Goal: Task Accomplishment & Management: Manage account settings

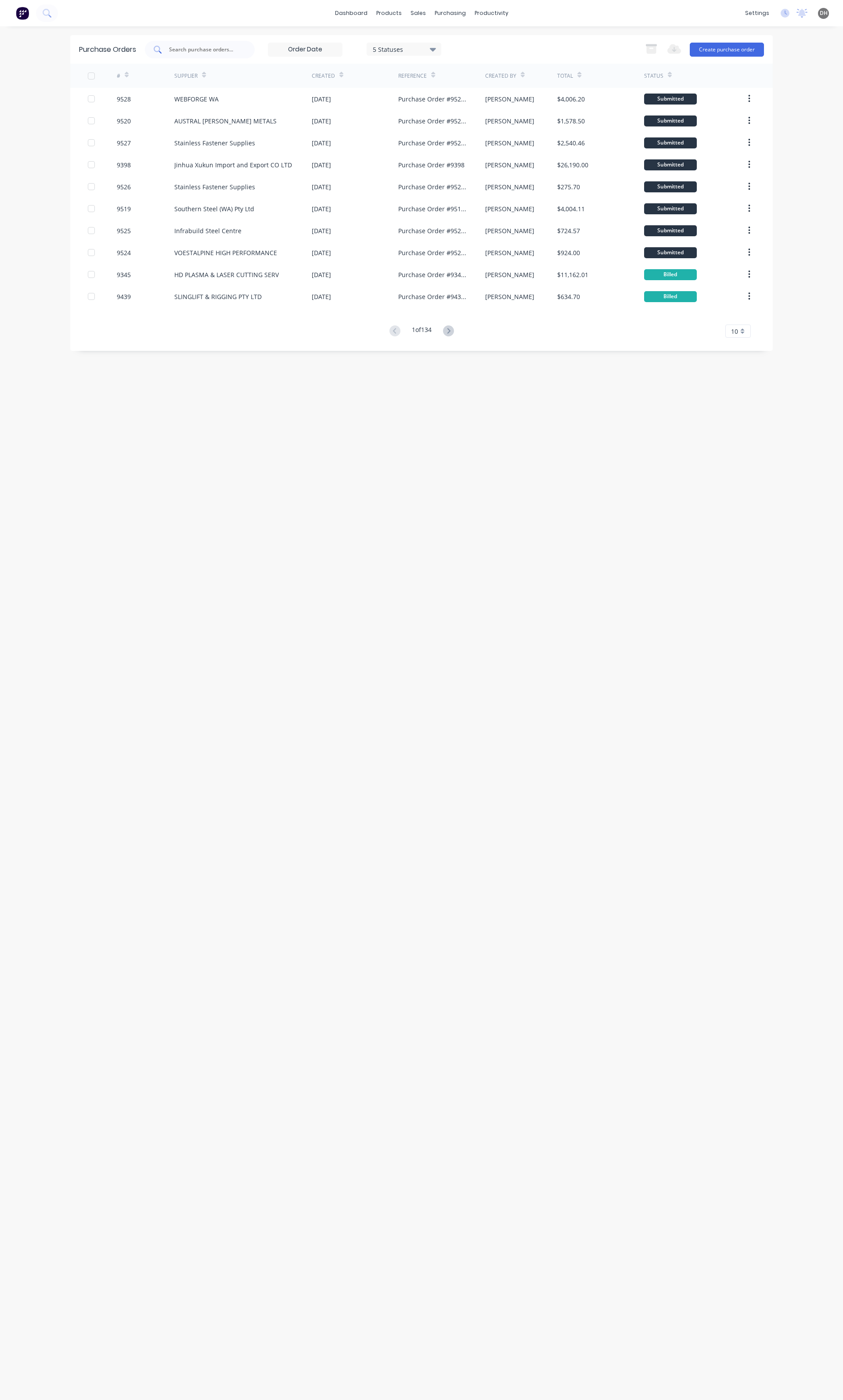
click at [211, 49] on input "text" at bounding box center [204, 49] width 73 height 9
click at [196, 57] on div at bounding box center [200, 49] width 110 height 17
type input "9460"
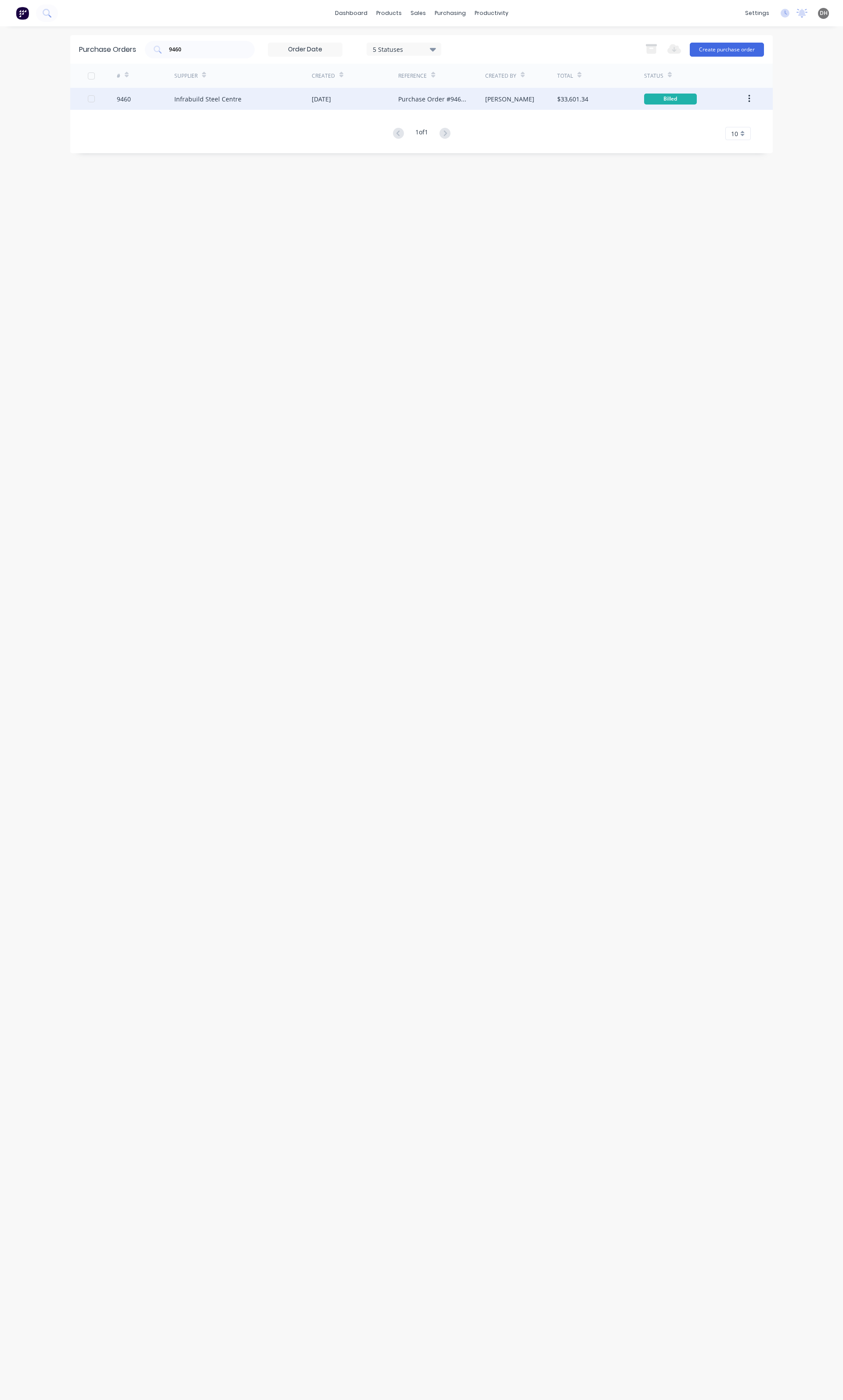
click at [191, 106] on div "Infrabuild Steel Centre" at bounding box center [243, 99] width 138 height 22
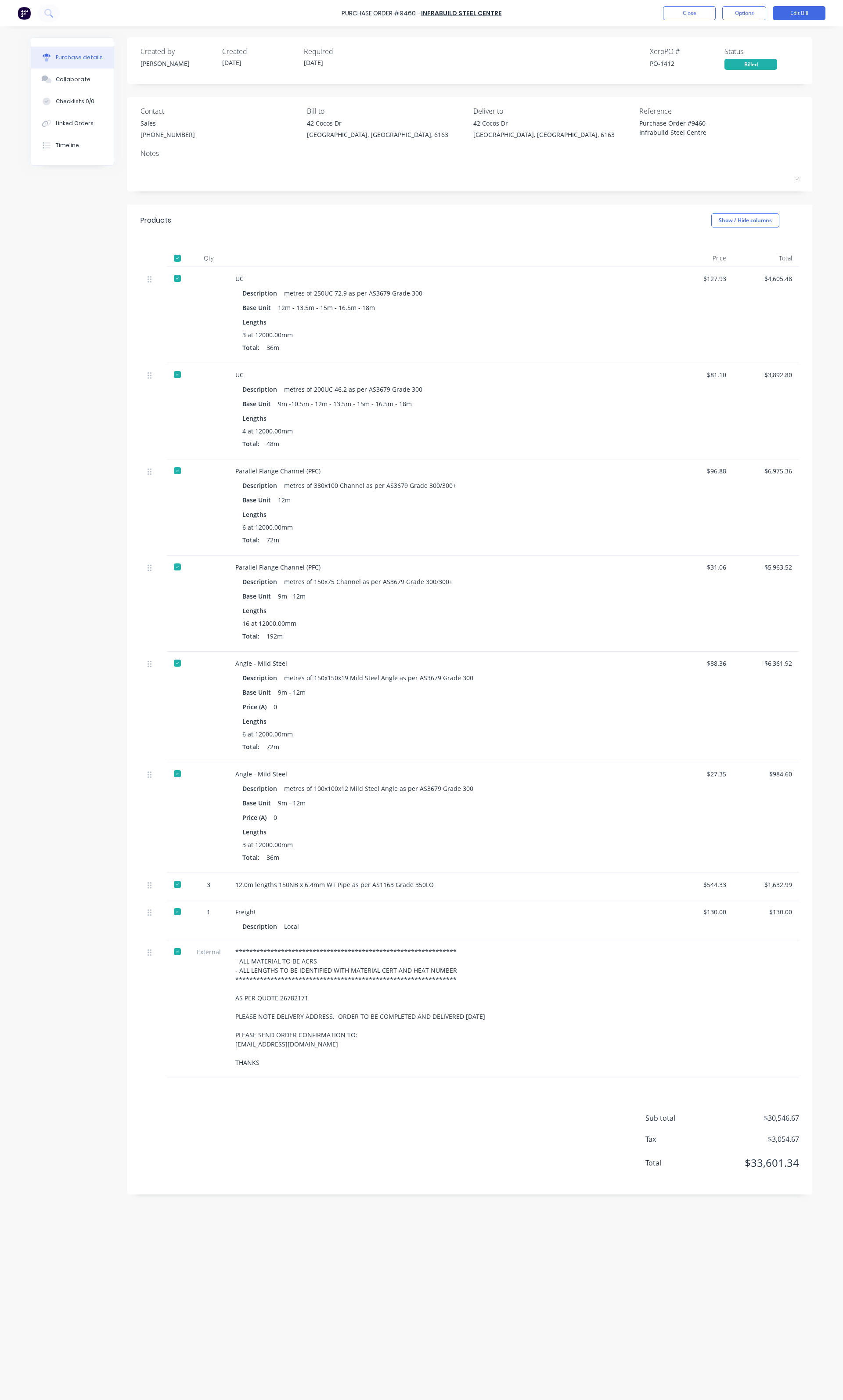
click at [313, 223] on div "Products Show / Hide columns" at bounding box center [470, 221] width 685 height 32
click at [740, 14] on button "Options" at bounding box center [744, 13] width 44 height 14
click at [707, 97] on div "Duplicate" at bounding box center [725, 92] width 67 height 12
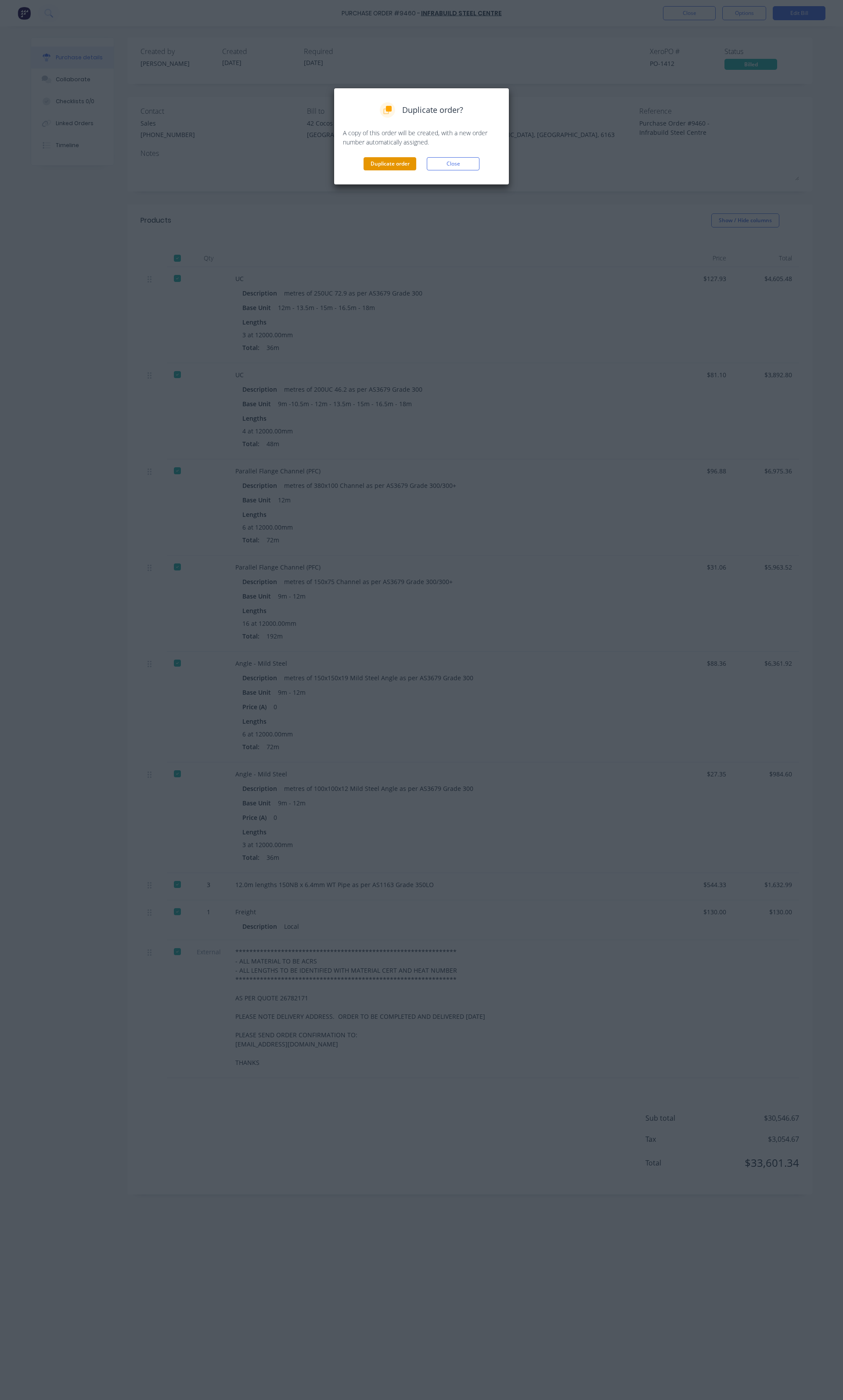
click at [387, 168] on button "Duplicate order" at bounding box center [390, 164] width 53 height 13
type textarea "x"
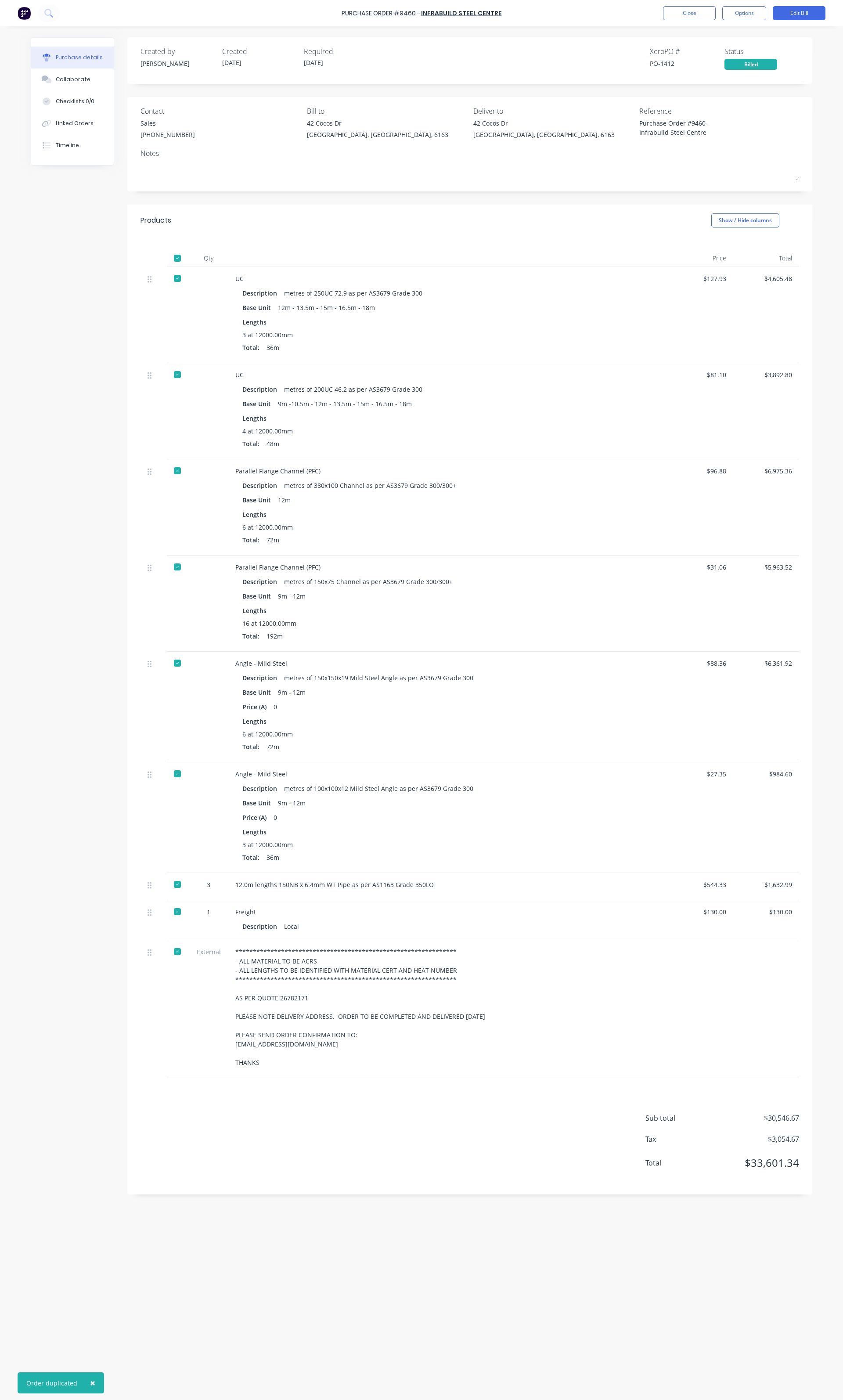
click at [682, 20] on div "Purchase Order #9460 - Infrabuild Steel Centre Close Options Edit Bill" at bounding box center [421, 13] width 843 height 26
click at [680, 22] on div "Purchase Order #9460 - Infrabuild Steel Centre Close Options Edit Bill" at bounding box center [421, 13] width 843 height 26
click at [671, 18] on button "Close" at bounding box center [689, 13] width 53 height 14
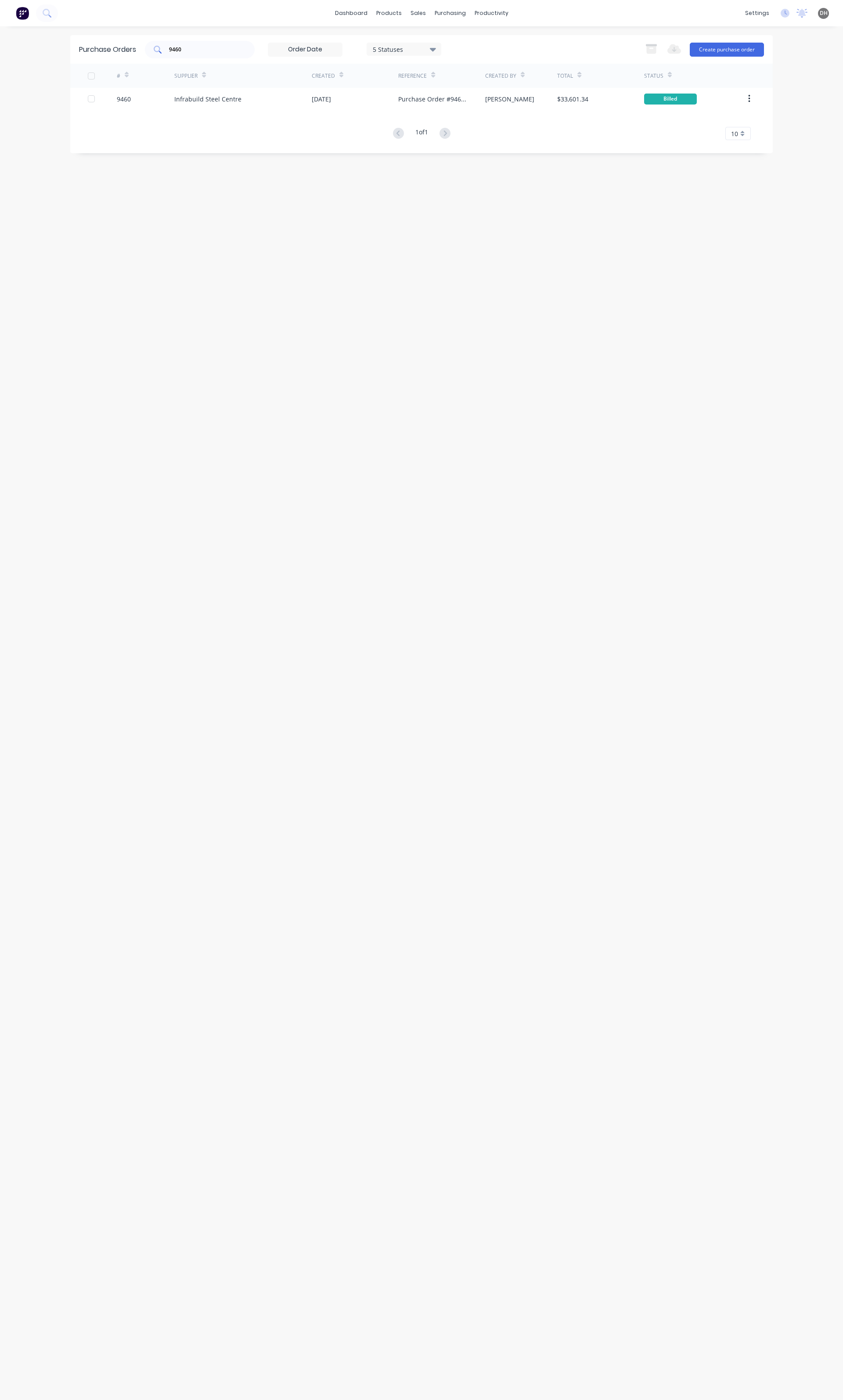
click at [211, 51] on input "9460" at bounding box center [204, 49] width 73 height 9
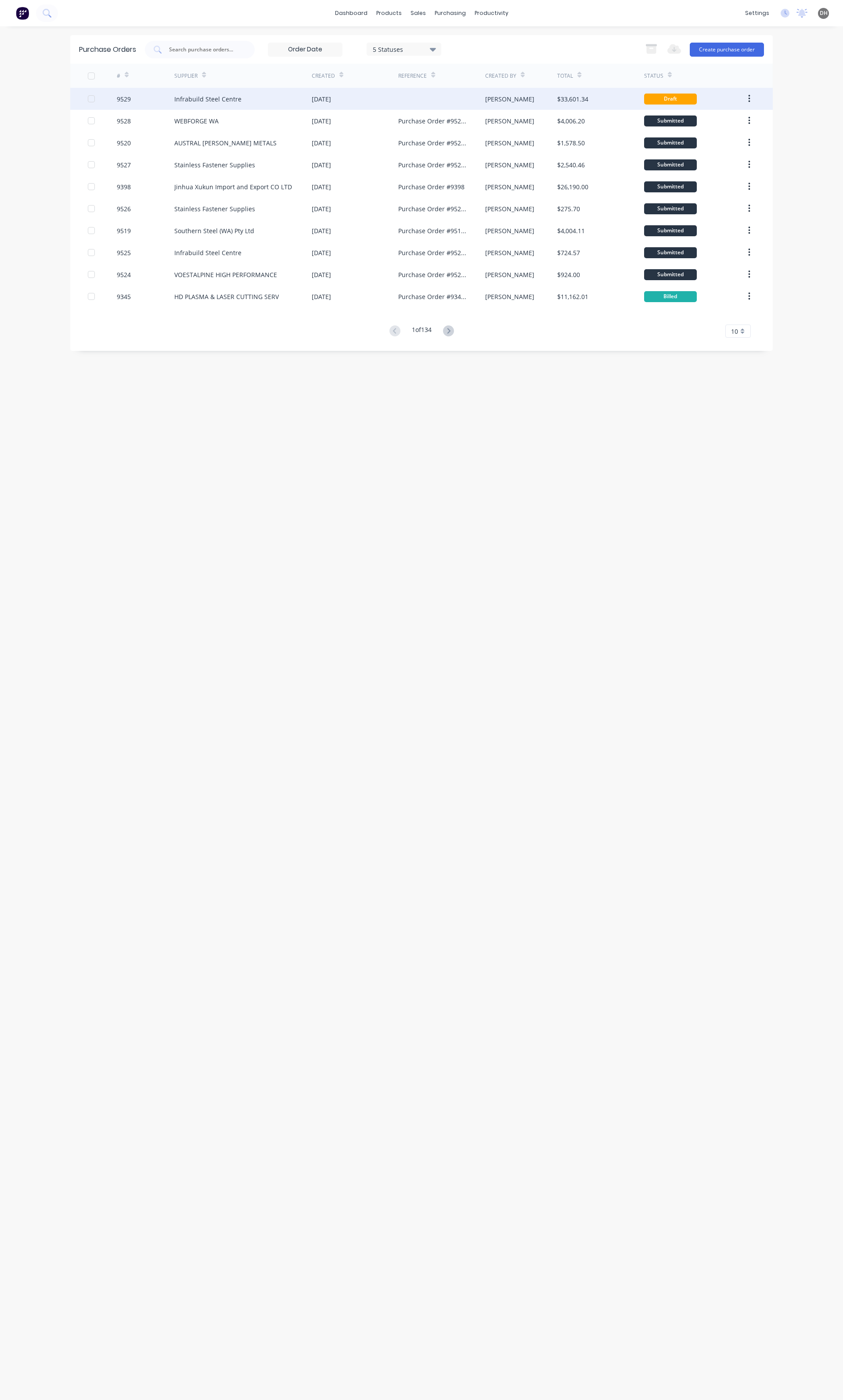
click at [208, 95] on div "Infrabuild Steel Centre" at bounding box center [208, 99] width 67 height 9
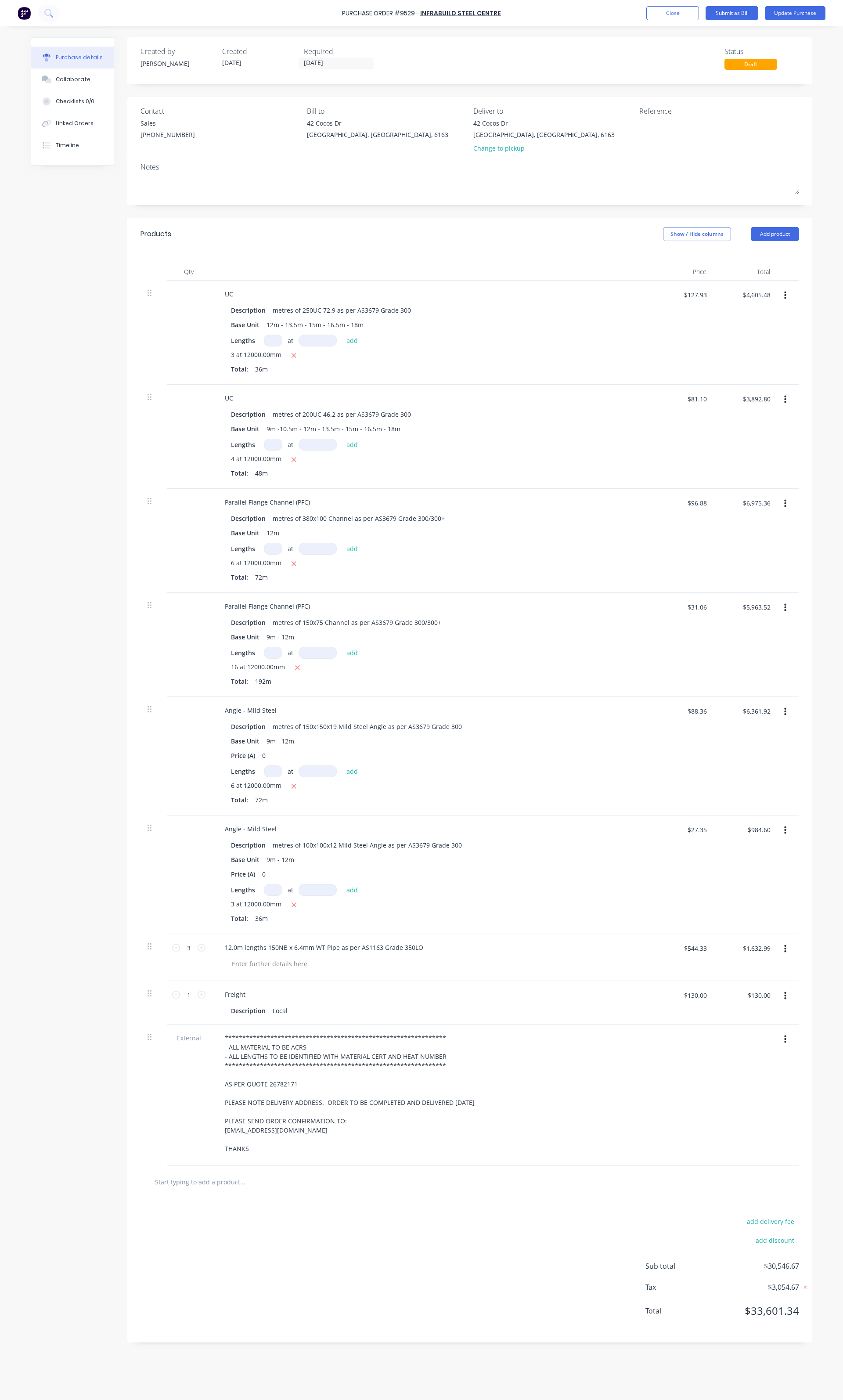
click at [788, 296] on button "button" at bounding box center [785, 295] width 21 height 16
click at [751, 370] on button "Delete" at bounding box center [758, 371] width 74 height 17
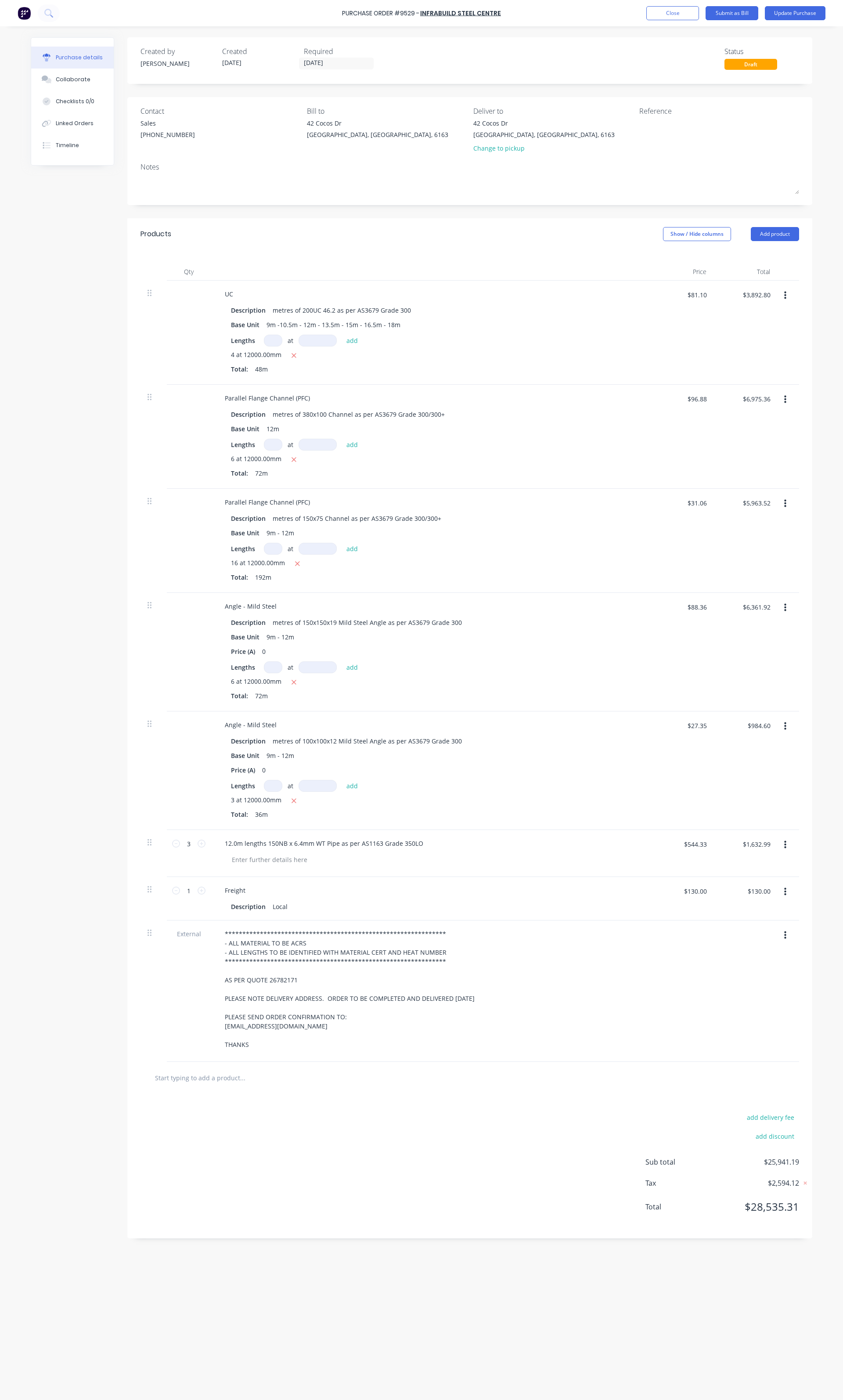
click at [788, 295] on button "button" at bounding box center [785, 295] width 21 height 16
click at [759, 369] on button "Delete" at bounding box center [758, 371] width 74 height 17
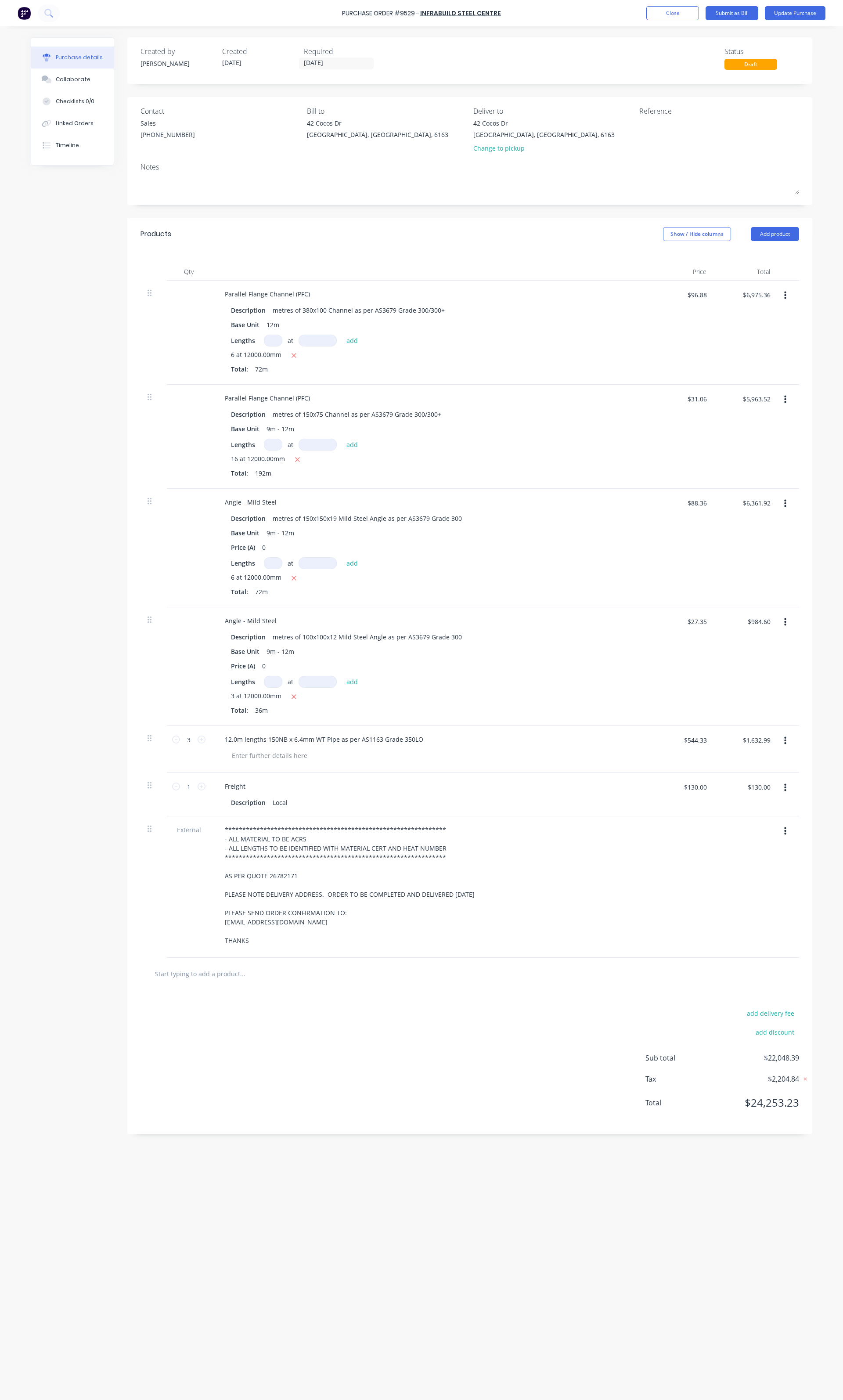
click at [788, 401] on button "button" at bounding box center [785, 399] width 21 height 16
click at [770, 474] on button "Delete" at bounding box center [758, 476] width 74 height 17
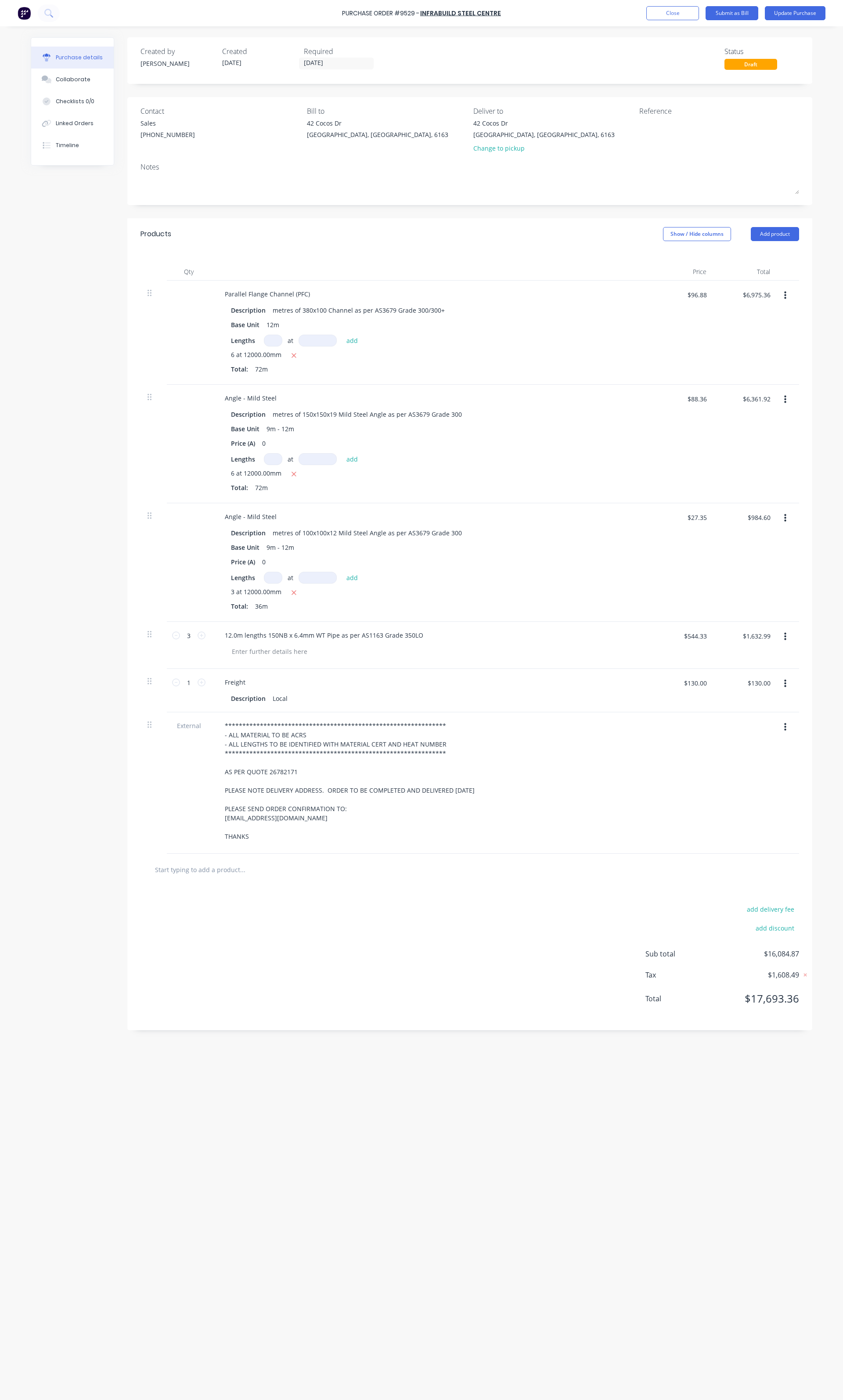
click at [790, 399] on button "button" at bounding box center [785, 399] width 21 height 16
click at [756, 472] on button "Delete" at bounding box center [758, 476] width 74 height 17
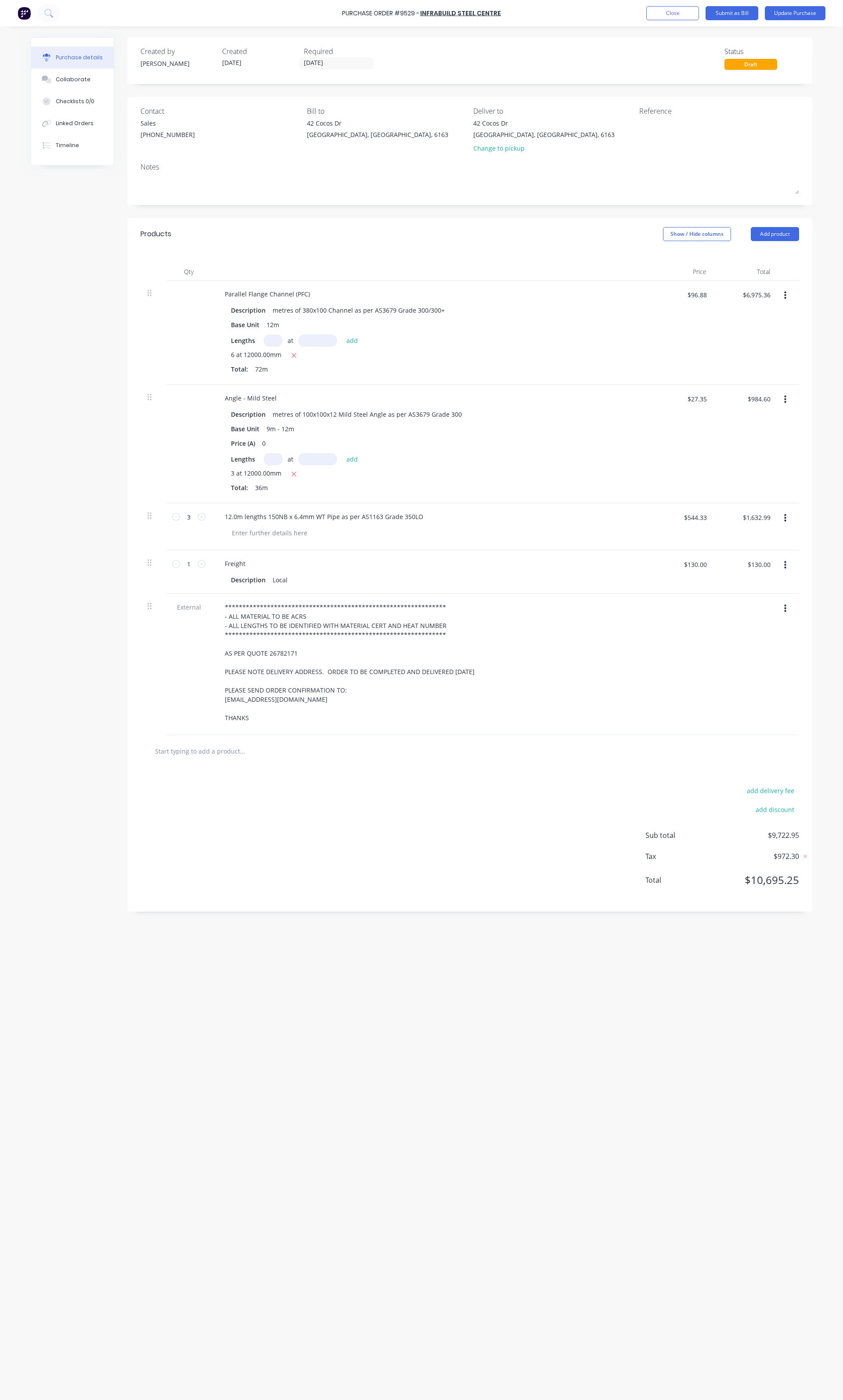
click at [782, 403] on button "button" at bounding box center [785, 399] width 21 height 16
click at [752, 477] on button "Delete" at bounding box center [758, 476] width 74 height 17
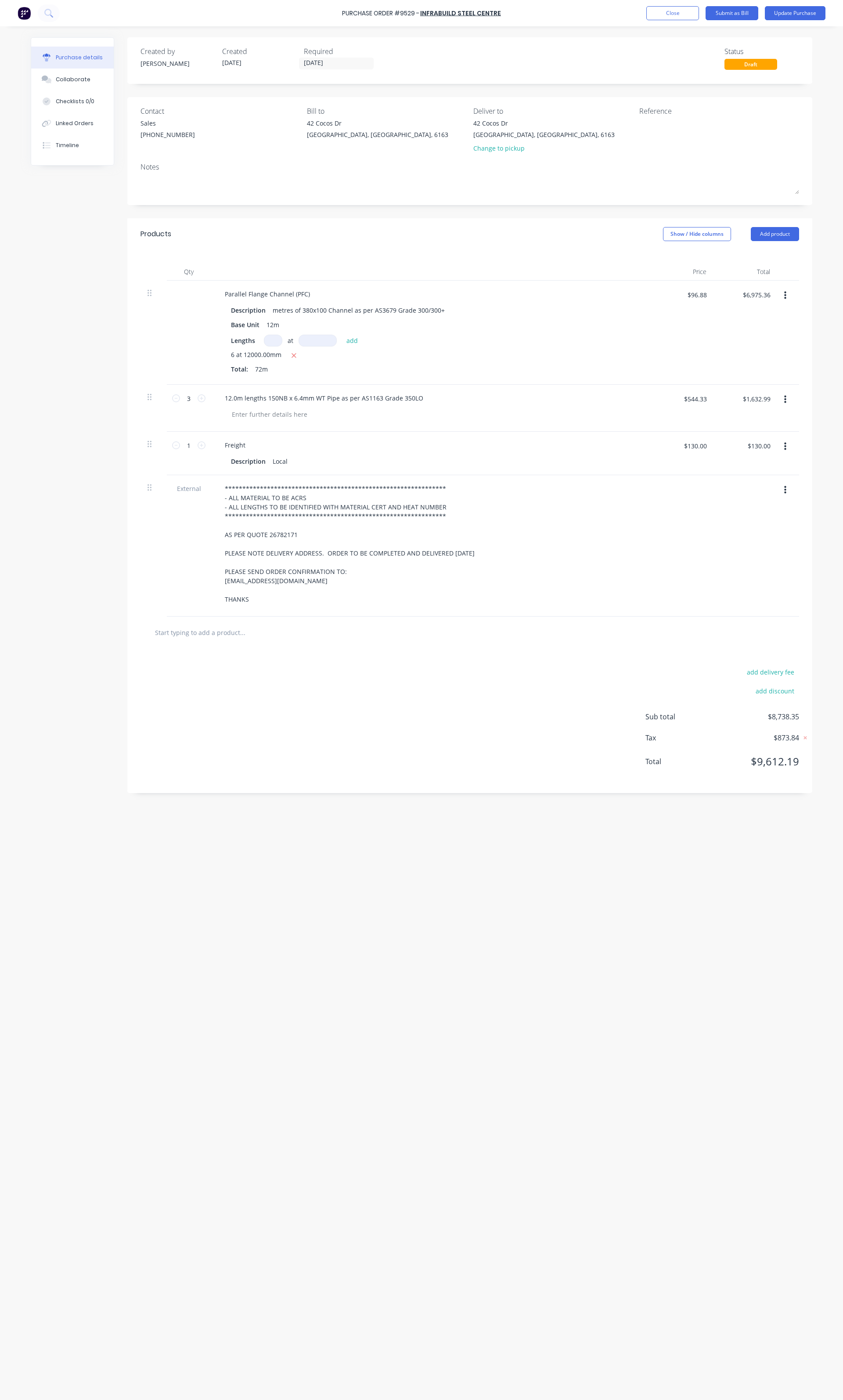
click at [788, 402] on button "button" at bounding box center [785, 399] width 21 height 16
click at [763, 472] on button "Delete" at bounding box center [758, 476] width 74 height 17
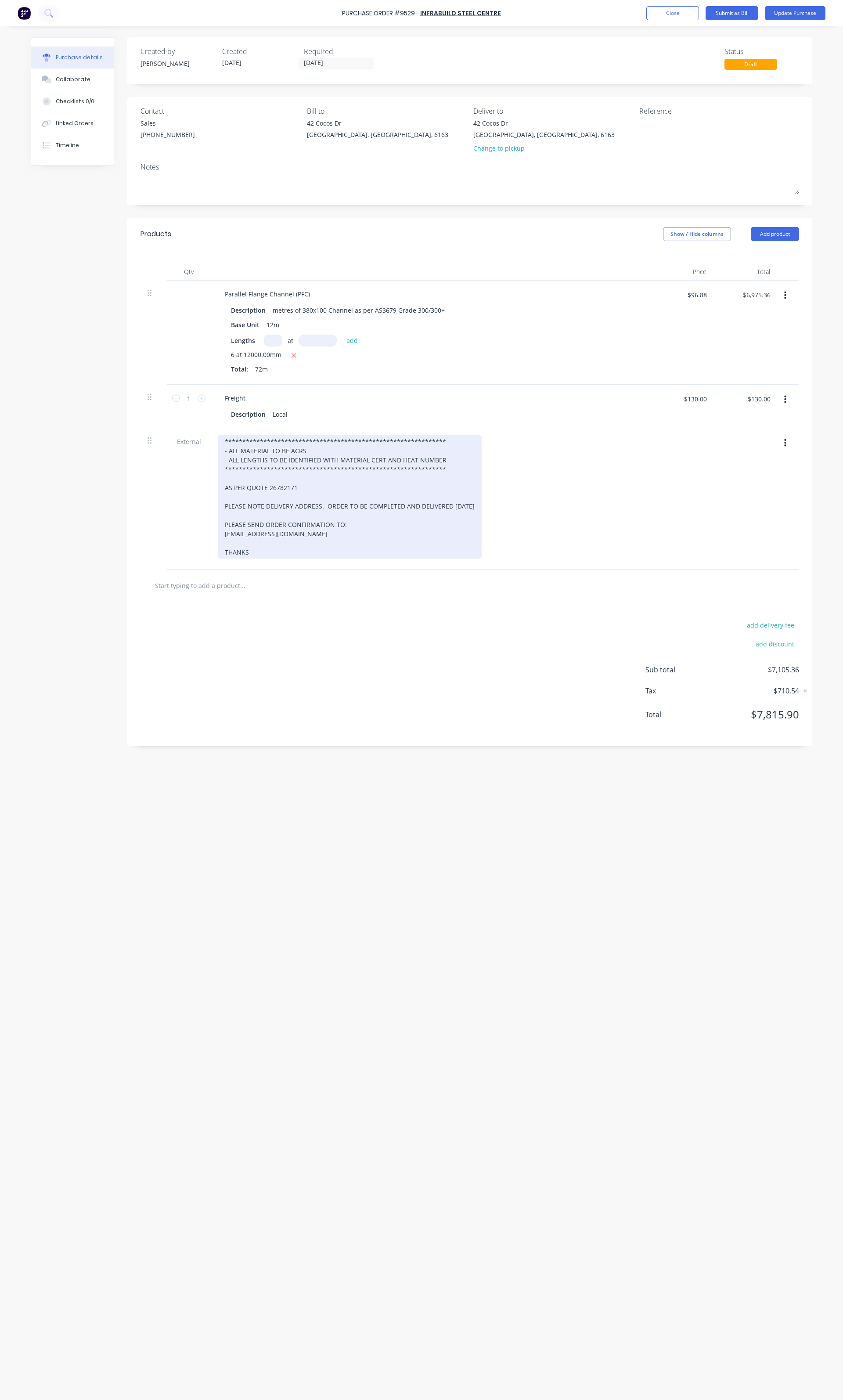
click at [321, 532] on div "**********" at bounding box center [350, 497] width 264 height 123
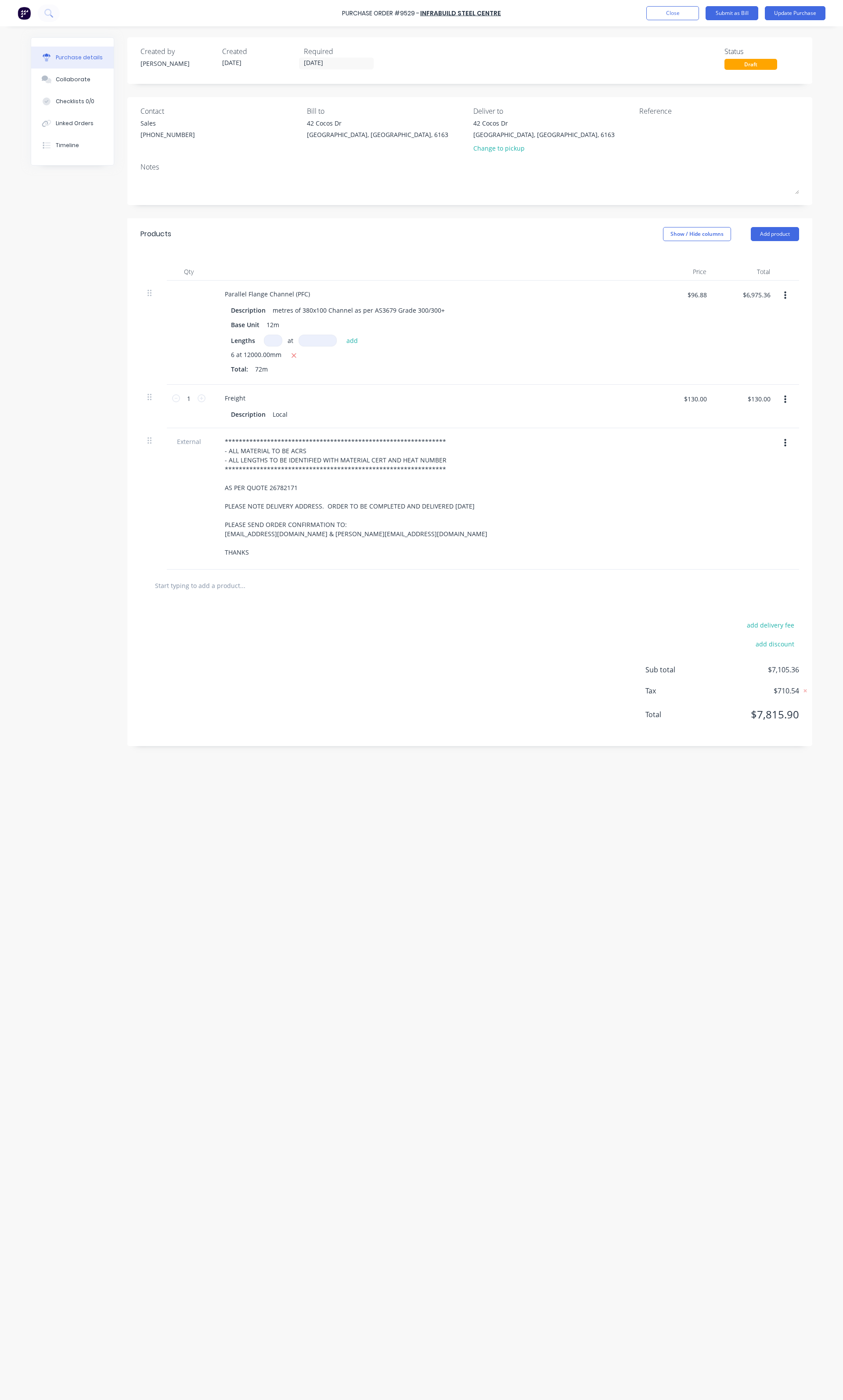
click at [318, 54] on div "Required" at bounding box center [341, 51] width 74 height 10
click at [311, 61] on input "[DATE]" at bounding box center [336, 64] width 74 height 11
click at [378, 138] on div "14" at bounding box center [382, 140] width 13 height 13
type input "[DATE]"
click at [779, 15] on button "Update Purchase" at bounding box center [796, 13] width 61 height 14
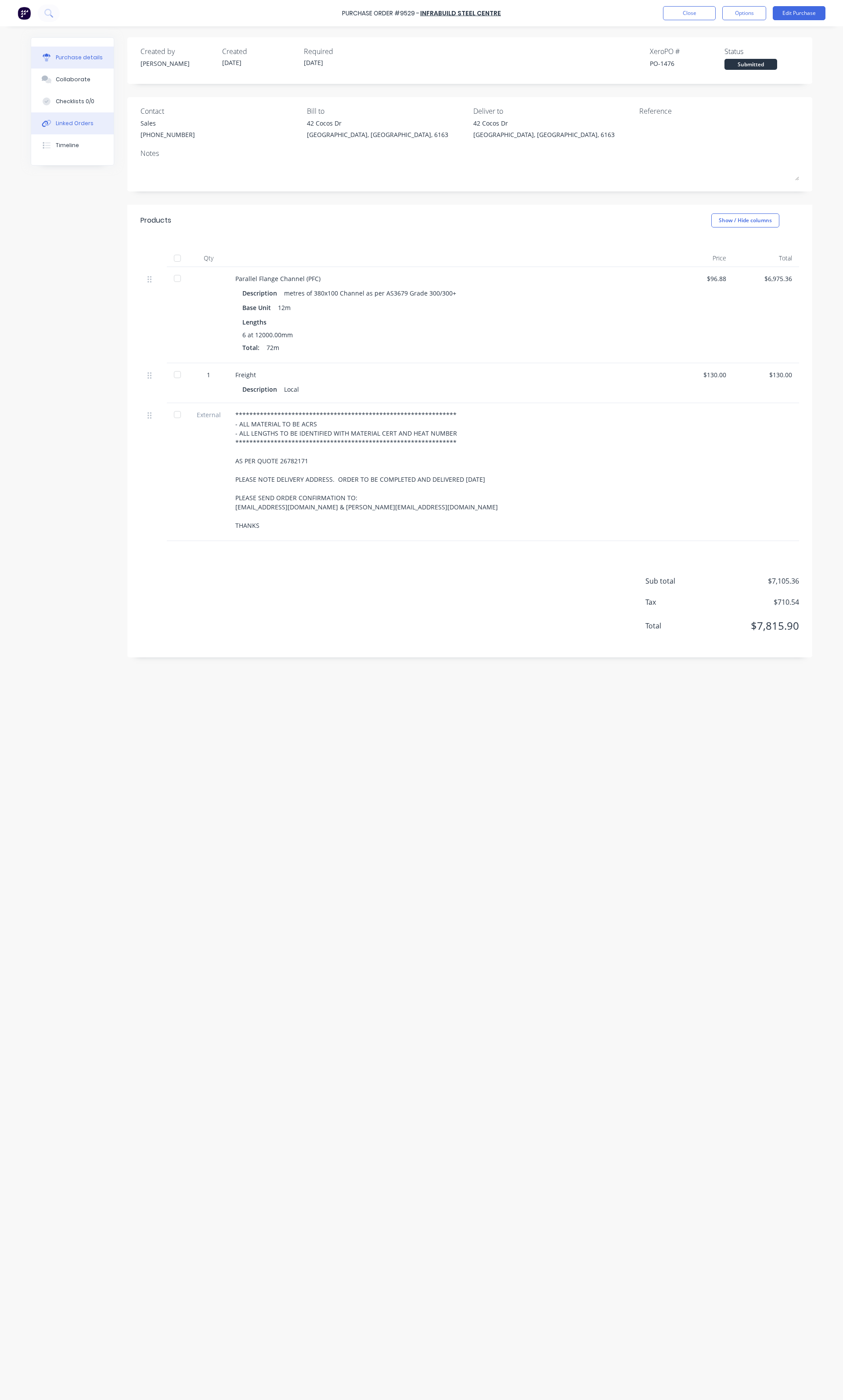
click at [78, 126] on div "Linked Orders" at bounding box center [74, 123] width 38 height 8
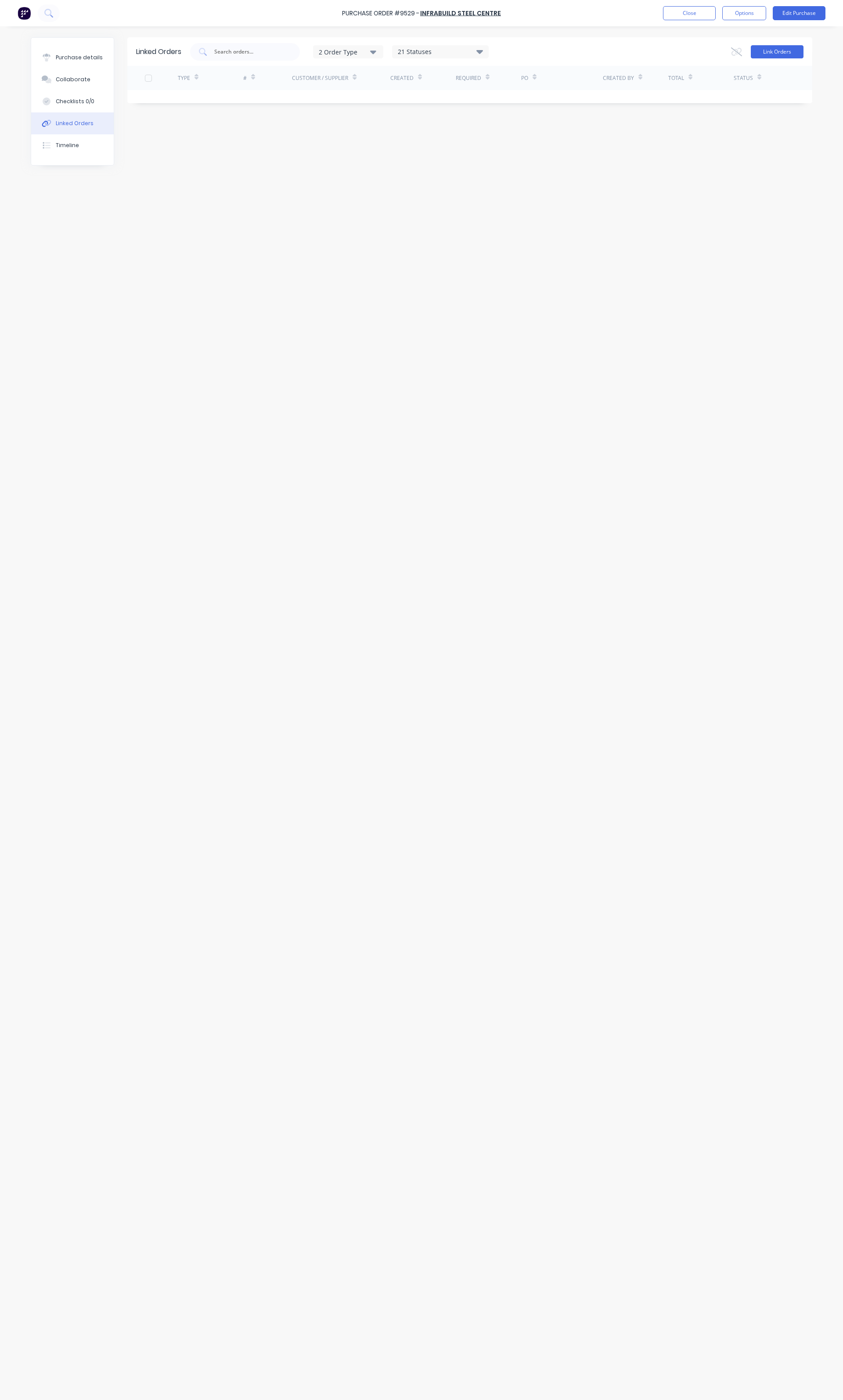
click at [772, 51] on button "Link Orders" at bounding box center [777, 52] width 53 height 13
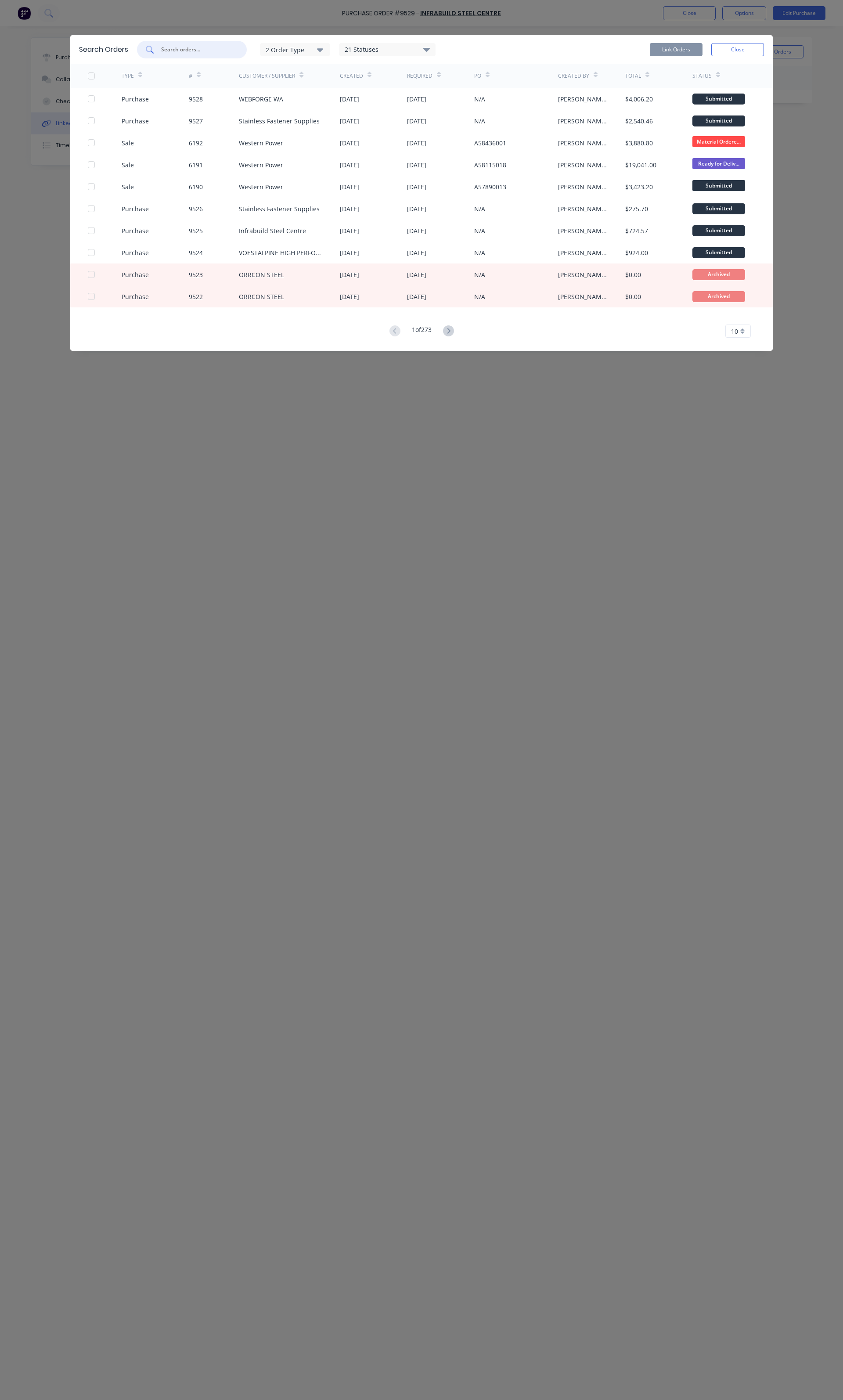
click at [203, 52] on input "text" at bounding box center [197, 49] width 73 height 9
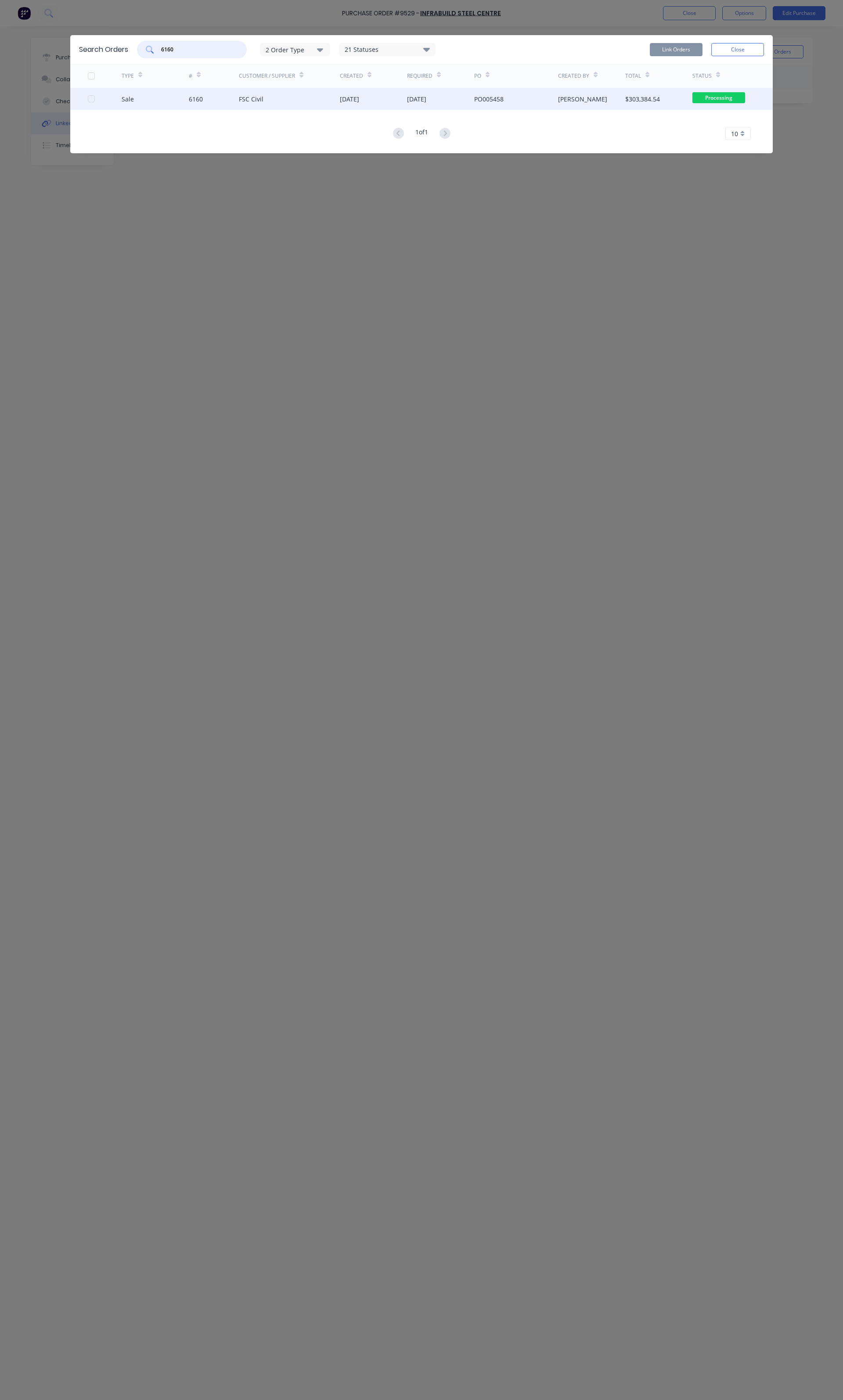
type input "6160"
click at [226, 99] on div "6160" at bounding box center [214, 99] width 51 height 22
click at [91, 96] on div at bounding box center [91, 99] width 17 height 17
click at [691, 54] on button "Link Orders" at bounding box center [676, 49] width 53 height 13
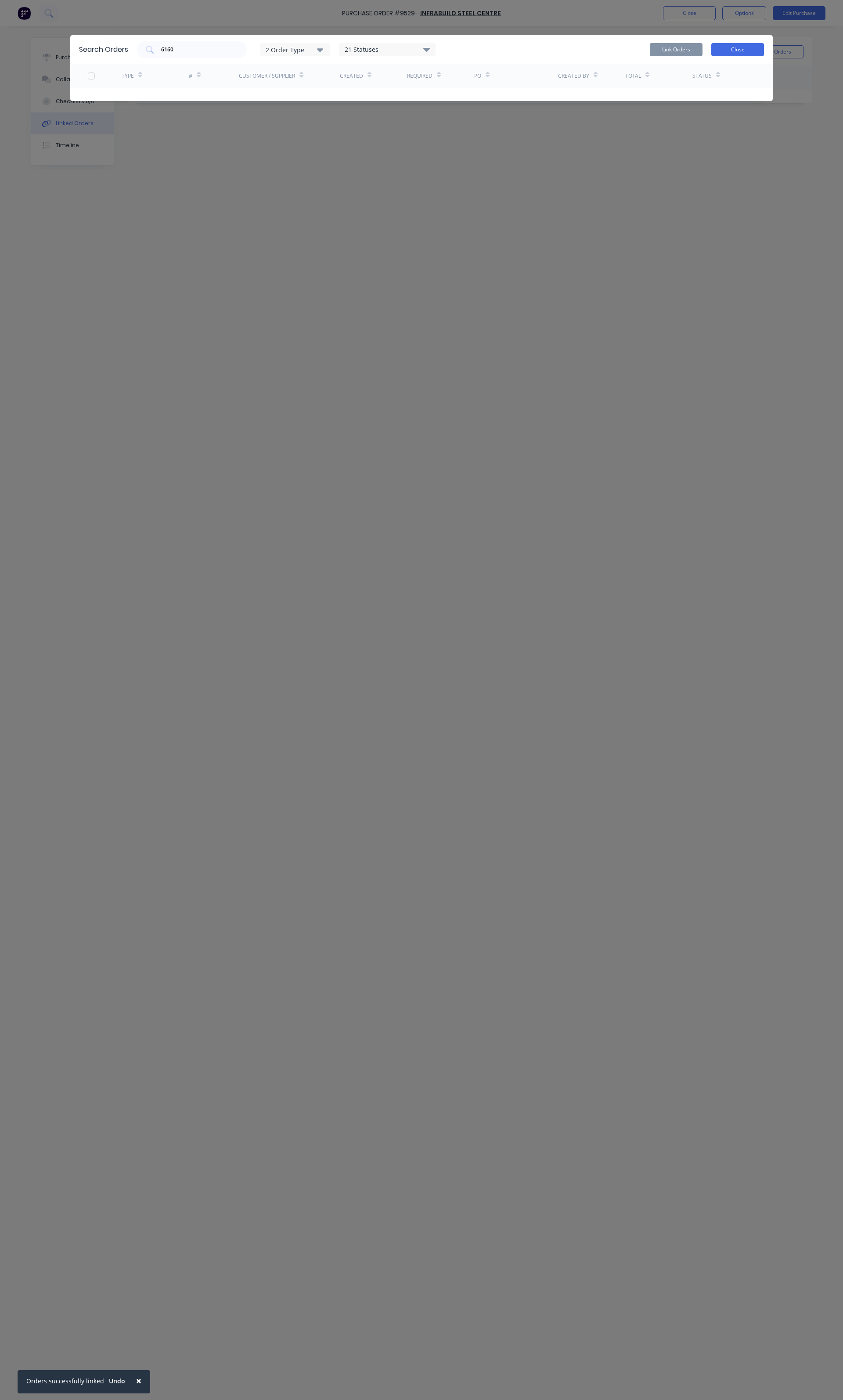
click at [719, 50] on button "Close" at bounding box center [738, 49] width 53 height 13
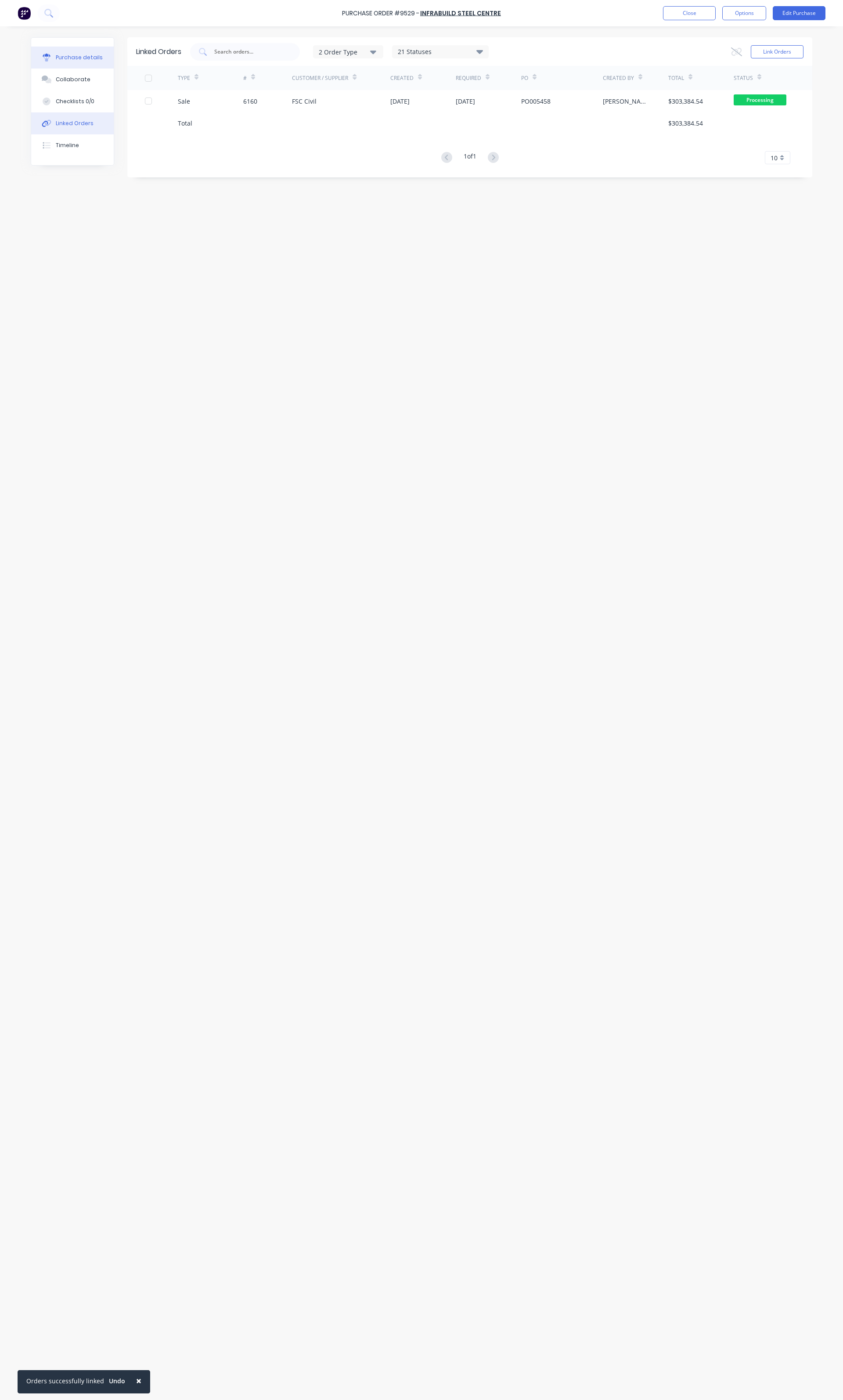
click at [64, 55] on div "Purchase details" at bounding box center [79, 58] width 47 height 8
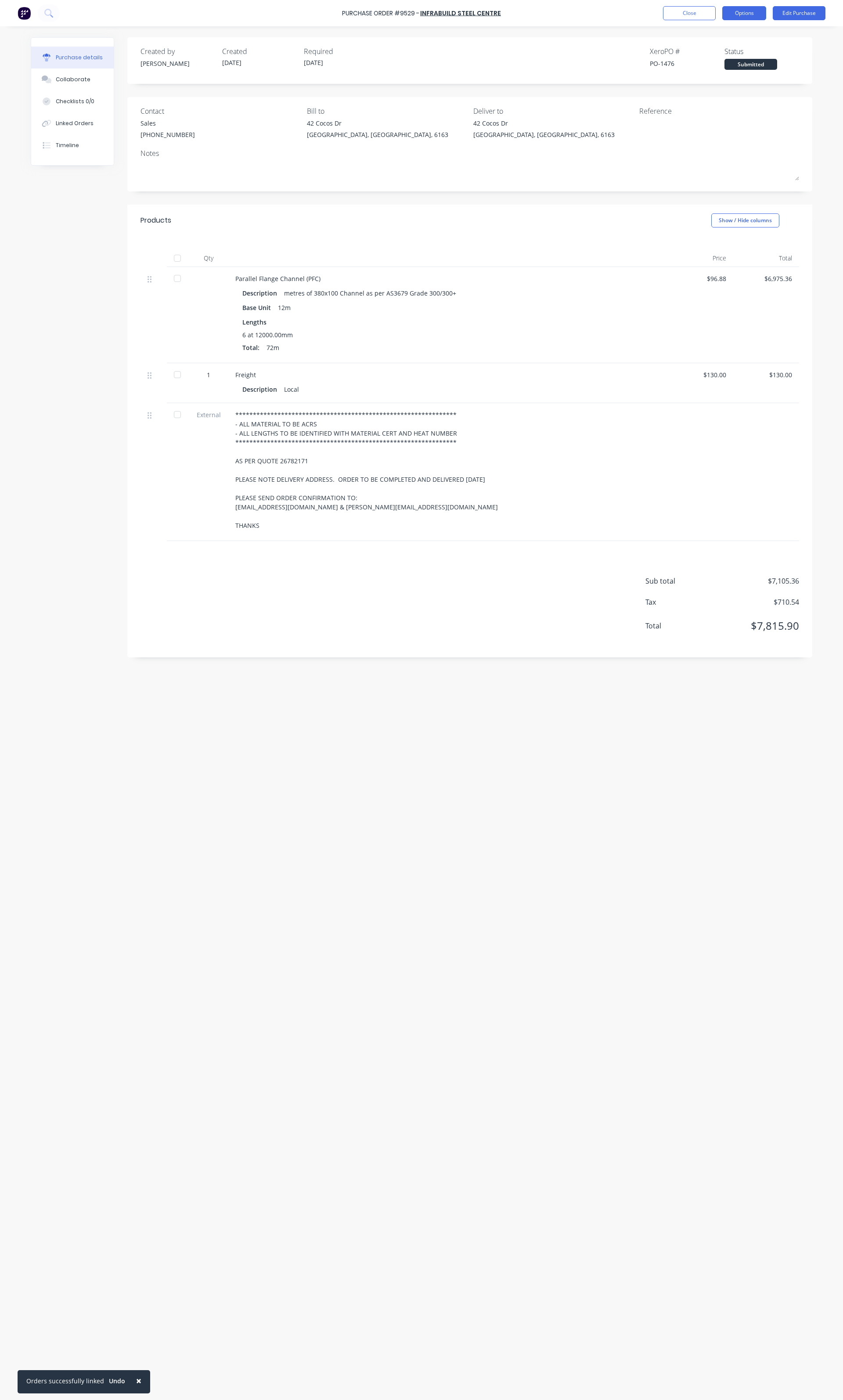
click at [735, 13] on button "Options" at bounding box center [744, 13] width 44 height 14
click at [722, 40] on div "Print / Email" at bounding box center [725, 35] width 67 height 12
click at [717, 51] on div "With pricing" at bounding box center [725, 53] width 67 height 12
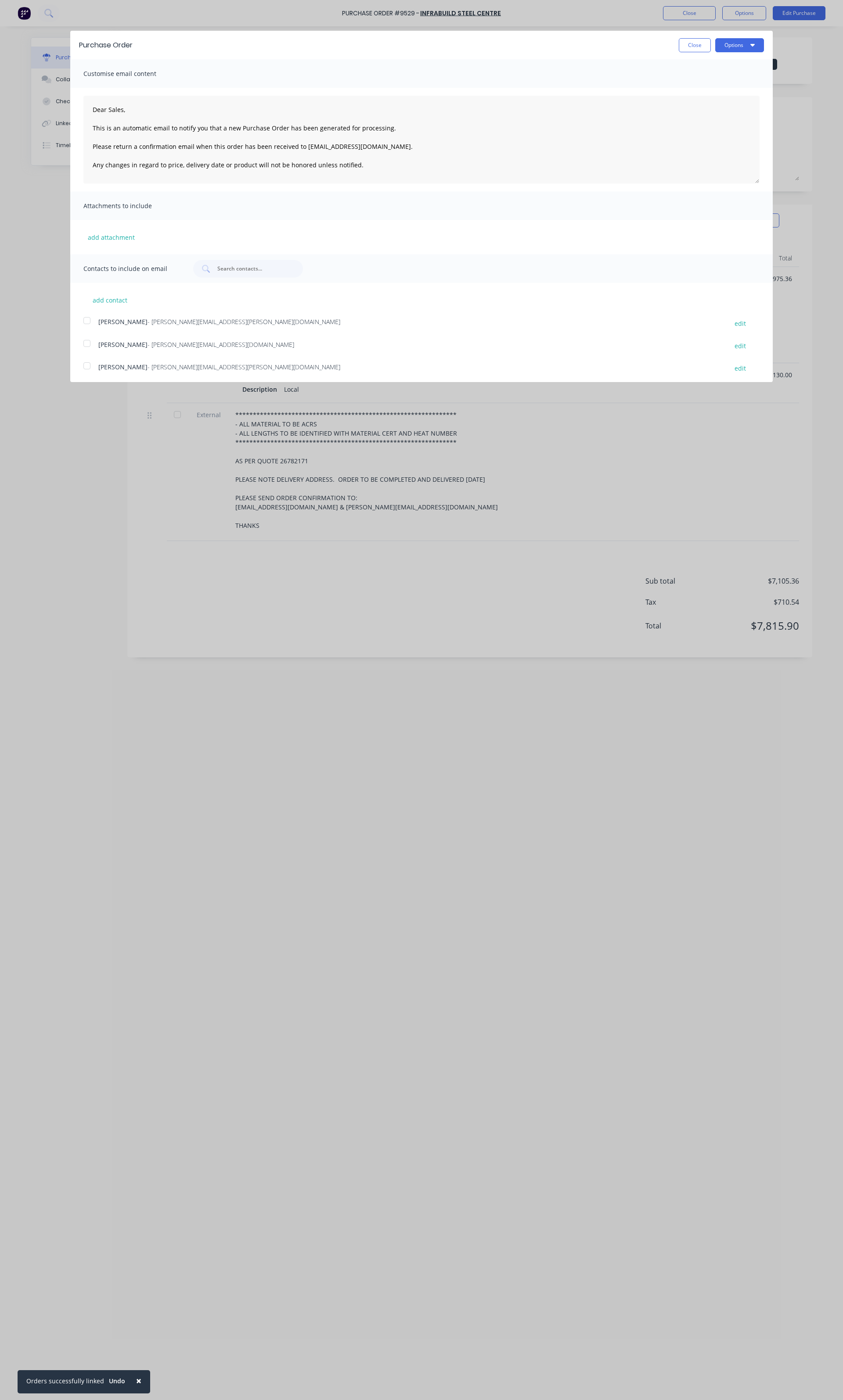
scroll to position [160, 0]
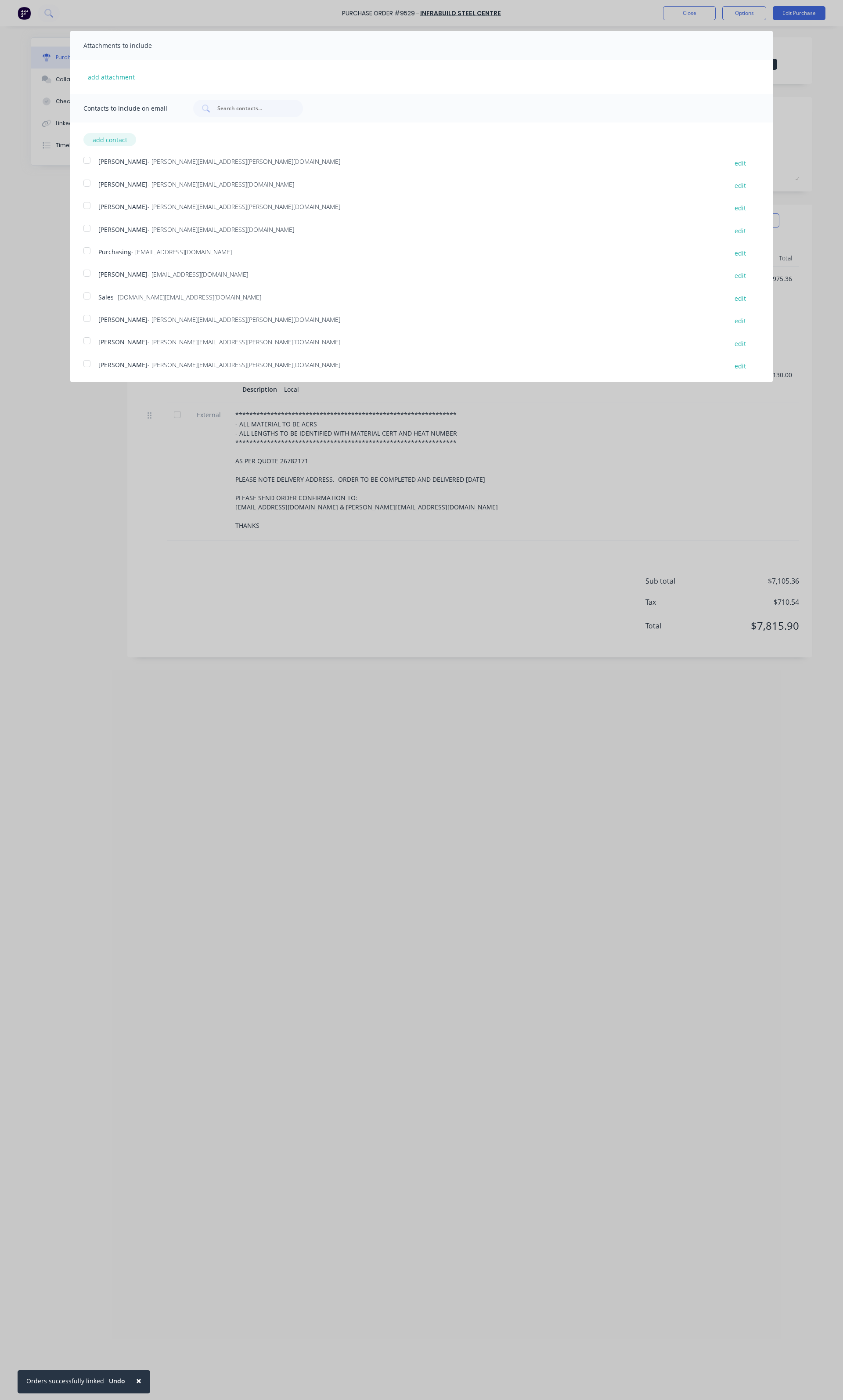
click at [101, 134] on button "add contact" at bounding box center [110, 140] width 53 height 13
select select "AU"
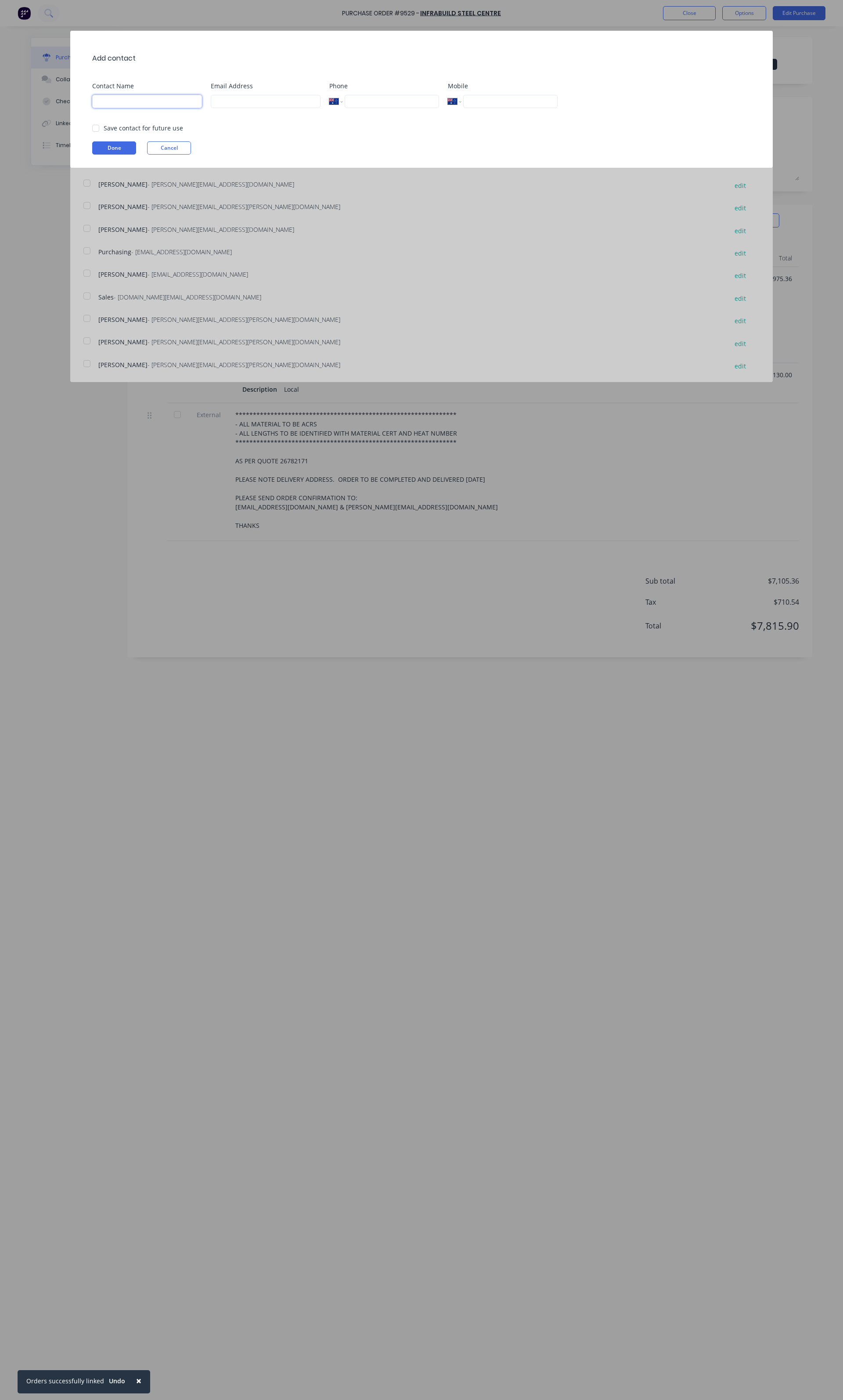
click at [146, 101] on input at bounding box center [147, 102] width 110 height 13
type input "[PERSON_NAME]"
type input "0481 554 880"
click at [231, 107] on input at bounding box center [266, 102] width 110 height 13
type input "[PERSON_NAME][EMAIL_ADDRESS][DOMAIN_NAME]"
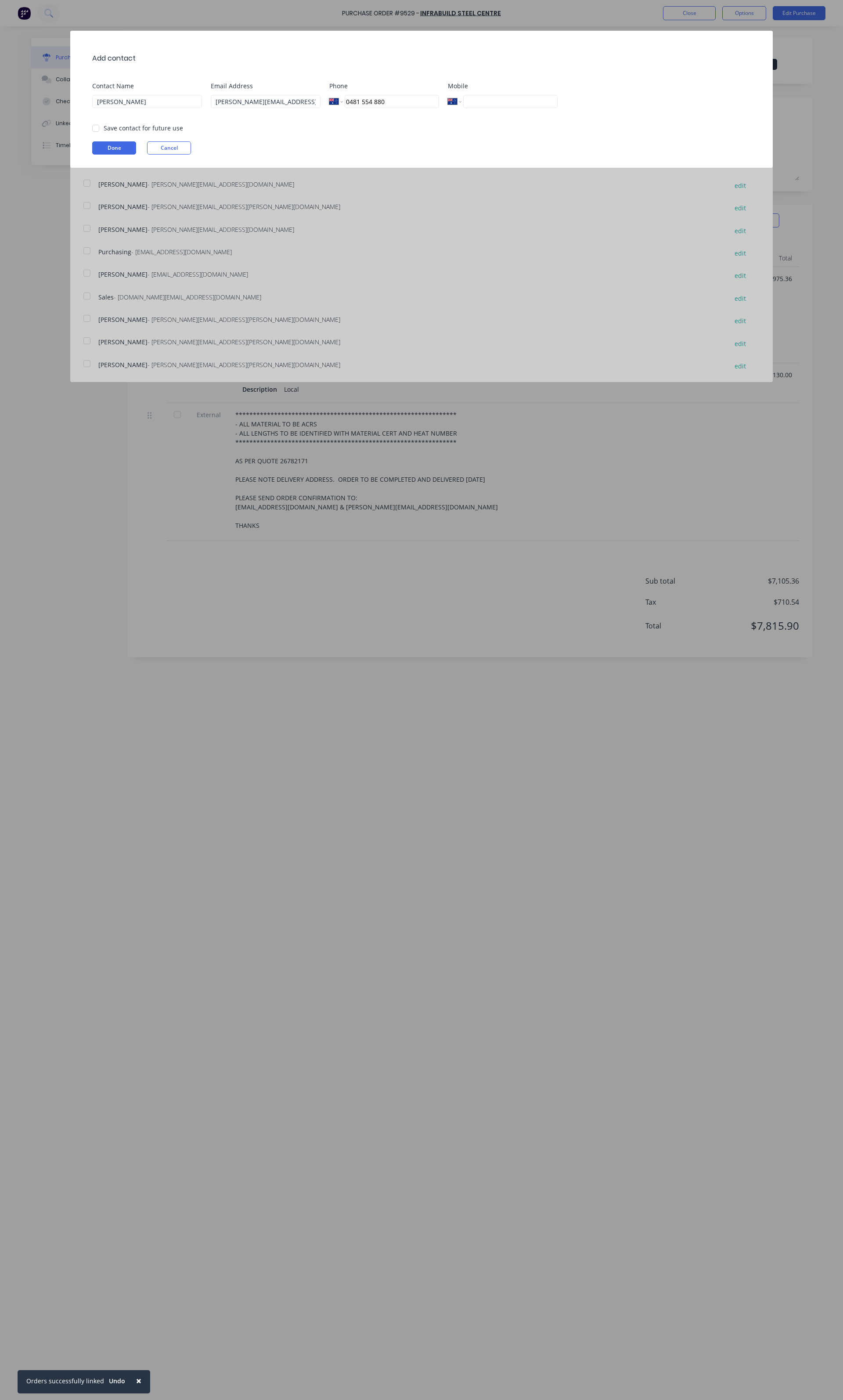
click at [127, 131] on div "Save contact for future use" at bounding box center [143, 128] width 79 height 9
click at [93, 127] on div at bounding box center [96, 128] width 17 height 17
click at [108, 144] on button "Done" at bounding box center [114, 148] width 44 height 13
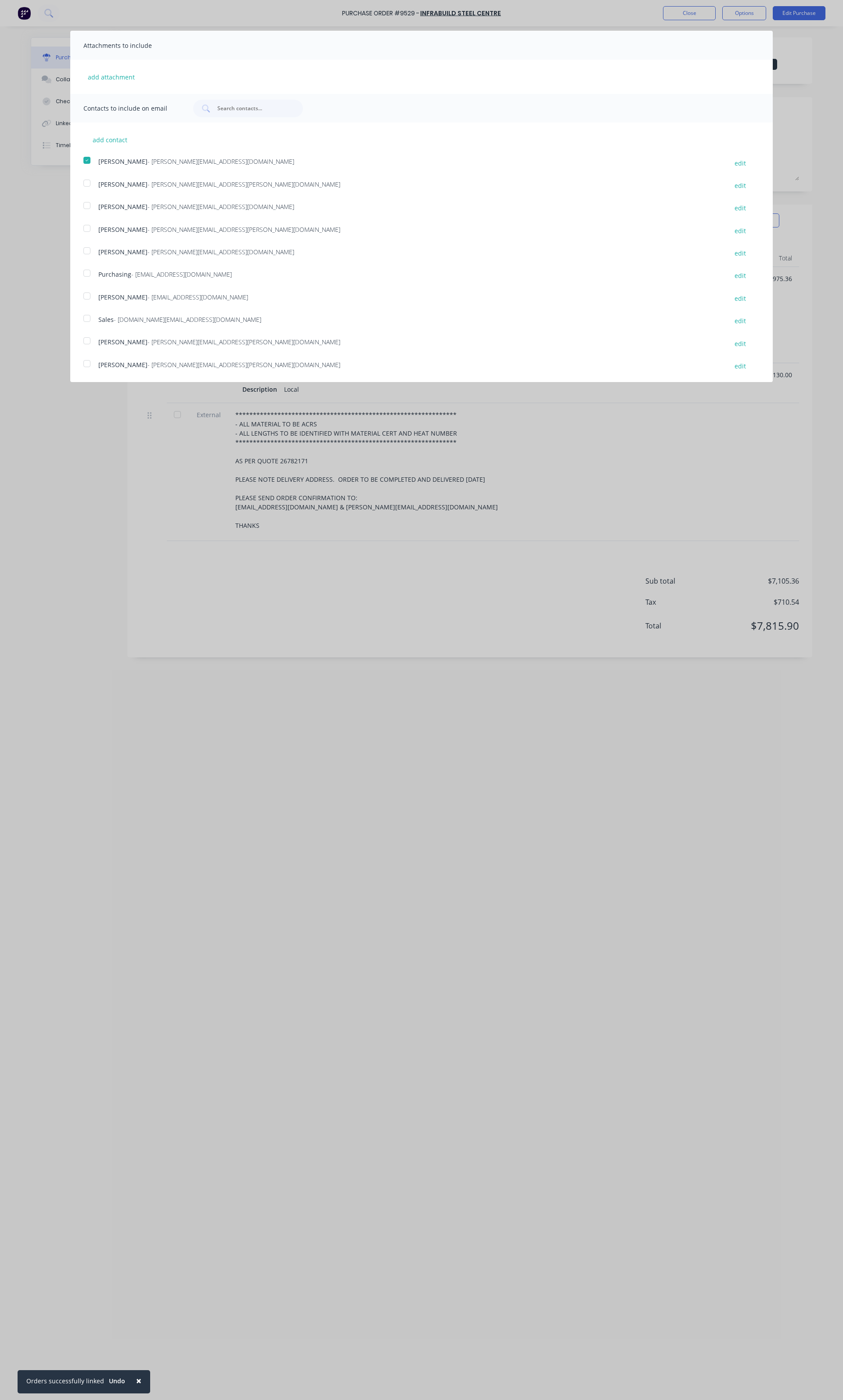
click at [448, 841] on div "Purchase Order Close Options Customise email content Dear Sales, This is an aut…" at bounding box center [421, 700] width 843 height 1400
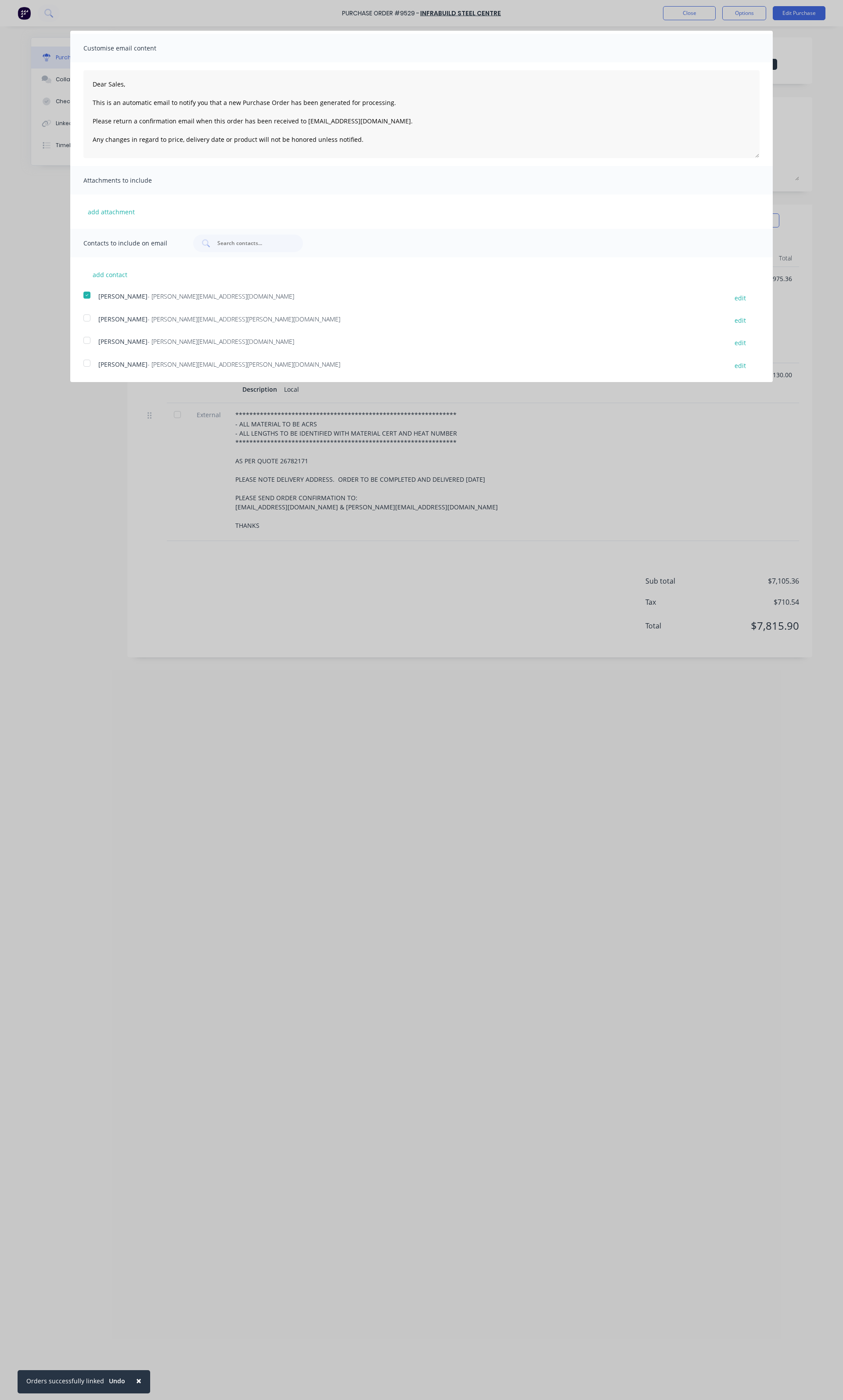
scroll to position [0, 0]
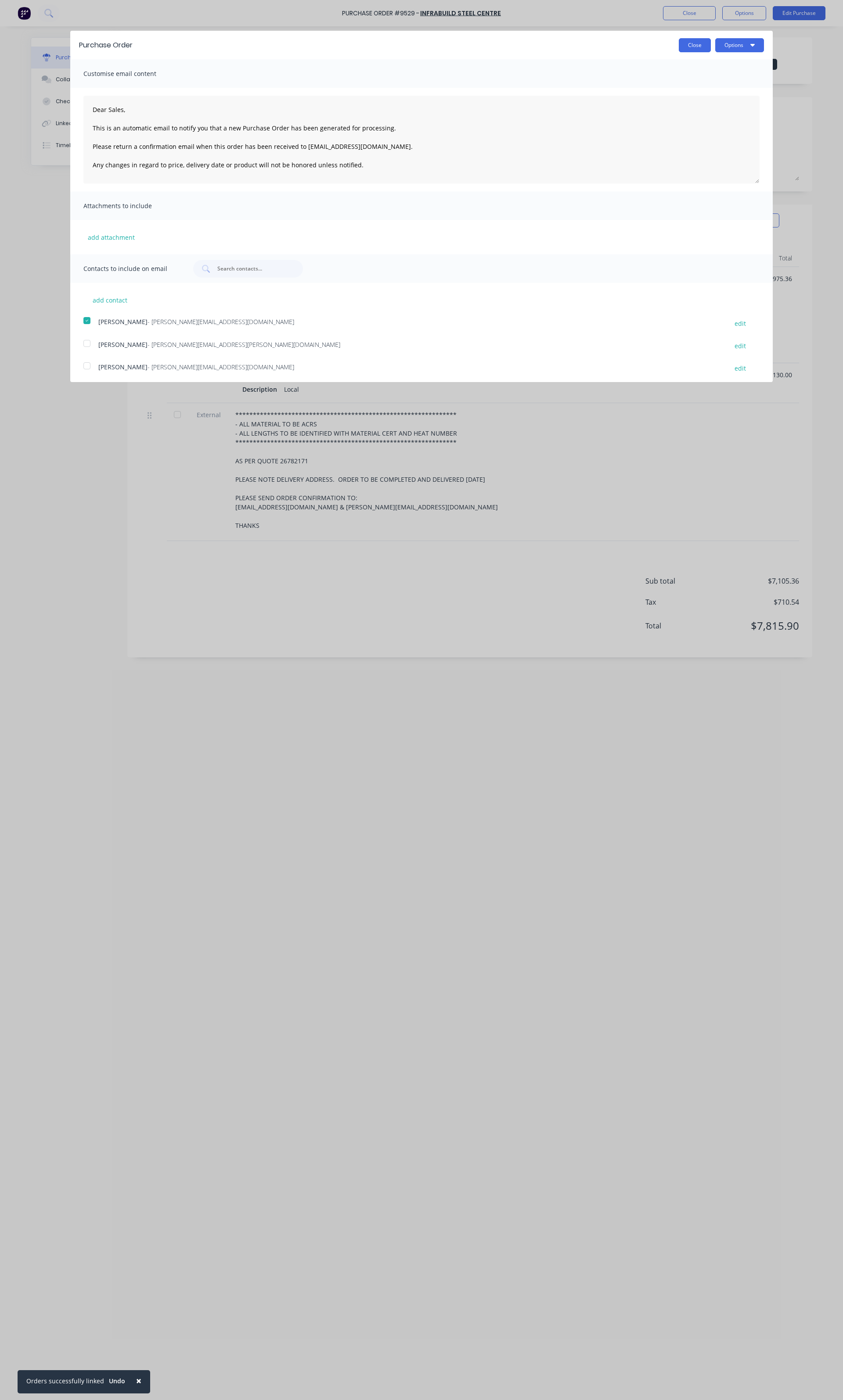
click at [694, 43] on button "Close" at bounding box center [695, 45] width 32 height 14
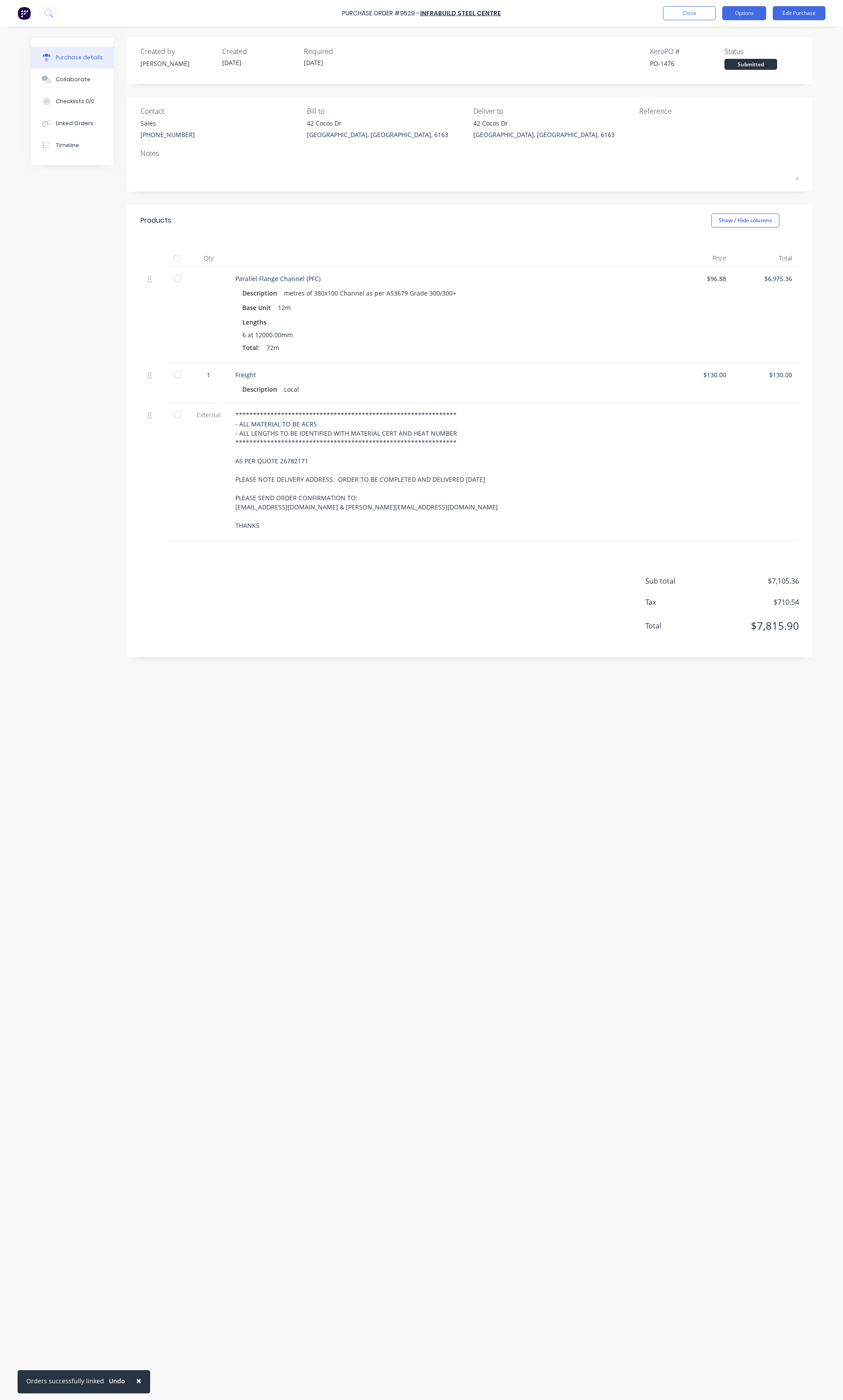
click at [737, 12] on button "Options" at bounding box center [744, 13] width 44 height 14
click at [710, 32] on div "Print / Email" at bounding box center [725, 35] width 67 height 12
click at [704, 58] on div "With pricing" at bounding box center [725, 53] width 67 height 12
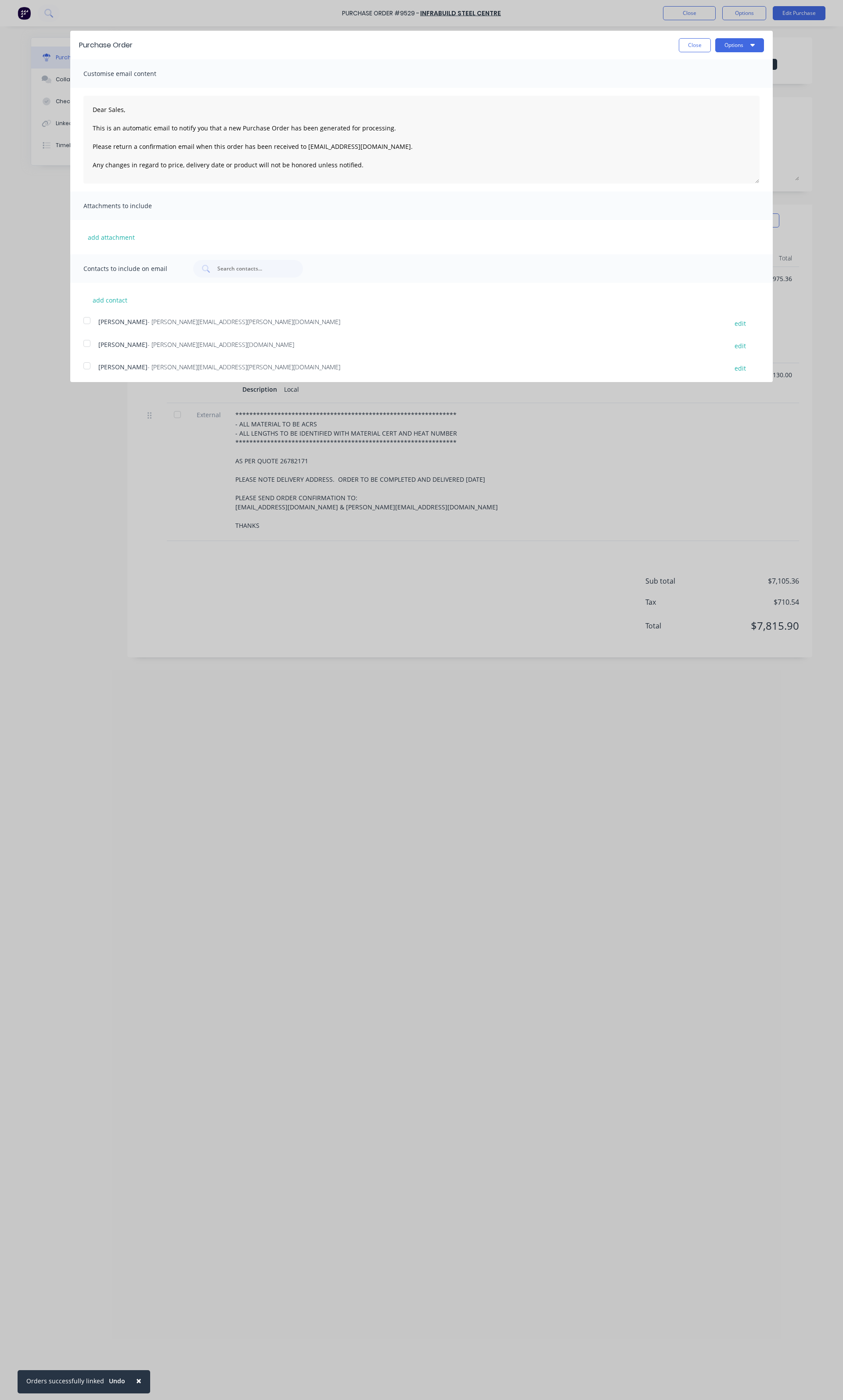
scroll to position [58, 0]
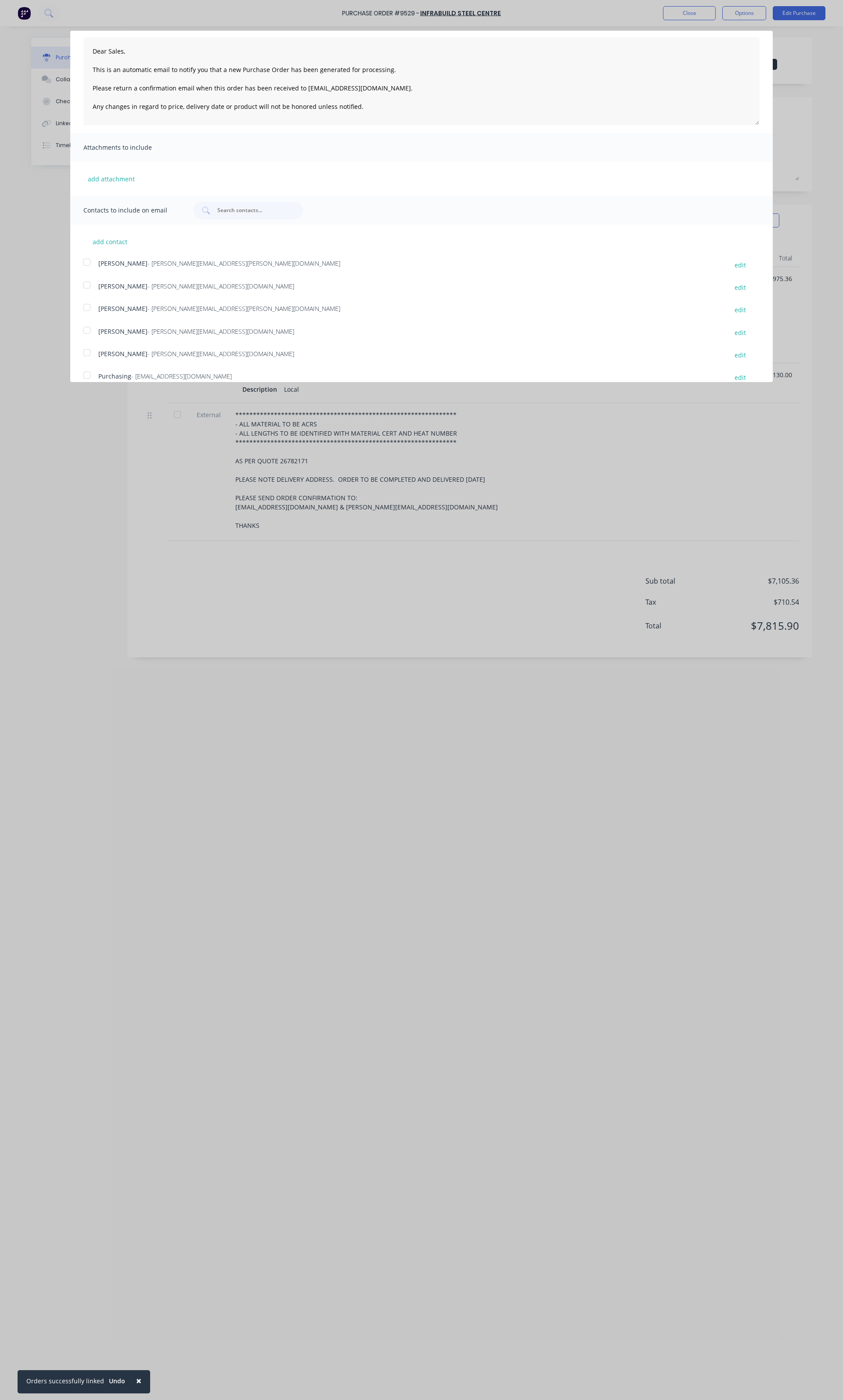
click at [84, 264] on div at bounding box center [87, 262] width 17 height 17
click at [89, 332] on div at bounding box center [87, 330] width 17 height 17
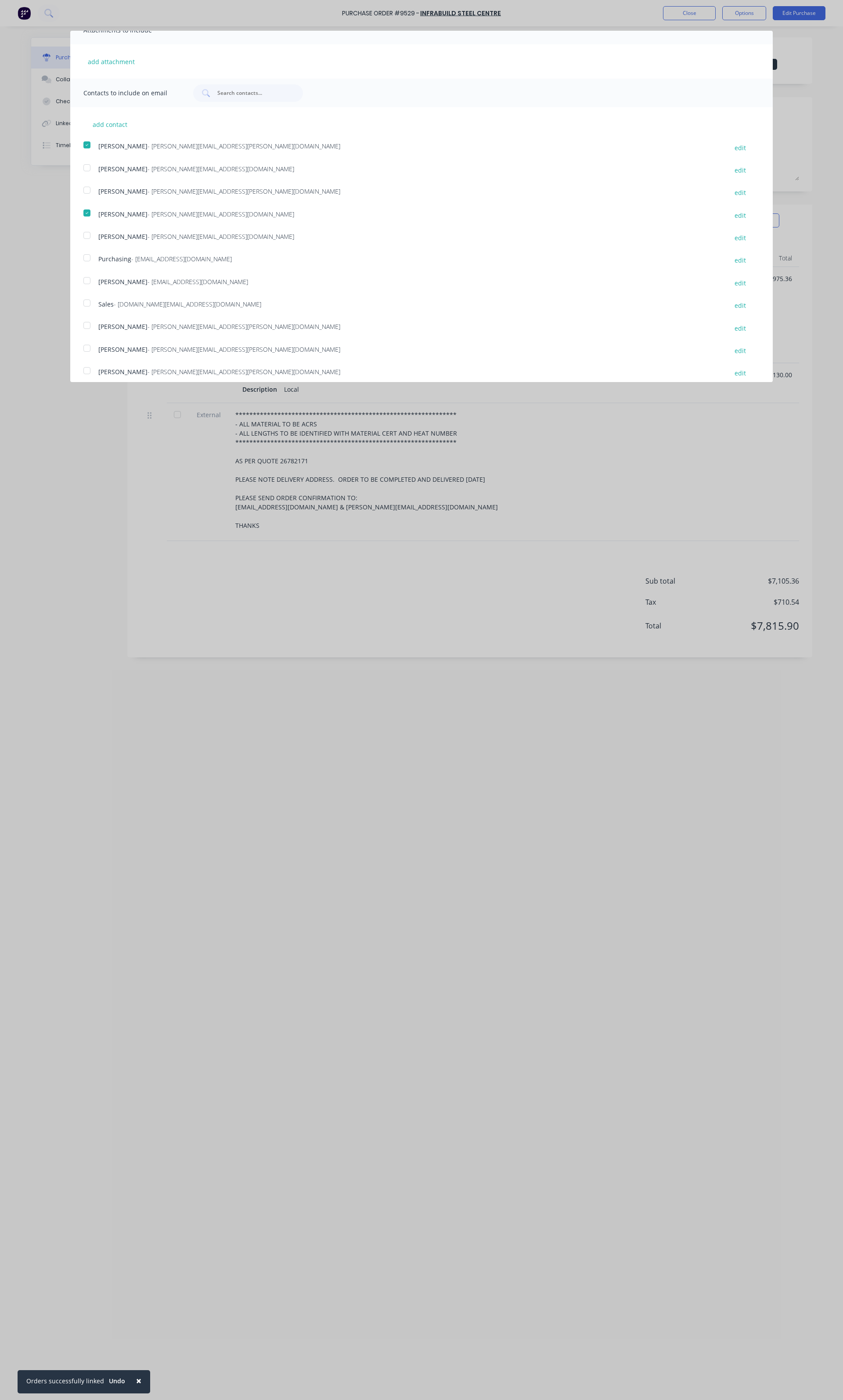
scroll to position [205, 0]
click at [90, 225] on div at bounding box center [87, 228] width 17 height 17
click at [90, 271] on div at bounding box center [87, 273] width 17 height 17
click at [90, 294] on div at bounding box center [87, 296] width 17 height 17
click at [88, 274] on div at bounding box center [87, 273] width 17 height 17
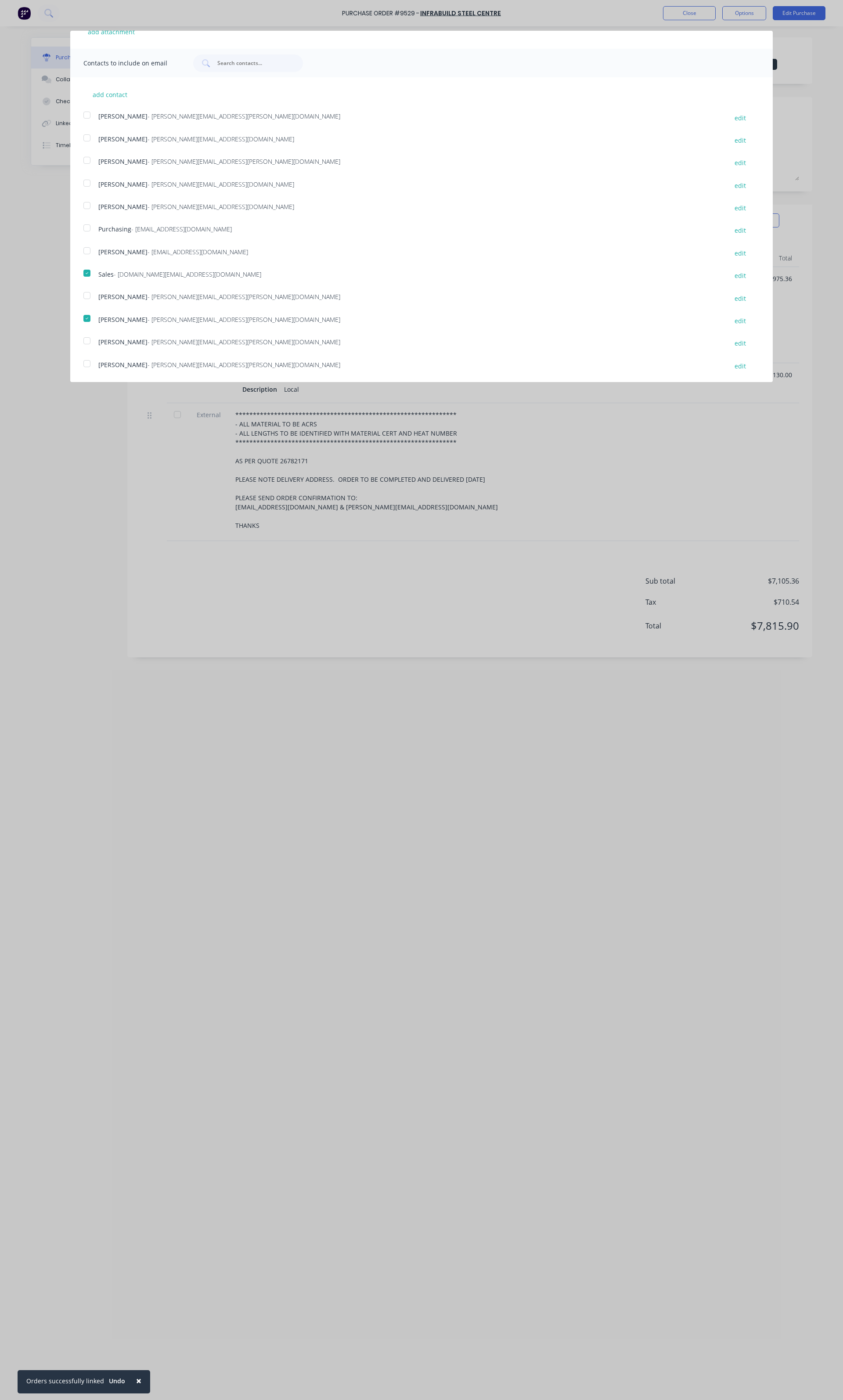
click at [87, 231] on div at bounding box center [87, 228] width 17 height 17
click at [86, 182] on div at bounding box center [87, 183] width 17 height 17
click at [88, 111] on div at bounding box center [87, 115] width 17 height 17
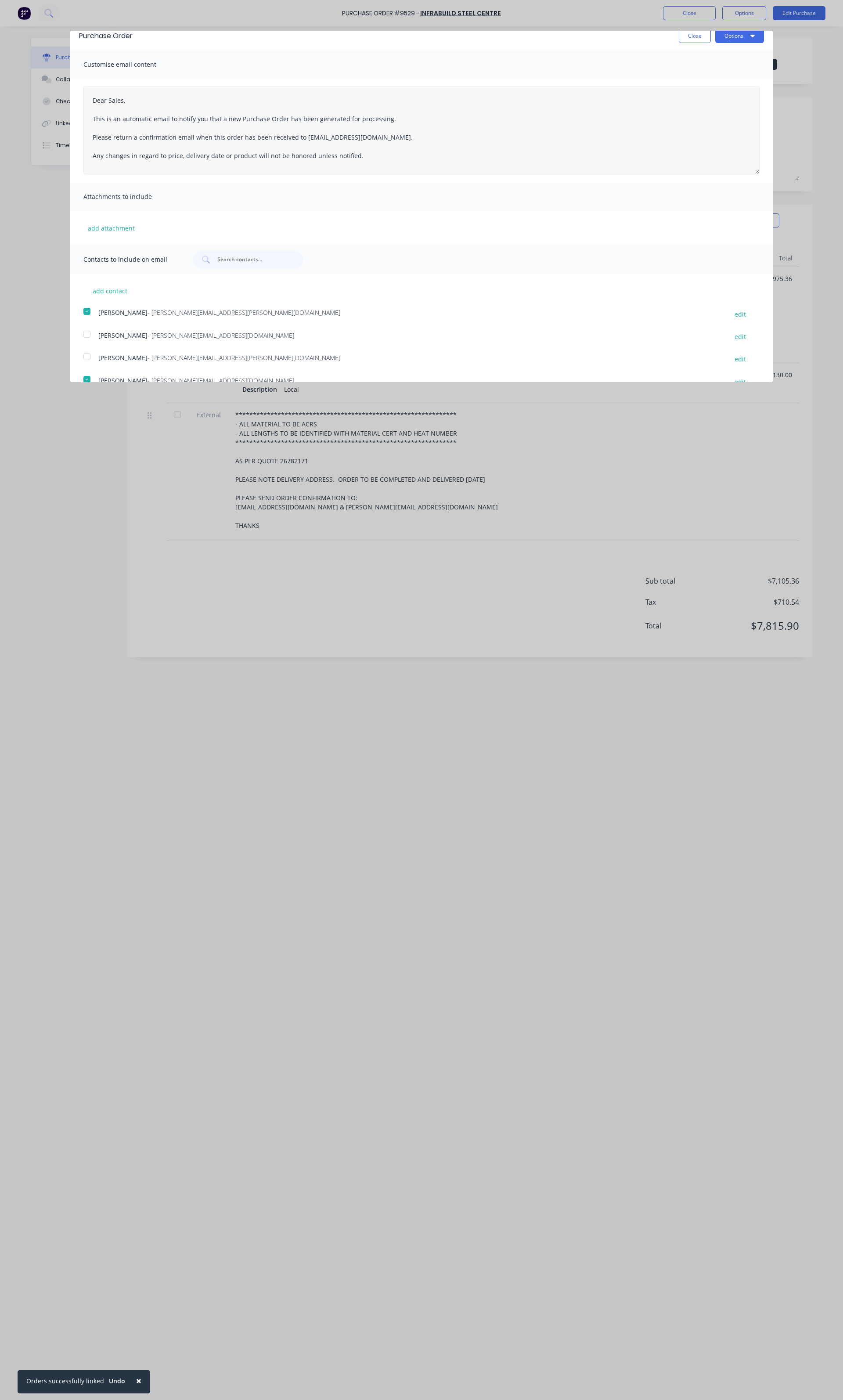
scroll to position [0, 0]
click at [717, 46] on button "Options" at bounding box center [740, 45] width 49 height 14
click at [431, 129] on textarea "Dear Sales, This is an automatic email to notify you that a new Purchase Order …" at bounding box center [422, 140] width 676 height 88
click at [408, 142] on textarea "Dear Sales, This is an automatic email to notify you that a new Purchase Order …" at bounding box center [422, 140] width 676 height 88
click at [394, 143] on textarea "Dear Sales, This is an automatic email to notify you that a new Purchase Order …" at bounding box center [422, 140] width 676 height 88
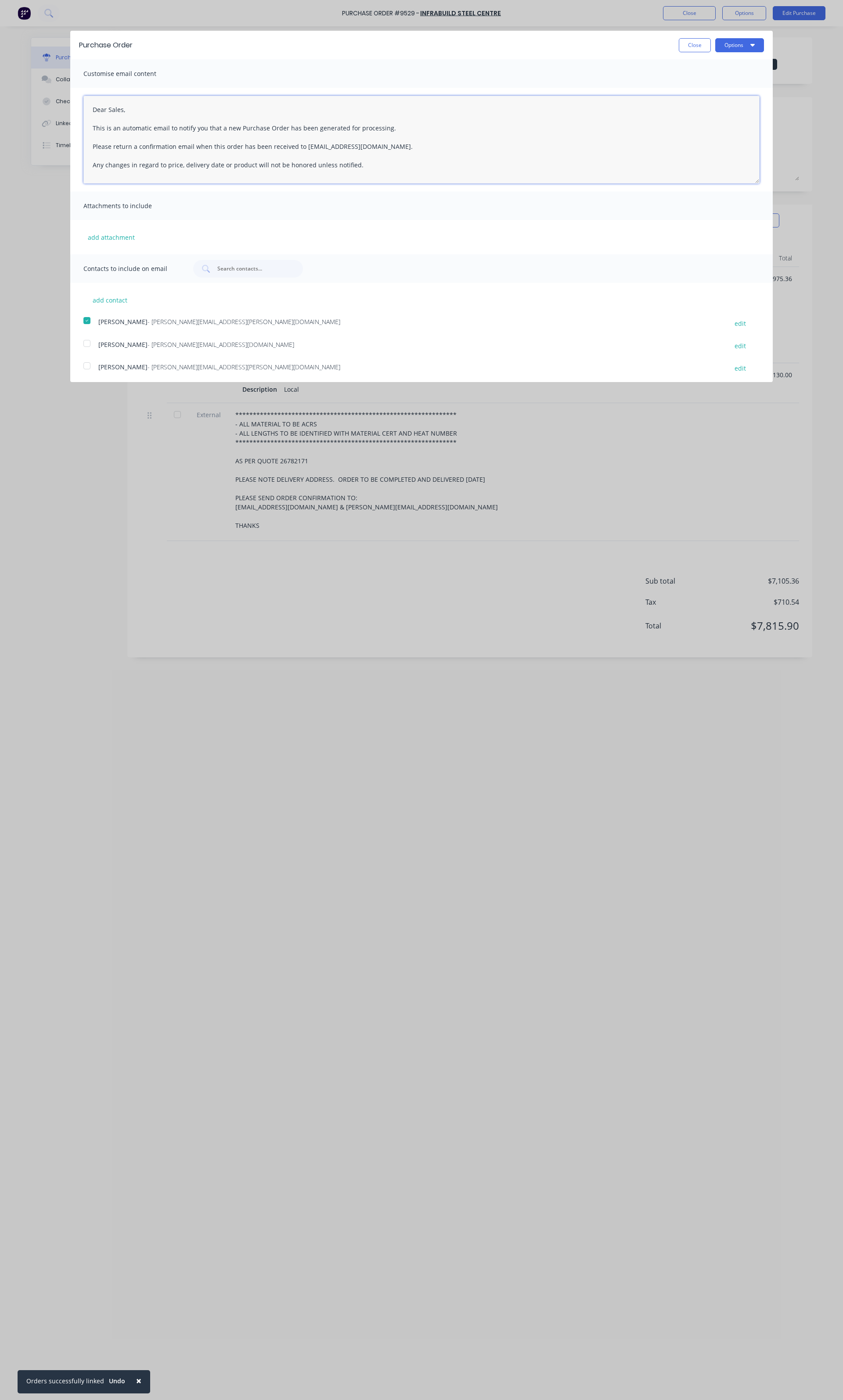
click at [395, 143] on textarea "Dear Sales, This is an automatic email to notify you that a new Purchase Order …" at bounding box center [422, 140] width 676 height 88
type textarea "Dear Sales, This is an automatic email to notify you that a new Purchase Order …"
click at [725, 42] on button "Options" at bounding box center [740, 45] width 49 height 14
click at [697, 81] on div "Email" at bounding box center [722, 85] width 67 height 12
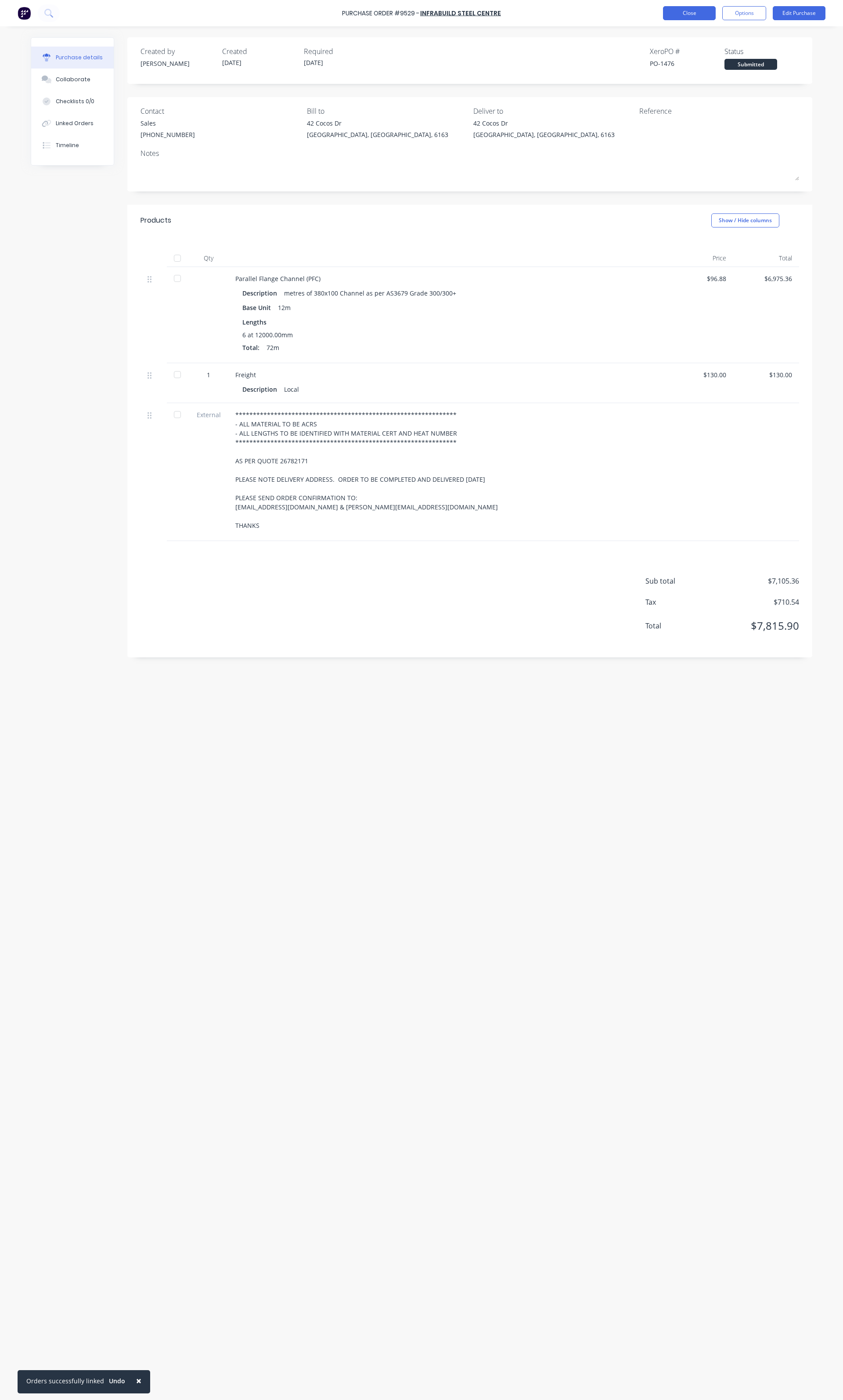
click at [676, 12] on button "Close" at bounding box center [689, 13] width 53 height 14
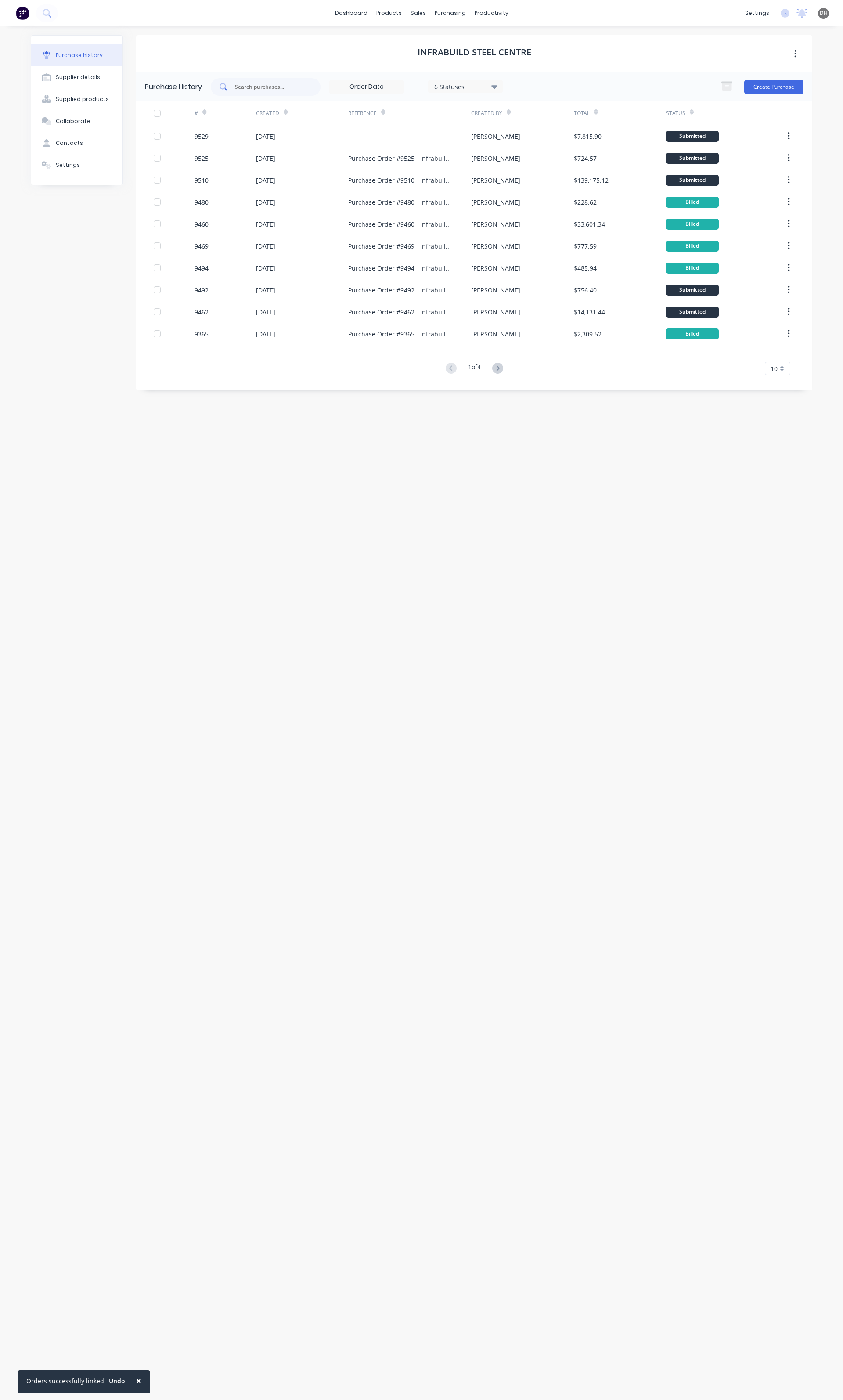
click at [264, 85] on input "text" at bounding box center [271, 87] width 73 height 9
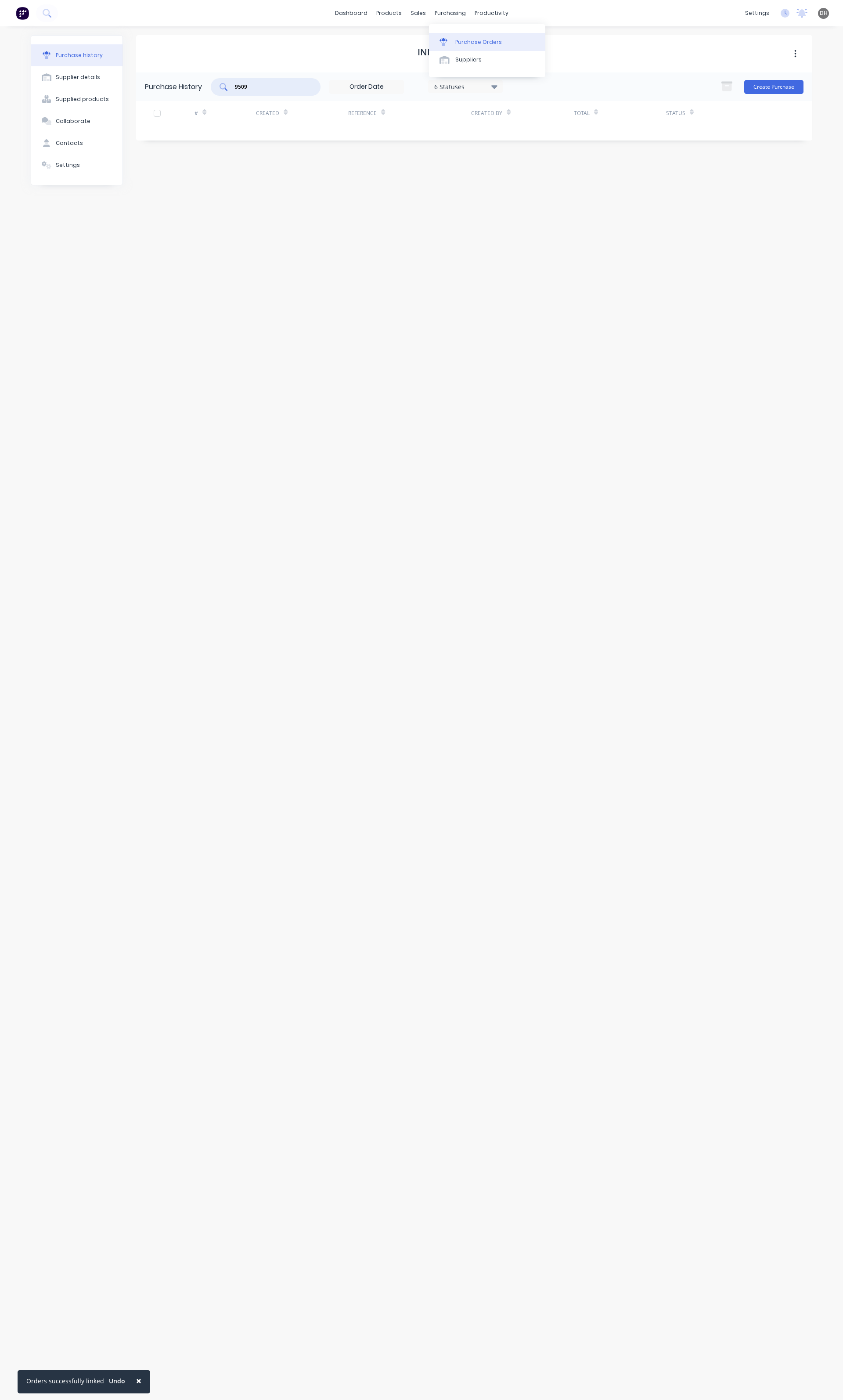
type input "9509"
click at [457, 45] on div "Purchase Orders" at bounding box center [479, 42] width 47 height 8
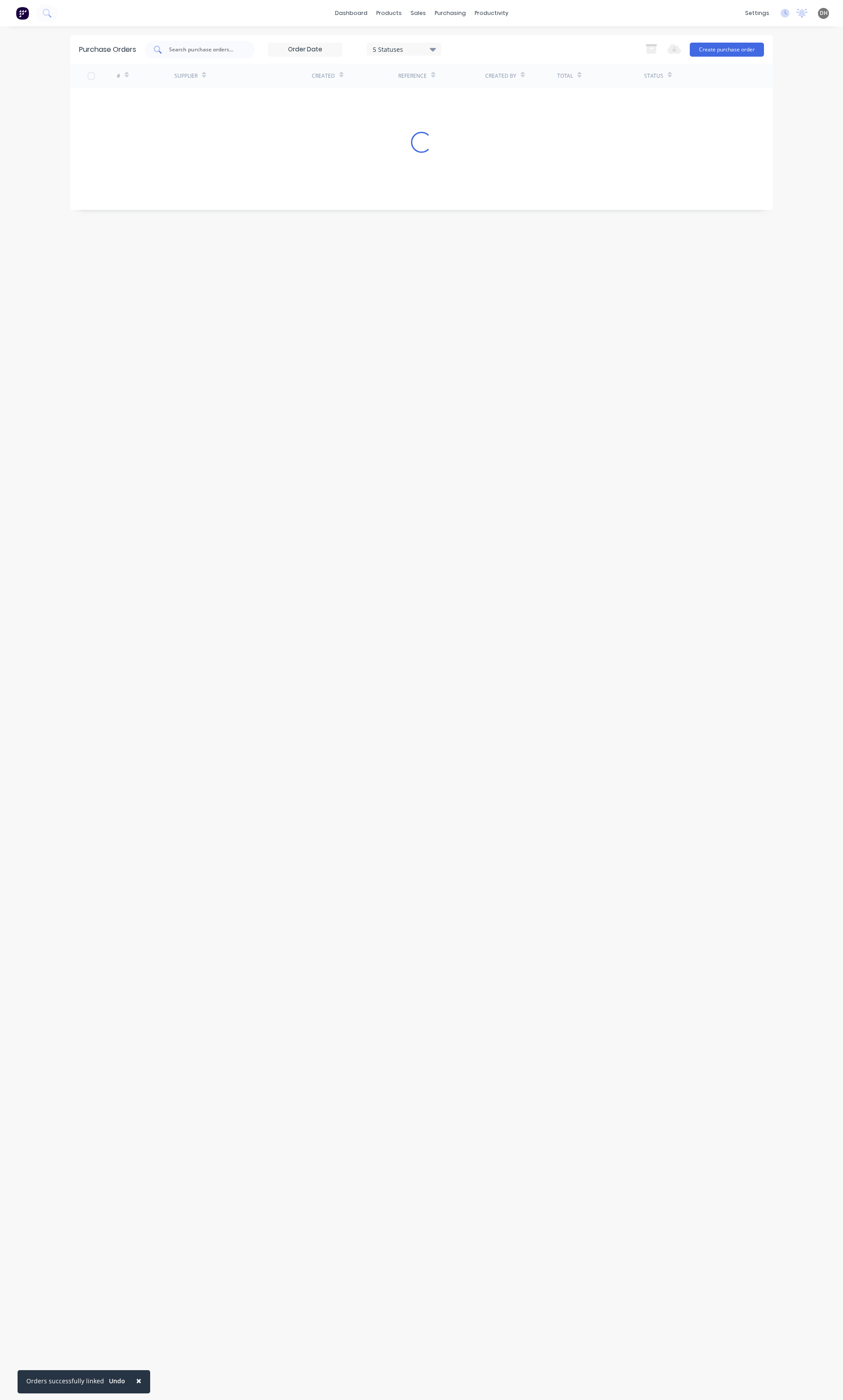
click at [195, 54] on div at bounding box center [200, 49] width 110 height 17
type input "9509"
click at [182, 106] on div "LMATS PTY LTD" at bounding box center [243, 99] width 138 height 22
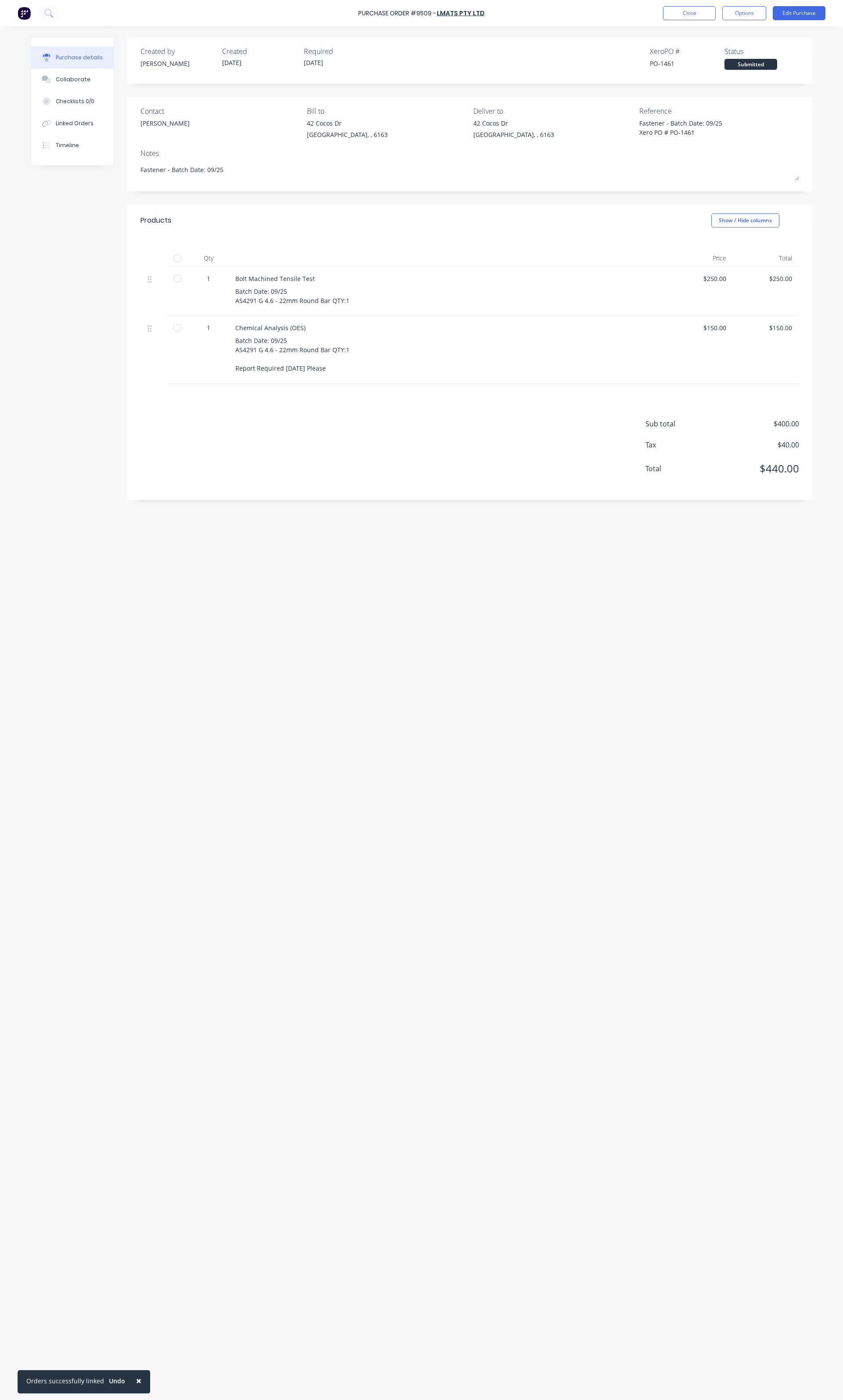
click at [177, 255] on div at bounding box center [177, 258] width 17 height 17
click at [749, 12] on button "Options" at bounding box center [744, 13] width 44 height 14
click at [717, 57] on div "Convert to Bill" at bounding box center [725, 53] width 67 height 12
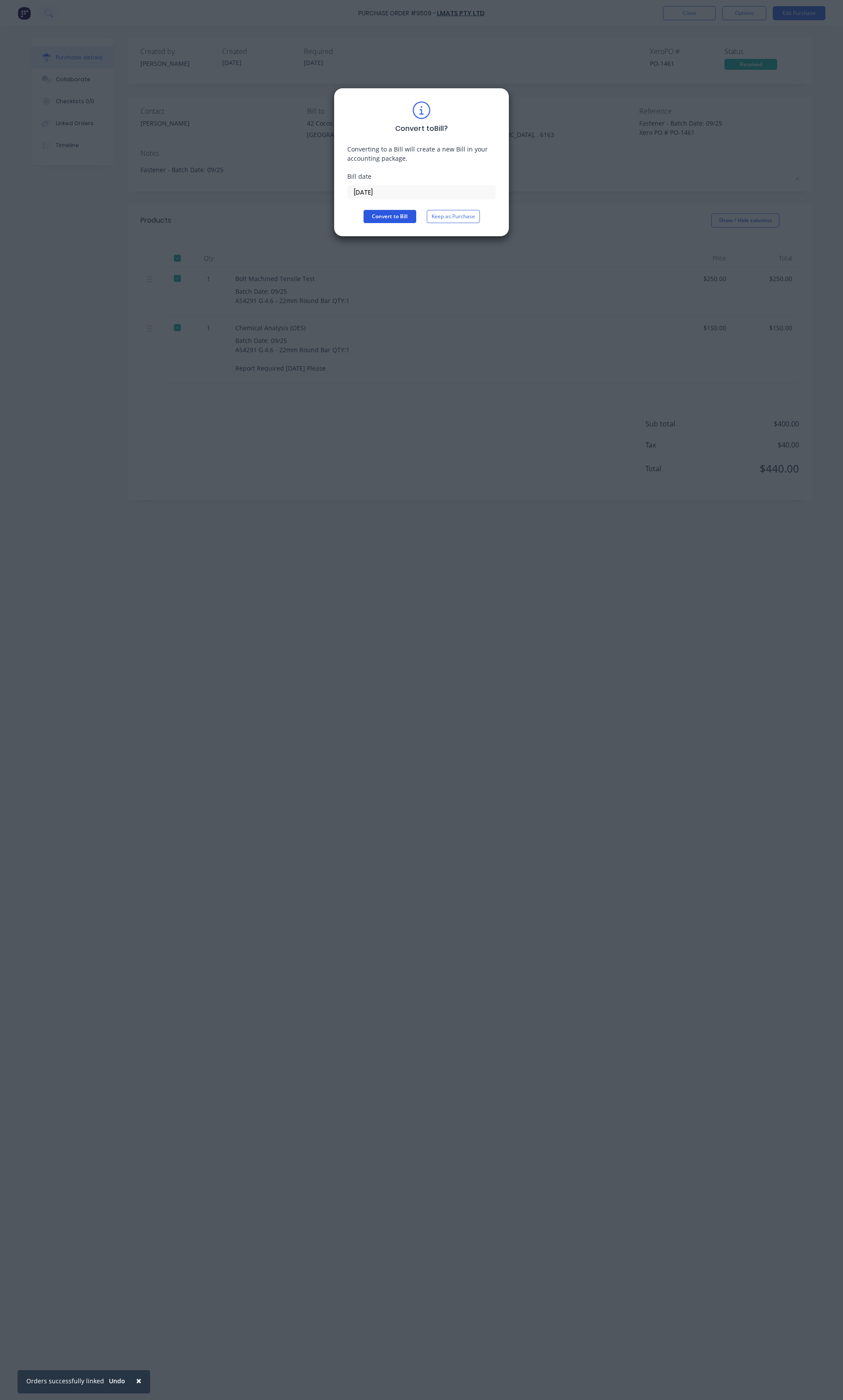
click at [404, 220] on button "Convert to Bill" at bounding box center [390, 216] width 53 height 13
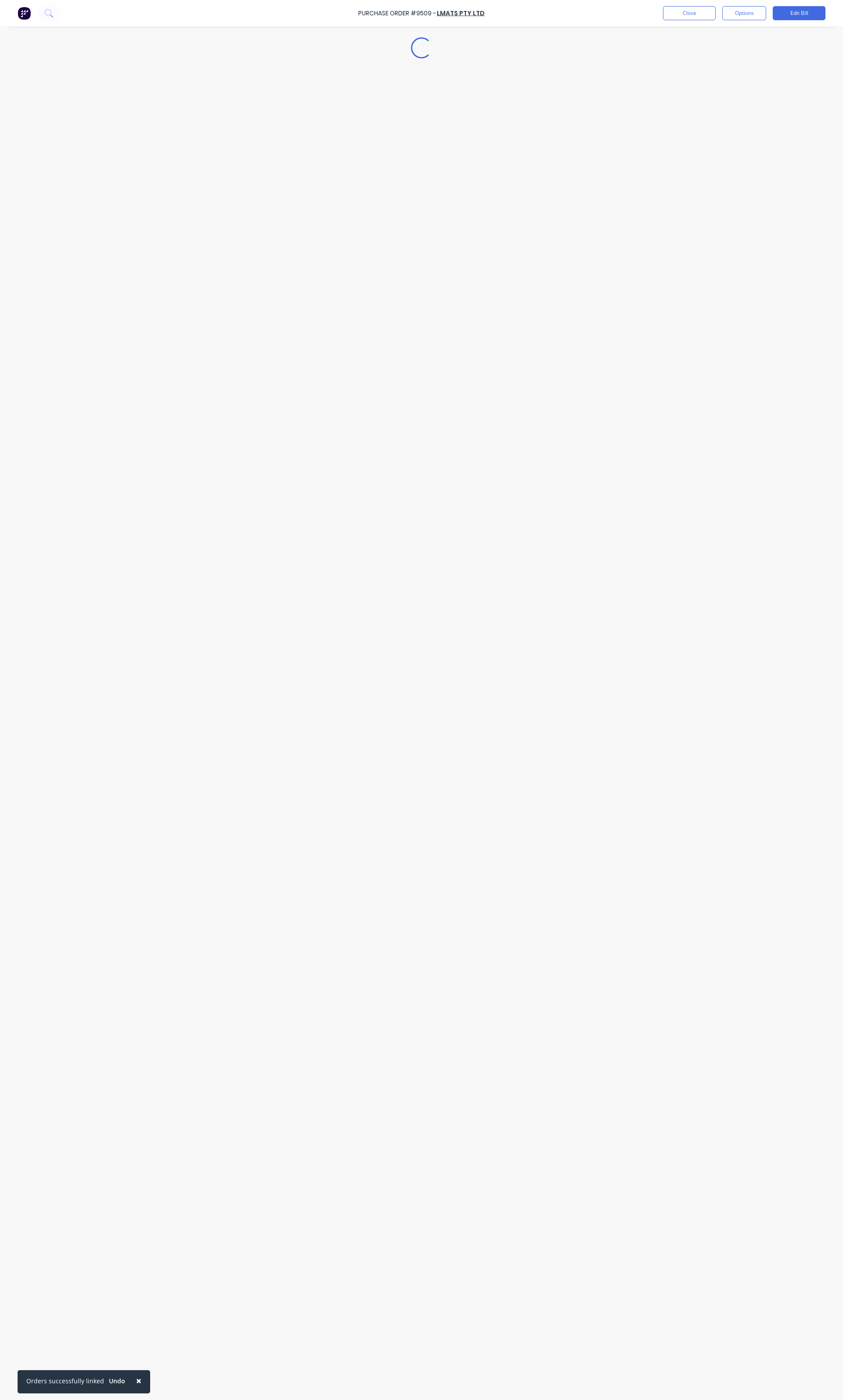
type textarea "x"
click at [701, 15] on button "Close" at bounding box center [689, 13] width 53 height 14
click at [216, 53] on input "9509" at bounding box center [204, 49] width 73 height 9
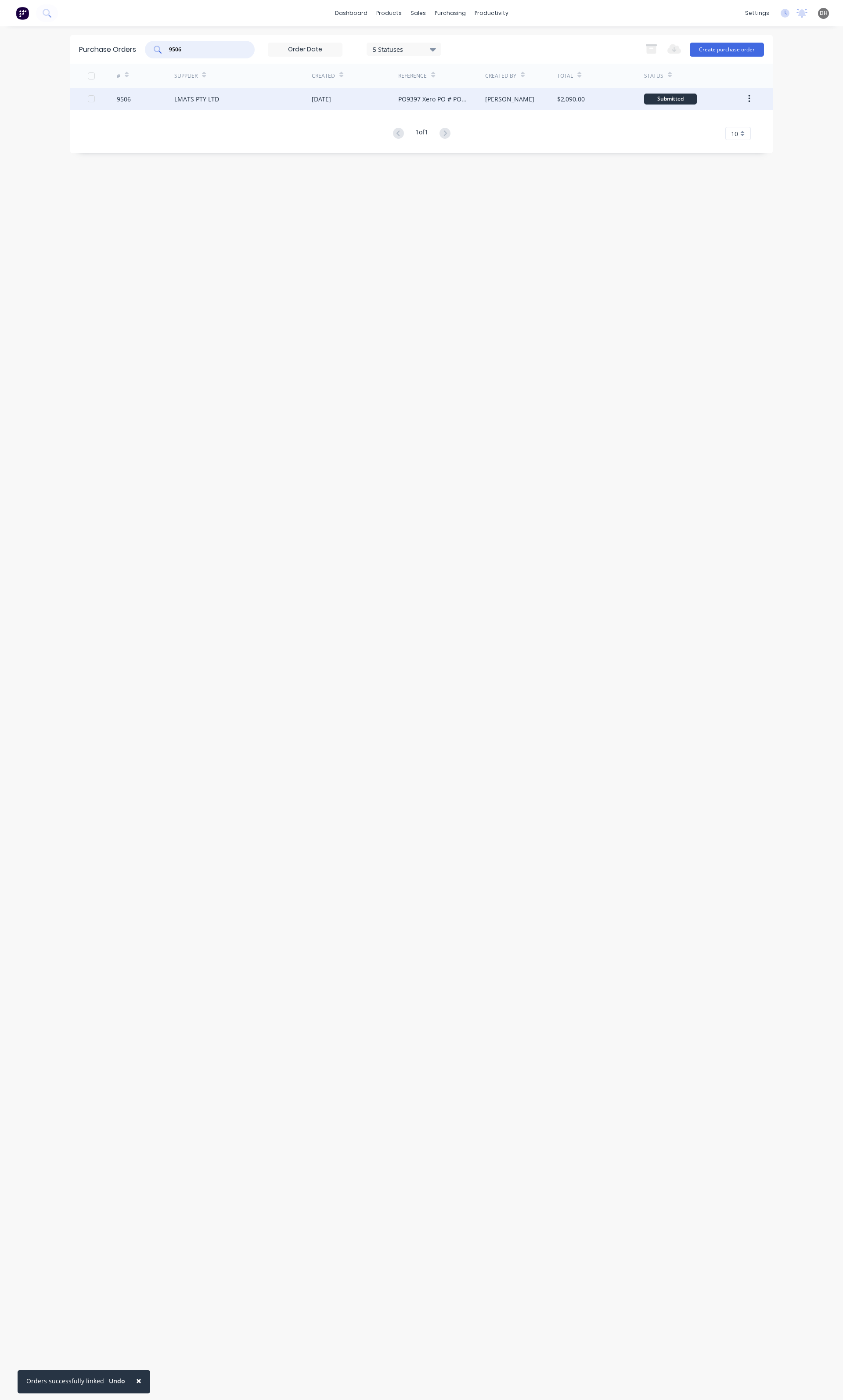
type input "9506"
click at [223, 104] on div "LMATS PTY LTD" at bounding box center [243, 99] width 138 height 22
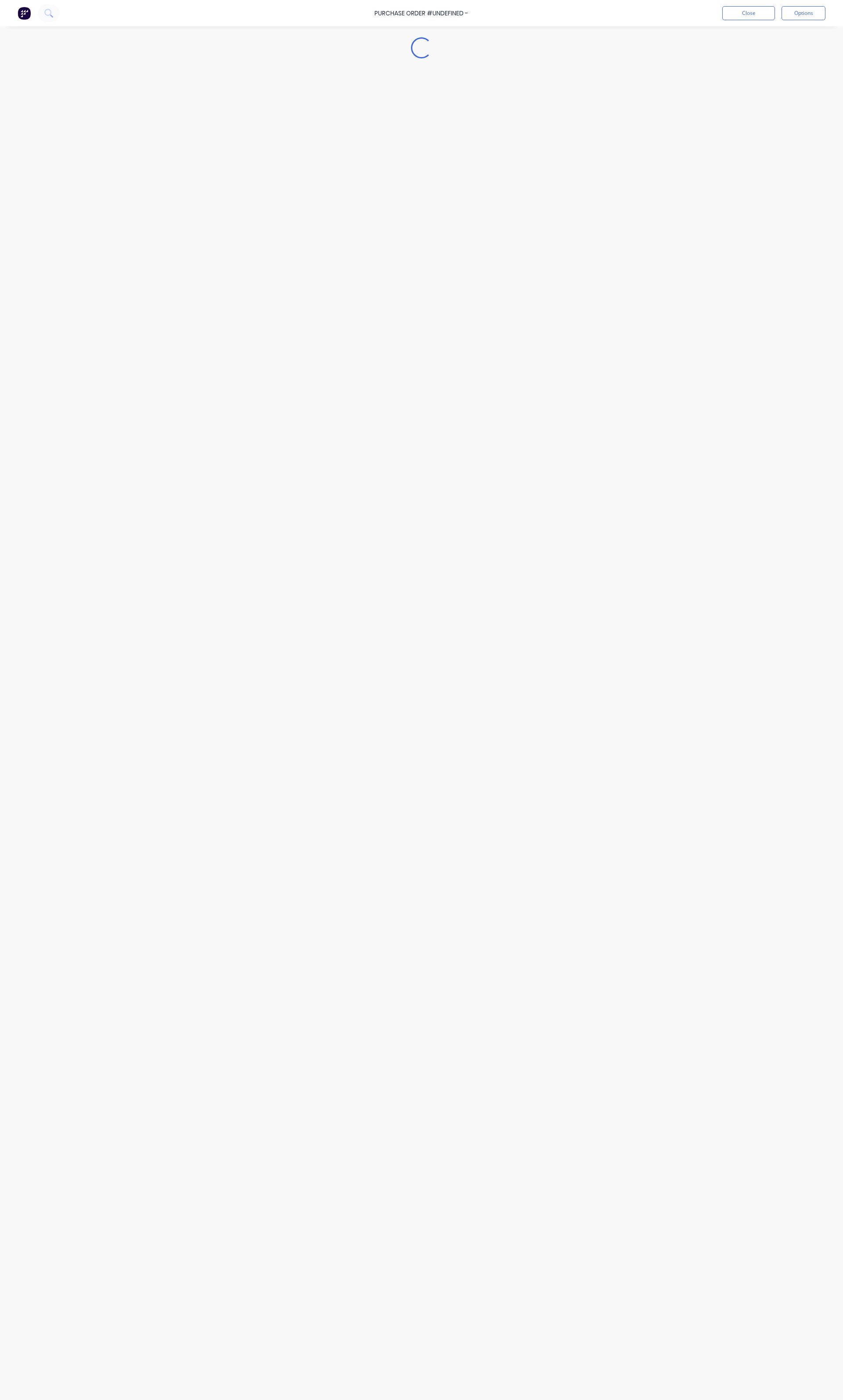
type textarea "x"
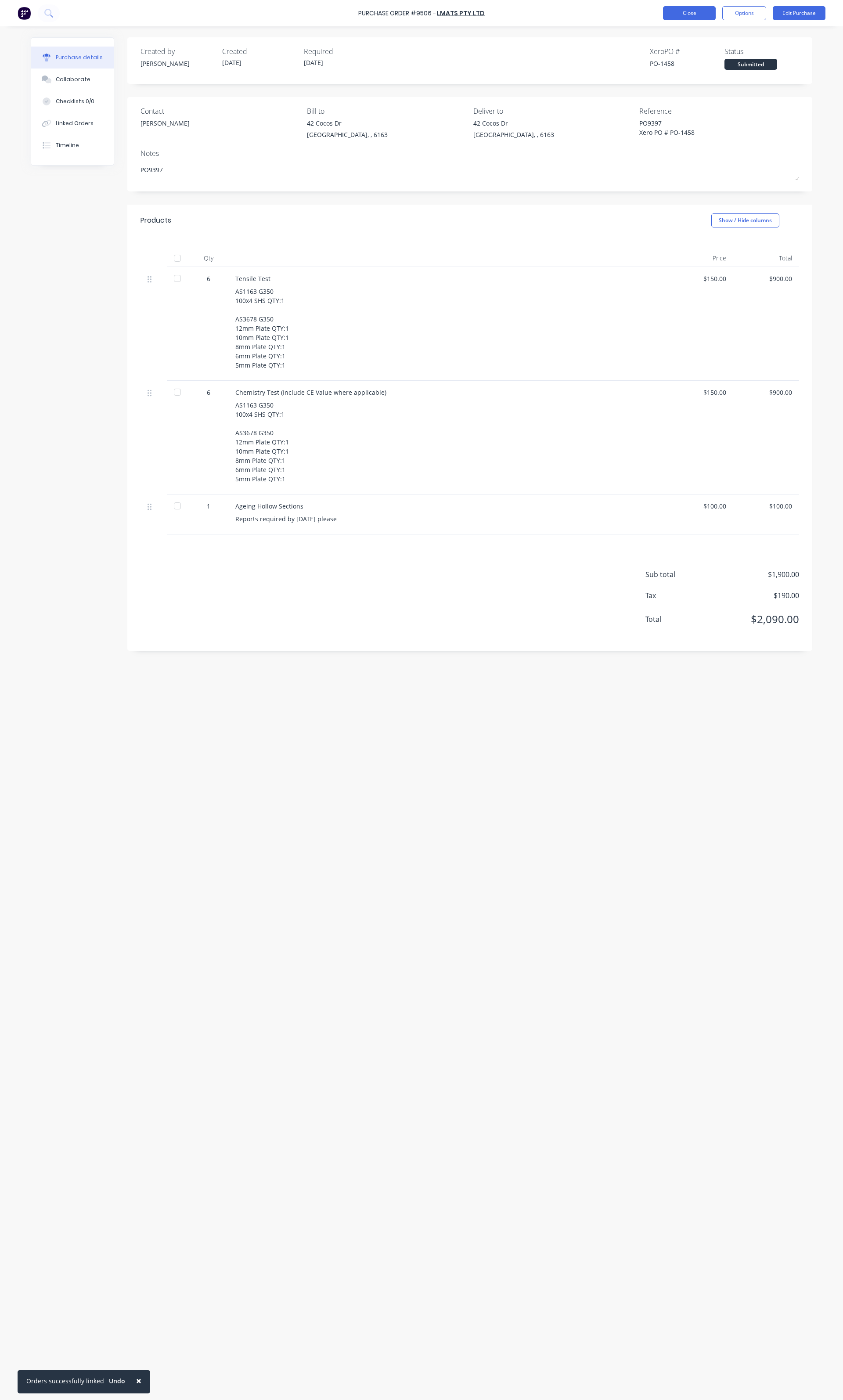
click at [690, 20] on button "Close" at bounding box center [689, 13] width 53 height 14
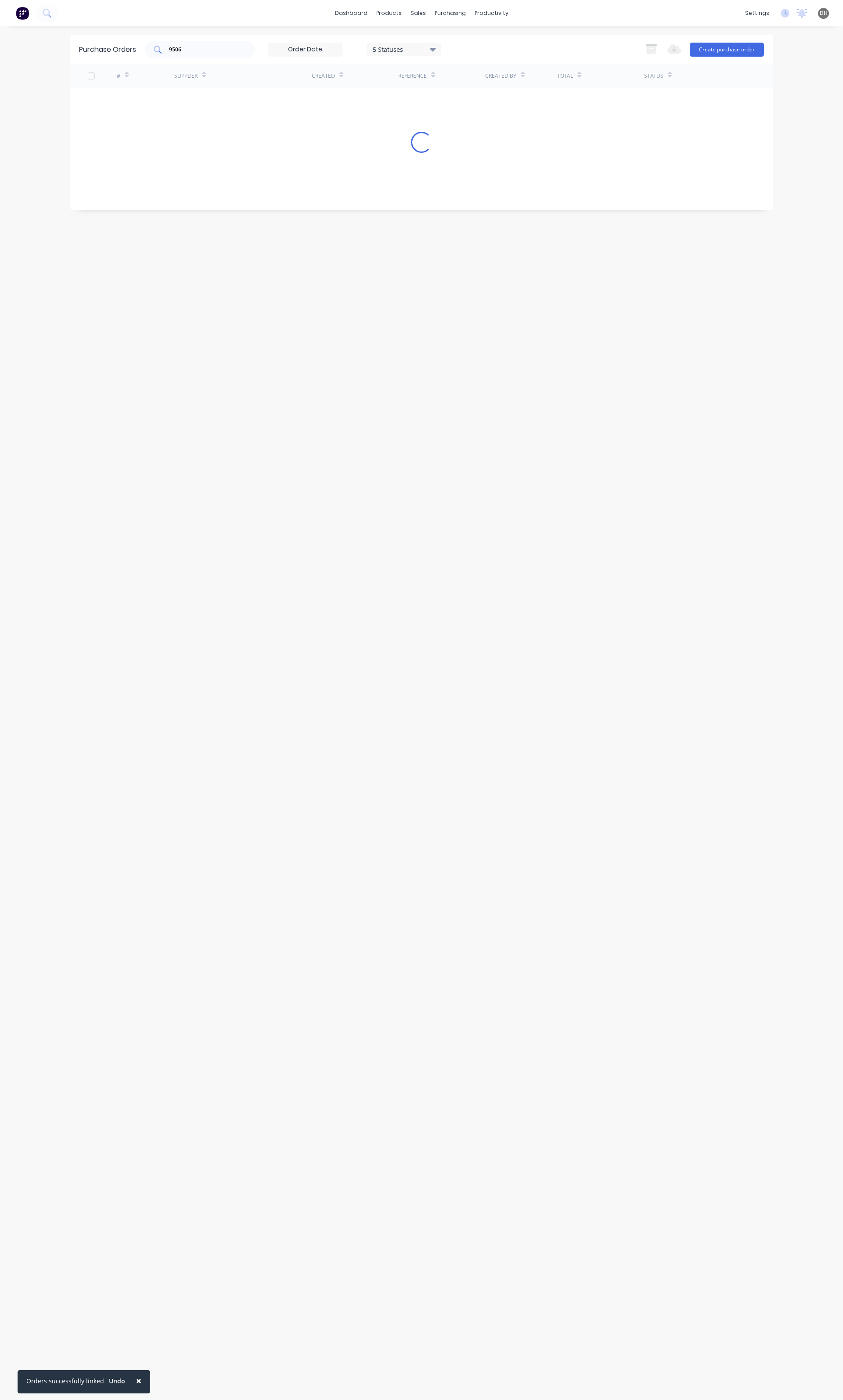
click at [211, 42] on div "9506" at bounding box center [200, 49] width 110 height 17
click at [210, 48] on input "9506" at bounding box center [204, 49] width 73 height 9
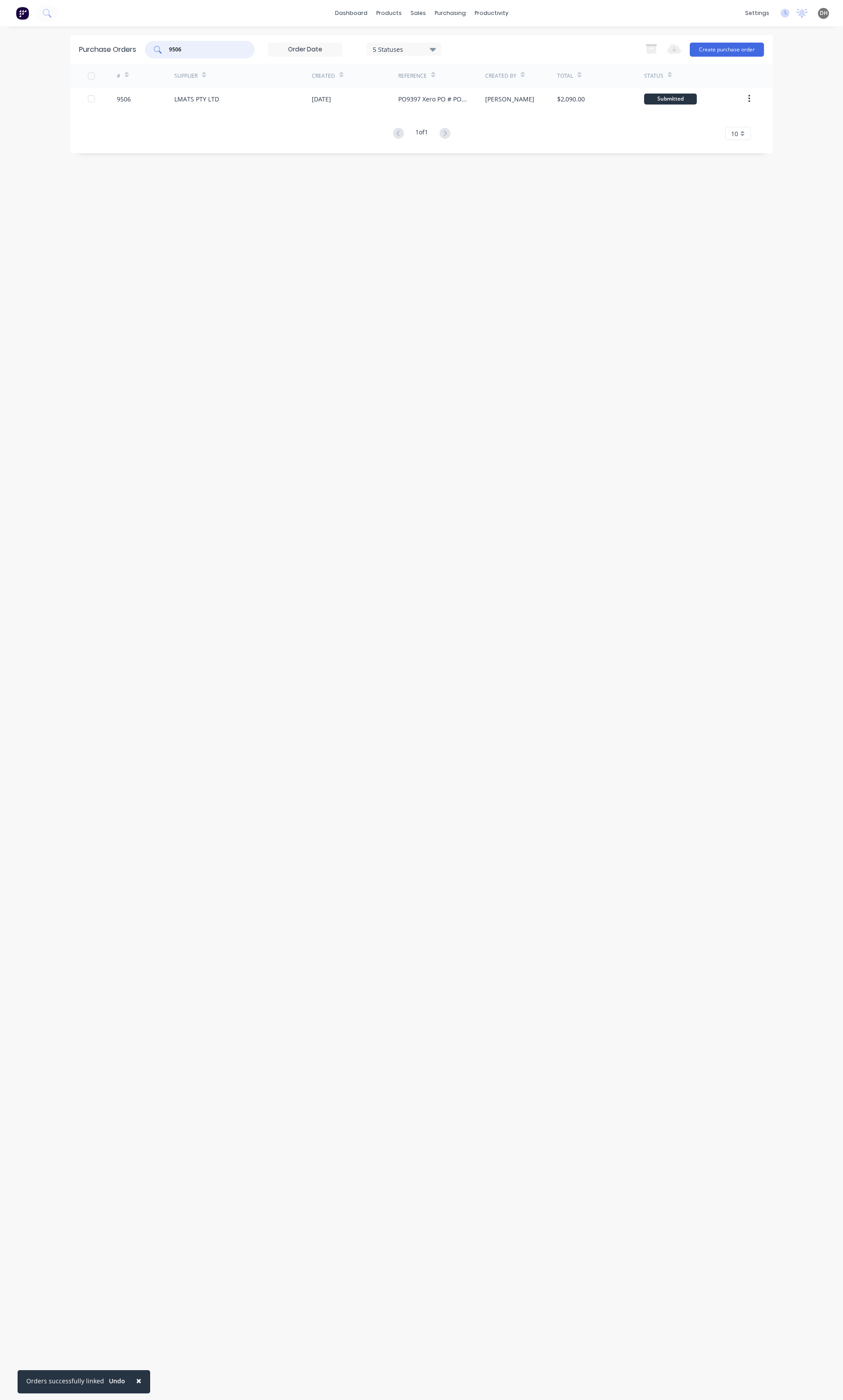
click at [210, 48] on input "9506" at bounding box center [204, 49] width 73 height 9
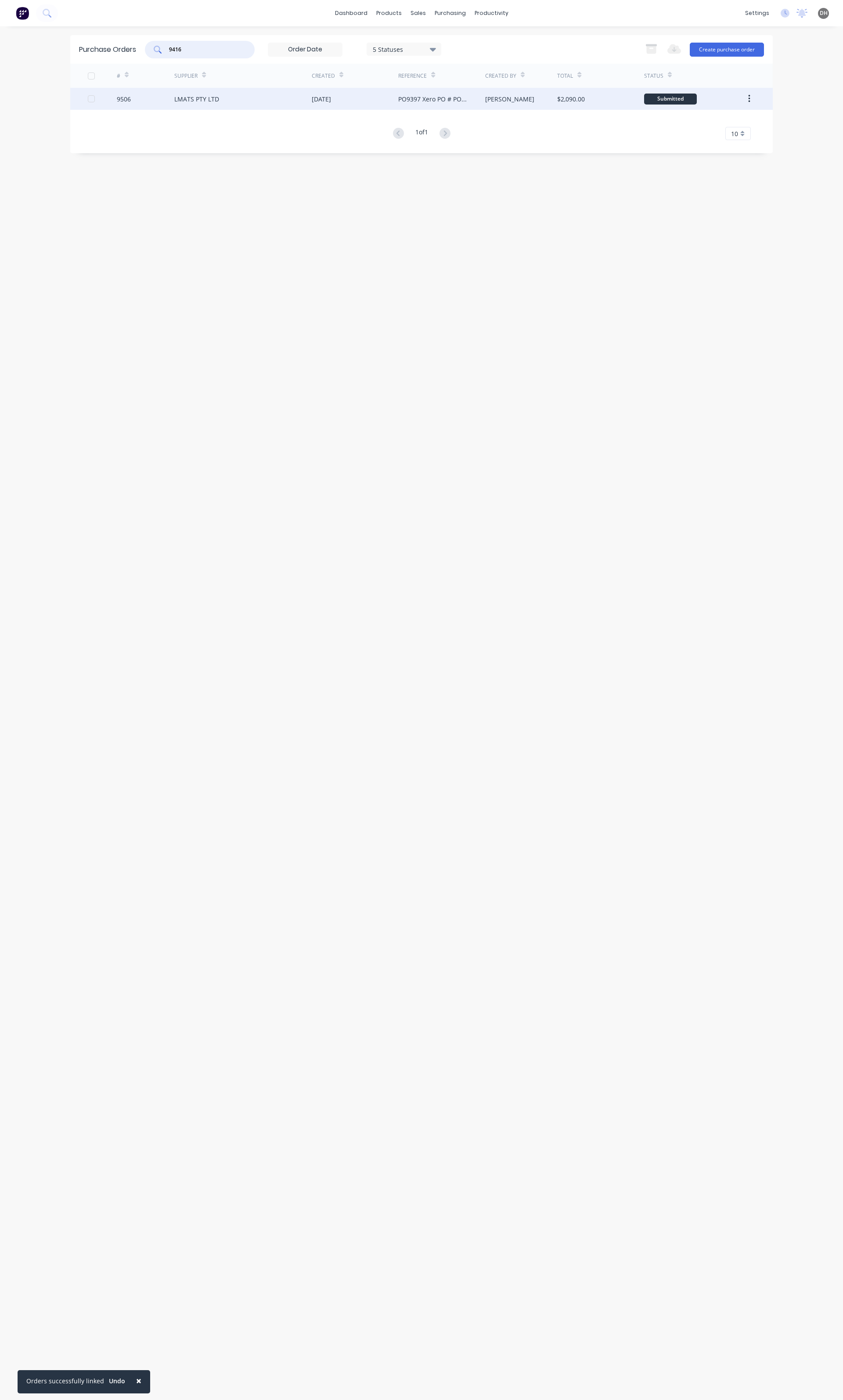
type input "9416"
click at [213, 101] on div "# Supplier Created Reference Created By Total Status 9506 LMATS PTY LTD [DATE] …" at bounding box center [421, 102] width 703 height 77
click at [201, 101] on div "LMATS PTY LTD" at bounding box center [197, 99] width 45 height 9
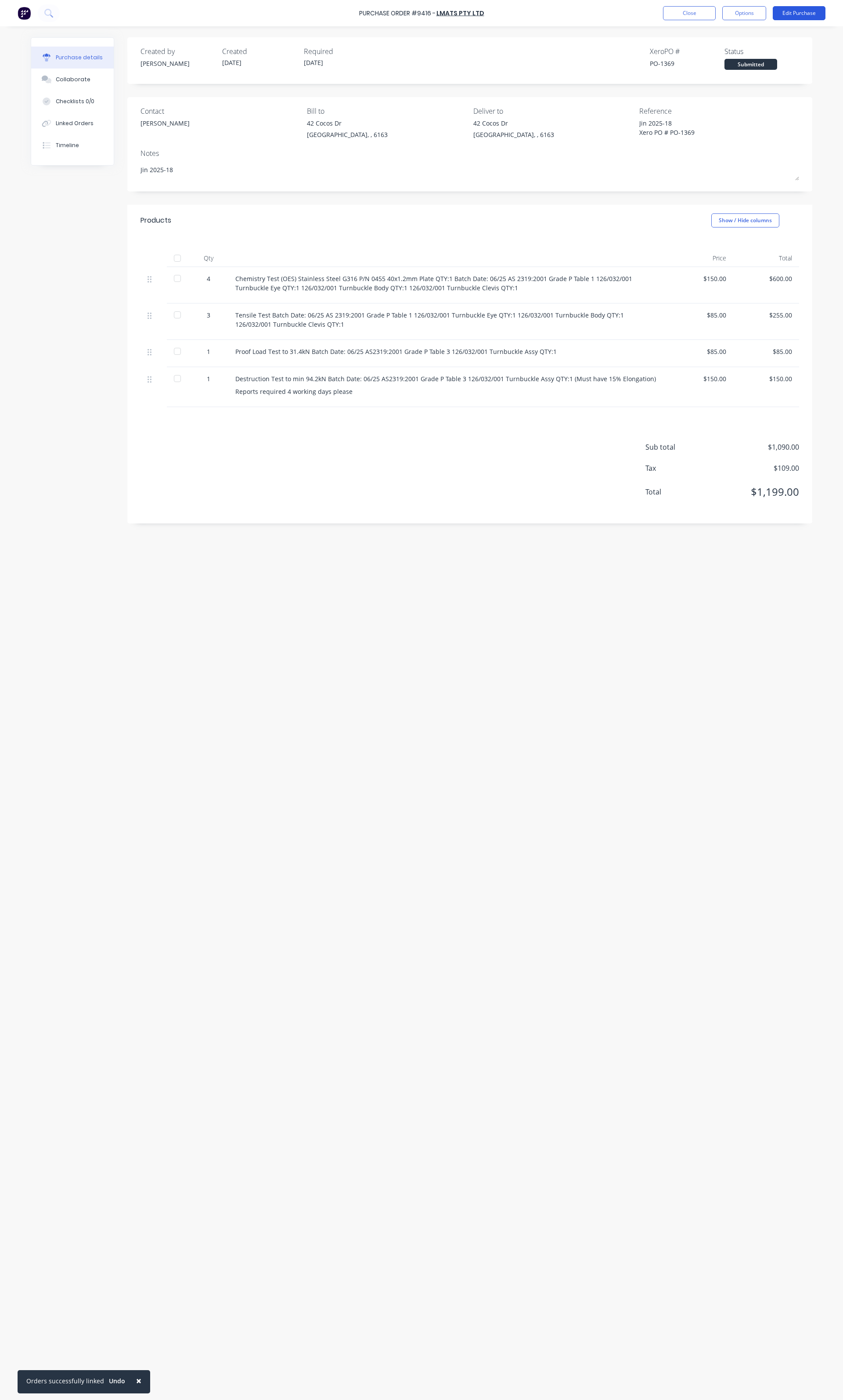
click at [777, 11] on button "Edit Purchase" at bounding box center [799, 13] width 53 height 14
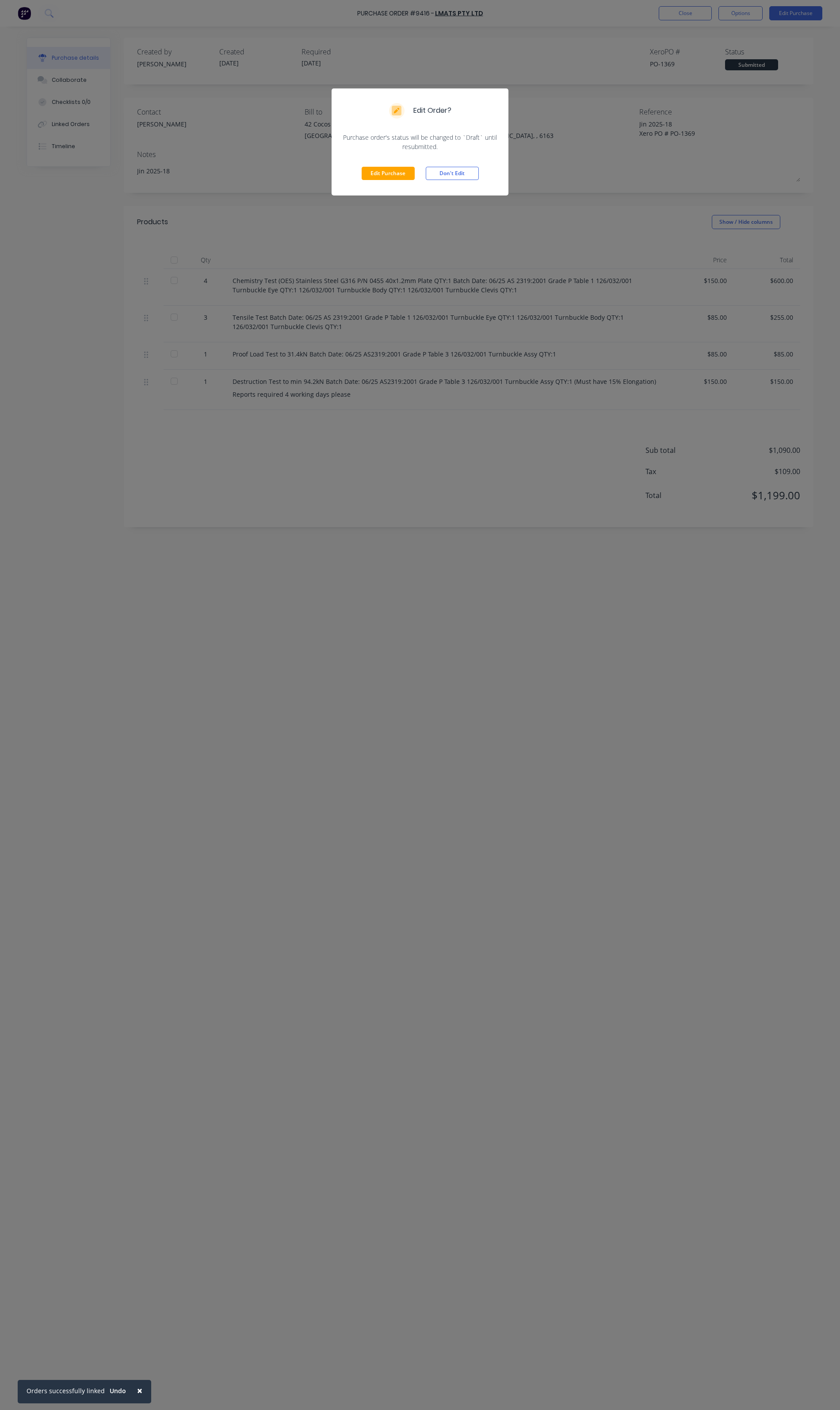
click at [362, 183] on div "Edit Purchase Don't Edit" at bounding box center [420, 173] width 177 height 44
click at [367, 188] on div "Edit Purchase Don't Edit" at bounding box center [420, 173] width 177 height 44
click at [374, 178] on button "Edit Purchase" at bounding box center [388, 174] width 53 height 13
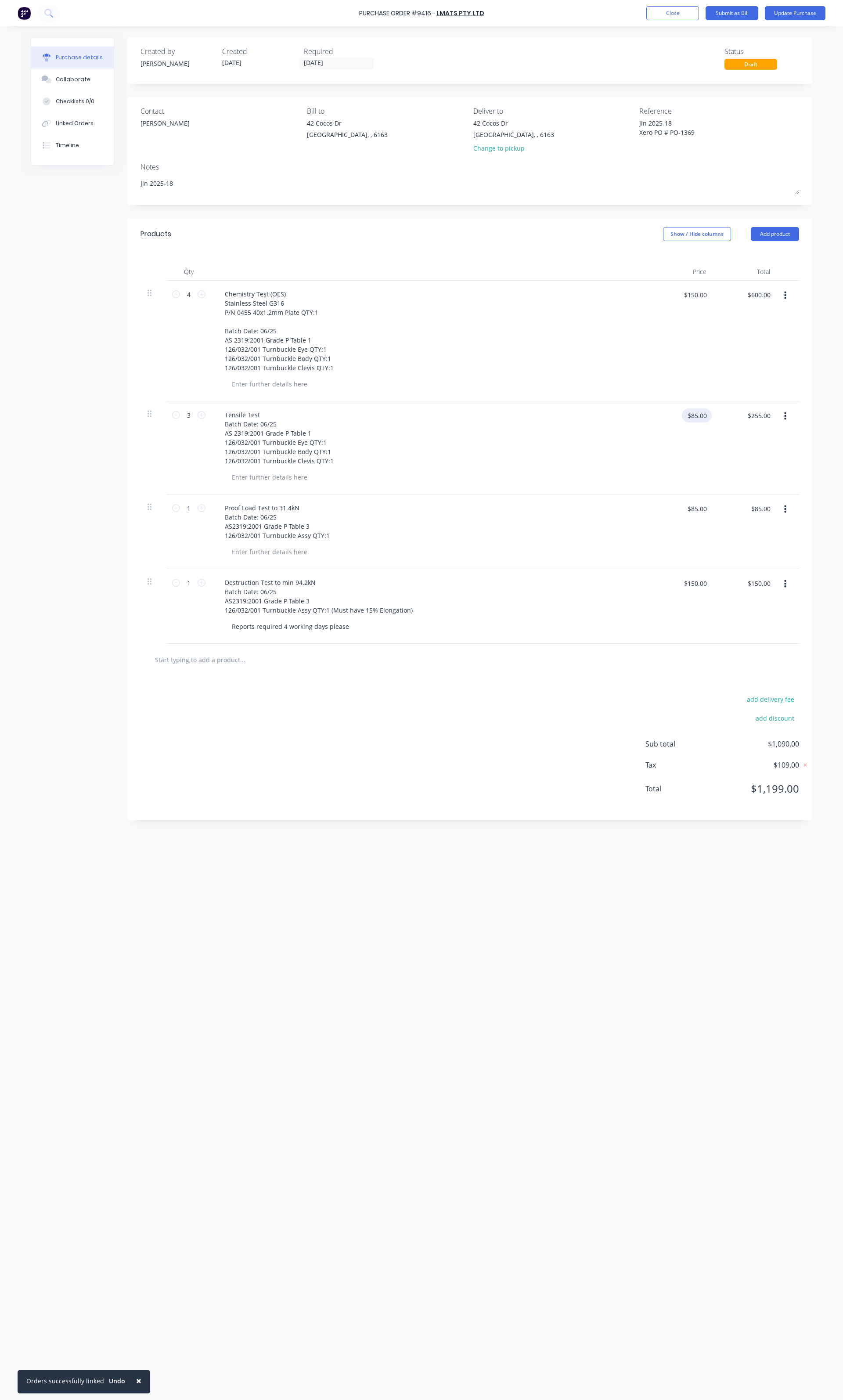
click at [700, 418] on input "$85.00" at bounding box center [697, 415] width 30 height 14
type textarea "x"
click at [700, 418] on input "$85.00" at bounding box center [697, 415] width 30 height 14
type input "200"
type textarea "x"
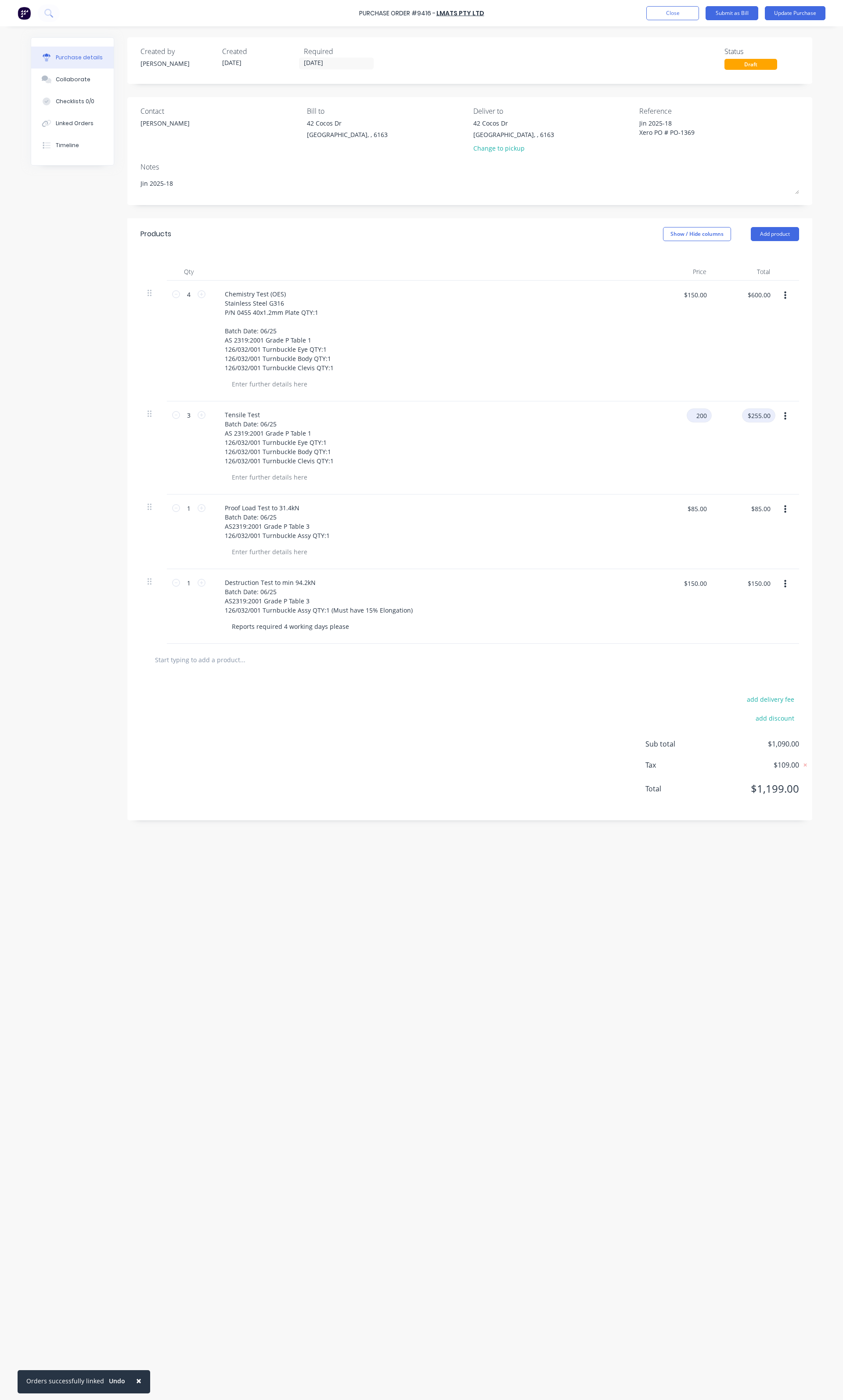
type input "$200.00"
type input "$600.00"
click at [790, 12] on button "Update Purchase" at bounding box center [796, 13] width 61 height 14
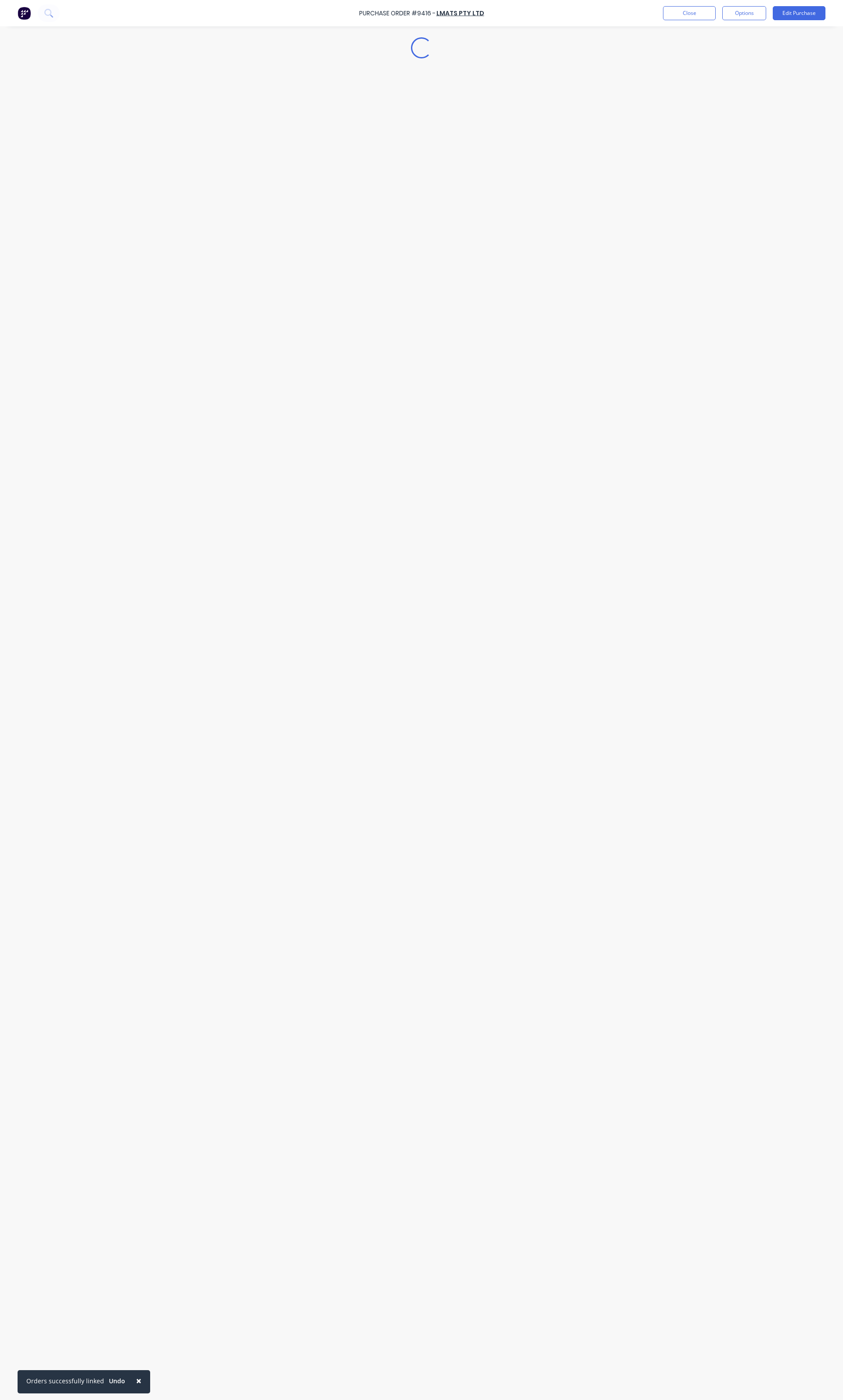
type textarea "x"
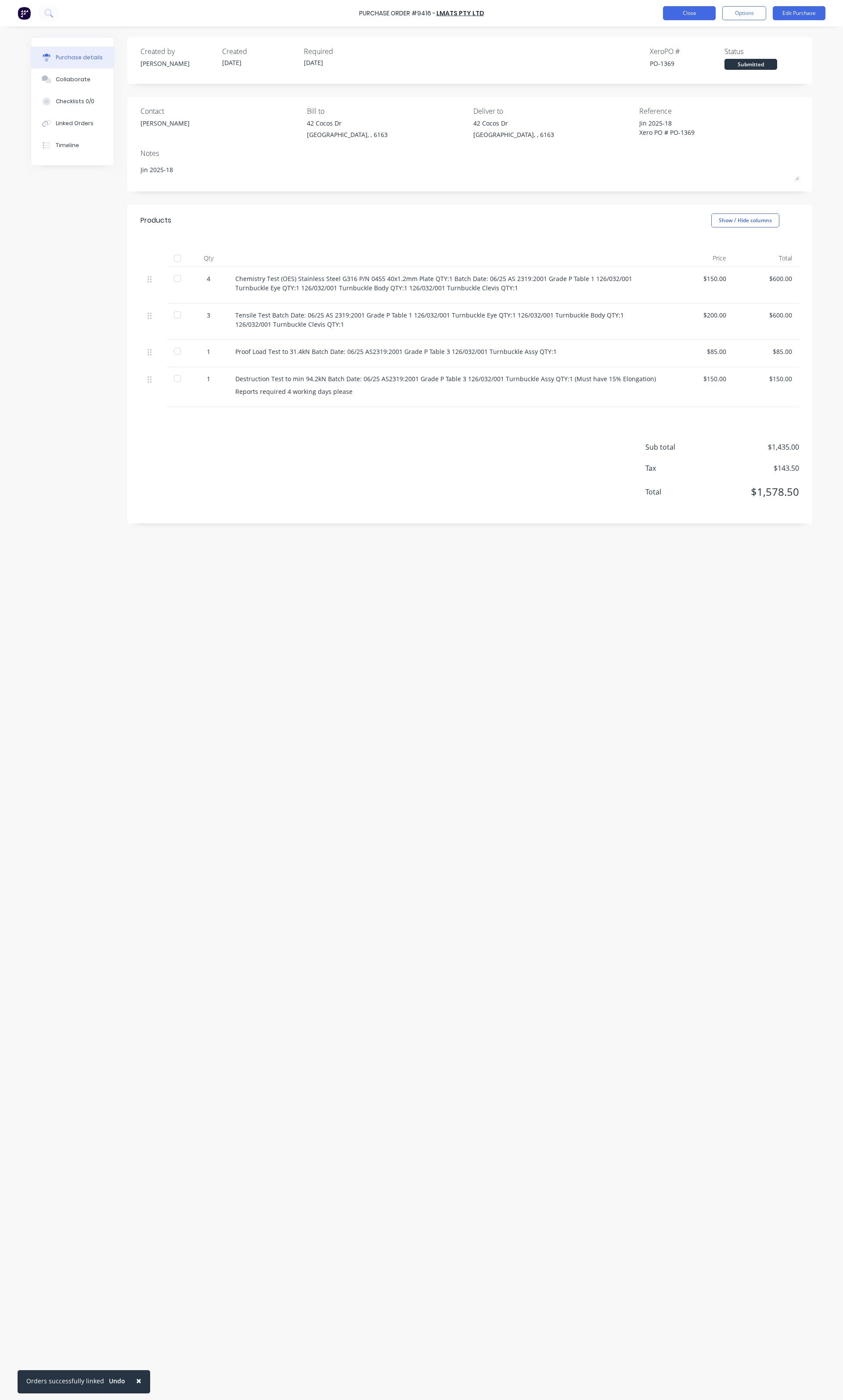
click at [704, 18] on button "Close" at bounding box center [689, 13] width 53 height 14
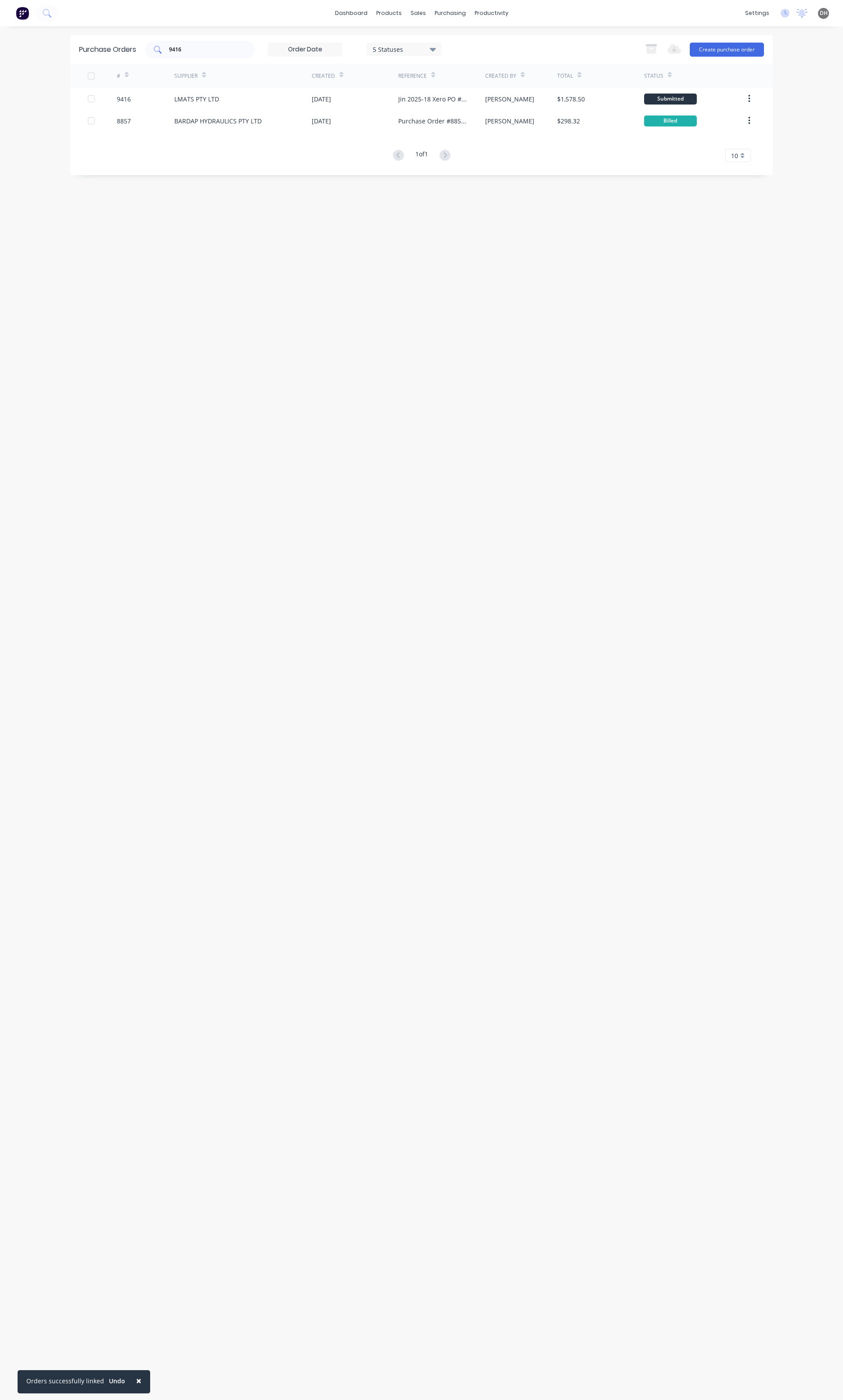
click at [193, 42] on div "9416" at bounding box center [200, 49] width 110 height 17
click at [198, 49] on input "9416" at bounding box center [204, 49] width 73 height 9
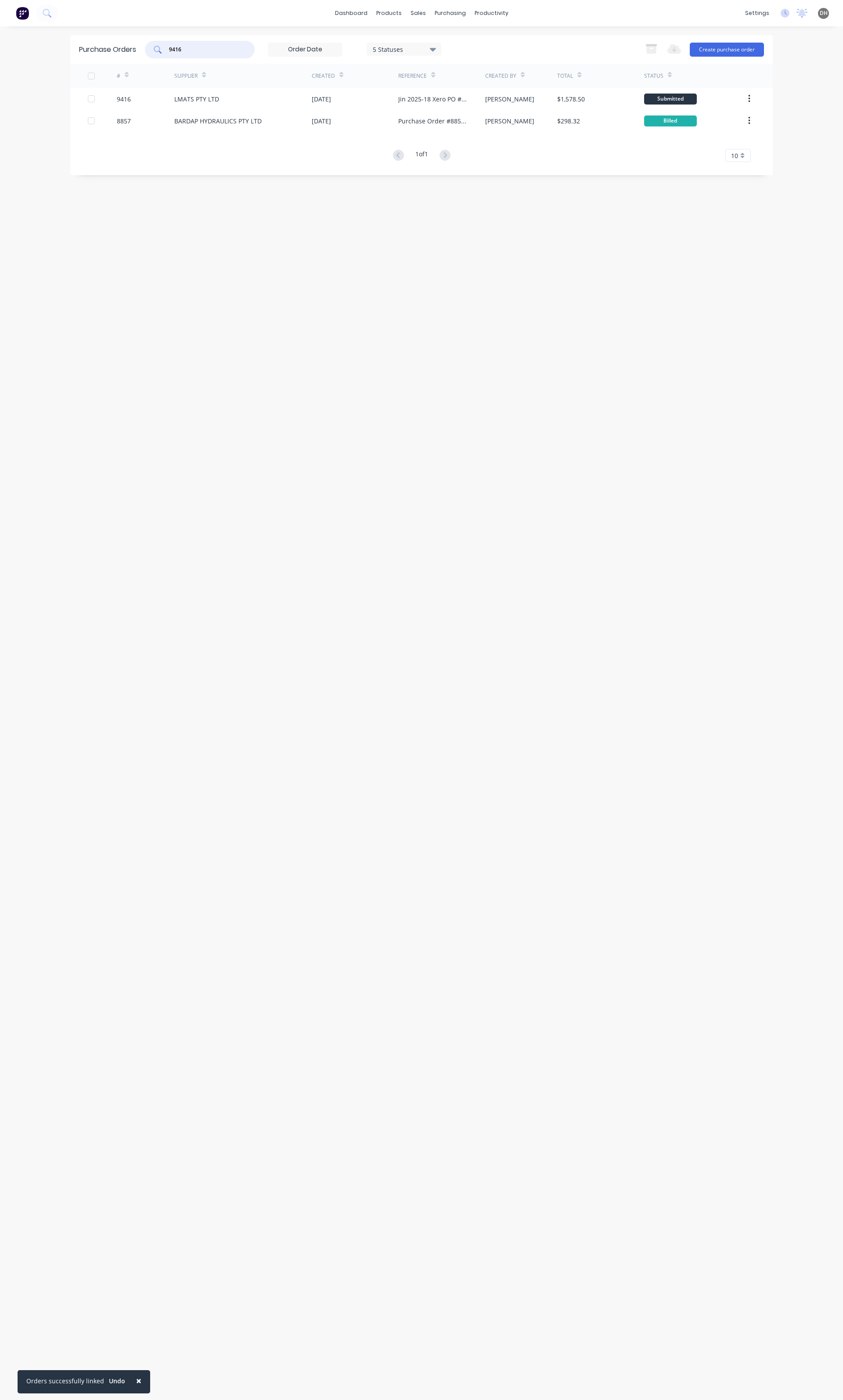
click at [198, 49] on input "9416" at bounding box center [204, 49] width 73 height 9
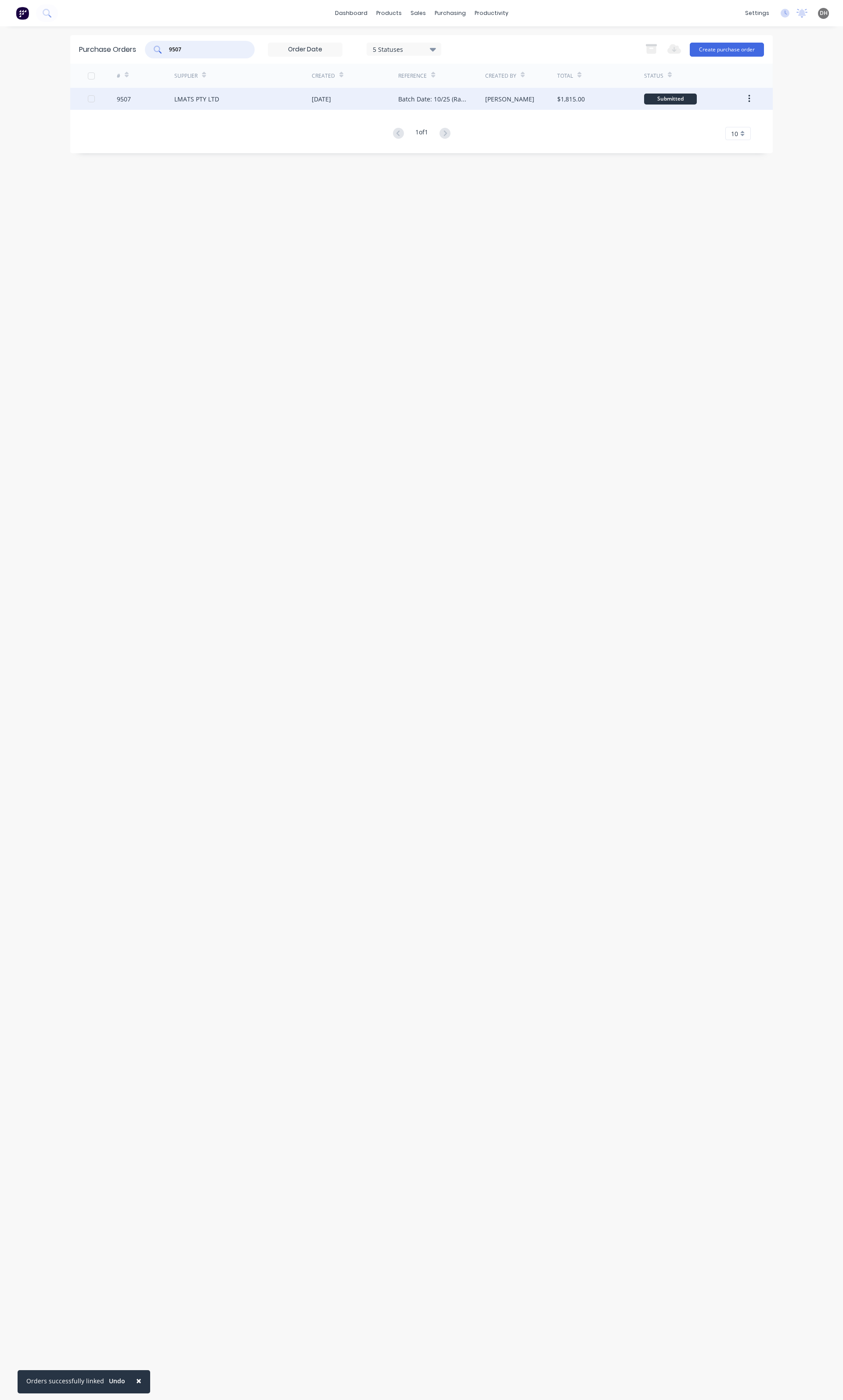
type input "9507"
click at [176, 102] on div "LMATS PTY LTD" at bounding box center [197, 99] width 45 height 9
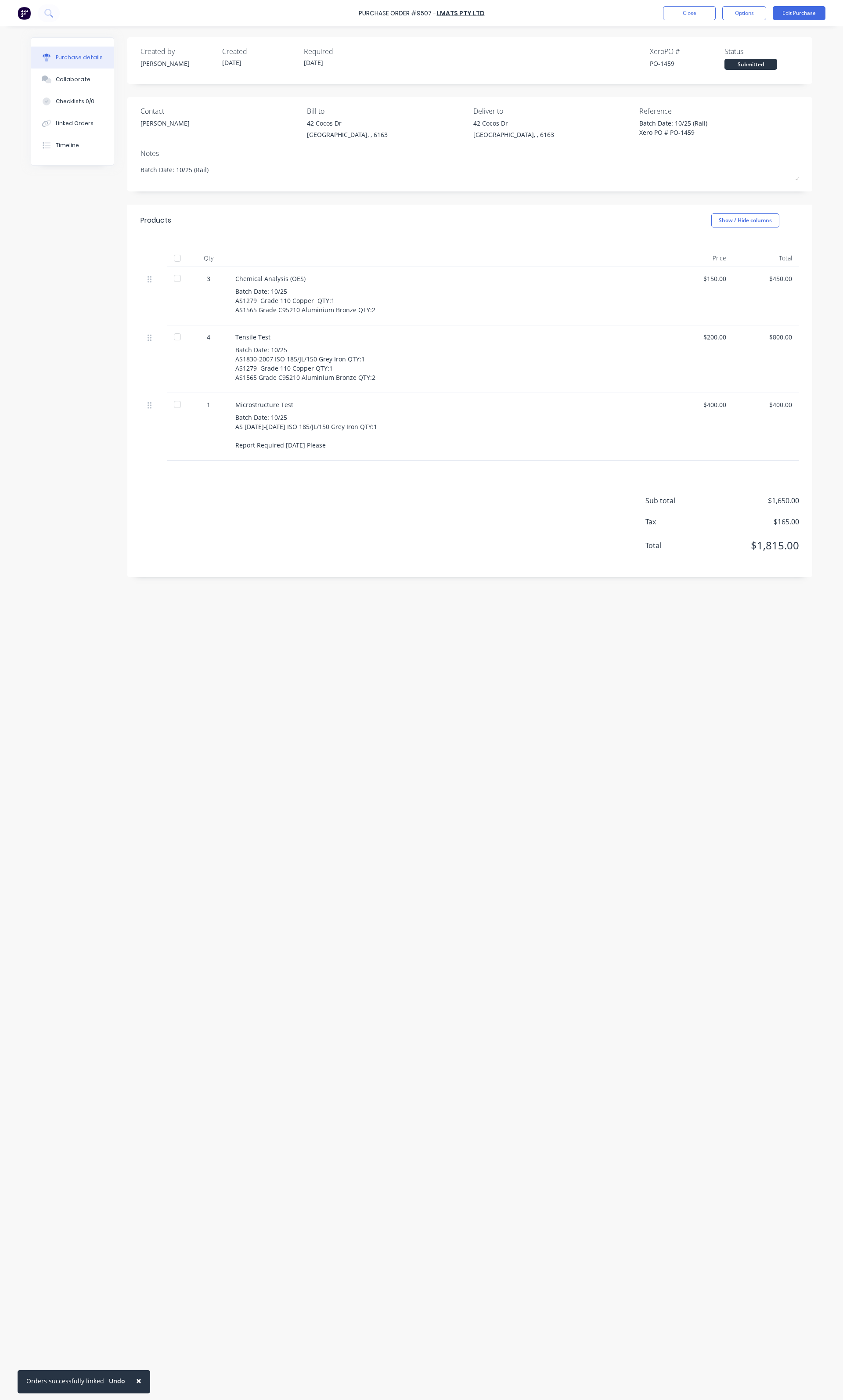
click at [176, 260] on div at bounding box center [177, 258] width 17 height 17
click at [742, 18] on button "Options" at bounding box center [744, 13] width 44 height 14
click at [711, 55] on div "Convert to Bill" at bounding box center [725, 53] width 67 height 12
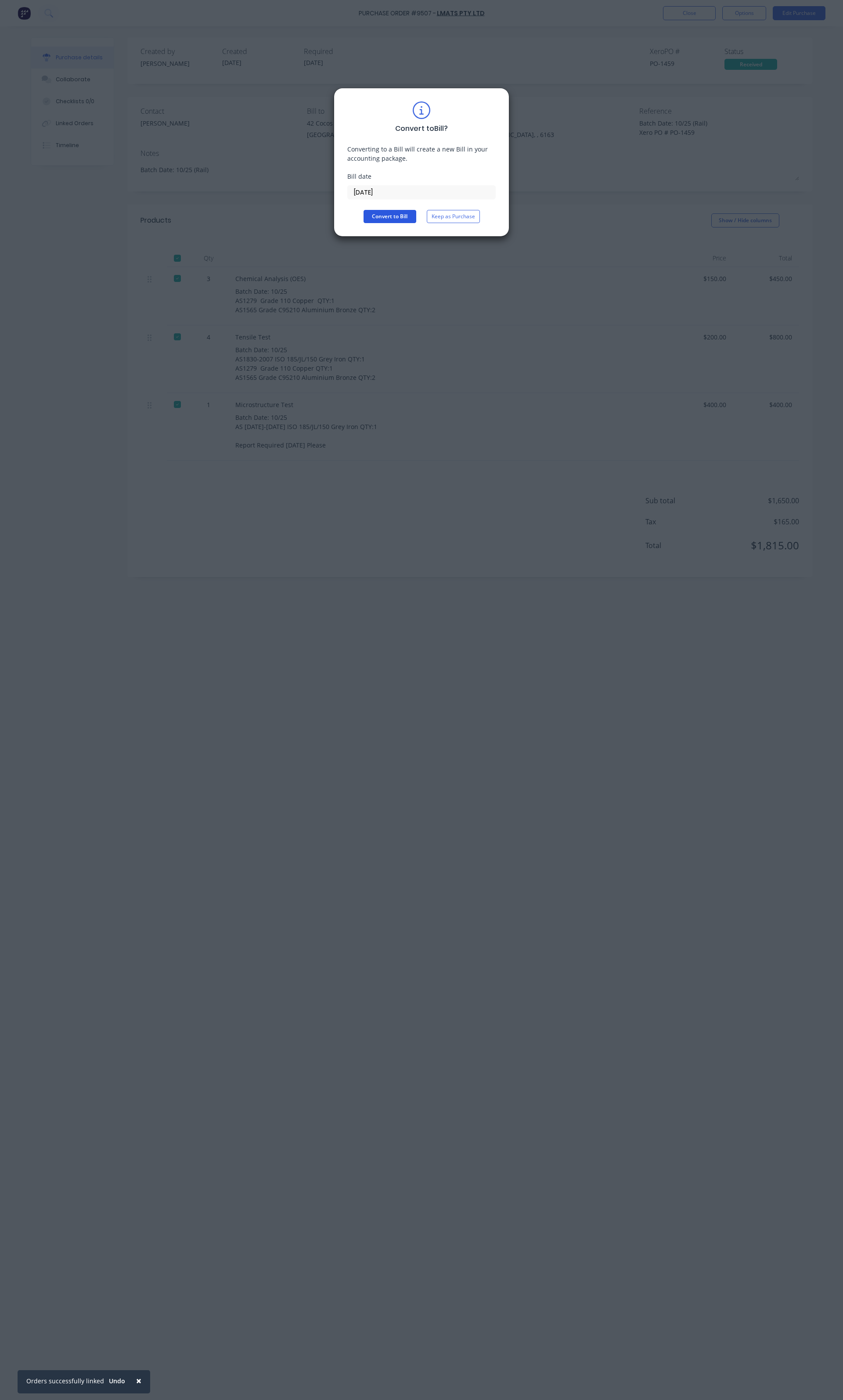
click at [382, 220] on button "Convert to Bill" at bounding box center [390, 216] width 53 height 13
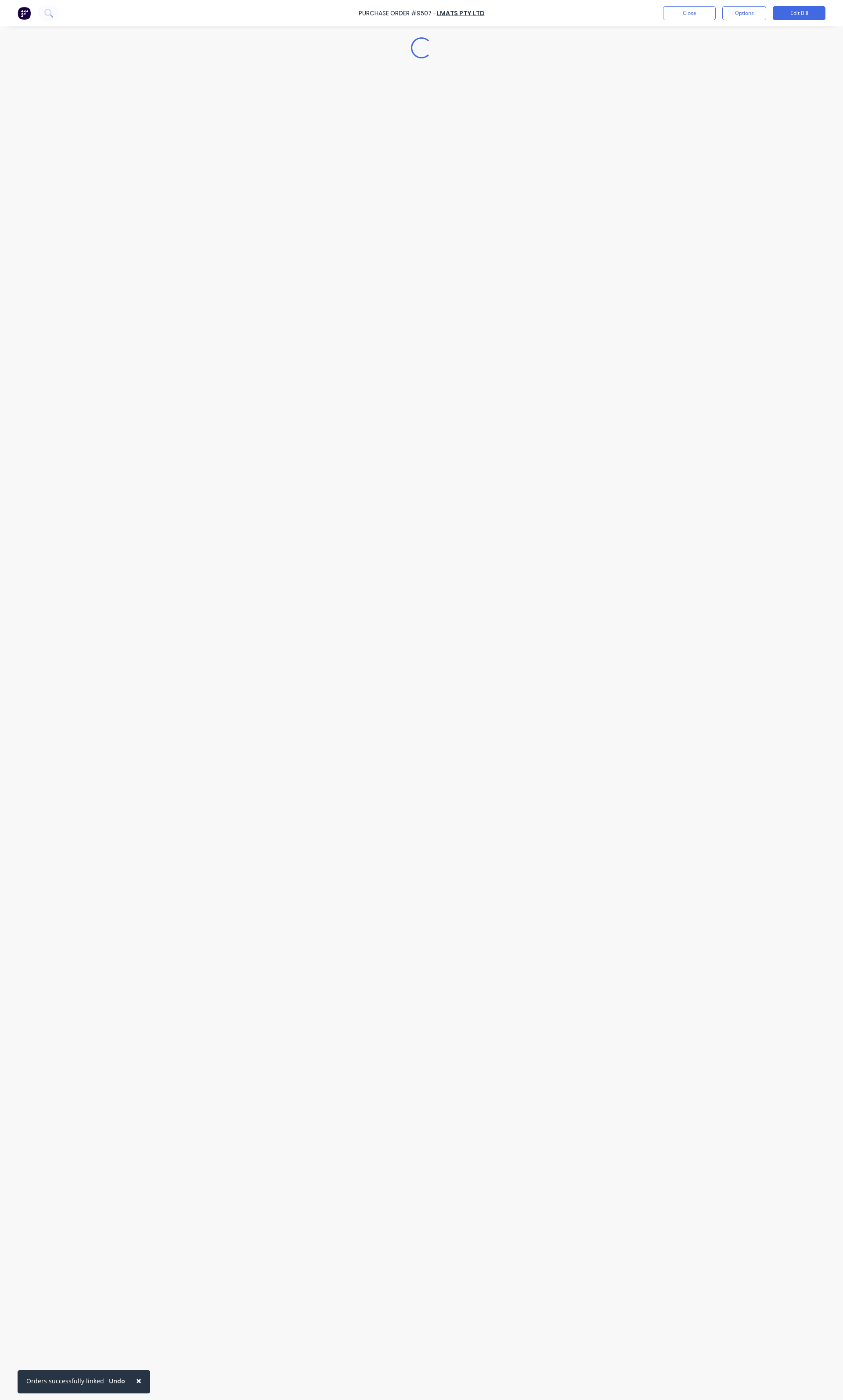
type textarea "x"
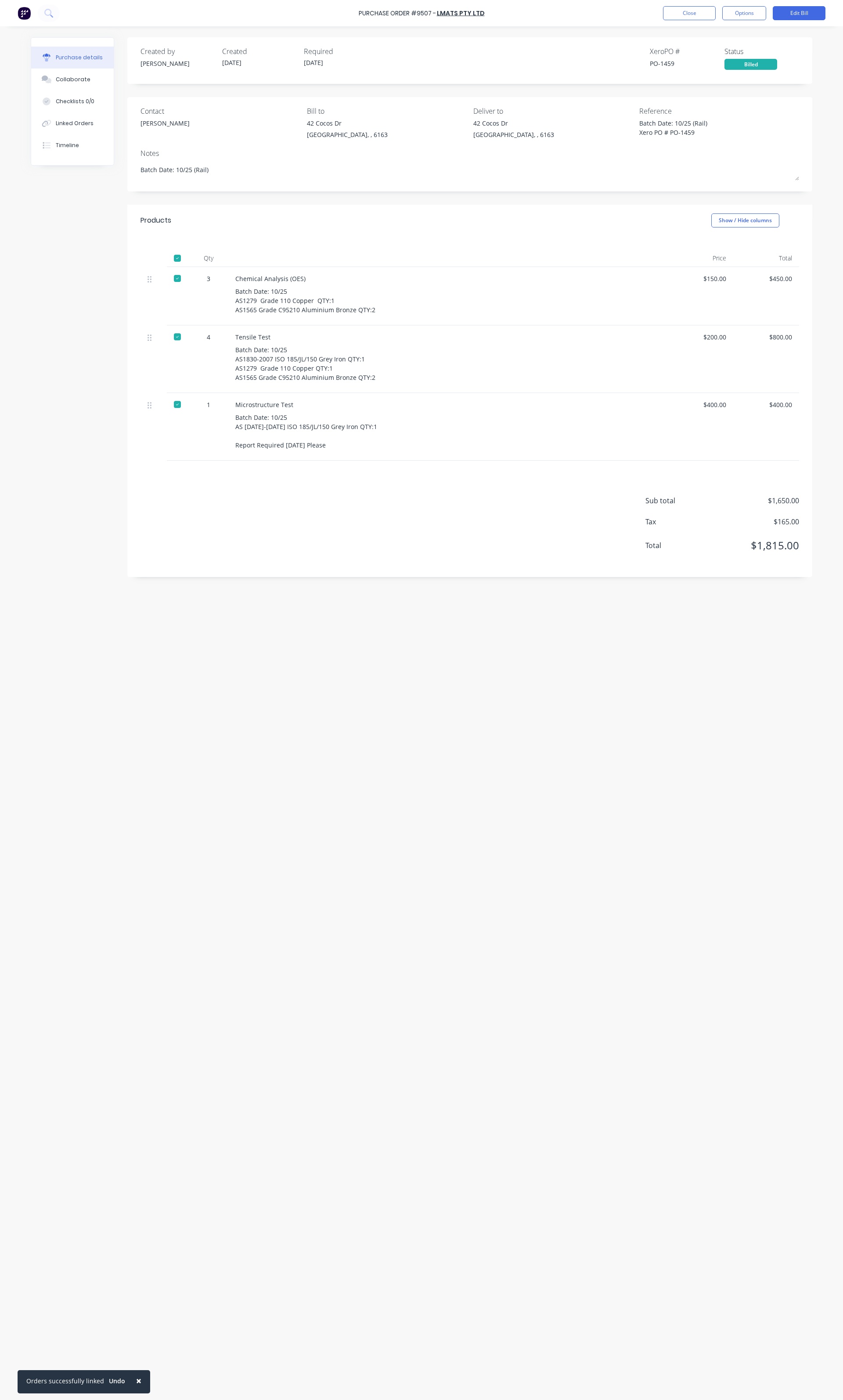
click at [671, 22] on div "Purchase Order #9507 - LMATS PTY LTD Close Options Edit Bill" at bounding box center [421, 13] width 843 height 26
click at [676, 24] on div "Purchase Order #9507 - LMATS PTY LTD Close Options Edit Bill" at bounding box center [421, 13] width 843 height 26
click at [678, 22] on div "Purchase Order #9507 - LMATS PTY LTD Close Options Edit Bill" at bounding box center [421, 13] width 843 height 26
click at [679, 20] on button "Close" at bounding box center [689, 13] width 53 height 14
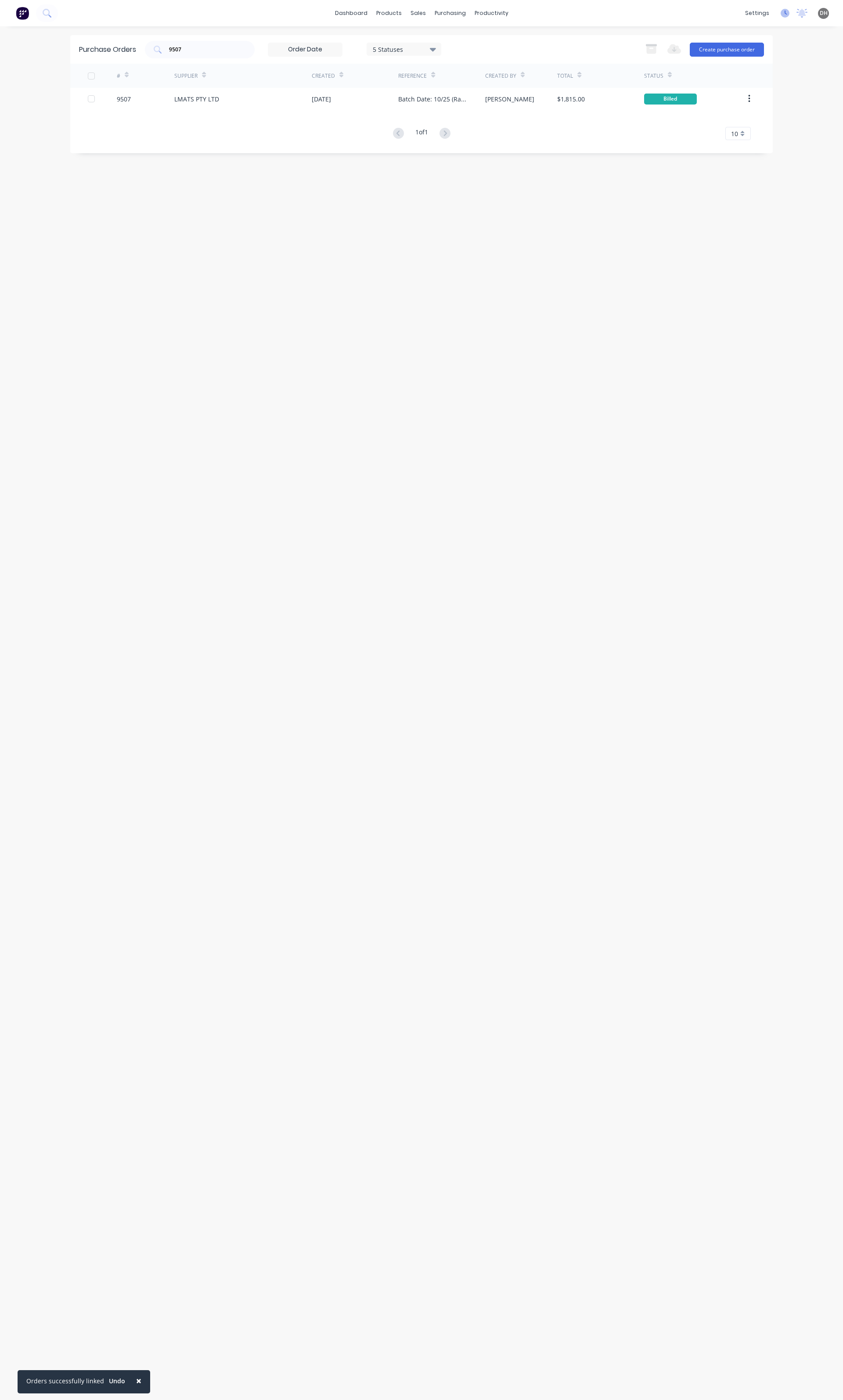
click at [788, 13] on icon at bounding box center [785, 13] width 9 height 9
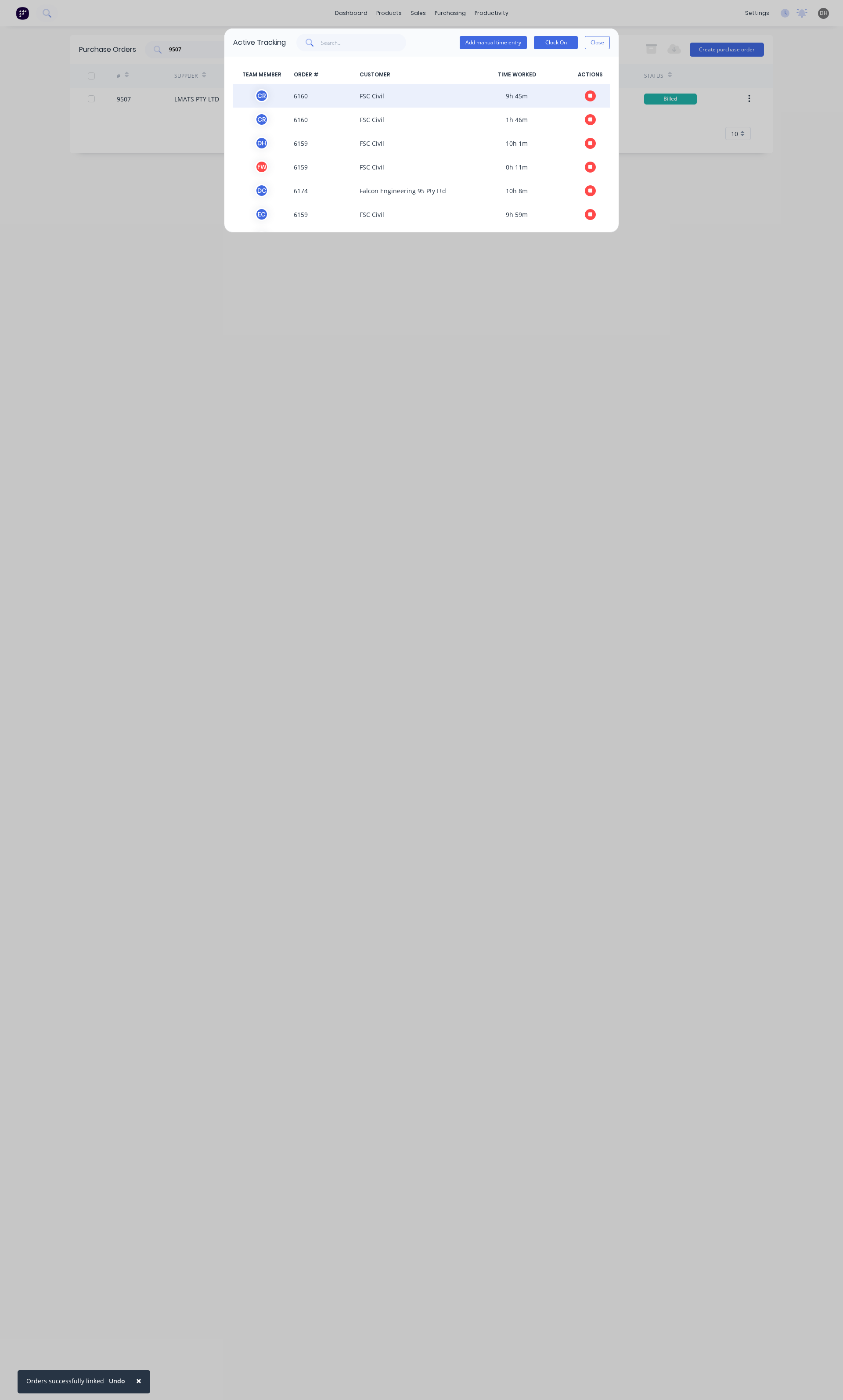
click at [585, 94] on button "button" at bounding box center [590, 96] width 11 height 11
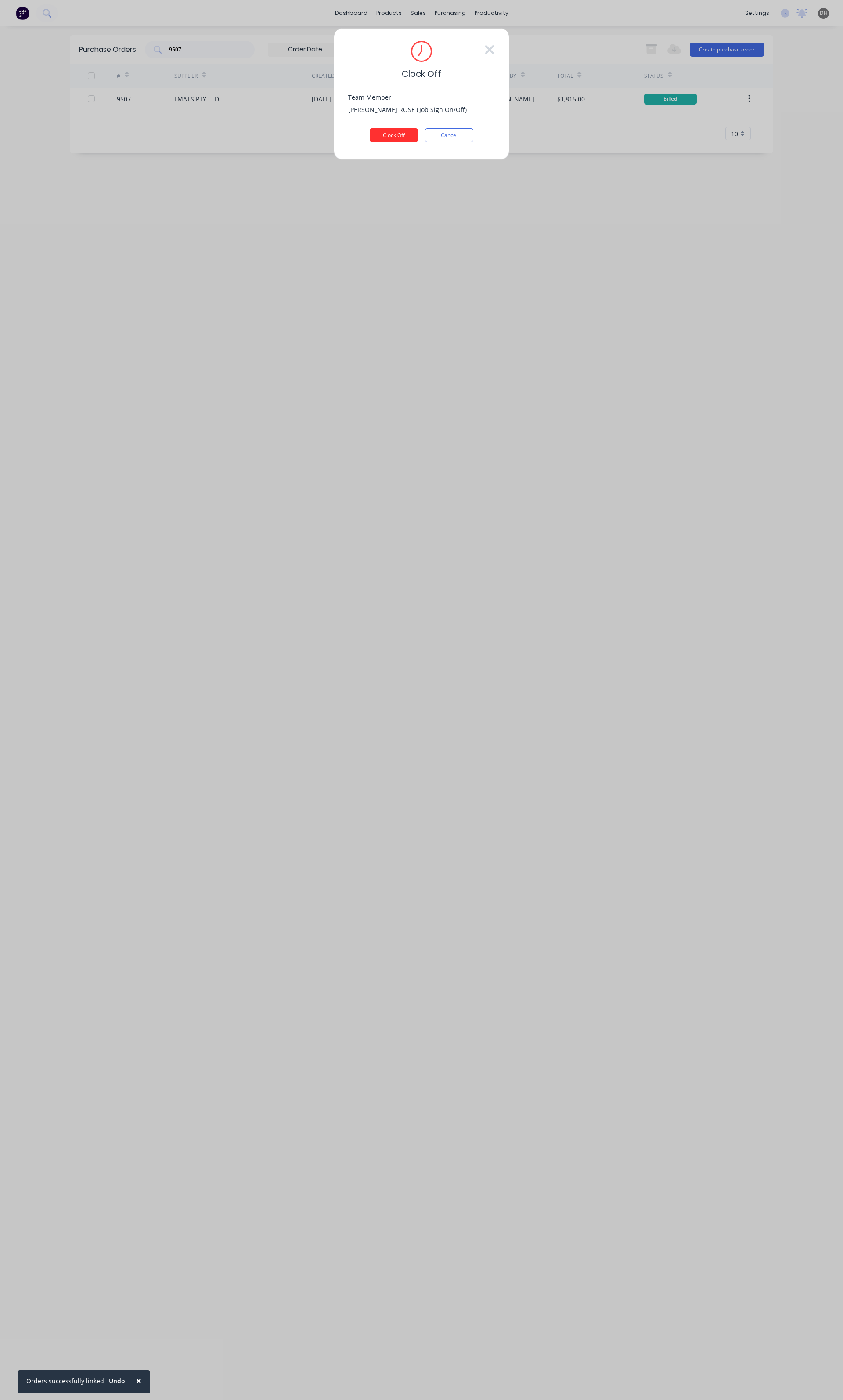
click at [385, 130] on button "Clock Off" at bounding box center [394, 135] width 48 height 14
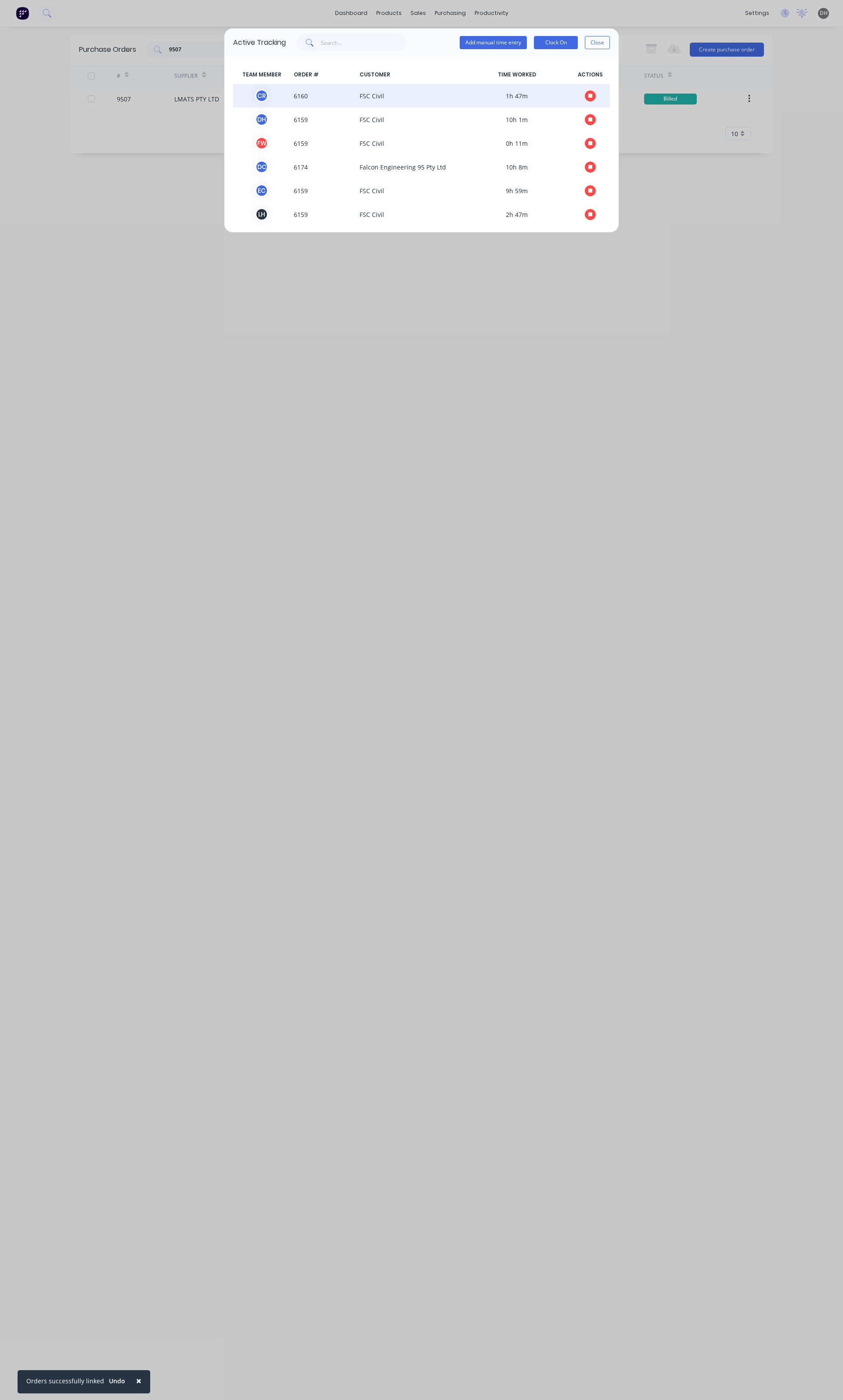
click at [585, 92] on button "button" at bounding box center [590, 96] width 11 height 11
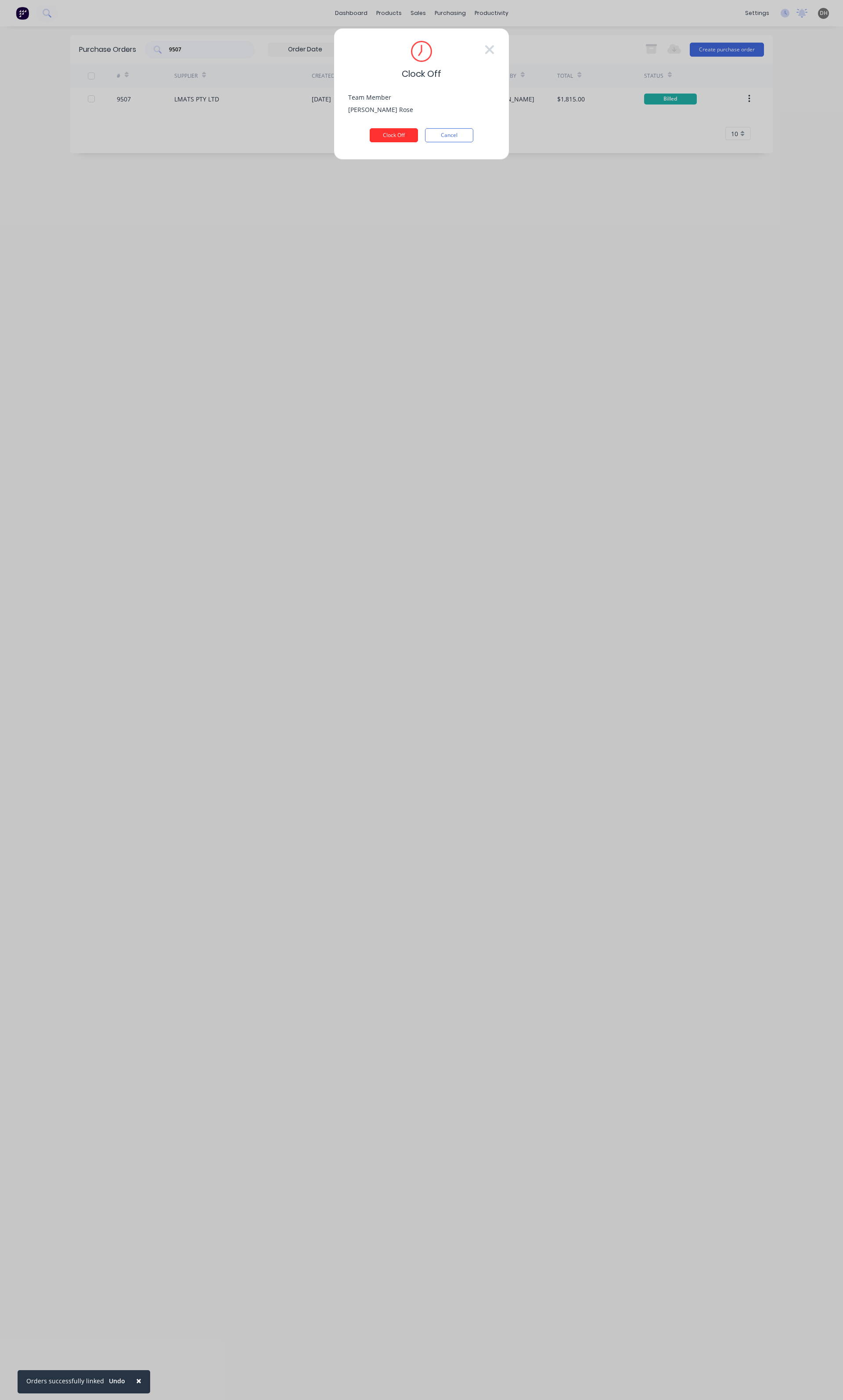
click at [392, 138] on button "Clock Off" at bounding box center [394, 135] width 48 height 14
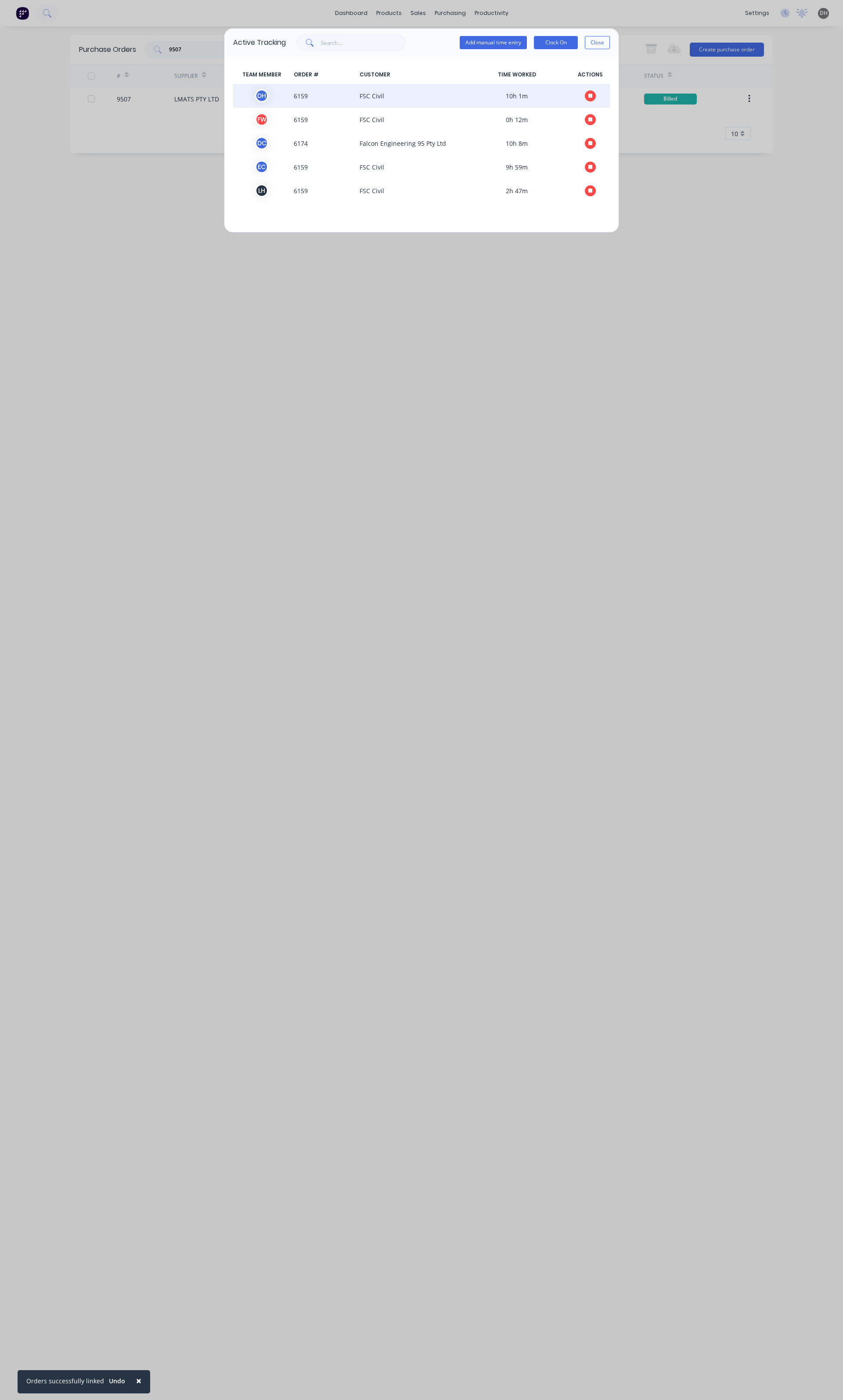
click at [589, 93] on icon "button" at bounding box center [591, 96] width 4 height 6
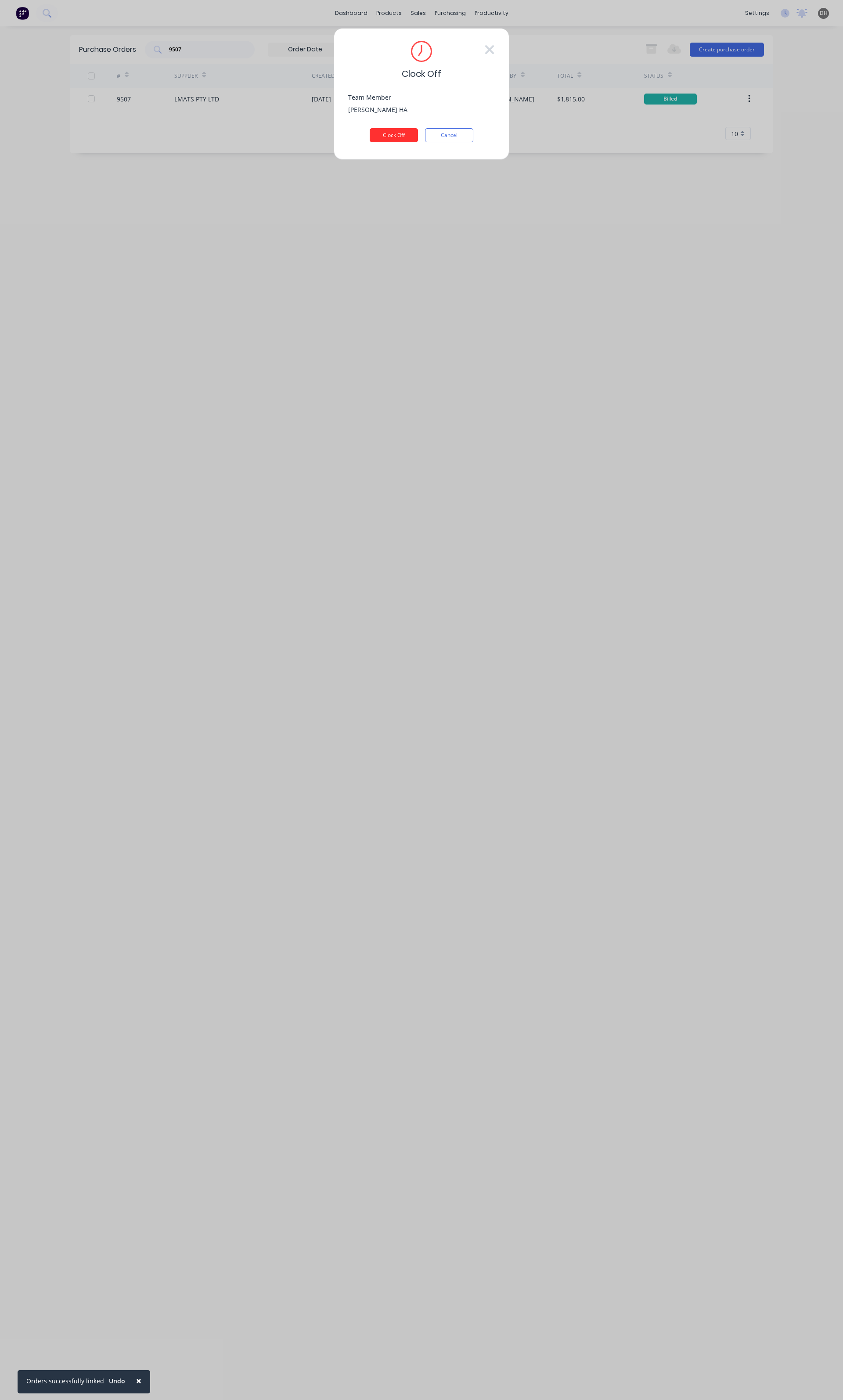
click at [406, 136] on button "Clock Off" at bounding box center [394, 135] width 48 height 14
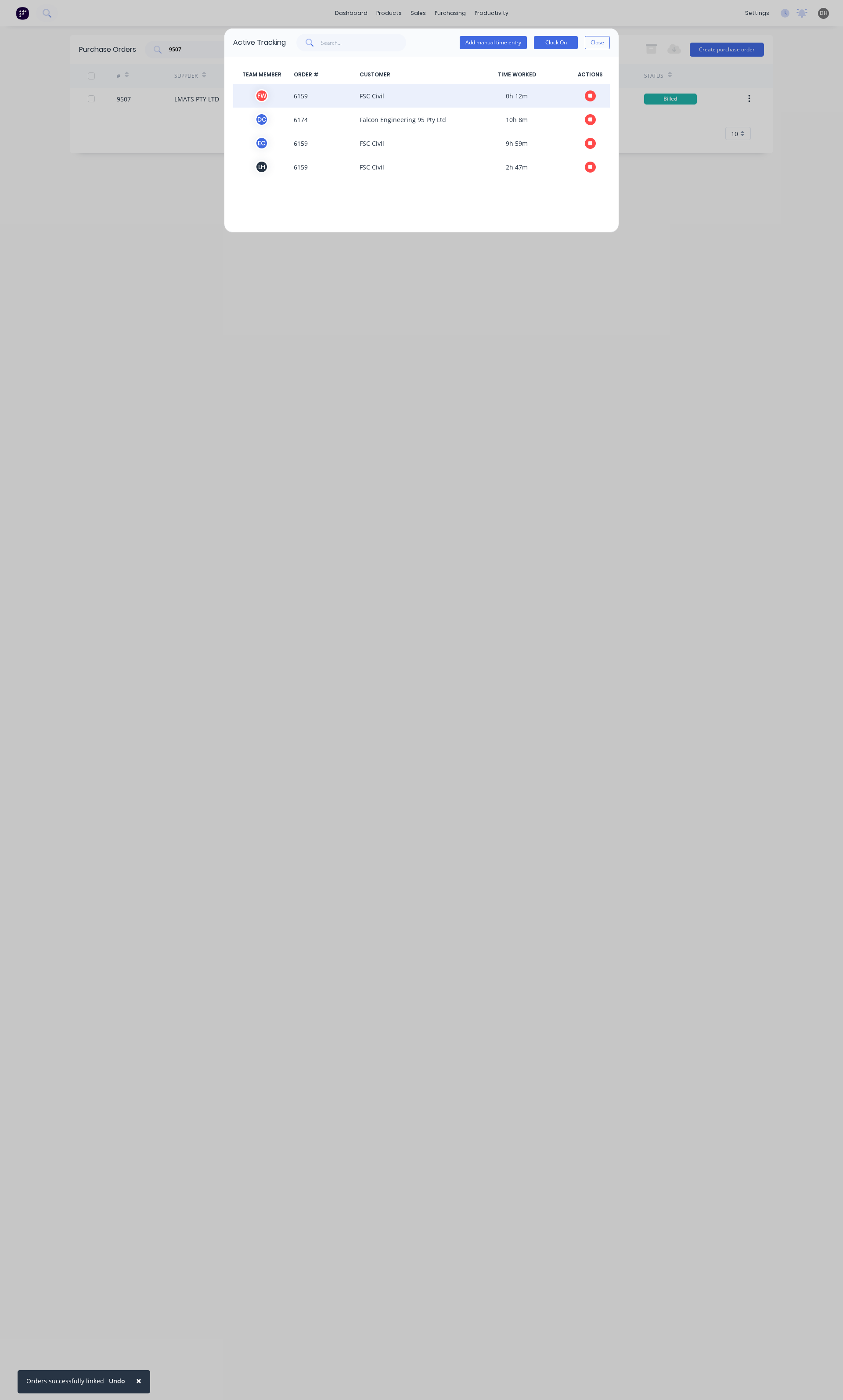
click at [589, 93] on icon "button" at bounding box center [591, 96] width 4 height 6
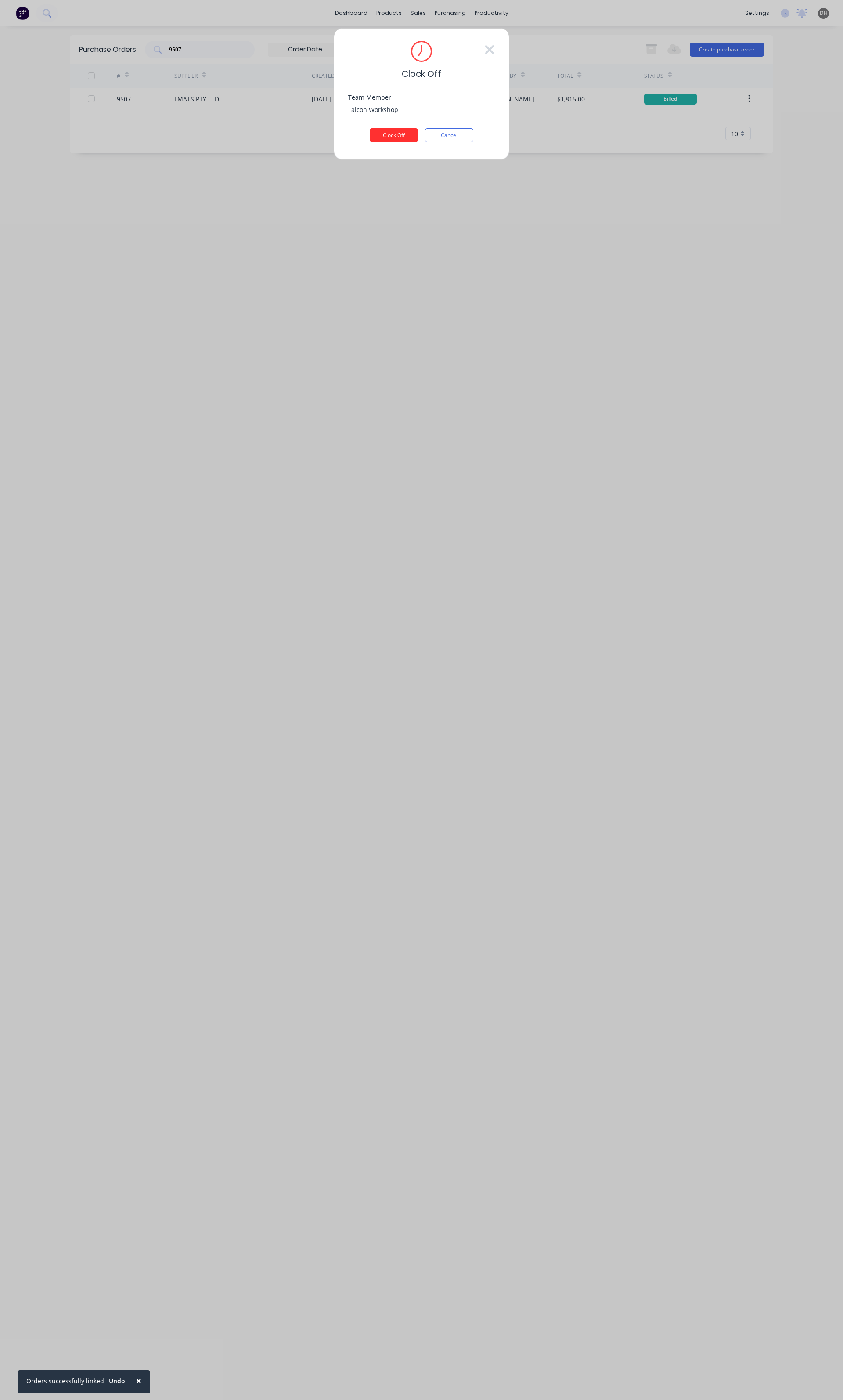
click at [416, 137] on button "Clock Off" at bounding box center [394, 135] width 48 height 14
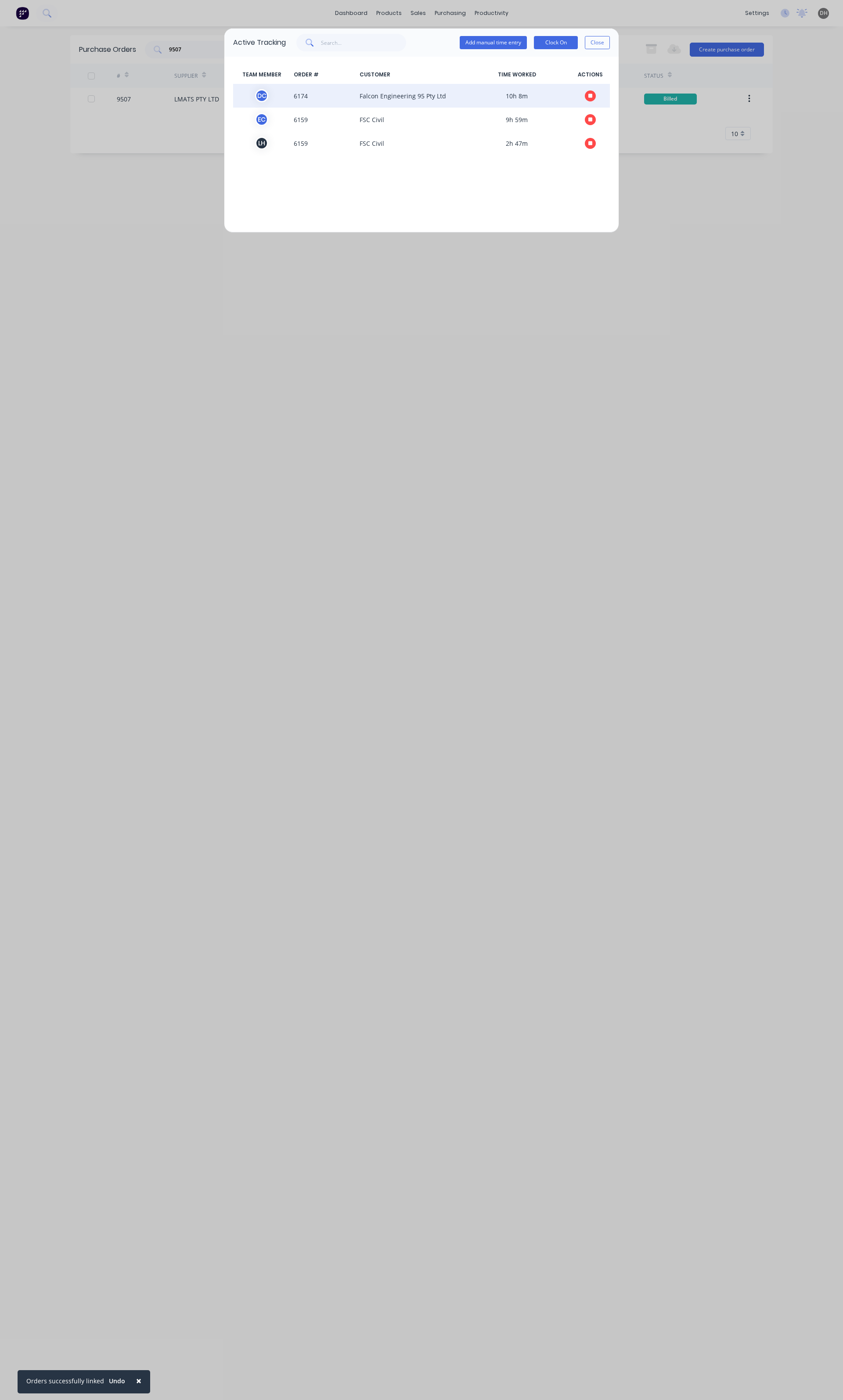
click at [597, 93] on span at bounding box center [590, 96] width 40 height 13
click at [593, 92] on button "button" at bounding box center [590, 96] width 11 height 11
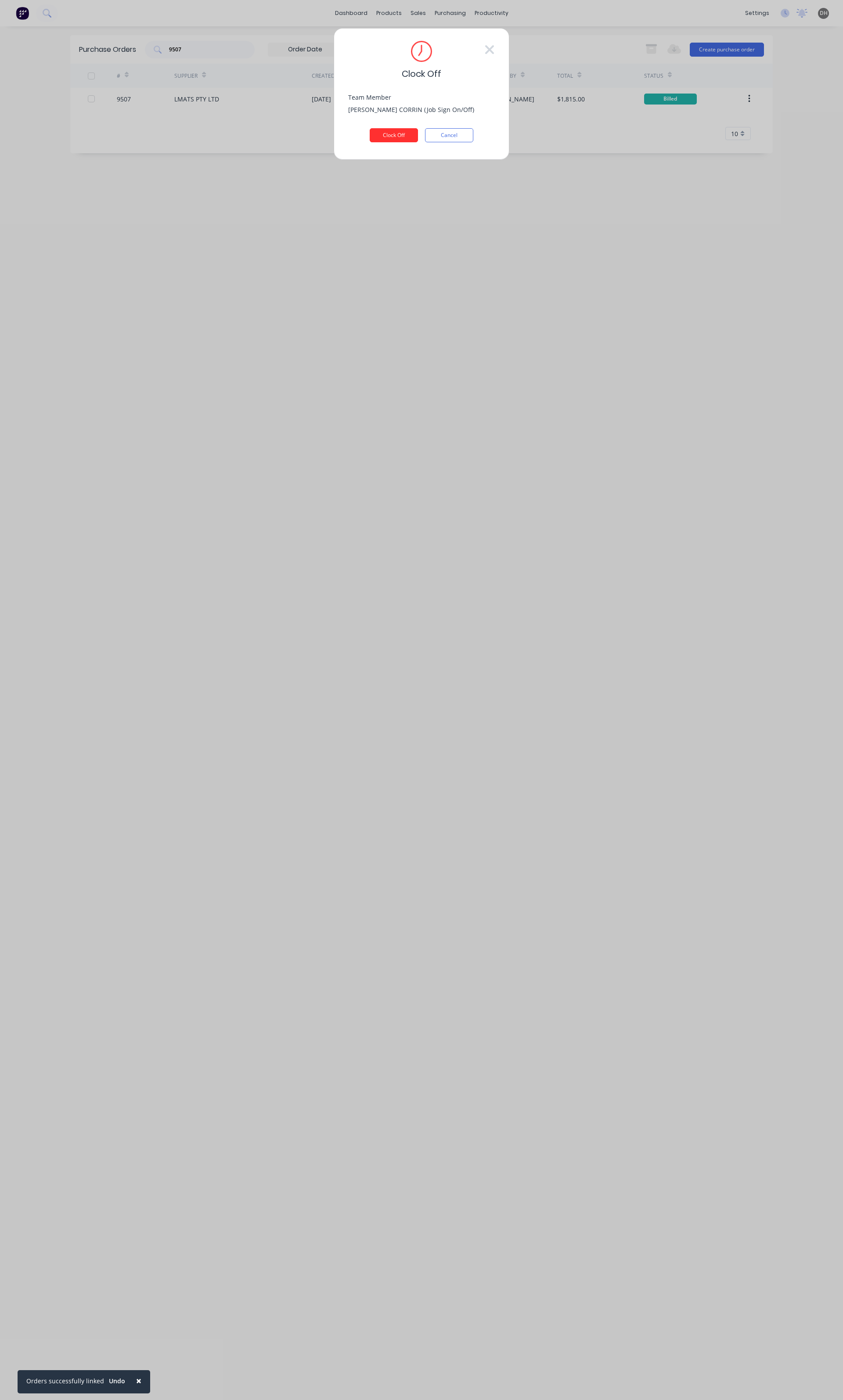
click at [387, 131] on button "Clock Off" at bounding box center [394, 135] width 48 height 14
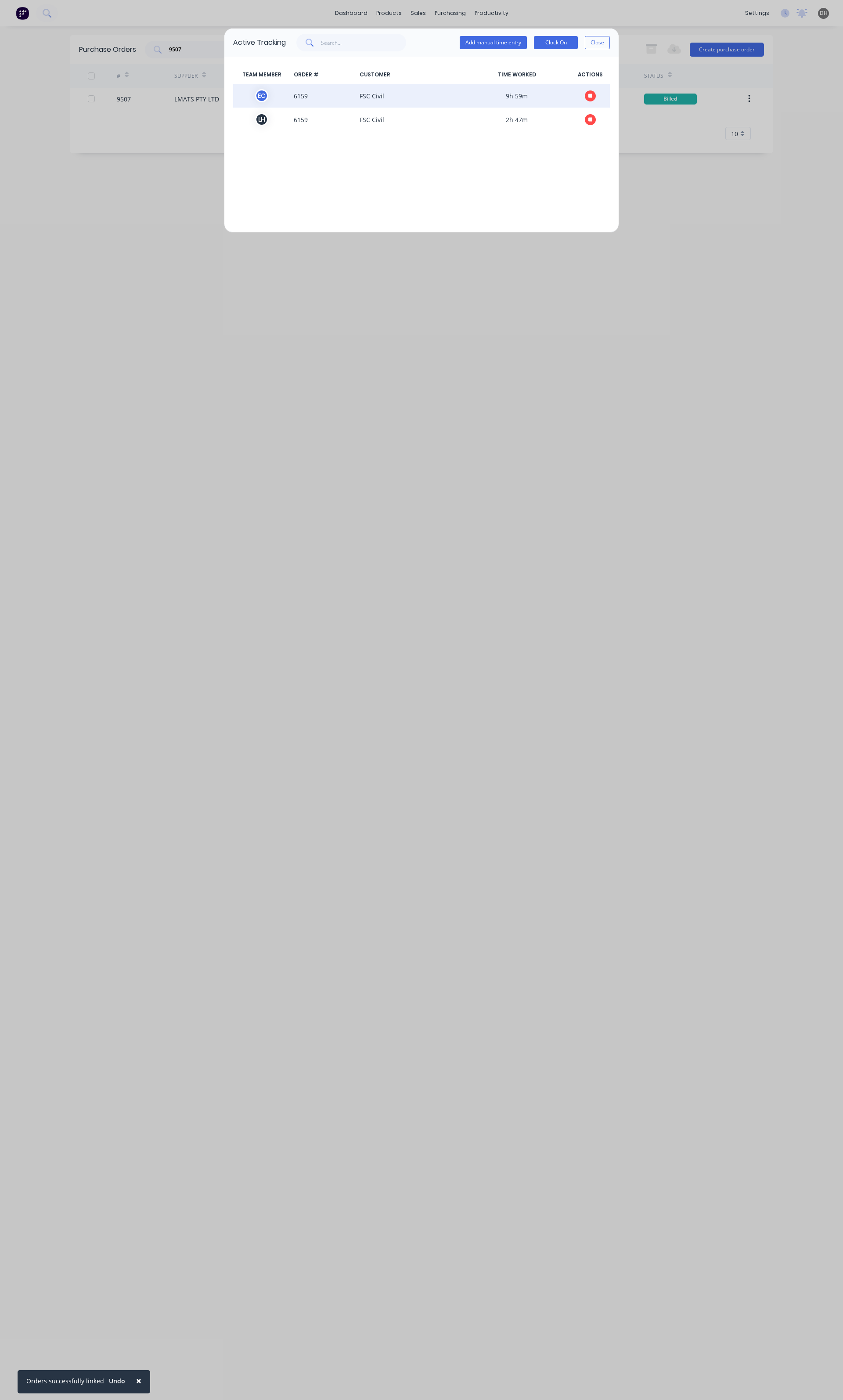
click at [591, 97] on icon "button" at bounding box center [591, 96] width 4 height 4
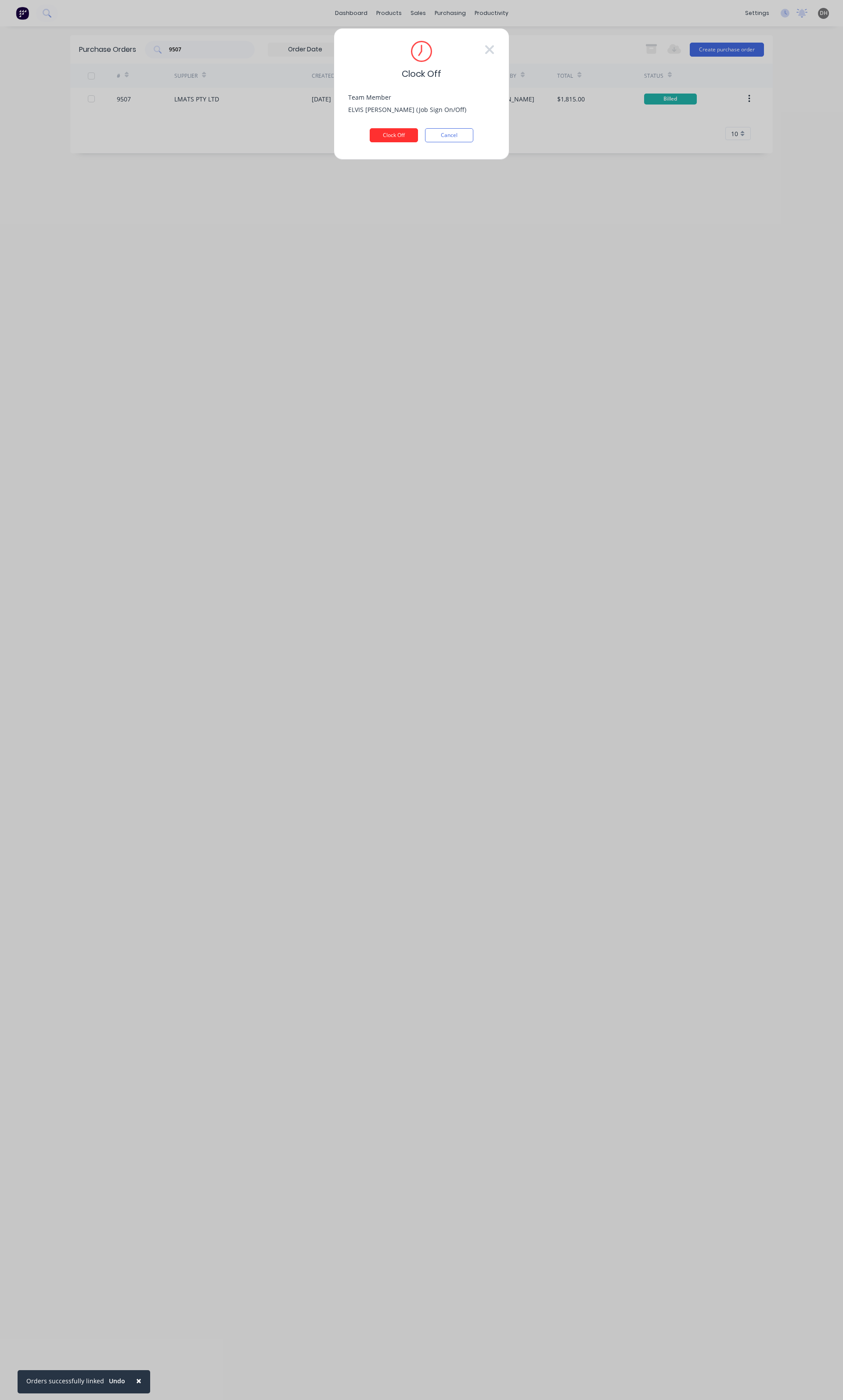
click at [413, 129] on button "Clock Off" at bounding box center [394, 135] width 48 height 14
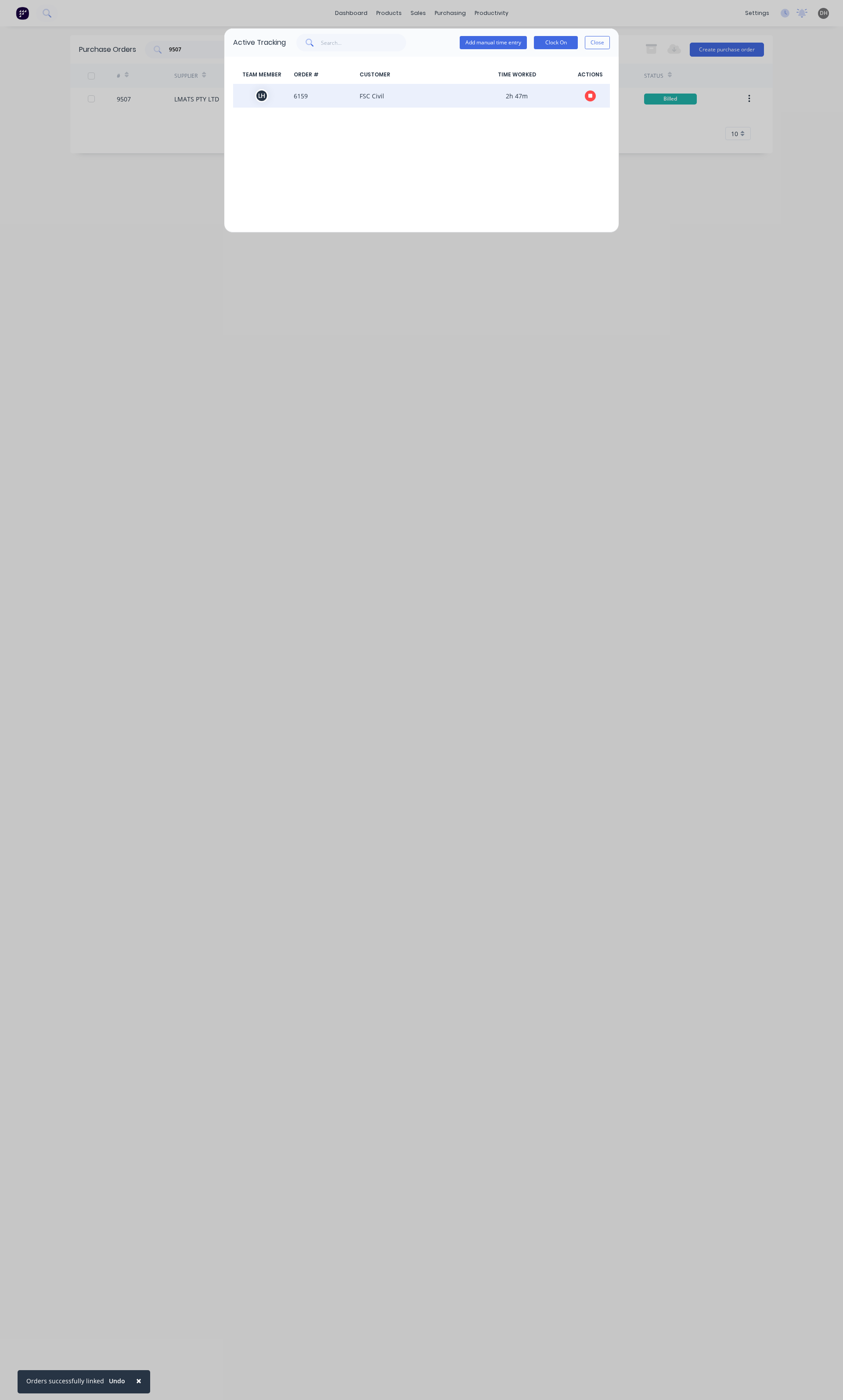
click at [587, 95] on button "button" at bounding box center [590, 96] width 11 height 11
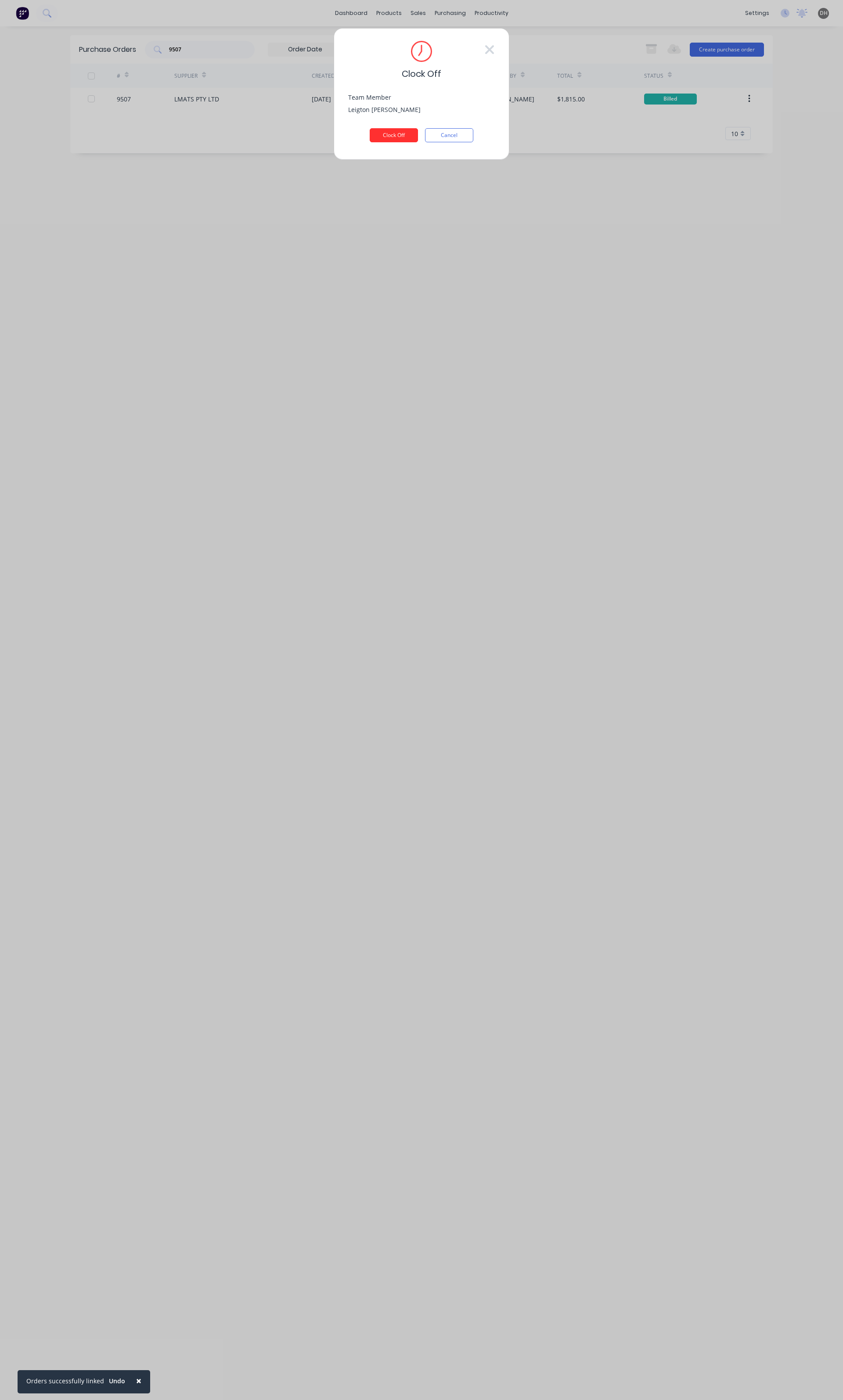
click at [380, 142] on button "Clock Off" at bounding box center [394, 135] width 48 height 14
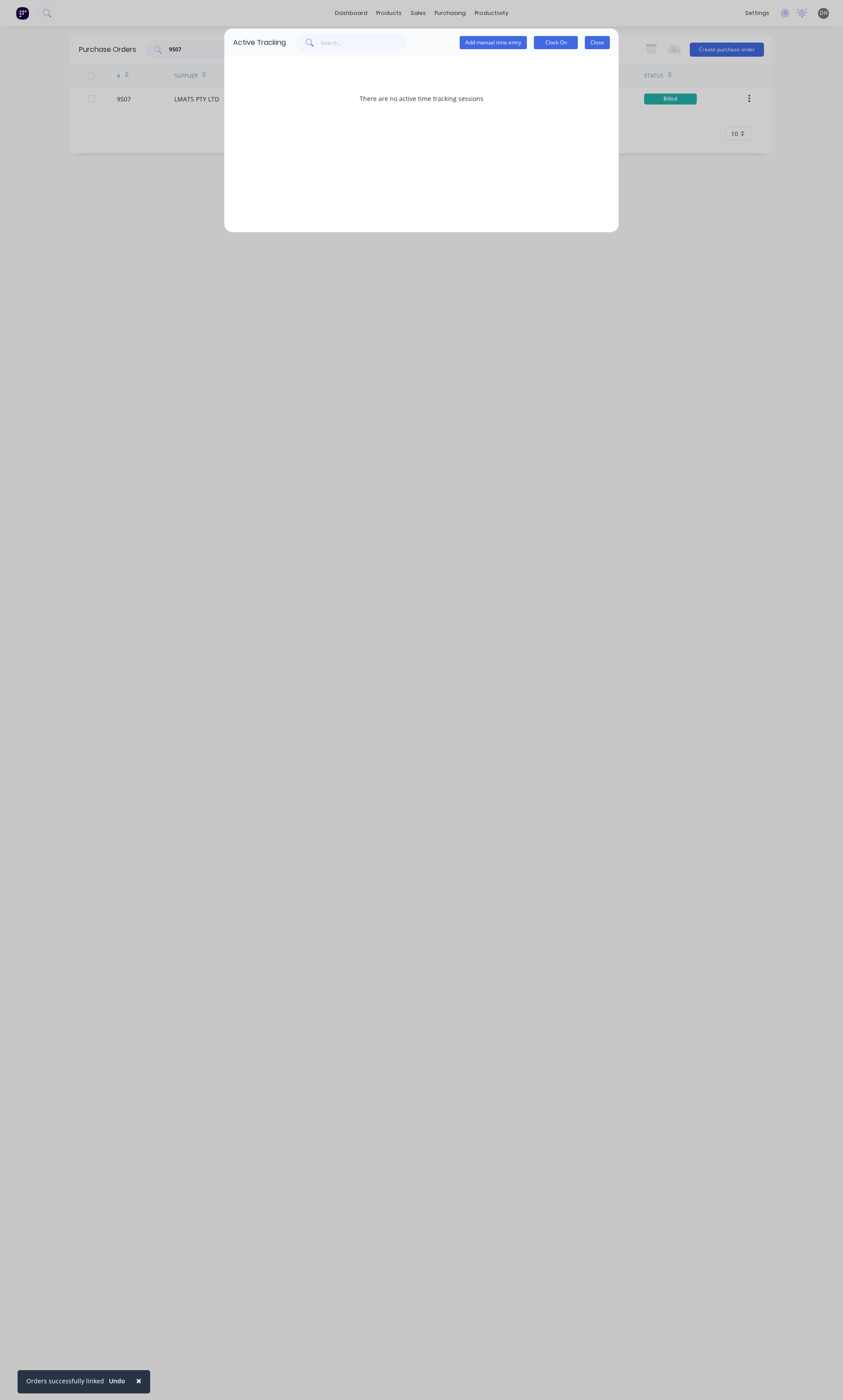
click at [592, 42] on button "Close" at bounding box center [597, 42] width 25 height 13
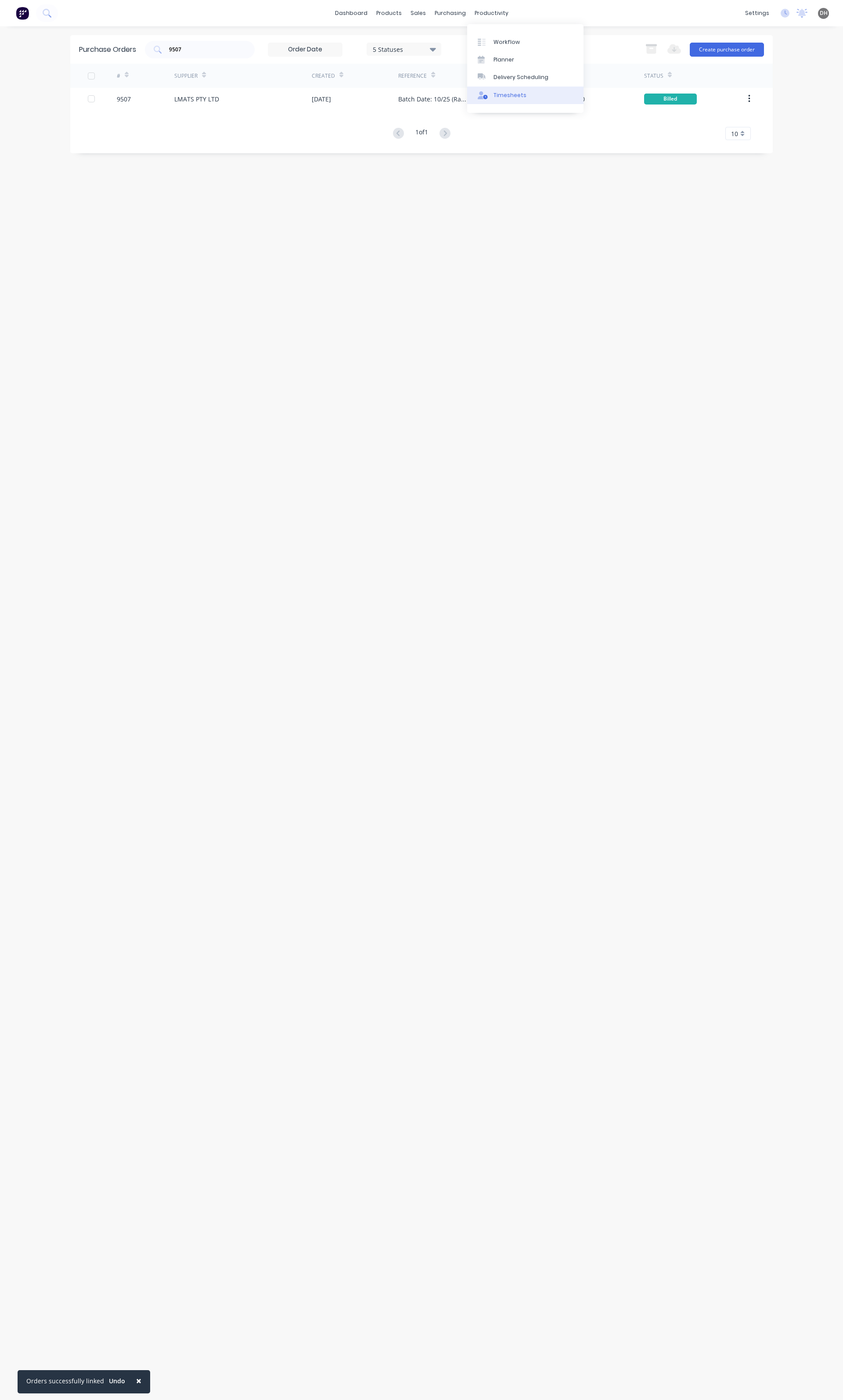
click at [509, 89] on link "Timesheets" at bounding box center [526, 95] width 116 height 17
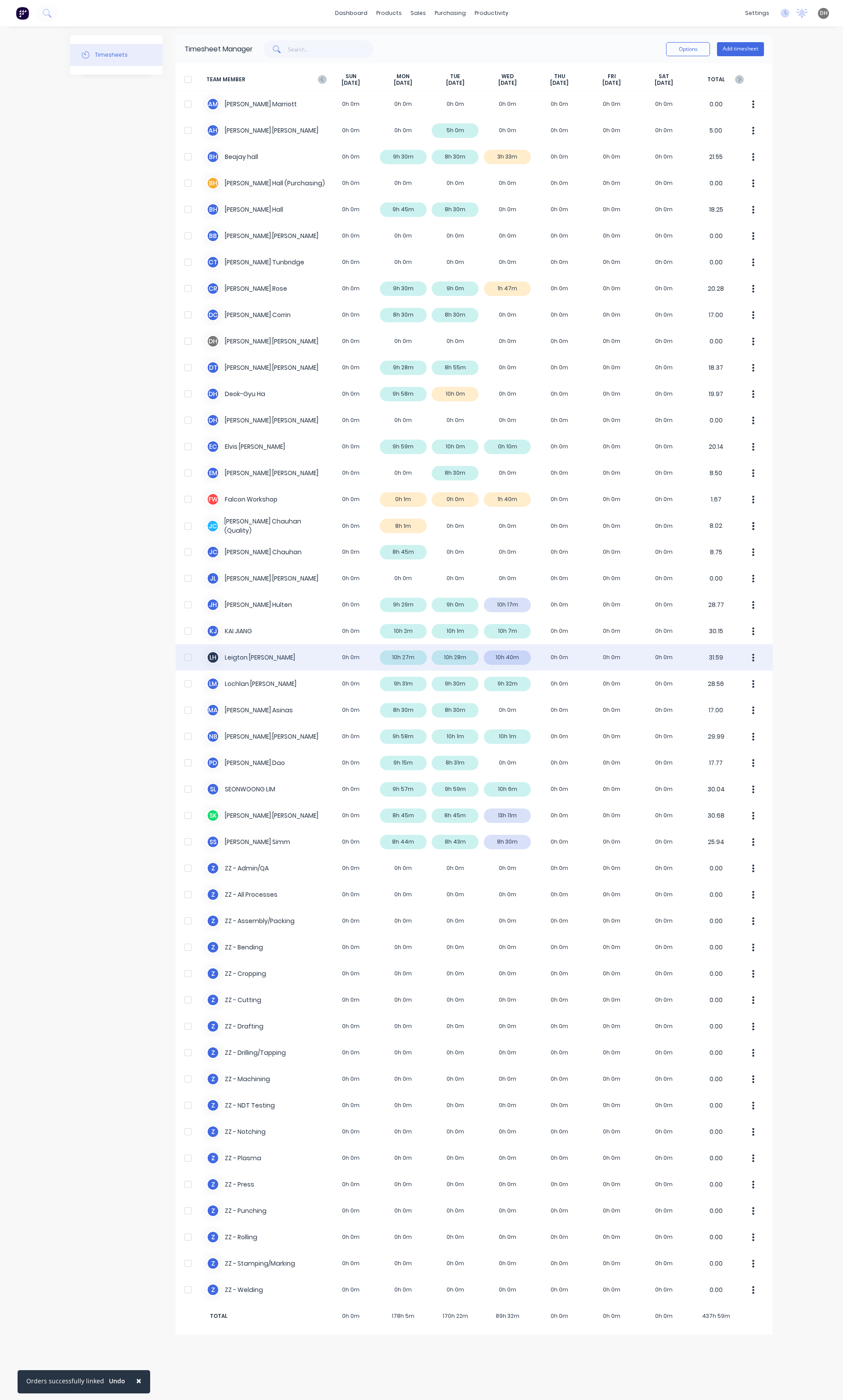
click at [510, 661] on div "[PERSON_NAME] 0h 0m 10h 27m 10h 28m 10h 40m 0h 0m 0h 0m 0h 0m 31.59" at bounding box center [474, 657] width 597 height 26
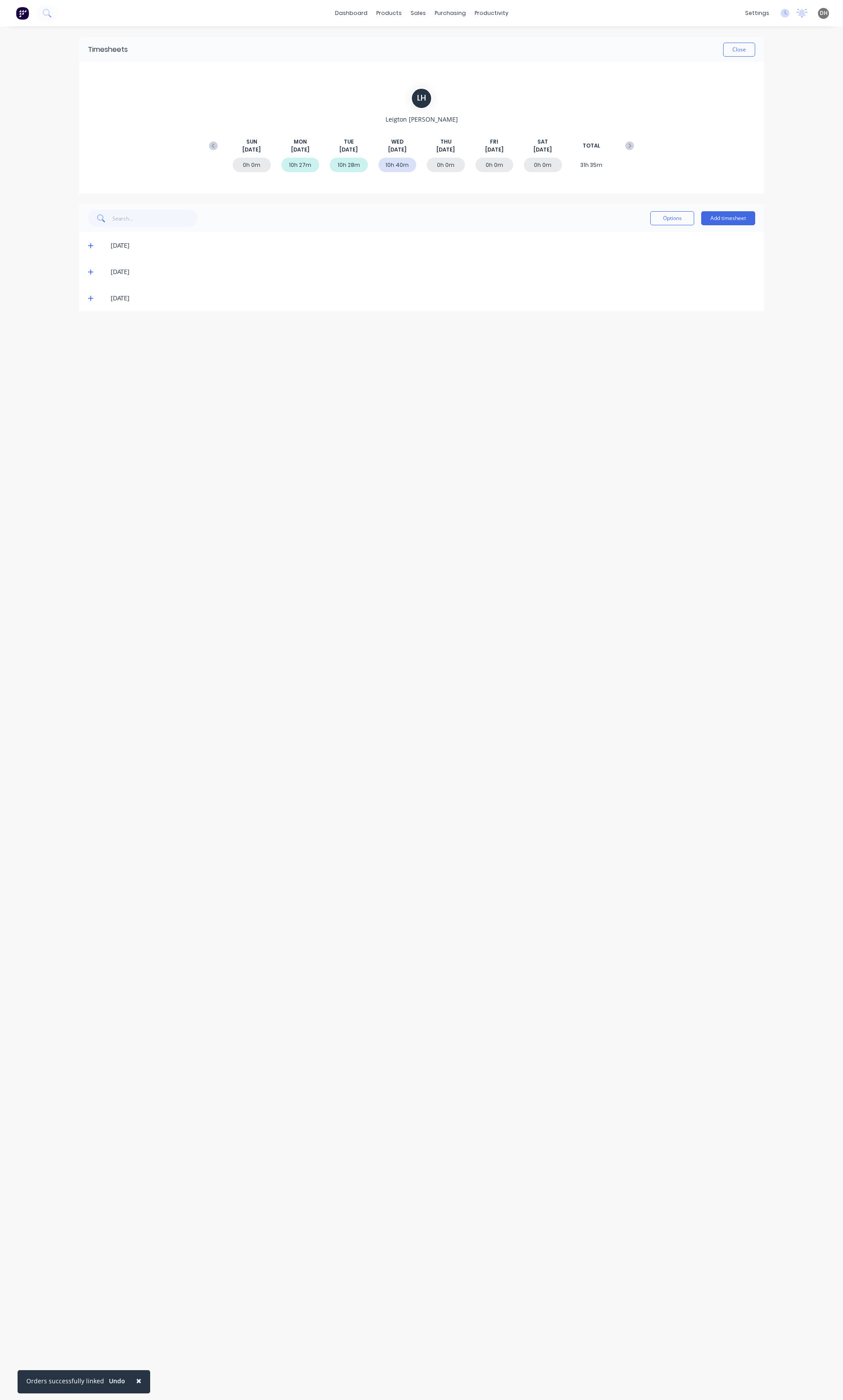
click at [95, 298] on span at bounding box center [92, 298] width 9 height 9
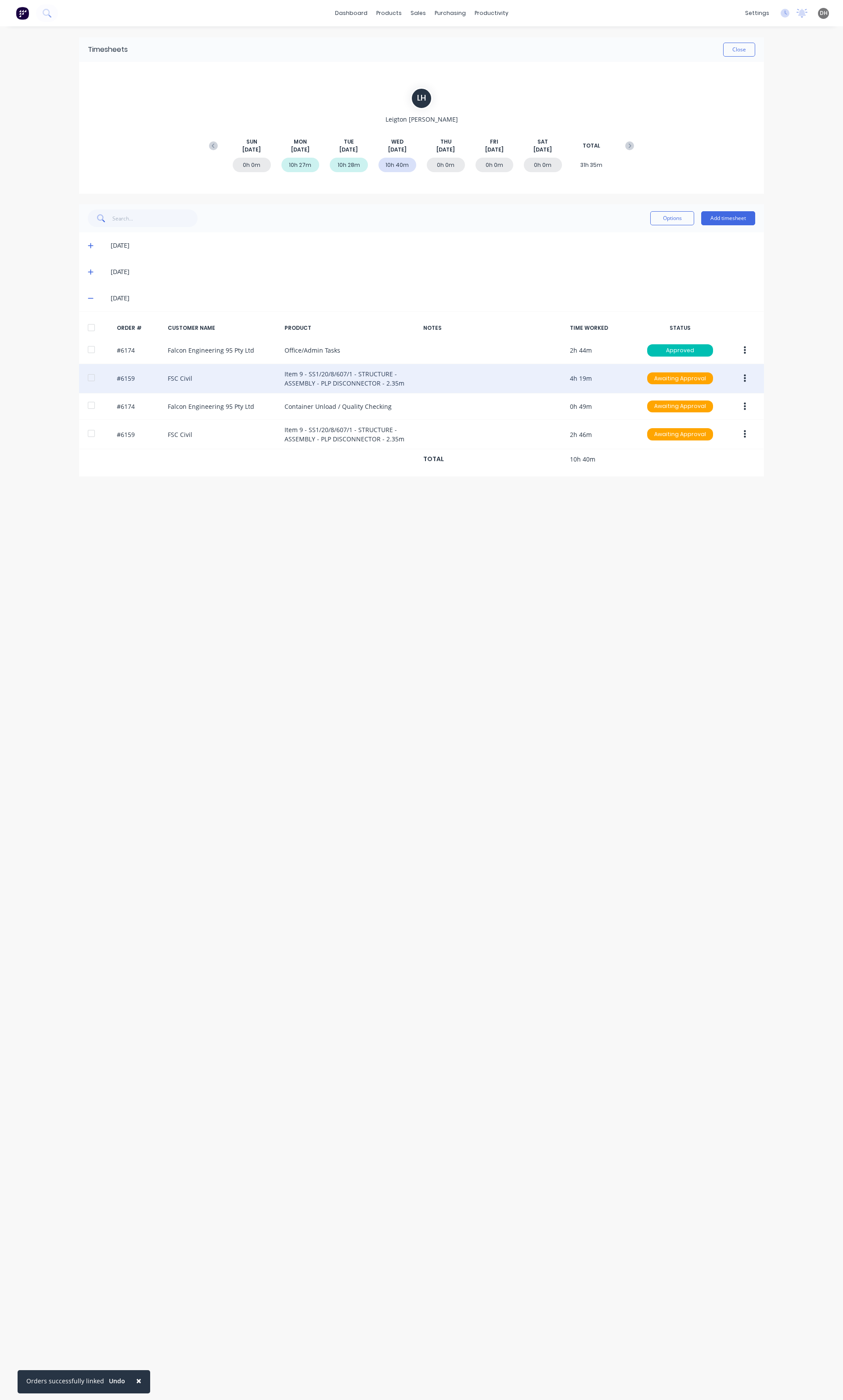
click at [744, 376] on icon "button" at bounding box center [745, 379] width 2 height 10
click at [698, 439] on div "Edit" at bounding box center [714, 436] width 67 height 12
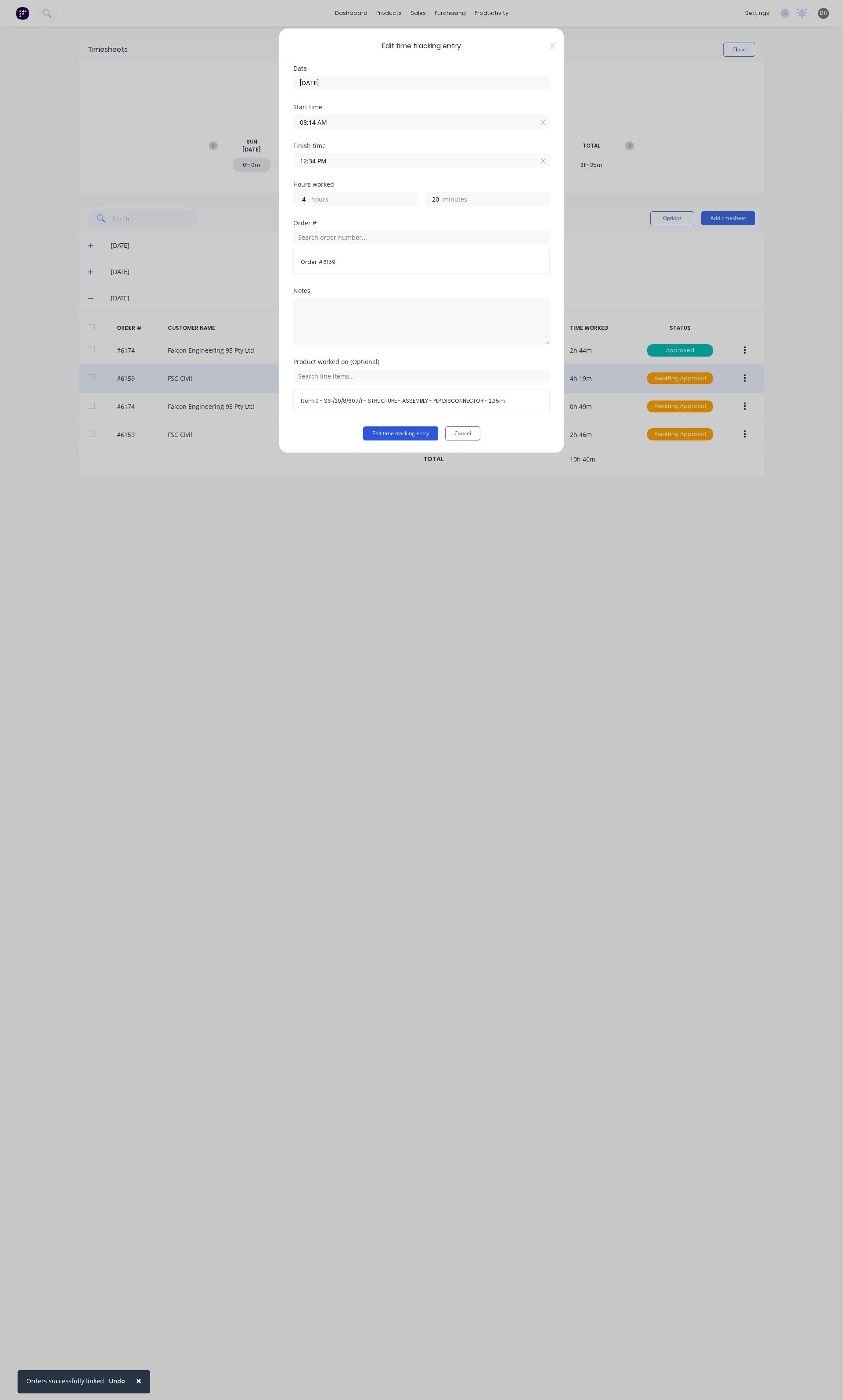
click at [404, 433] on button "Edit time tracking entry" at bounding box center [401, 434] width 75 height 14
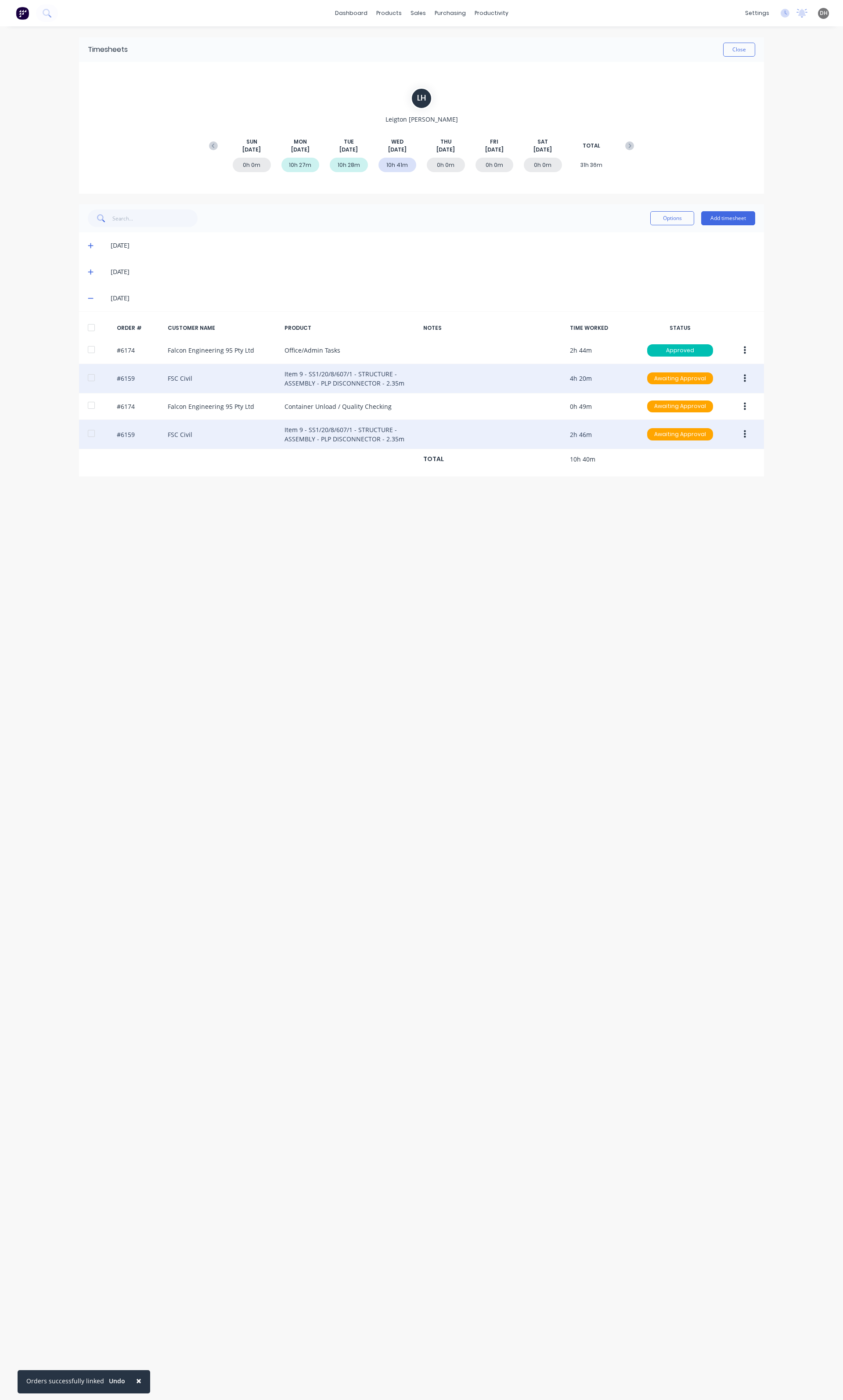
click at [739, 438] on button "button" at bounding box center [745, 434] width 21 height 16
click at [692, 494] on div "Edit" at bounding box center [714, 492] width 67 height 12
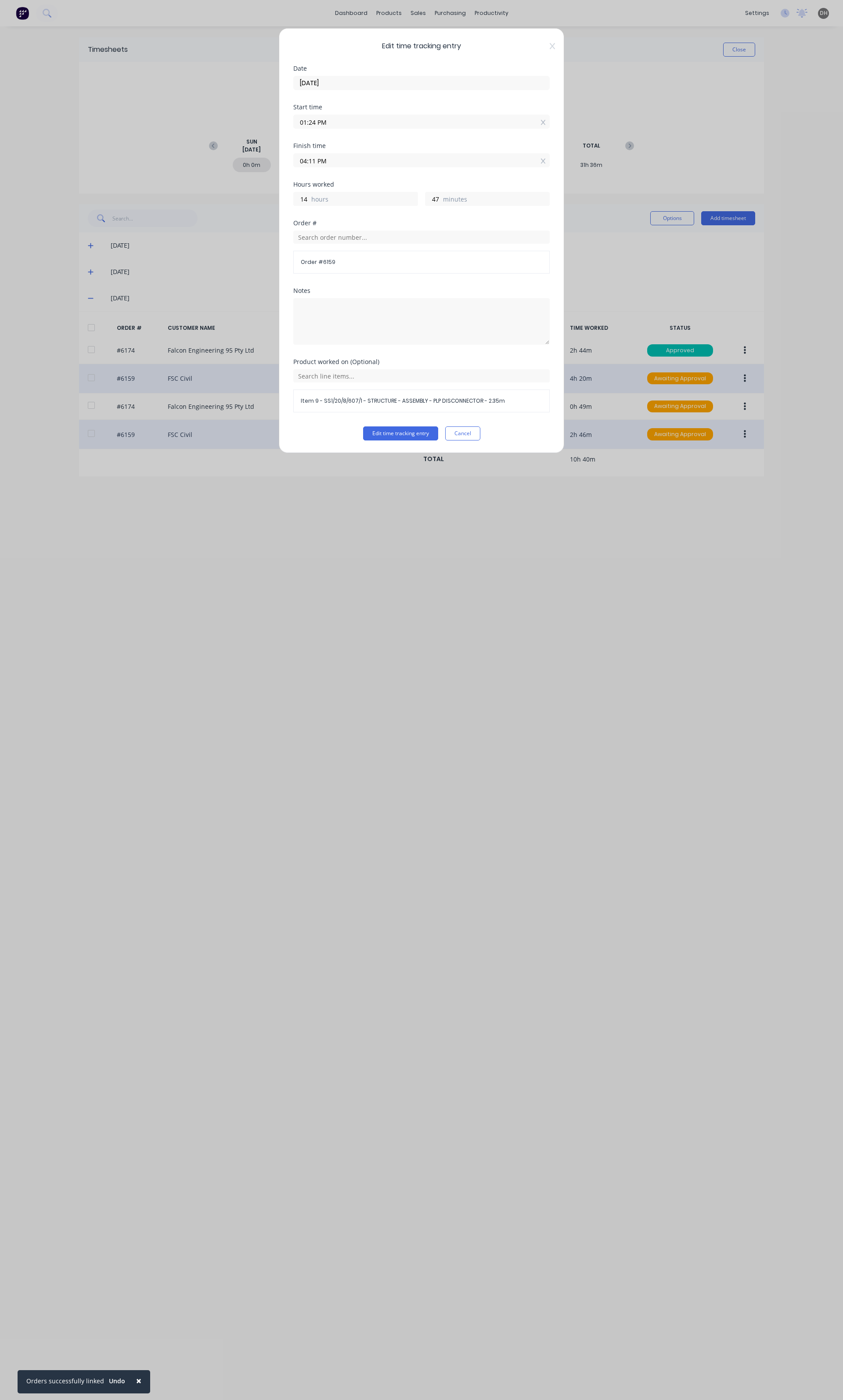
click at [379, 162] on input "04:11 PM" at bounding box center [422, 160] width 255 height 13
type input "04:14 PM"
type input "2"
type input "50"
type input "04:13 PM"
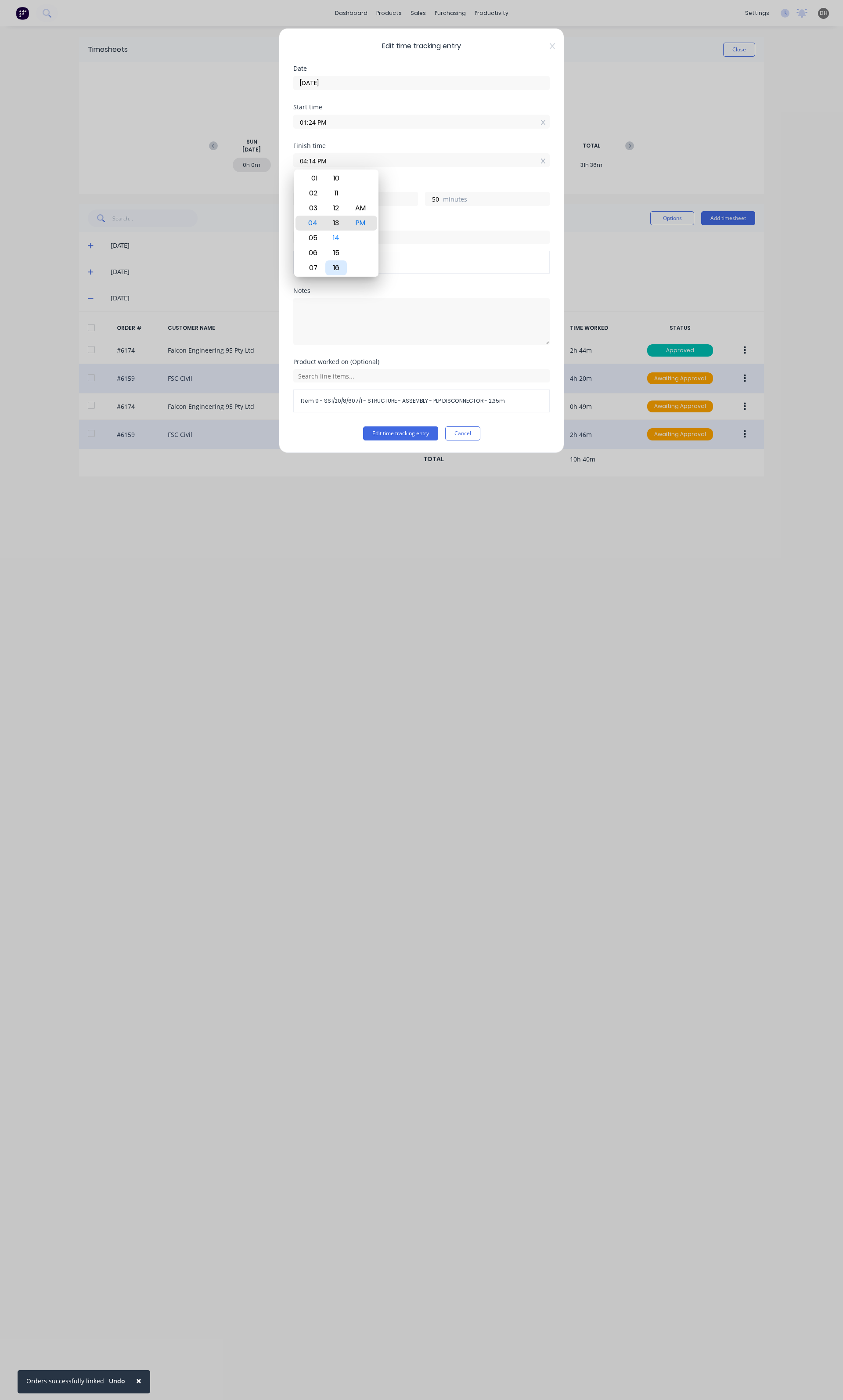
type input "49"
type input "04:14 PM"
type input "50"
type input "04:16 PM"
type input "52"
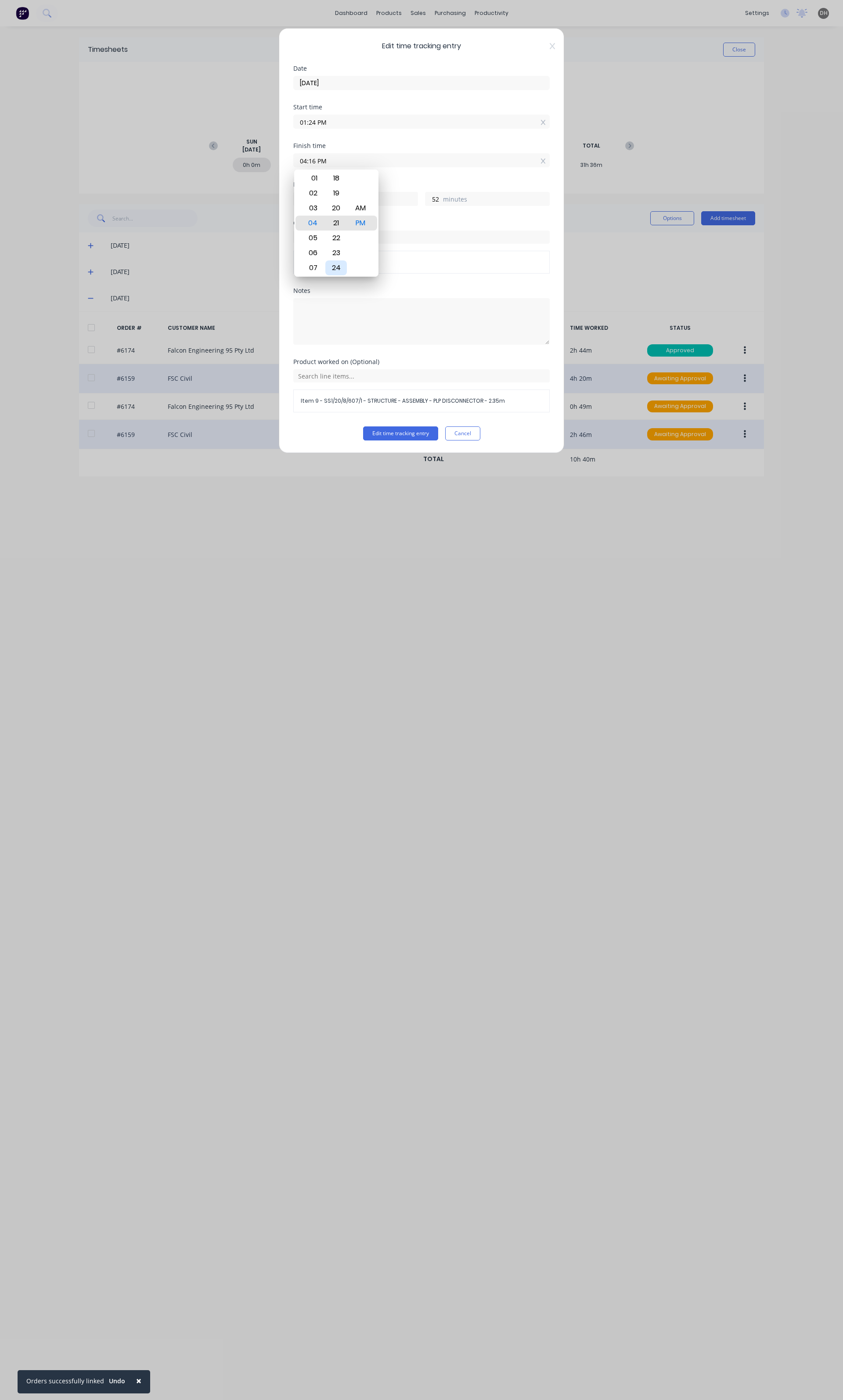
type input "04:21 PM"
type input "57"
type input "04:23 PM"
type input "59"
type input "04:24 PM"
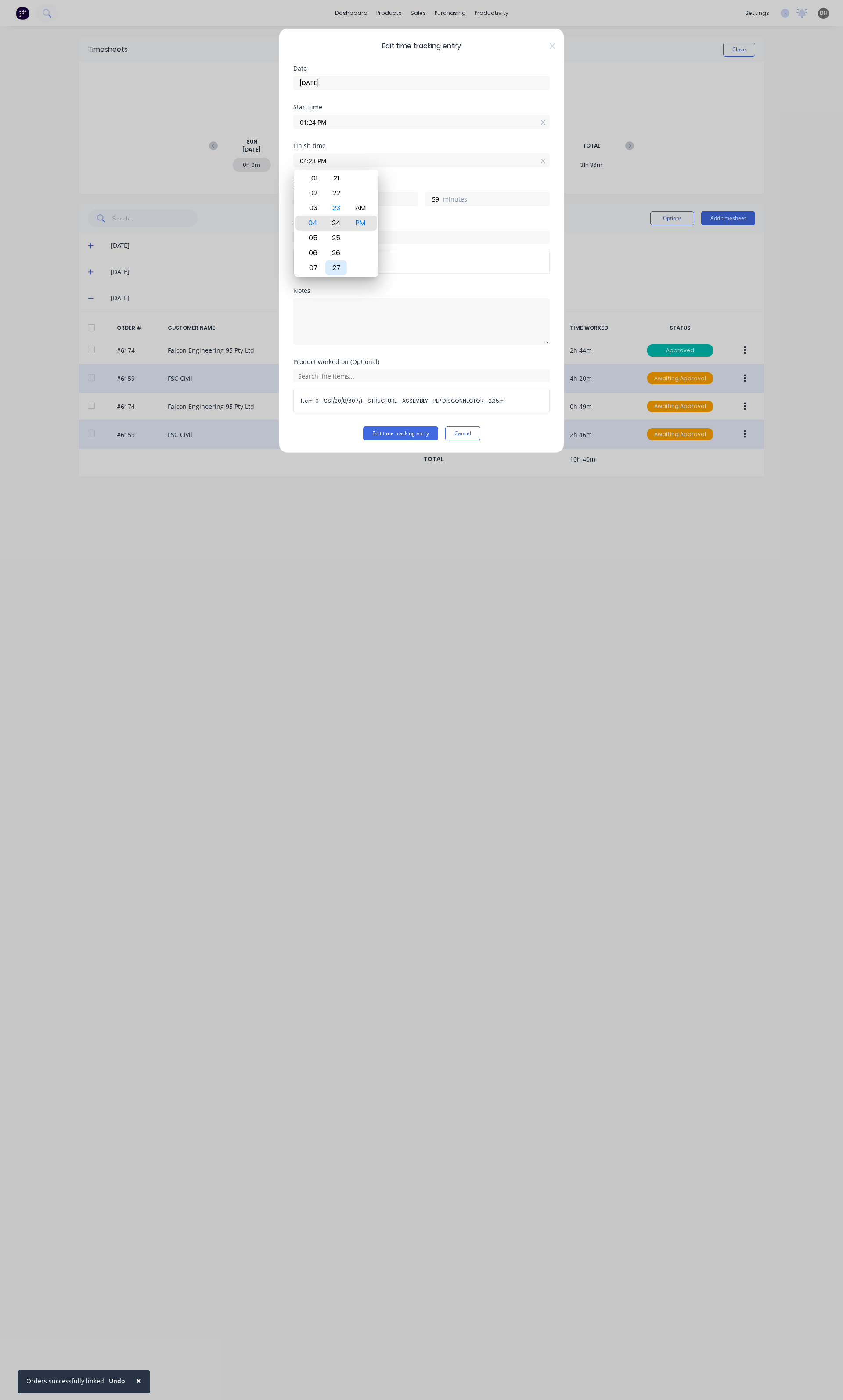
type input "3"
type input "0"
type input "04:25 PM"
type input "1"
type input "04:26 PM"
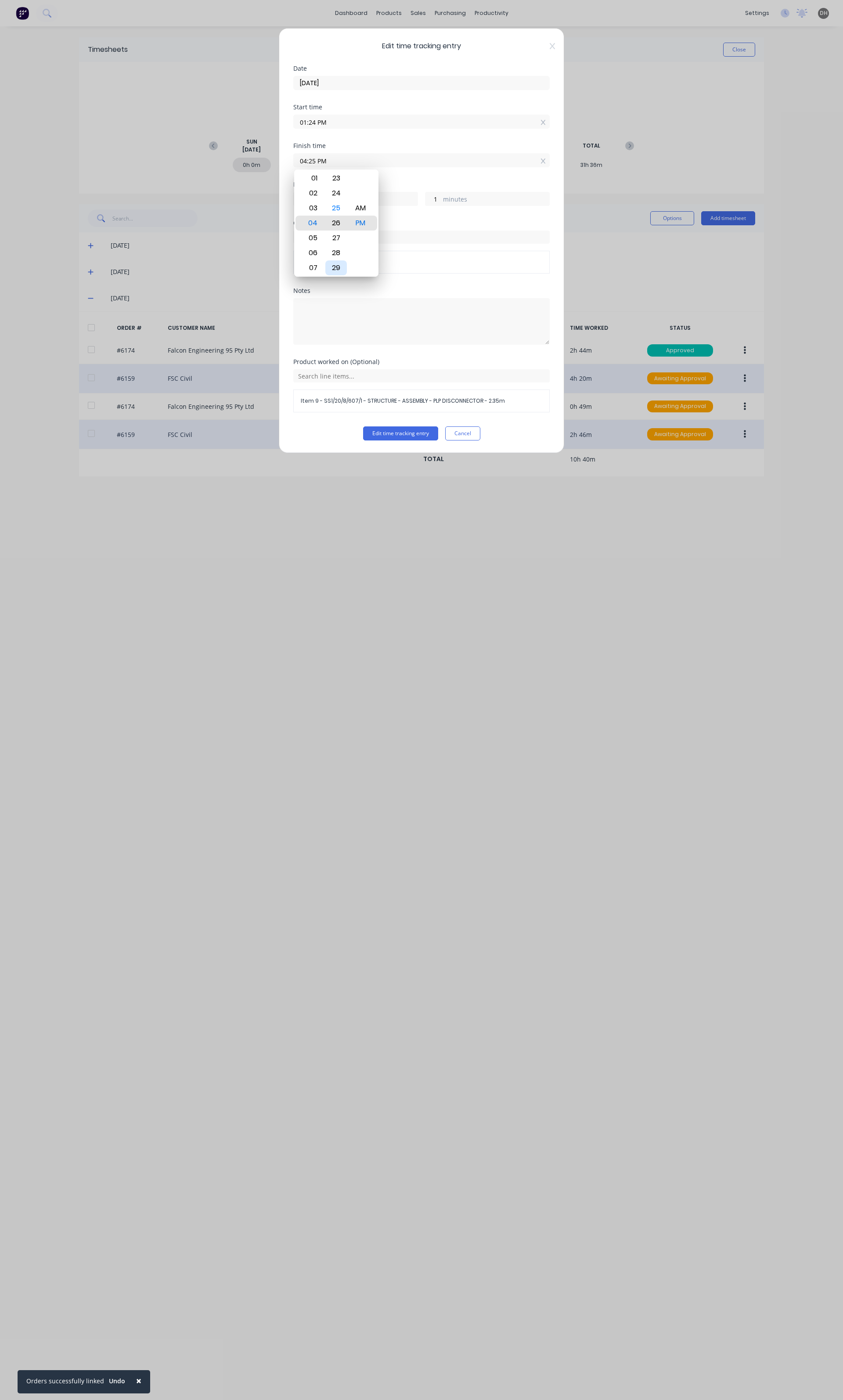
type input "2"
click at [340, 267] on div "29" at bounding box center [336, 267] width 22 height 15
type input "04:29 PM"
type input "5"
click at [385, 436] on button "Edit time tracking entry" at bounding box center [401, 434] width 75 height 14
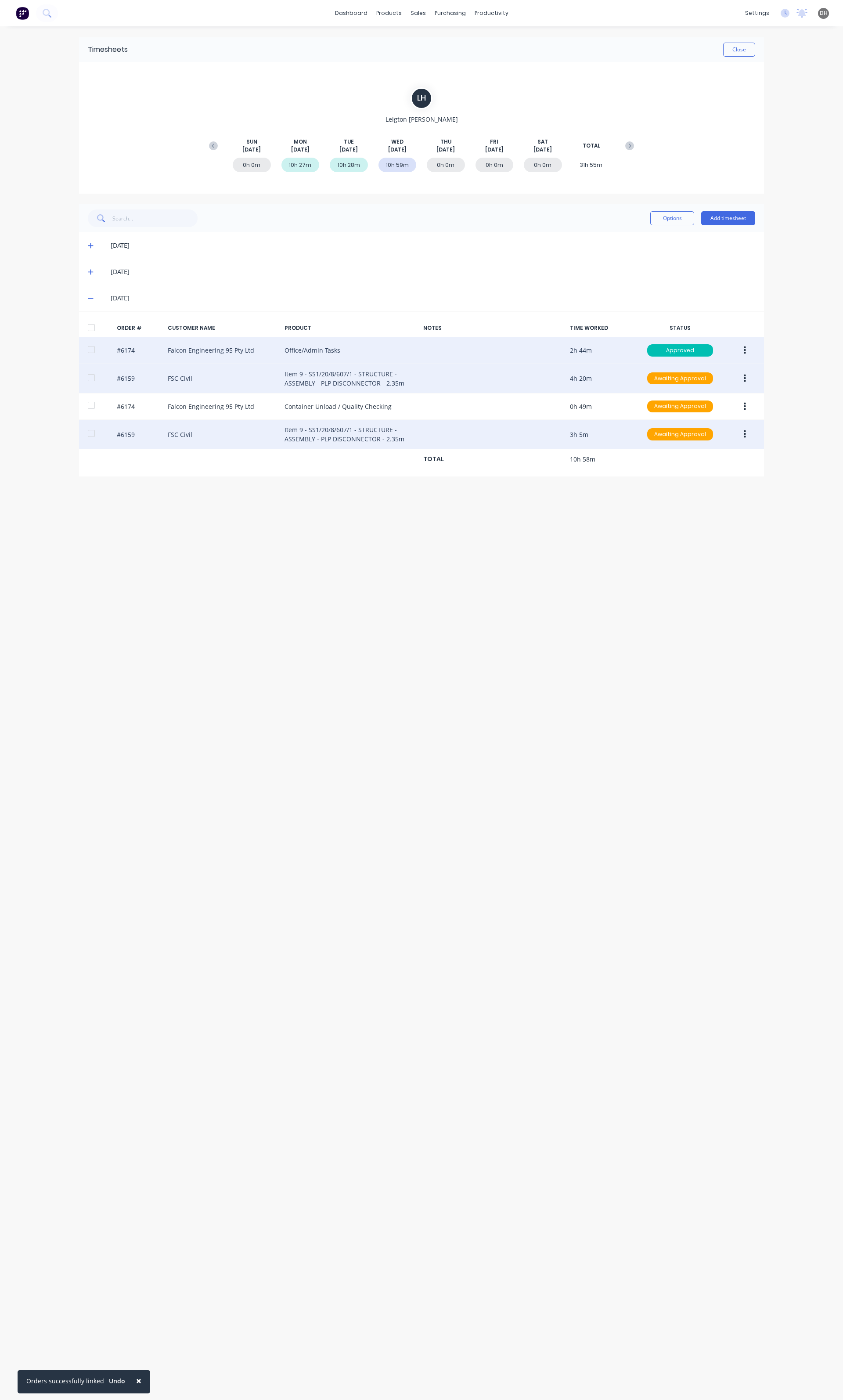
click at [745, 351] on icon "button" at bounding box center [745, 351] width 2 height 8
click at [703, 403] on div "Edit" at bounding box center [714, 408] width 67 height 12
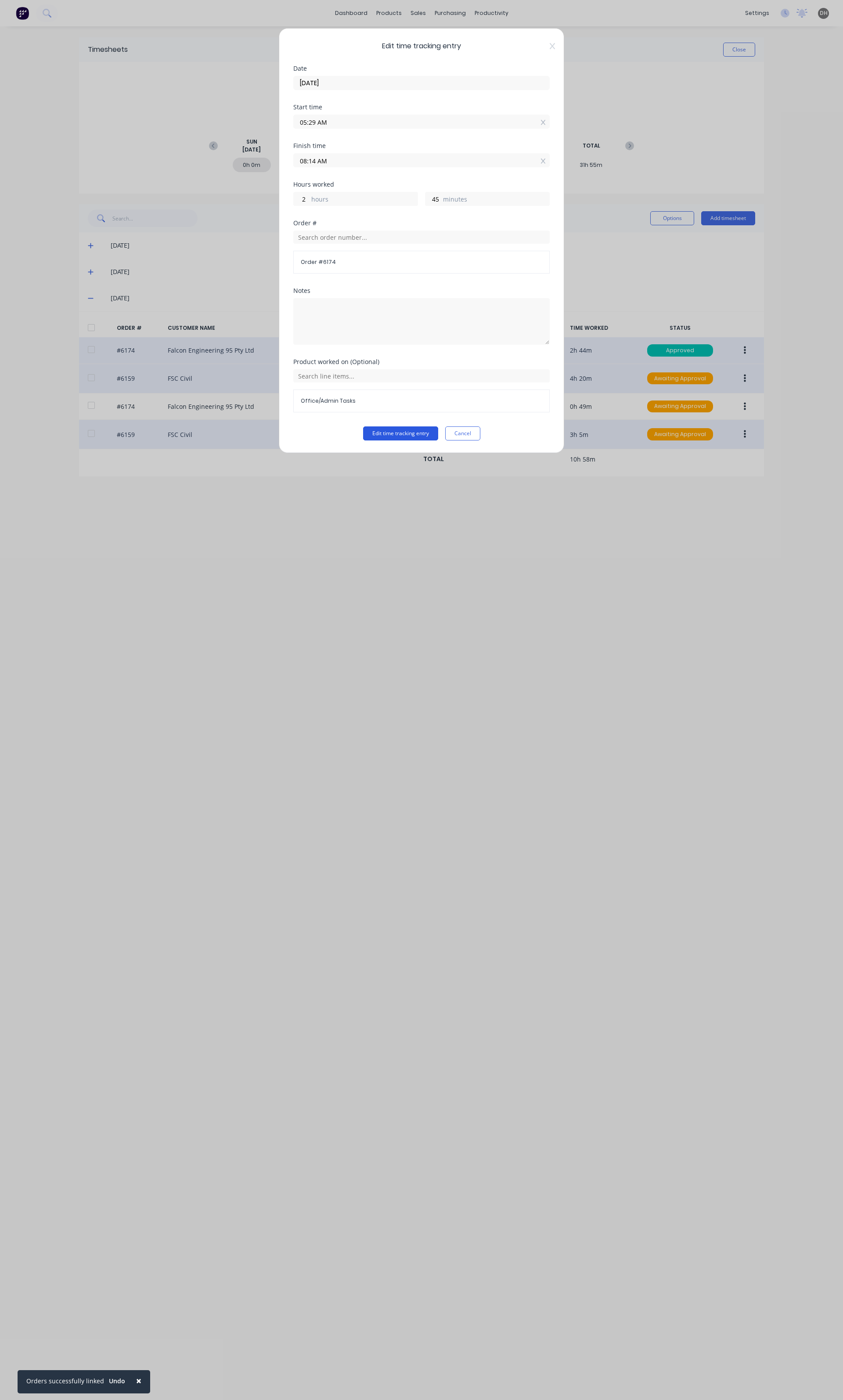
click at [403, 431] on button "Edit time tracking entry" at bounding box center [401, 434] width 75 height 14
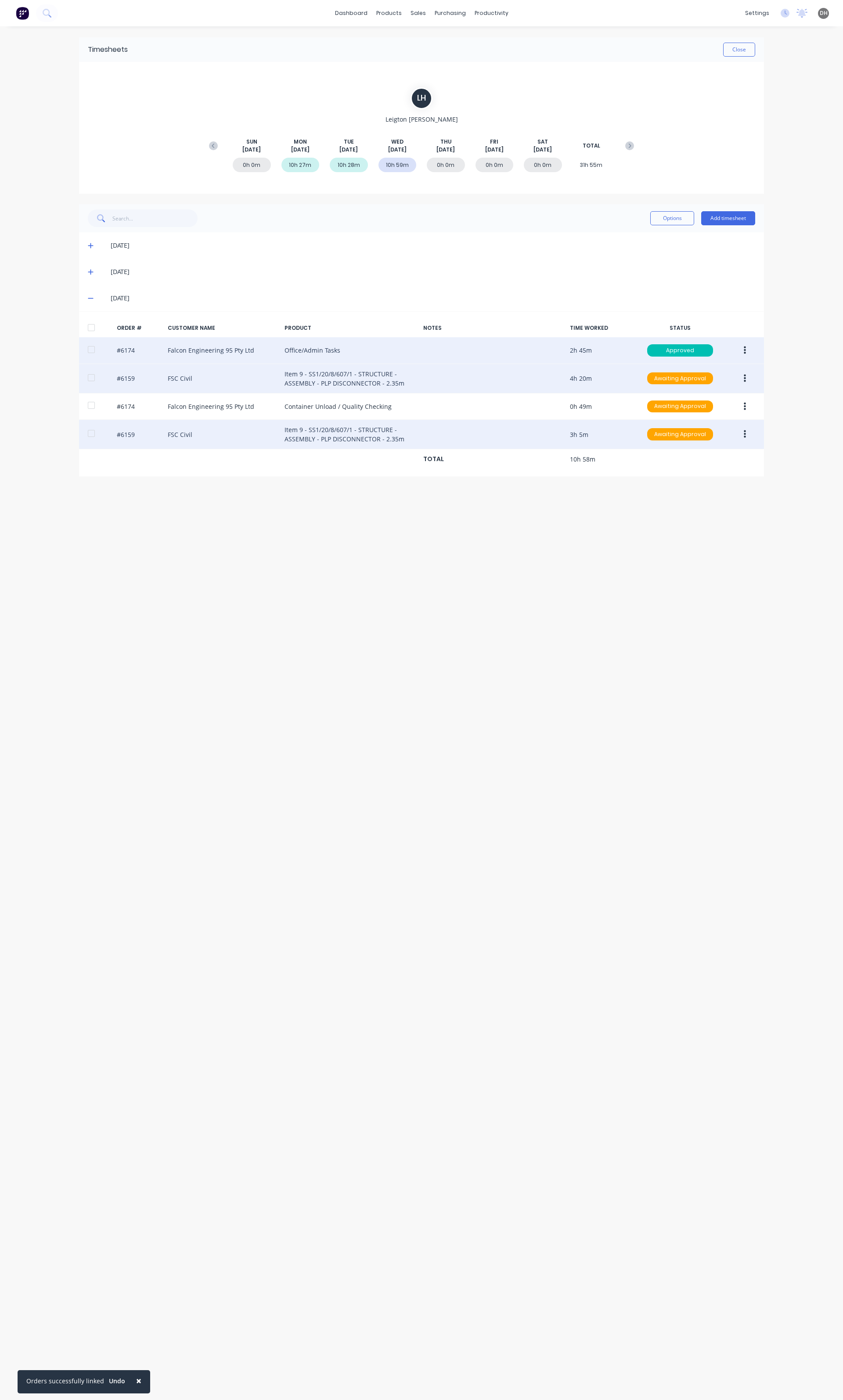
click at [739, 378] on button "button" at bounding box center [745, 378] width 21 height 16
click at [684, 431] on div "Edit" at bounding box center [714, 436] width 67 height 12
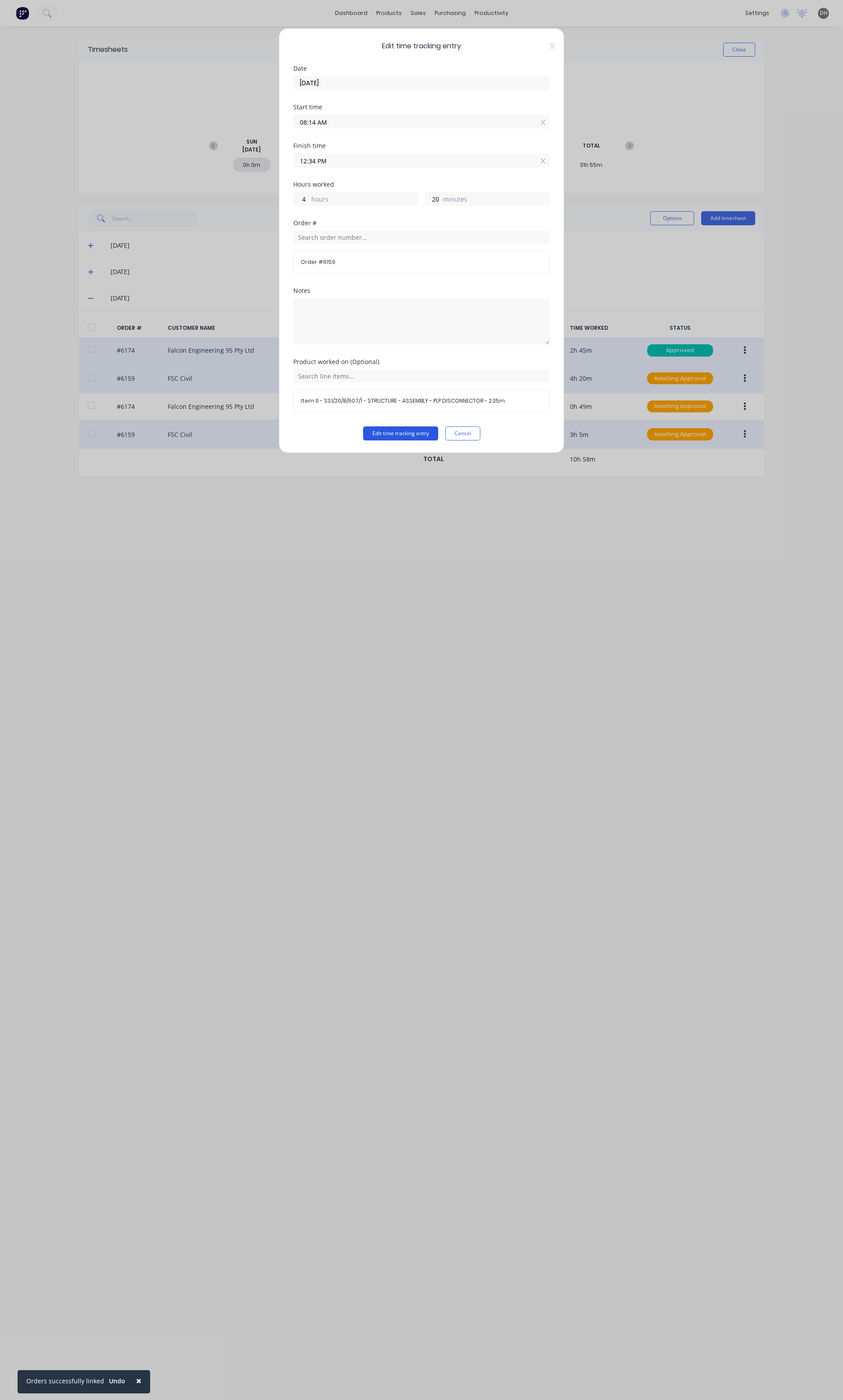
click at [411, 439] on button "Edit time tracking entry" at bounding box center [401, 434] width 75 height 14
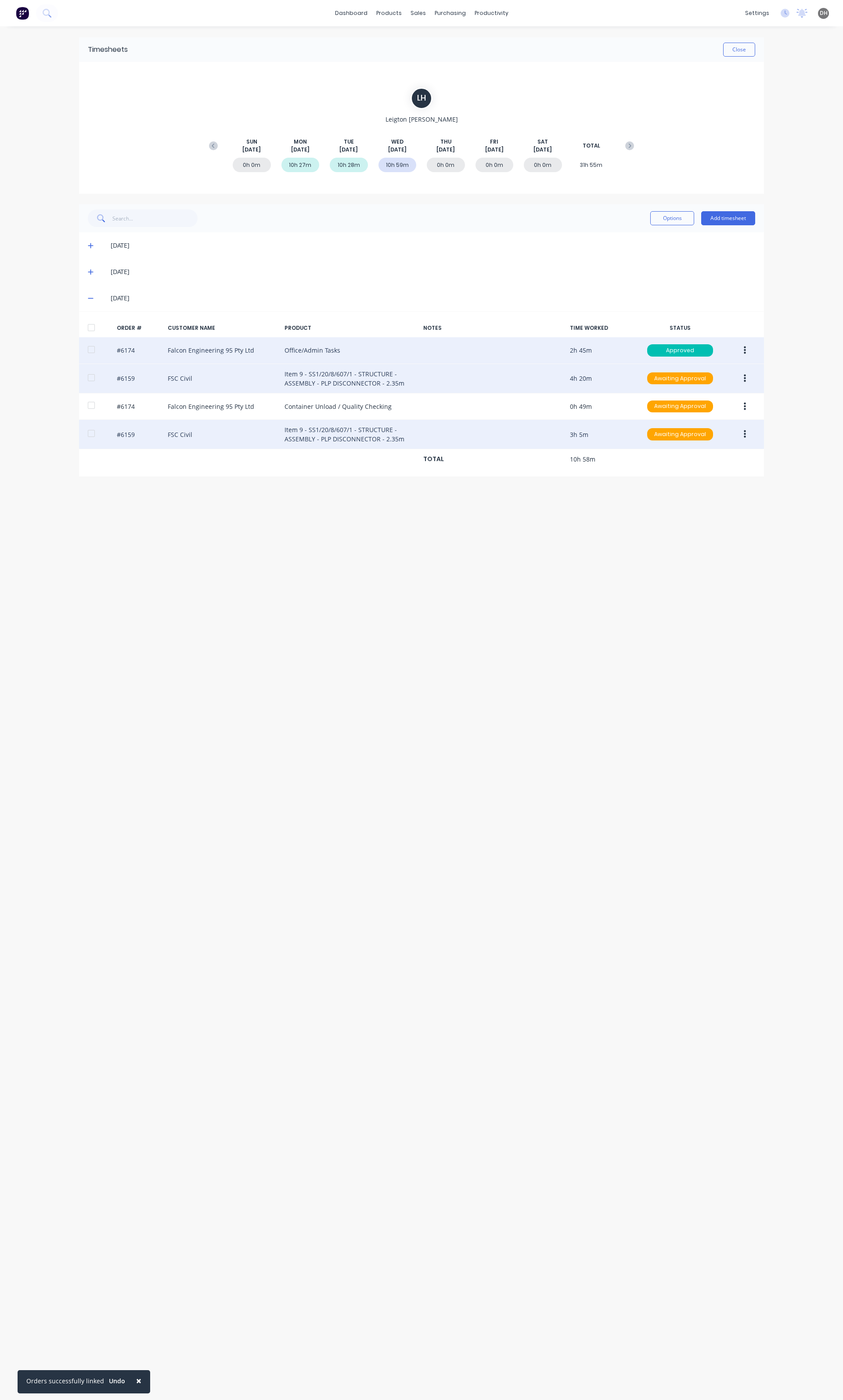
click at [737, 430] on button "button" at bounding box center [745, 434] width 21 height 16
click at [708, 489] on div "Edit" at bounding box center [714, 492] width 67 height 12
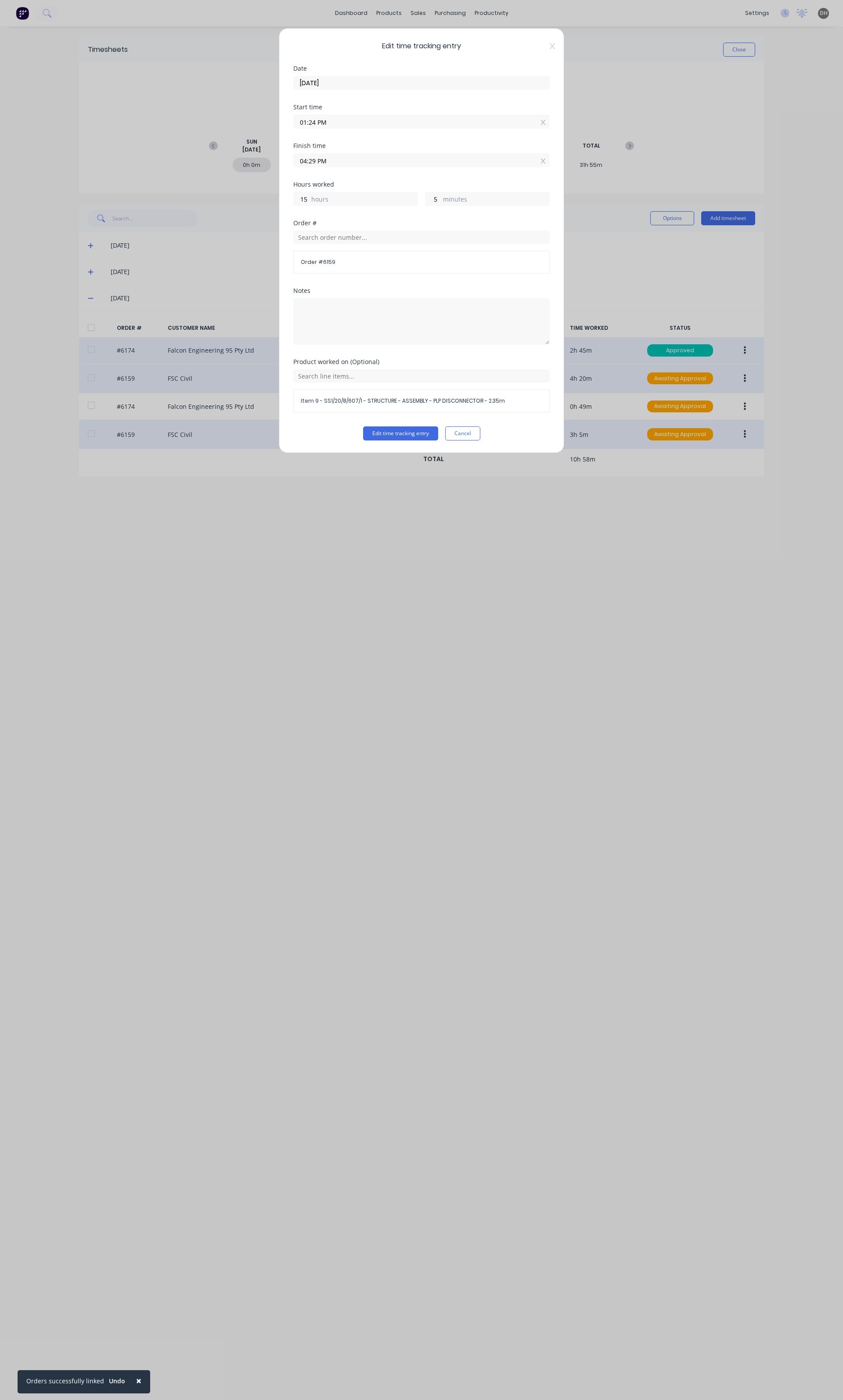
click at [368, 164] on input "04:29 PM" at bounding box center [422, 160] width 255 height 13
click at [319, 192] on div "02" at bounding box center [312, 193] width 22 height 15
type input "02:29 PM"
type input "1"
click at [416, 438] on button "Edit time tracking entry" at bounding box center [401, 434] width 75 height 14
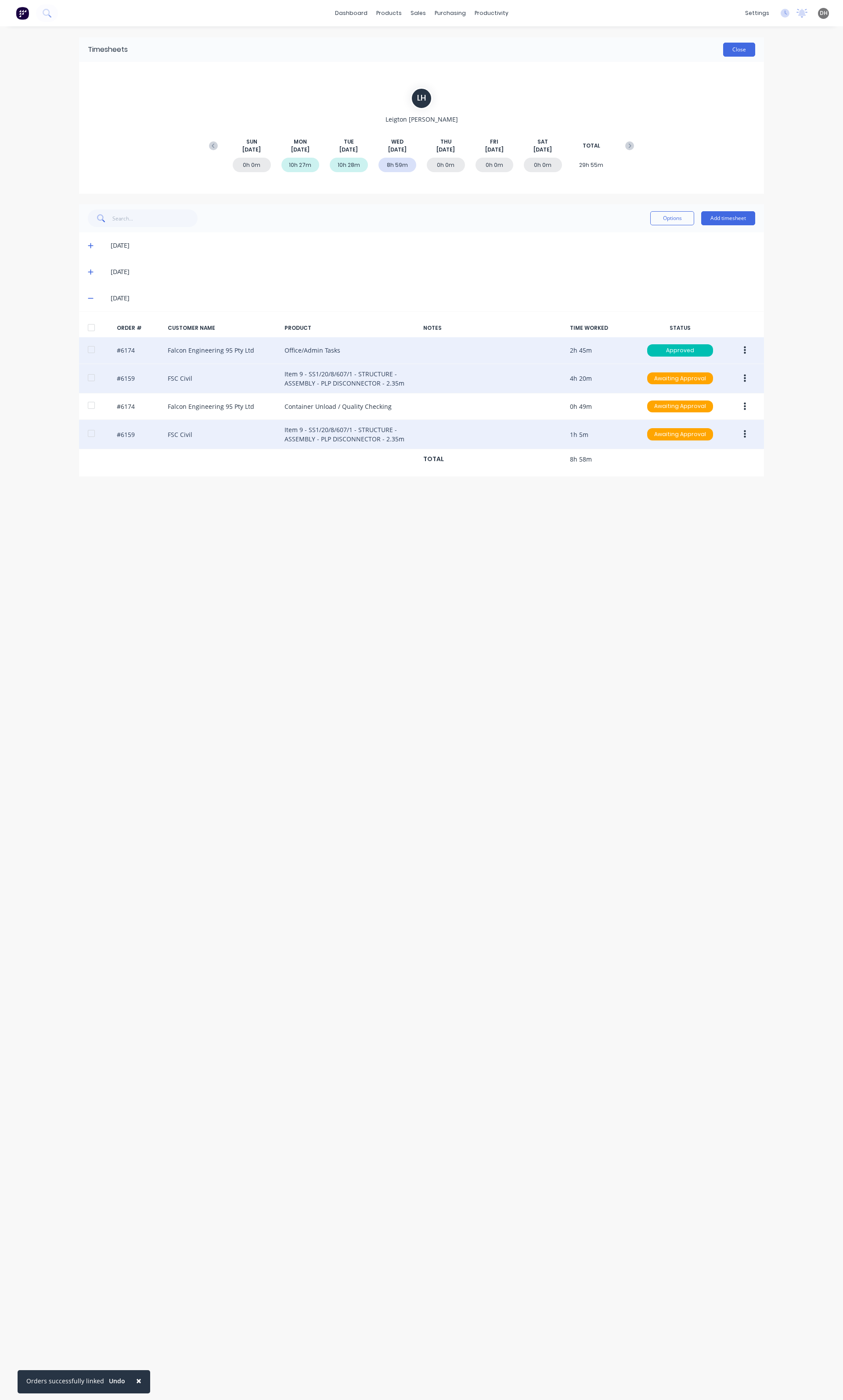
click at [744, 48] on button "Close" at bounding box center [739, 49] width 32 height 14
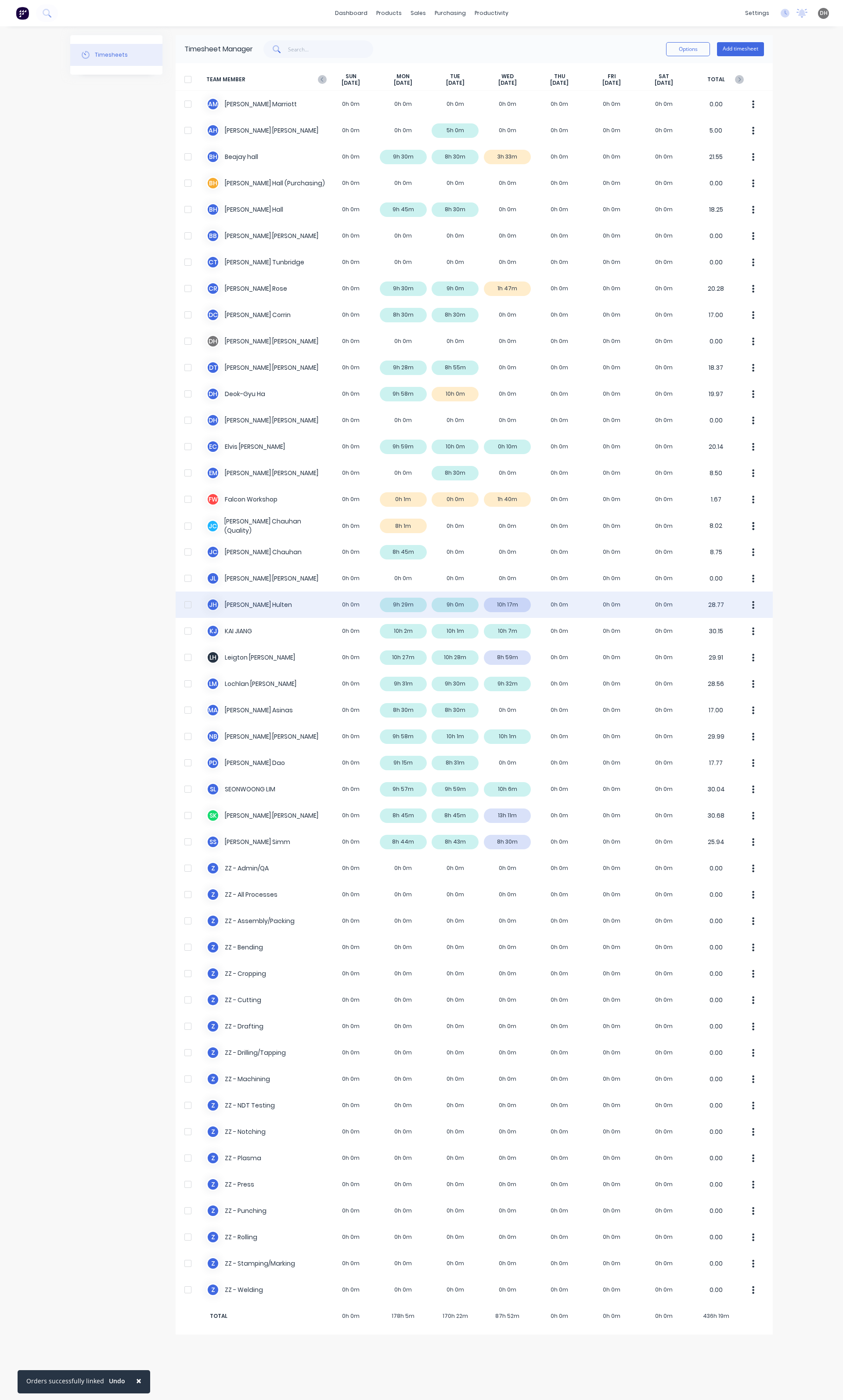
click at [511, 607] on div "[PERSON_NAME] 0h 0m 9h 29m 9h 0m 10h 17m 0h 0m 0h 0m 0h 0m 28.77" at bounding box center [474, 604] width 597 height 26
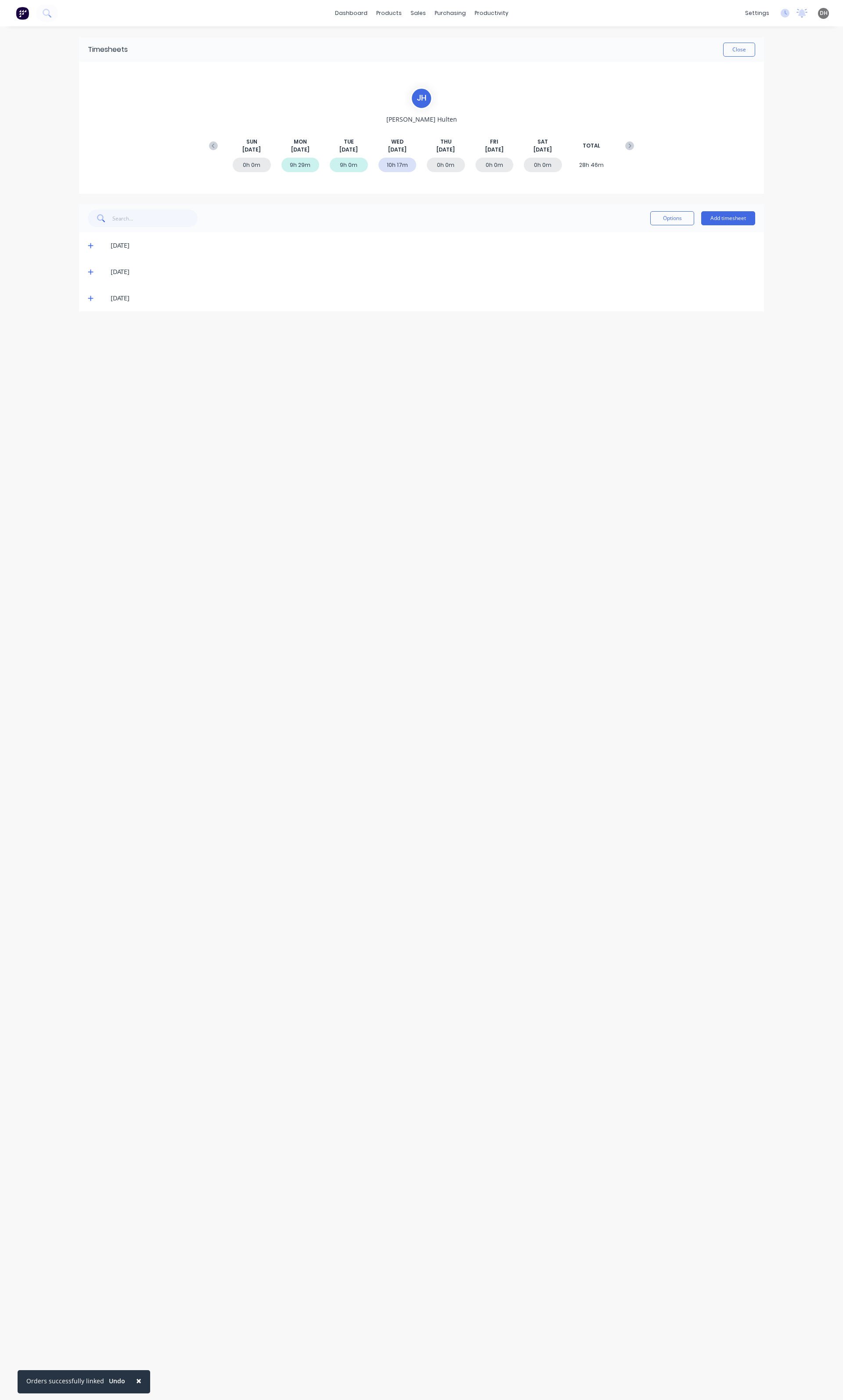
click at [90, 301] on icon at bounding box center [91, 299] width 5 height 5
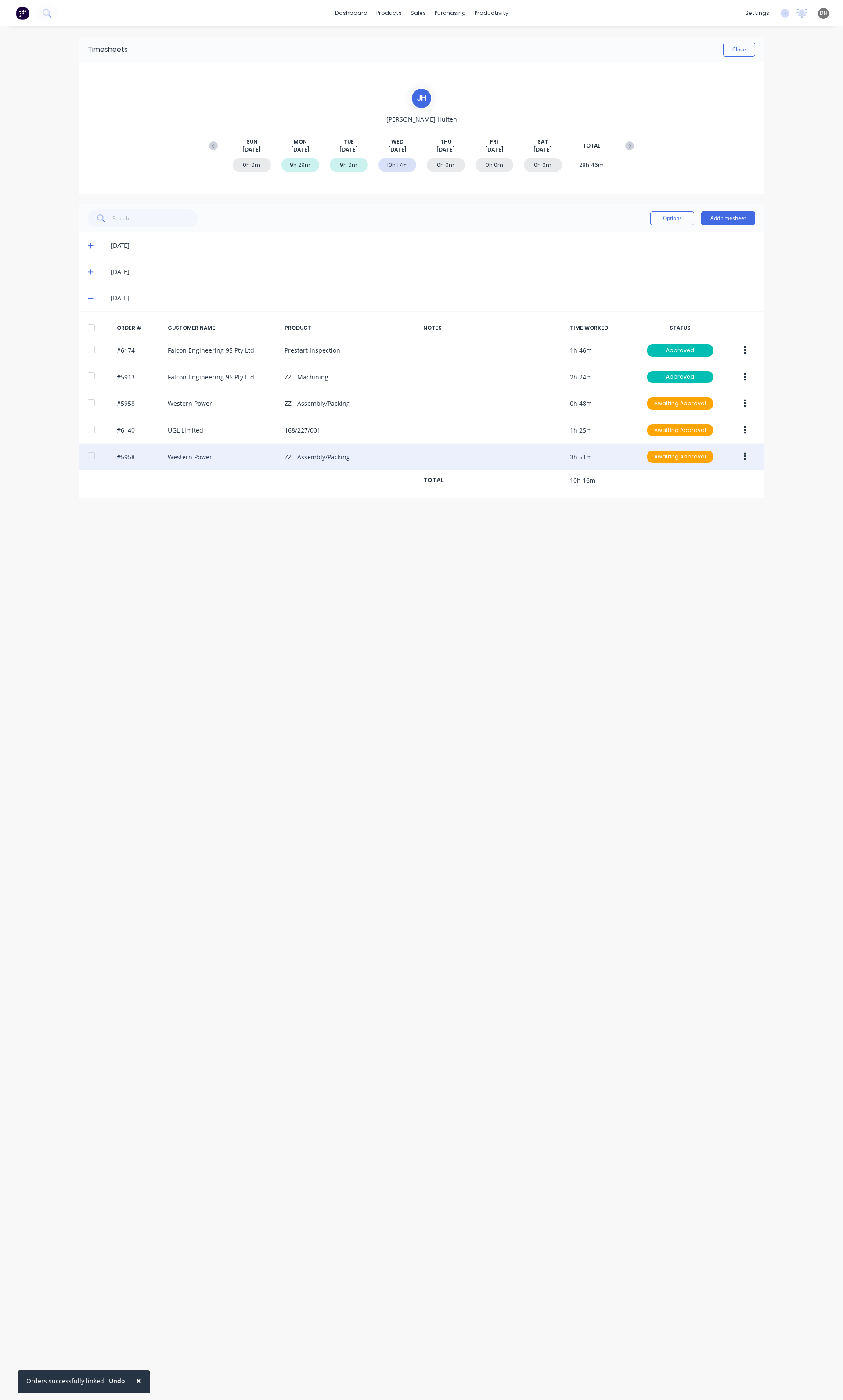
click at [745, 459] on icon "button" at bounding box center [745, 457] width 2 height 8
click at [695, 514] on div "Edit" at bounding box center [714, 515] width 67 height 12
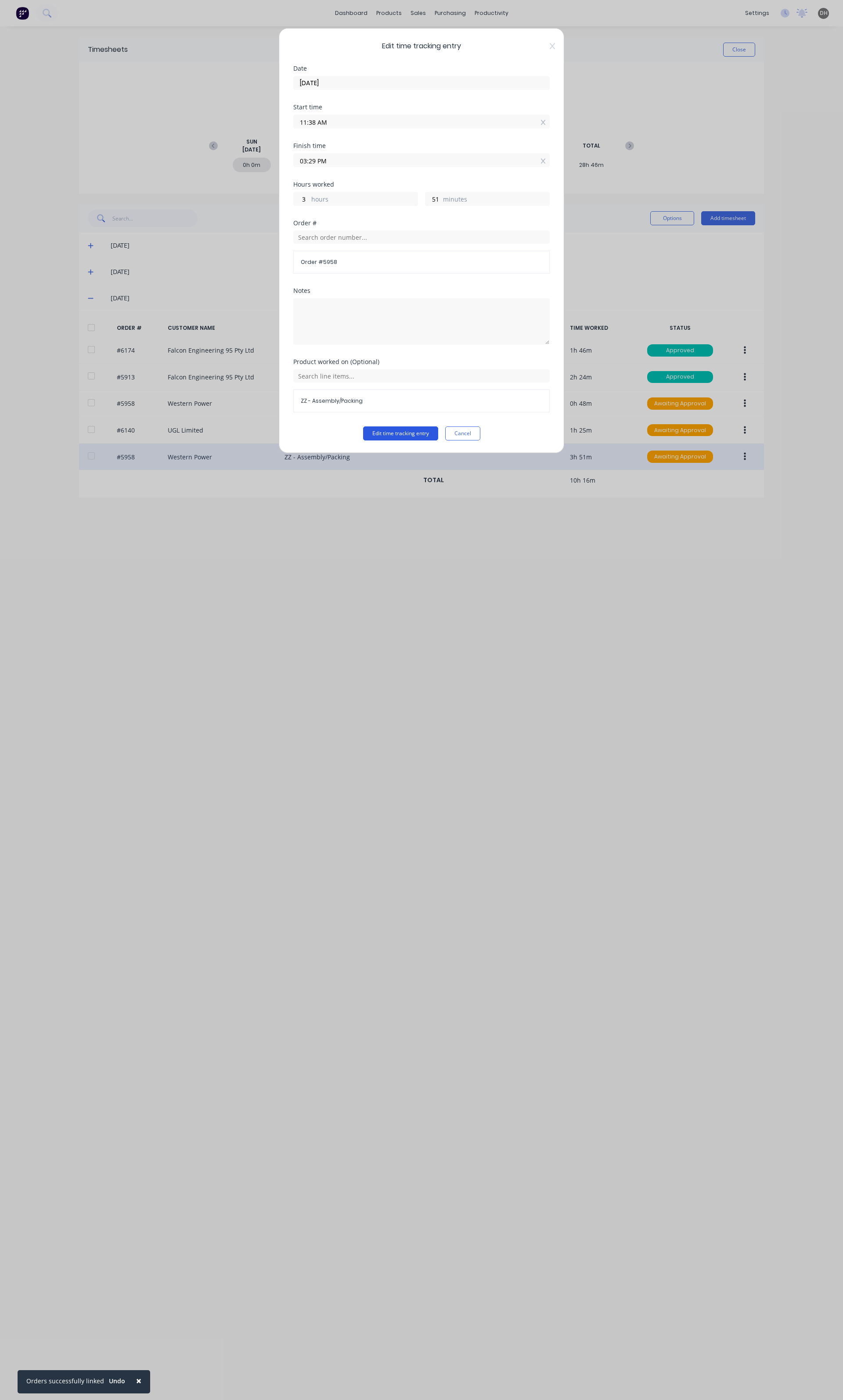
click at [411, 435] on button "Edit time tracking entry" at bounding box center [401, 434] width 75 height 14
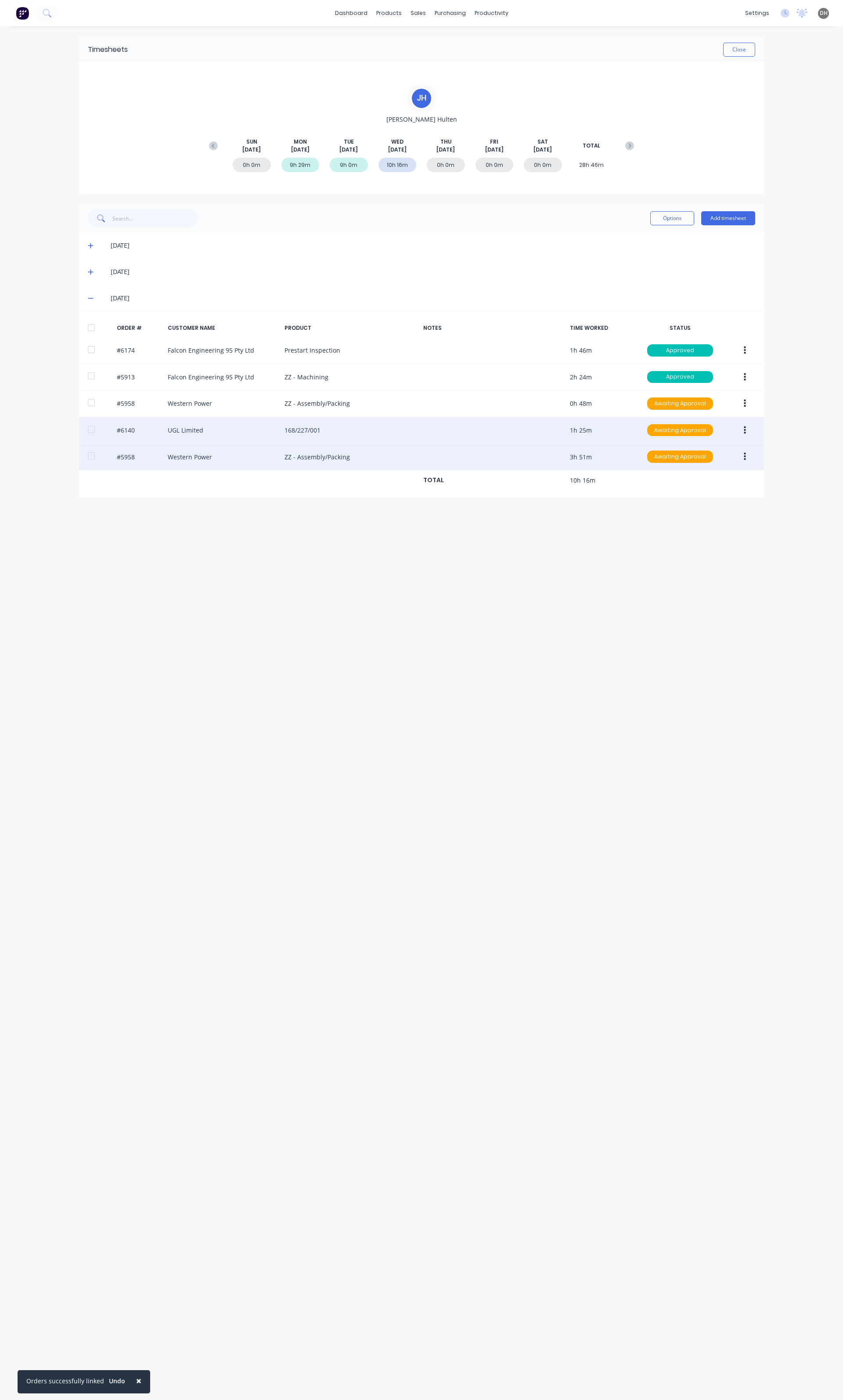
click at [740, 434] on button "button" at bounding box center [745, 430] width 21 height 16
click at [691, 484] on div "Edit" at bounding box center [714, 488] width 67 height 12
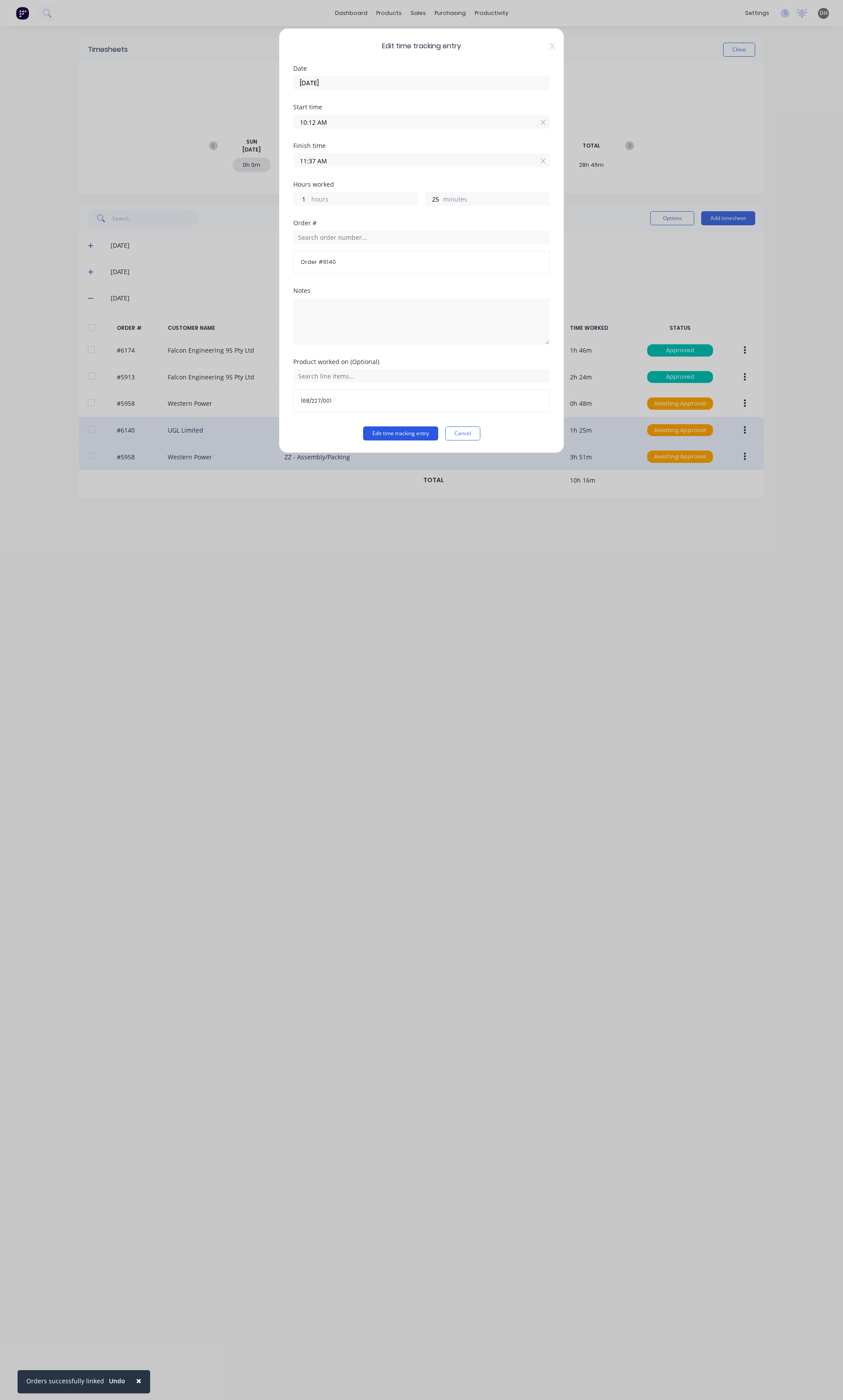
click at [385, 432] on button "Edit time tracking entry" at bounding box center [401, 434] width 75 height 14
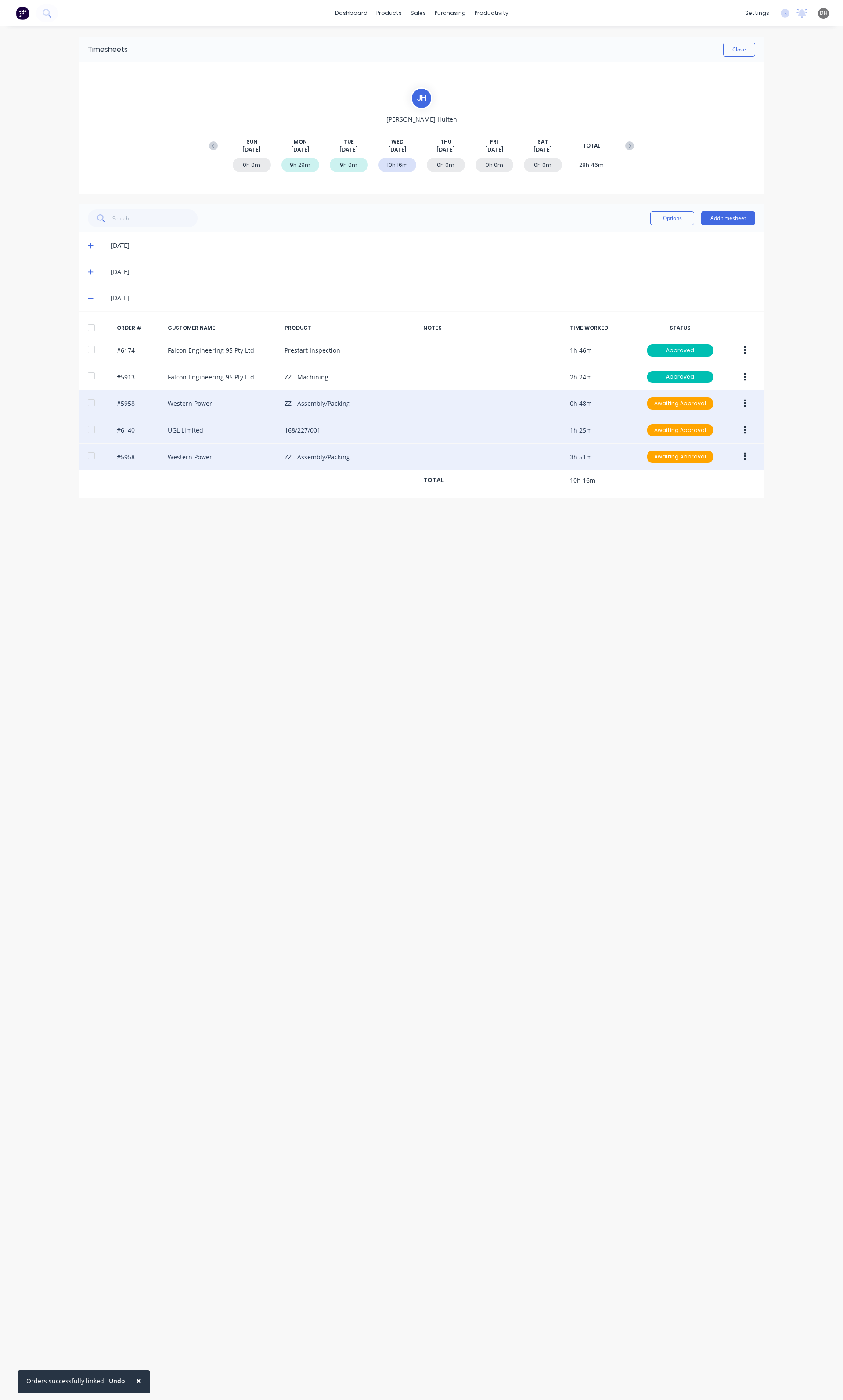
click at [744, 406] on icon "button" at bounding box center [745, 404] width 2 height 10
click at [704, 461] on div "Edit" at bounding box center [714, 461] width 67 height 12
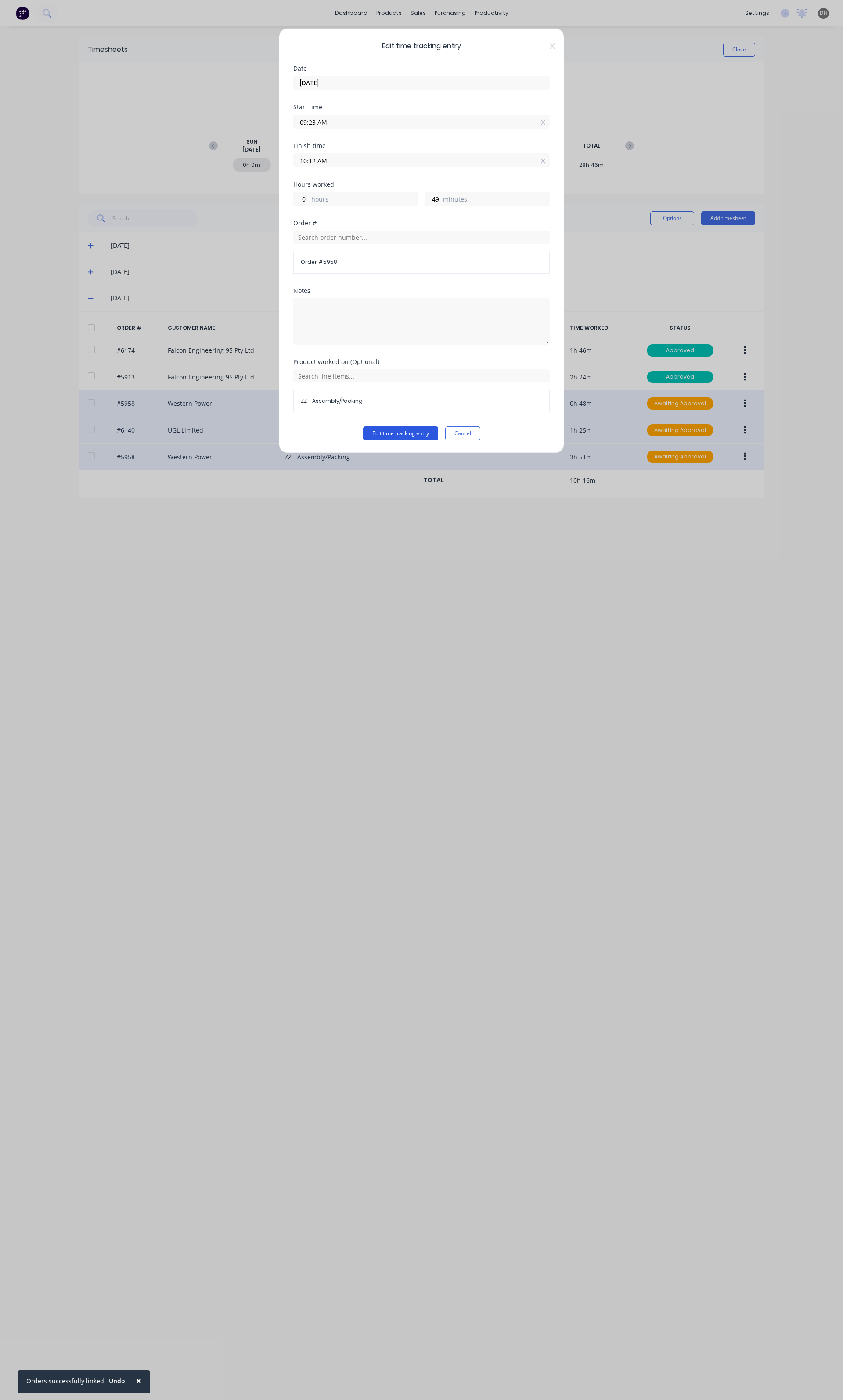
click at [429, 439] on button "Edit time tracking entry" at bounding box center [401, 434] width 75 height 14
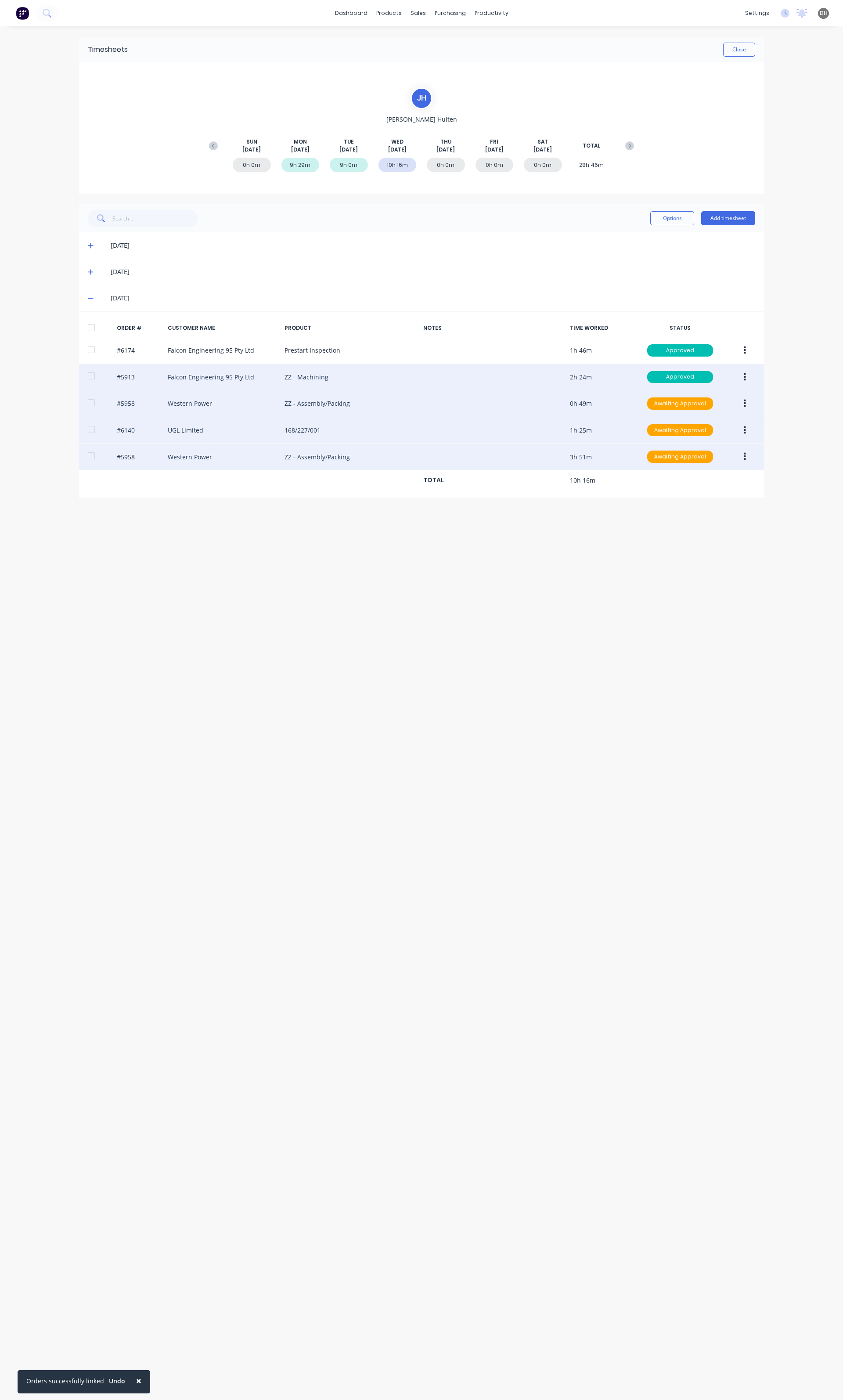
click at [751, 374] on button "button" at bounding box center [745, 377] width 21 height 16
click at [700, 428] on button "Edit" at bounding box center [714, 435] width 84 height 17
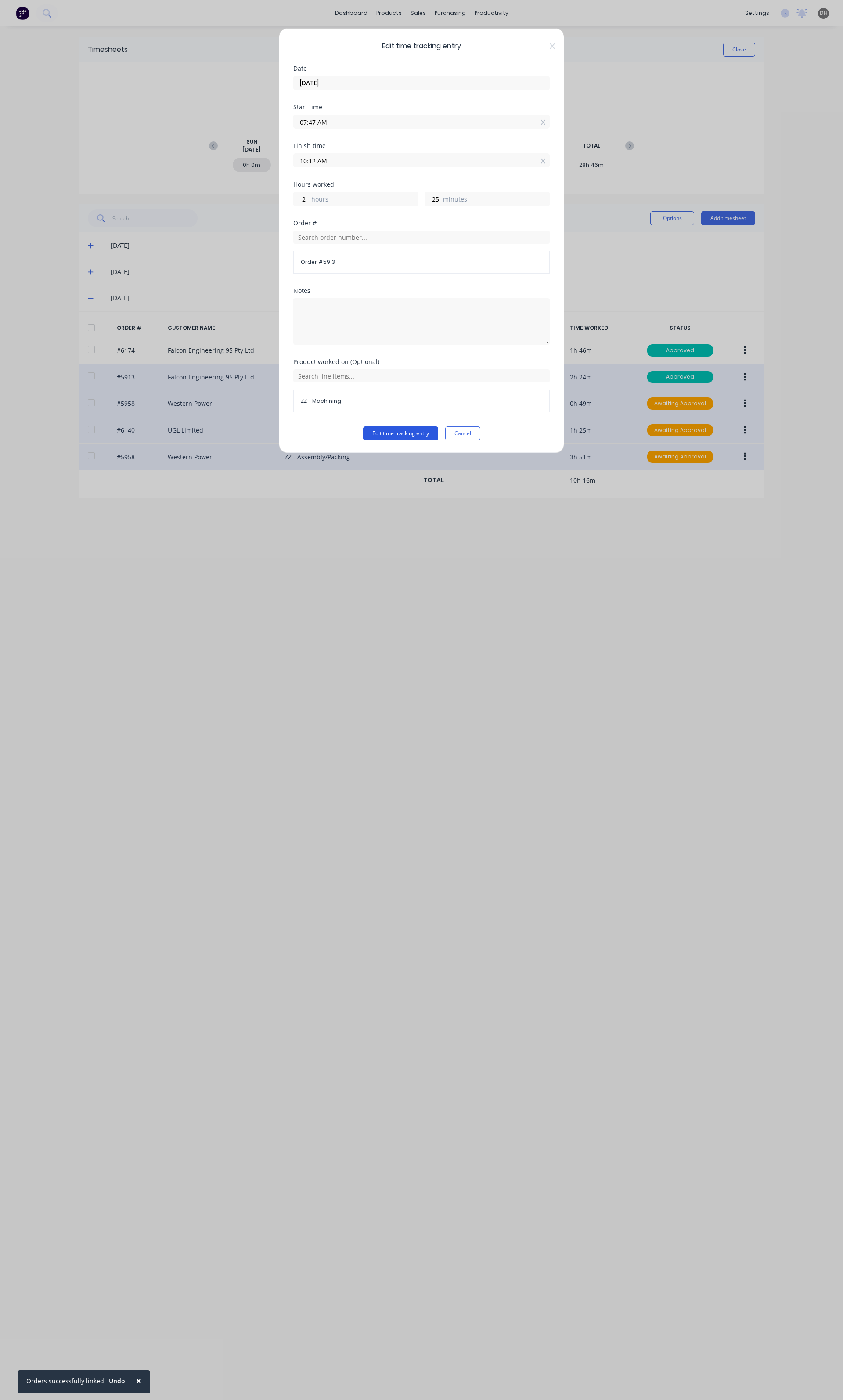
click at [367, 433] on button "Edit time tracking entry" at bounding box center [401, 434] width 75 height 14
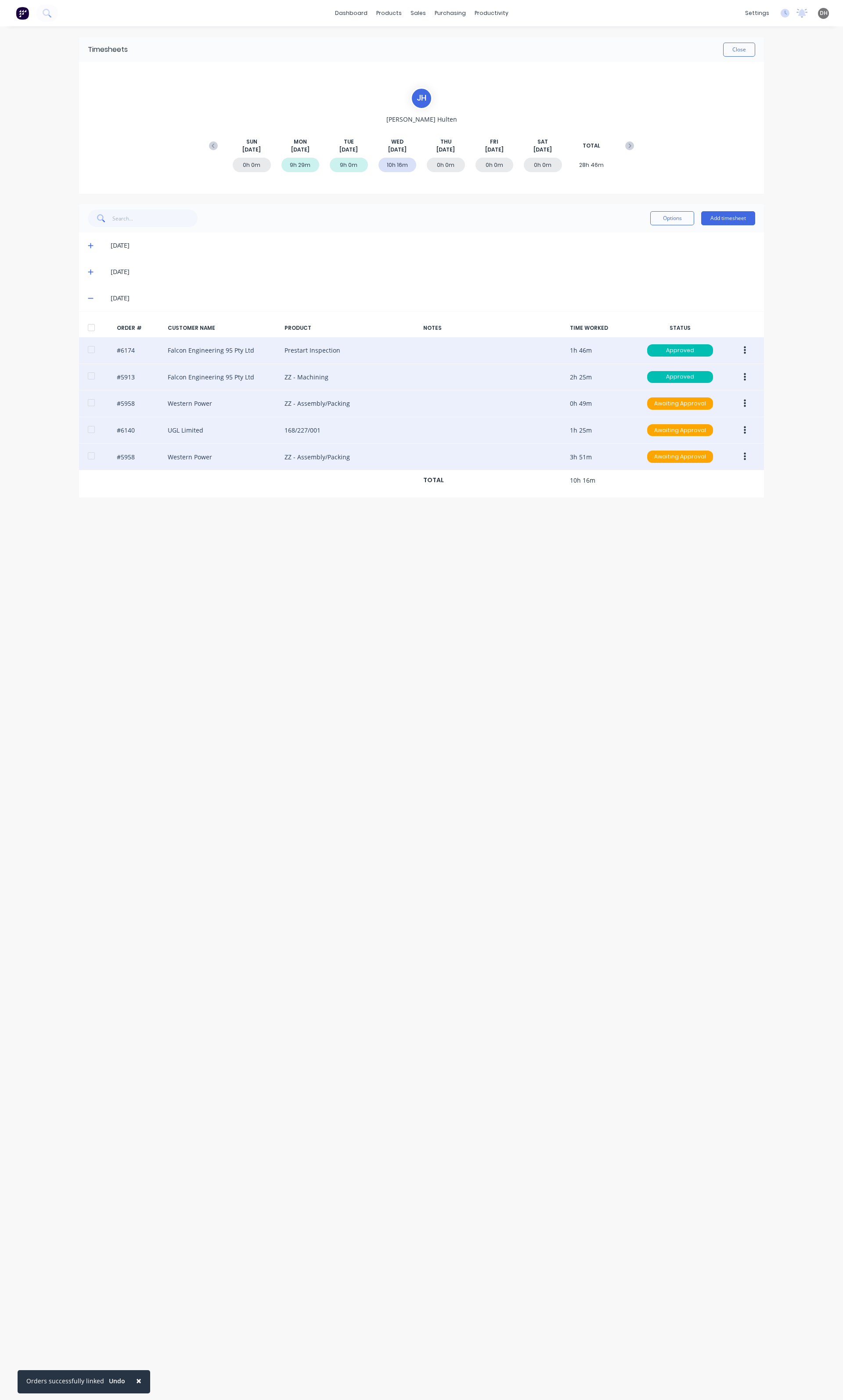
click at [746, 348] on button "button" at bounding box center [745, 350] width 21 height 16
click at [708, 406] on div "Edit" at bounding box center [714, 408] width 67 height 12
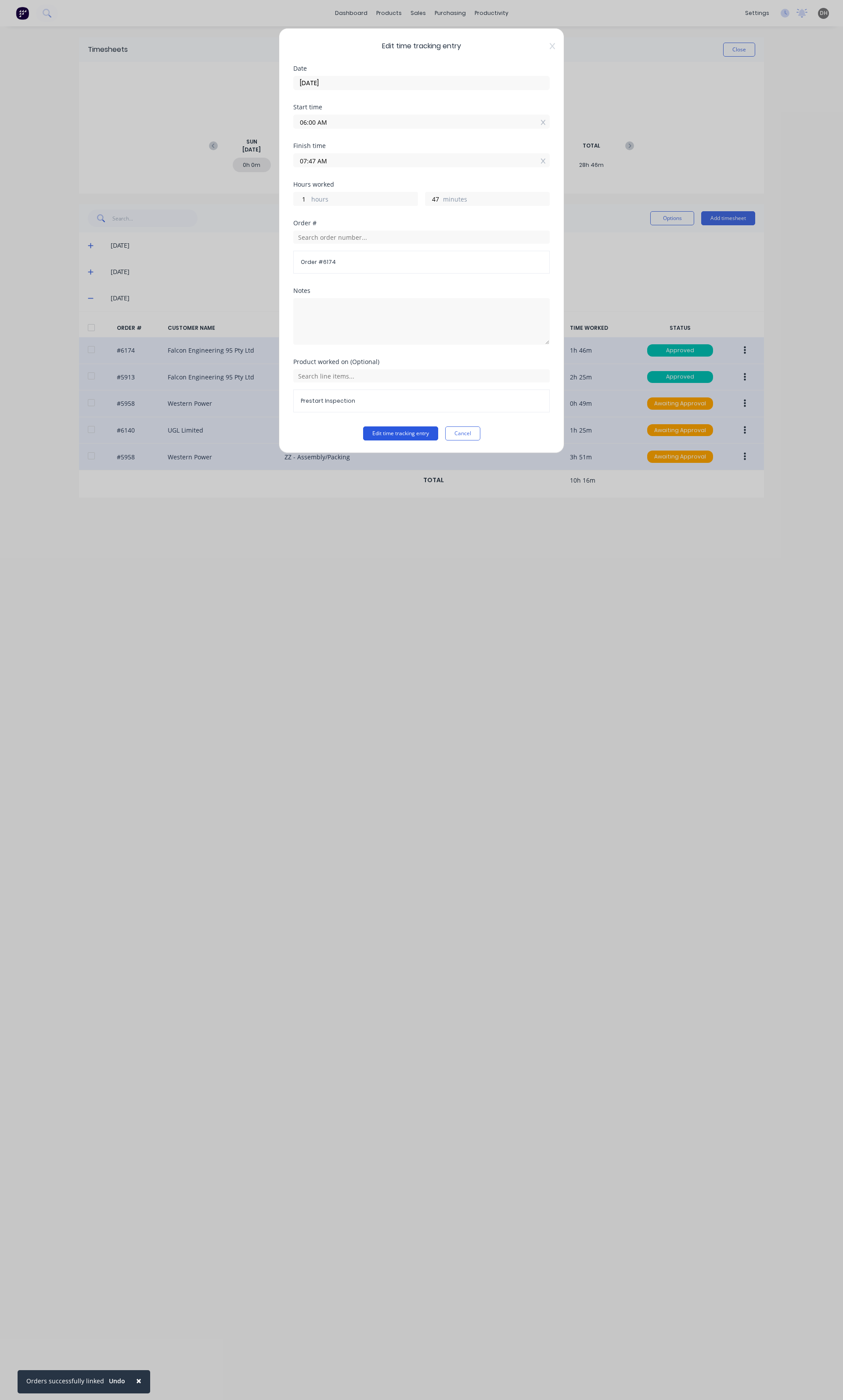
click at [405, 429] on button "Edit time tracking entry" at bounding box center [401, 434] width 75 height 14
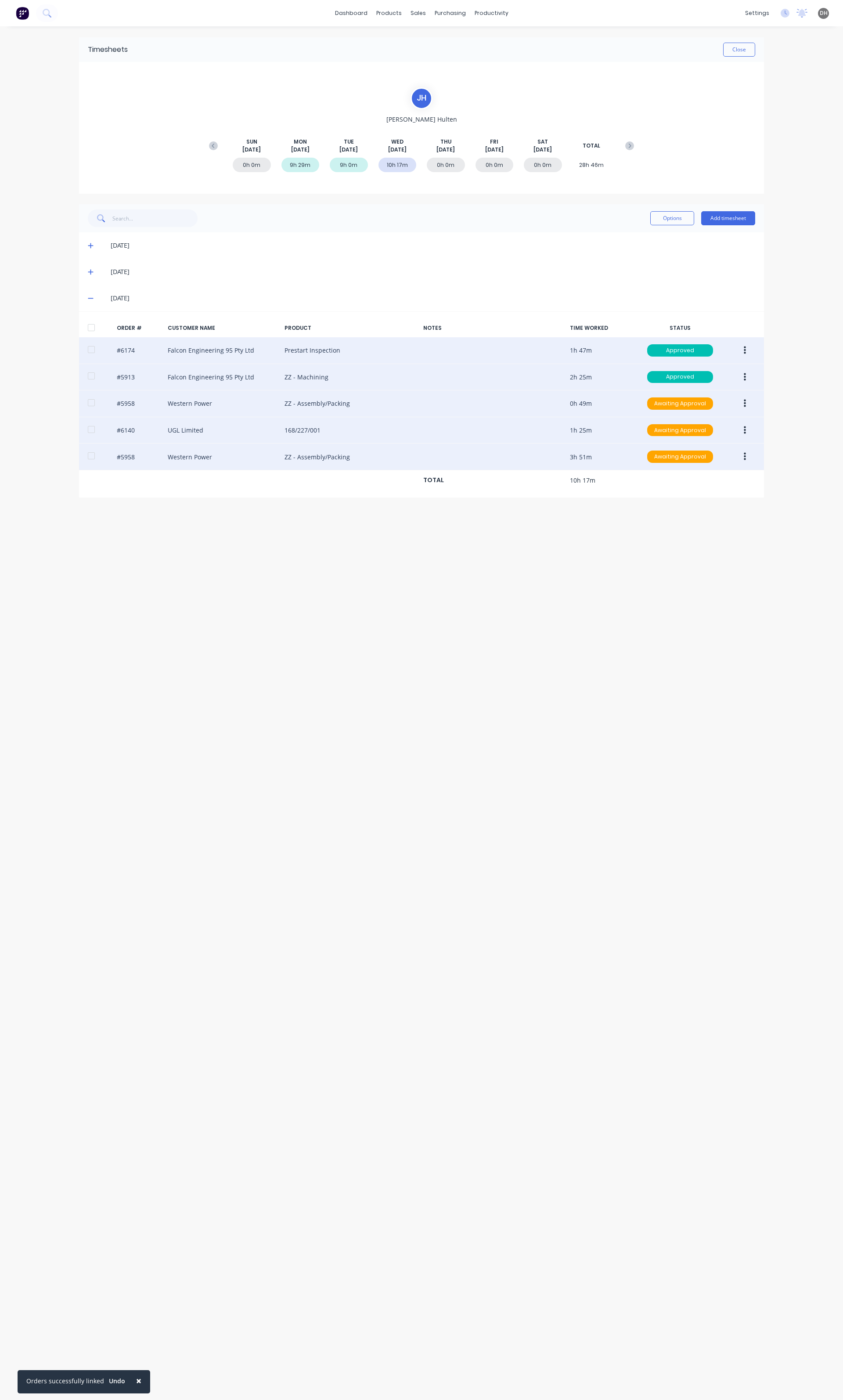
click at [738, 427] on button "button" at bounding box center [745, 430] width 21 height 16
click at [709, 482] on button "Edit" at bounding box center [714, 488] width 84 height 17
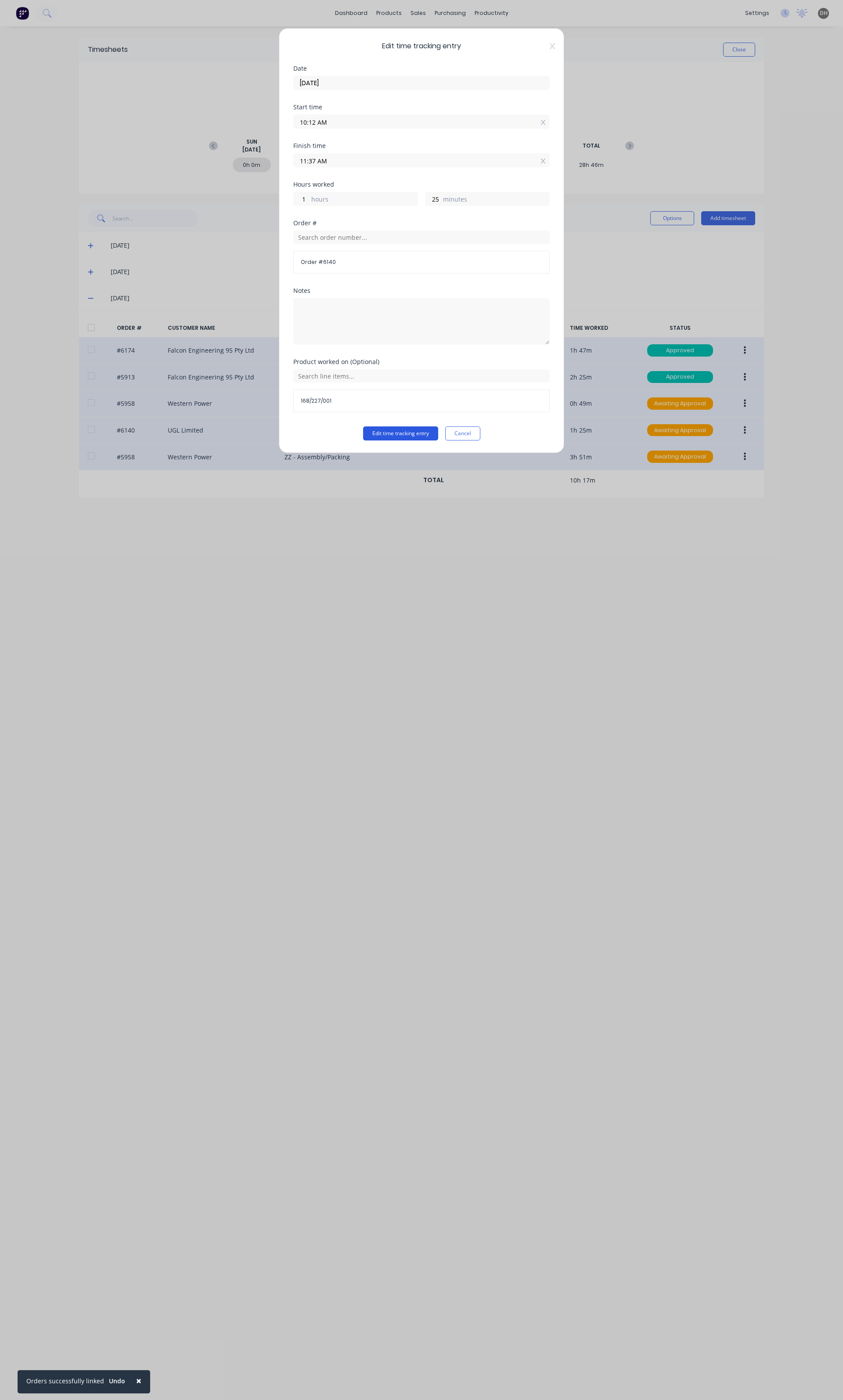
click at [417, 433] on button "Edit time tracking entry" at bounding box center [401, 434] width 75 height 14
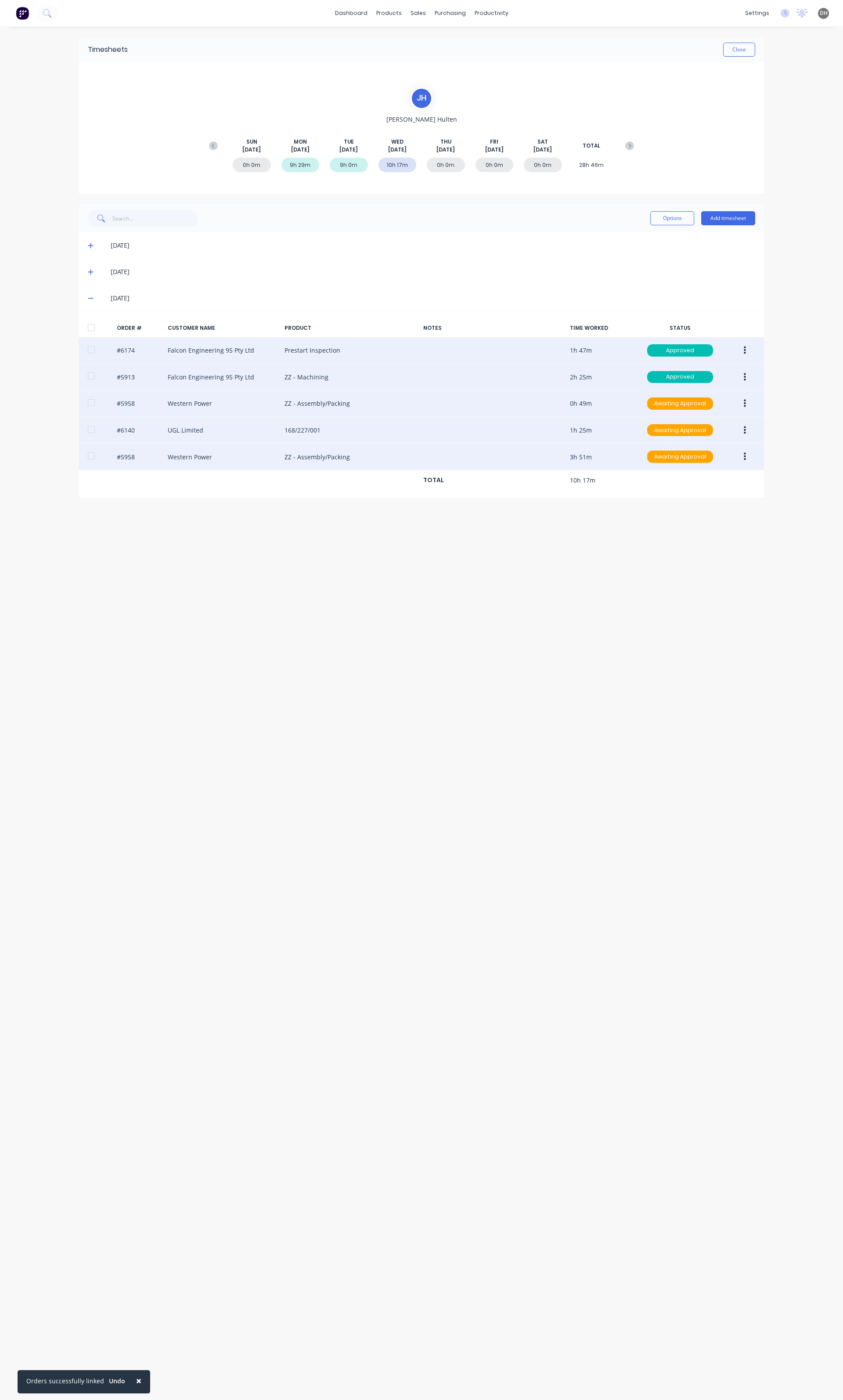
click at [742, 458] on button "button" at bounding box center [745, 457] width 21 height 16
click at [716, 511] on div "Edit" at bounding box center [714, 515] width 67 height 12
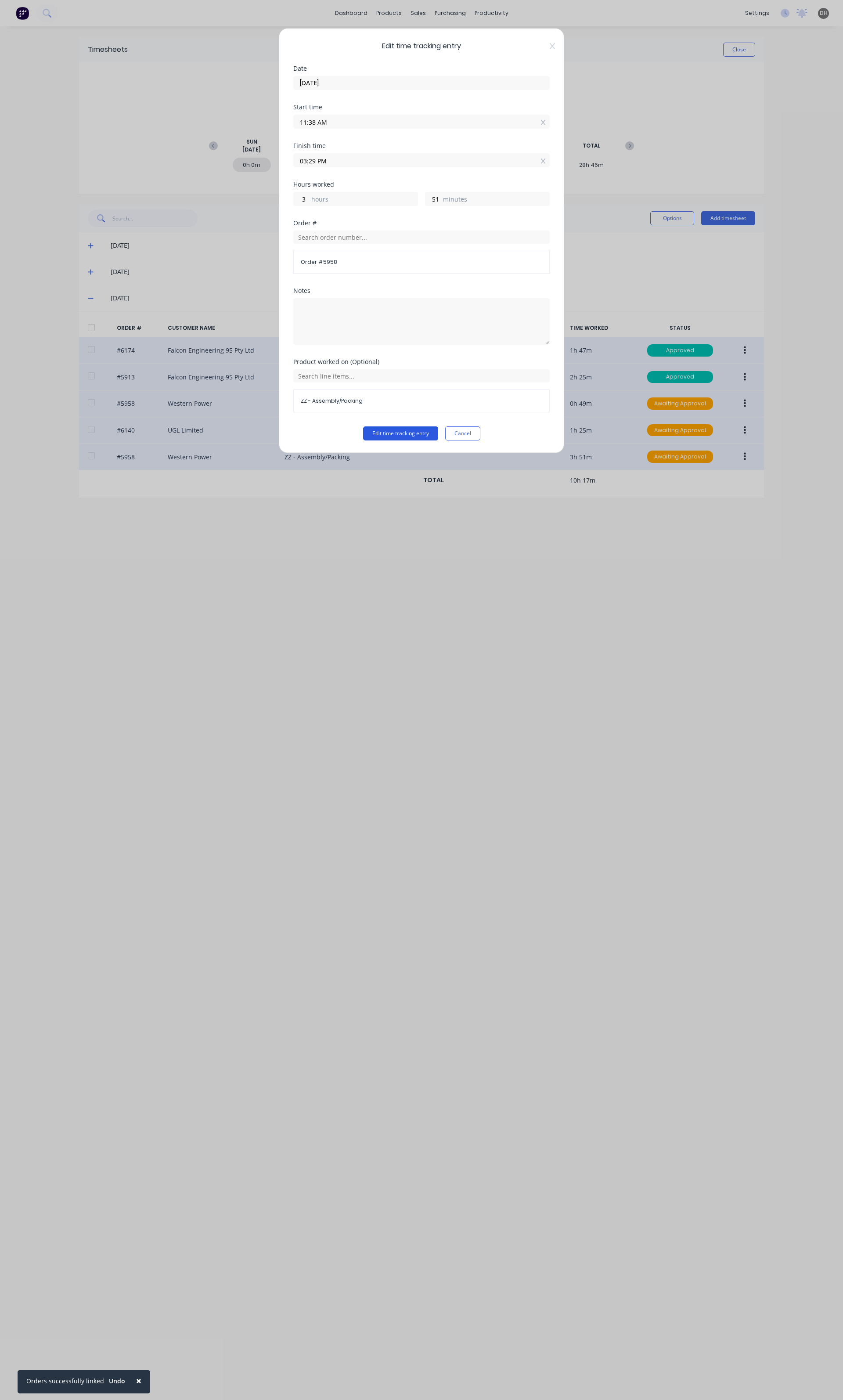
click at [415, 435] on button "Edit time tracking entry" at bounding box center [401, 434] width 75 height 14
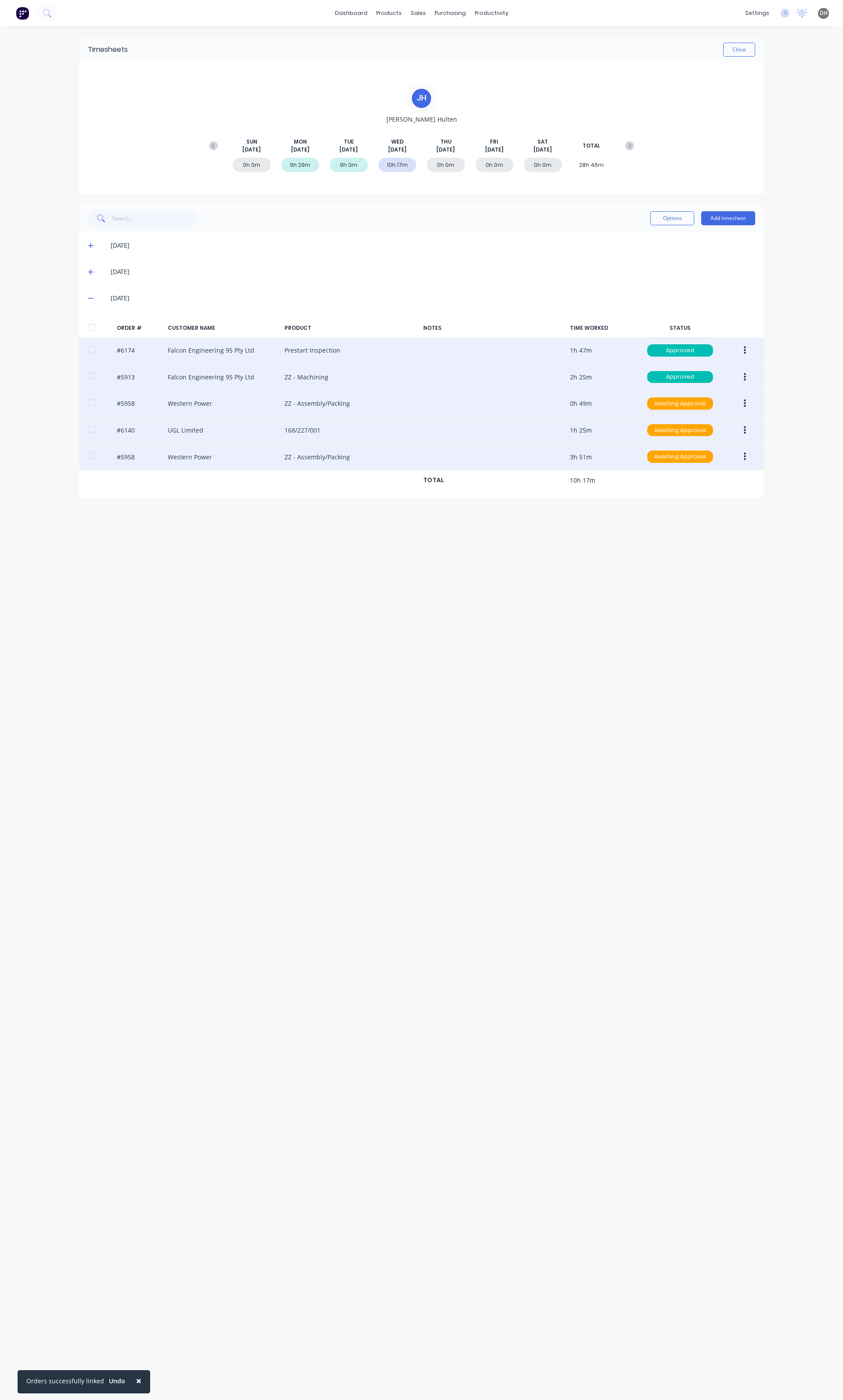
click at [744, 399] on button "button" at bounding box center [745, 403] width 21 height 16
click at [689, 468] on div "Edit" at bounding box center [714, 461] width 67 height 12
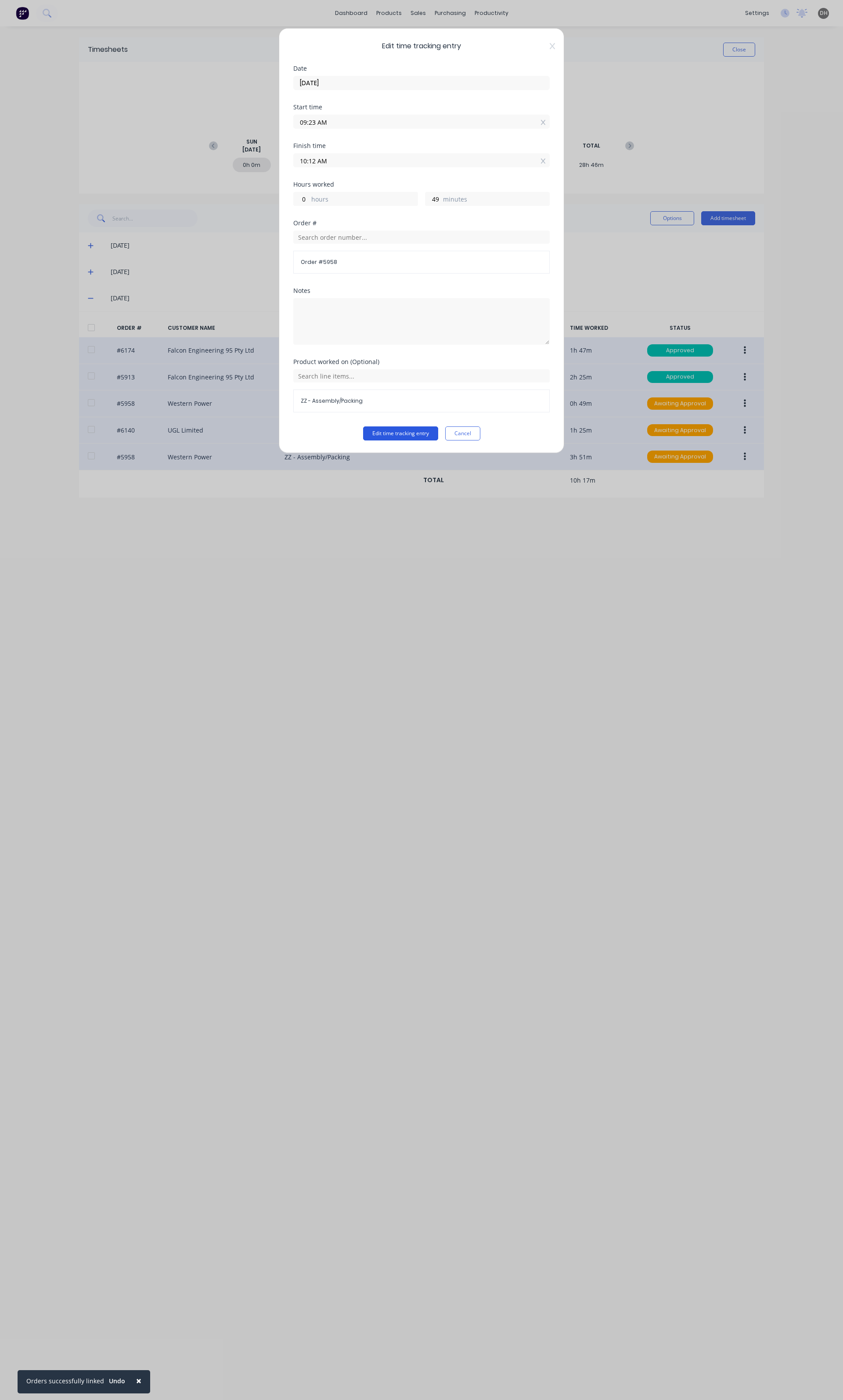
click at [407, 440] on button "Edit time tracking entry" at bounding box center [401, 434] width 75 height 14
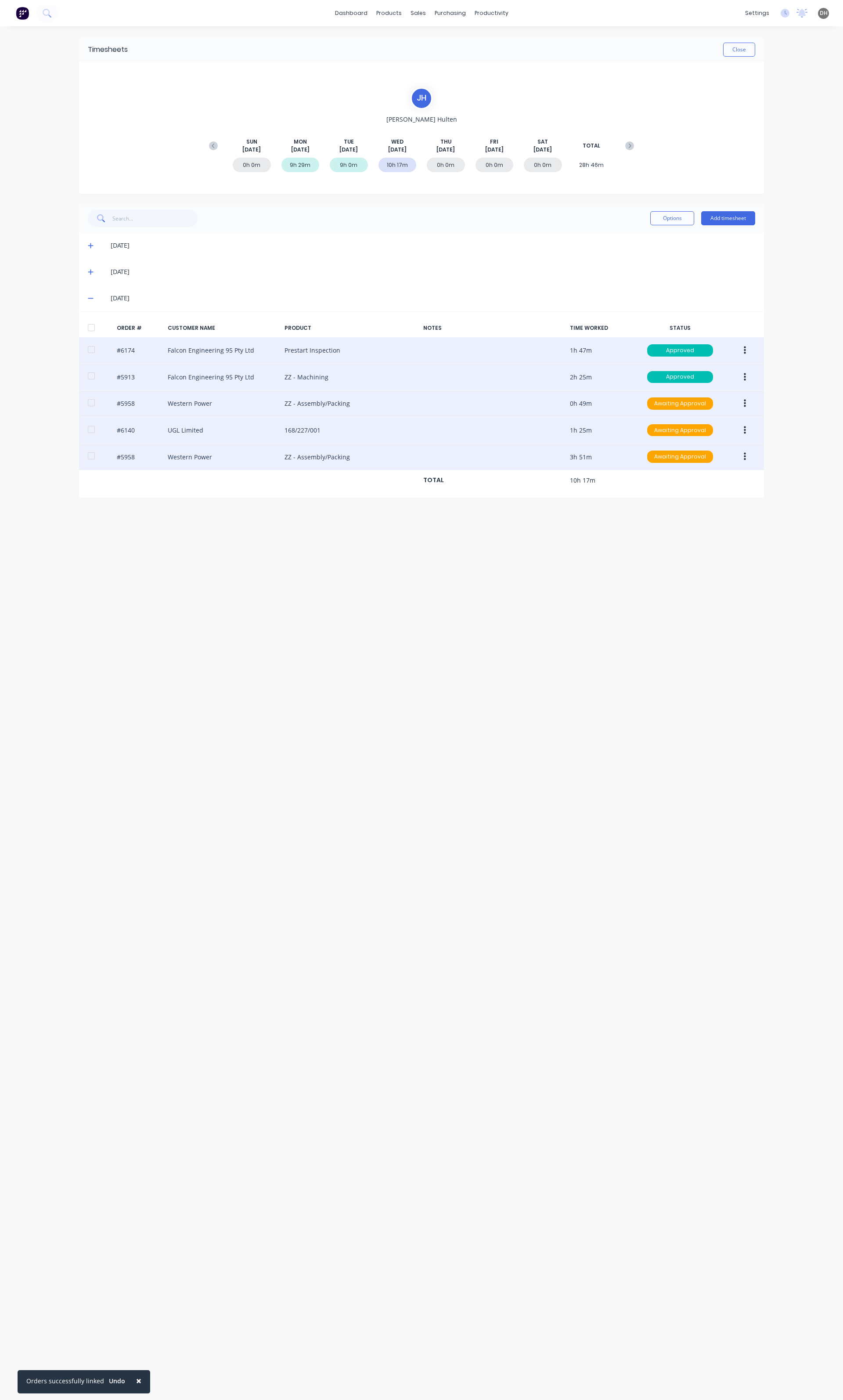
click at [738, 429] on button "button" at bounding box center [745, 430] width 21 height 16
click at [710, 492] on div "Edit" at bounding box center [714, 488] width 67 height 12
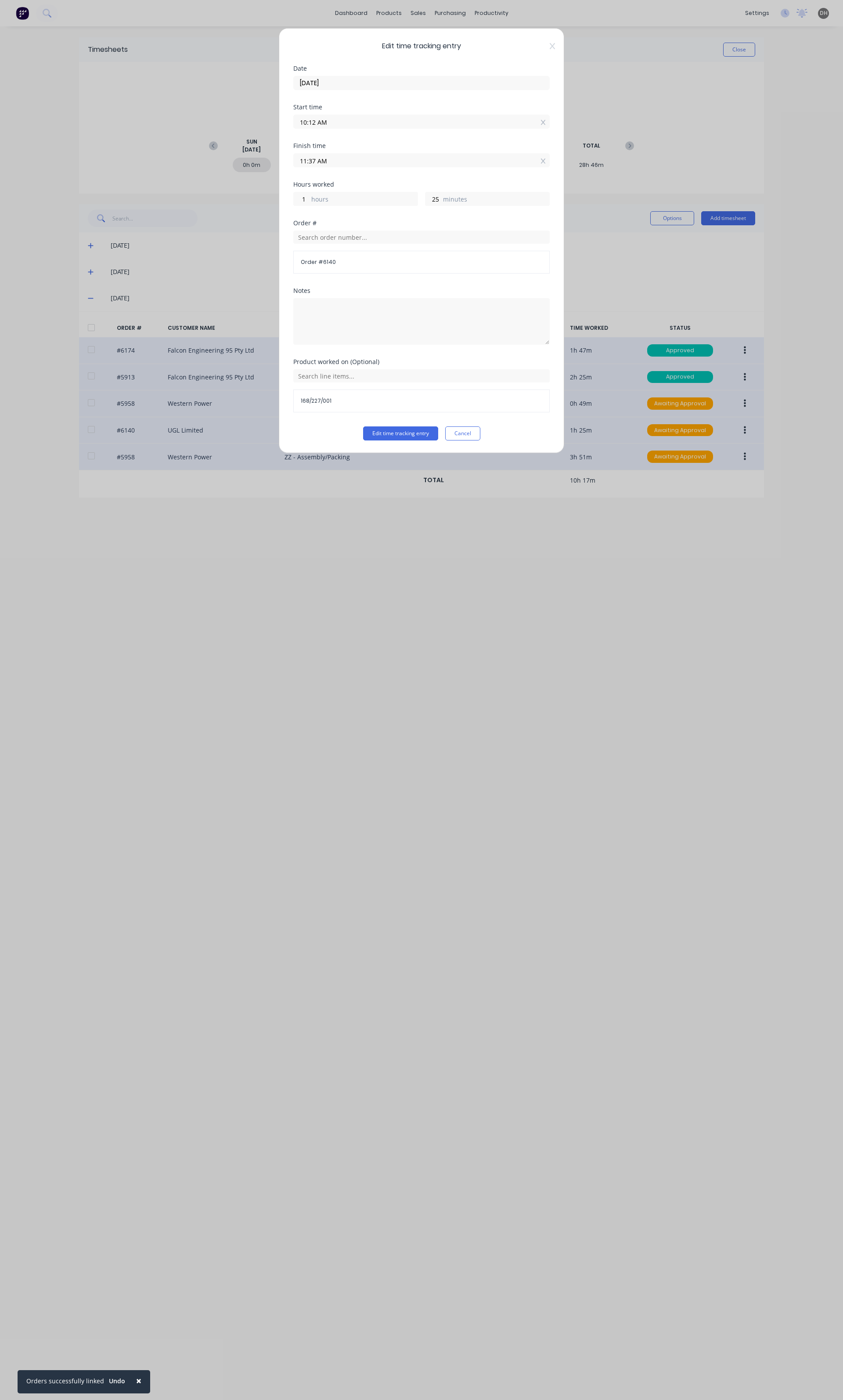
click at [399, 424] on div "Product worked on (Optional) 168/227/001" at bounding box center [422, 392] width 257 height 67
click at [401, 431] on button "Edit time tracking entry" at bounding box center [401, 434] width 75 height 14
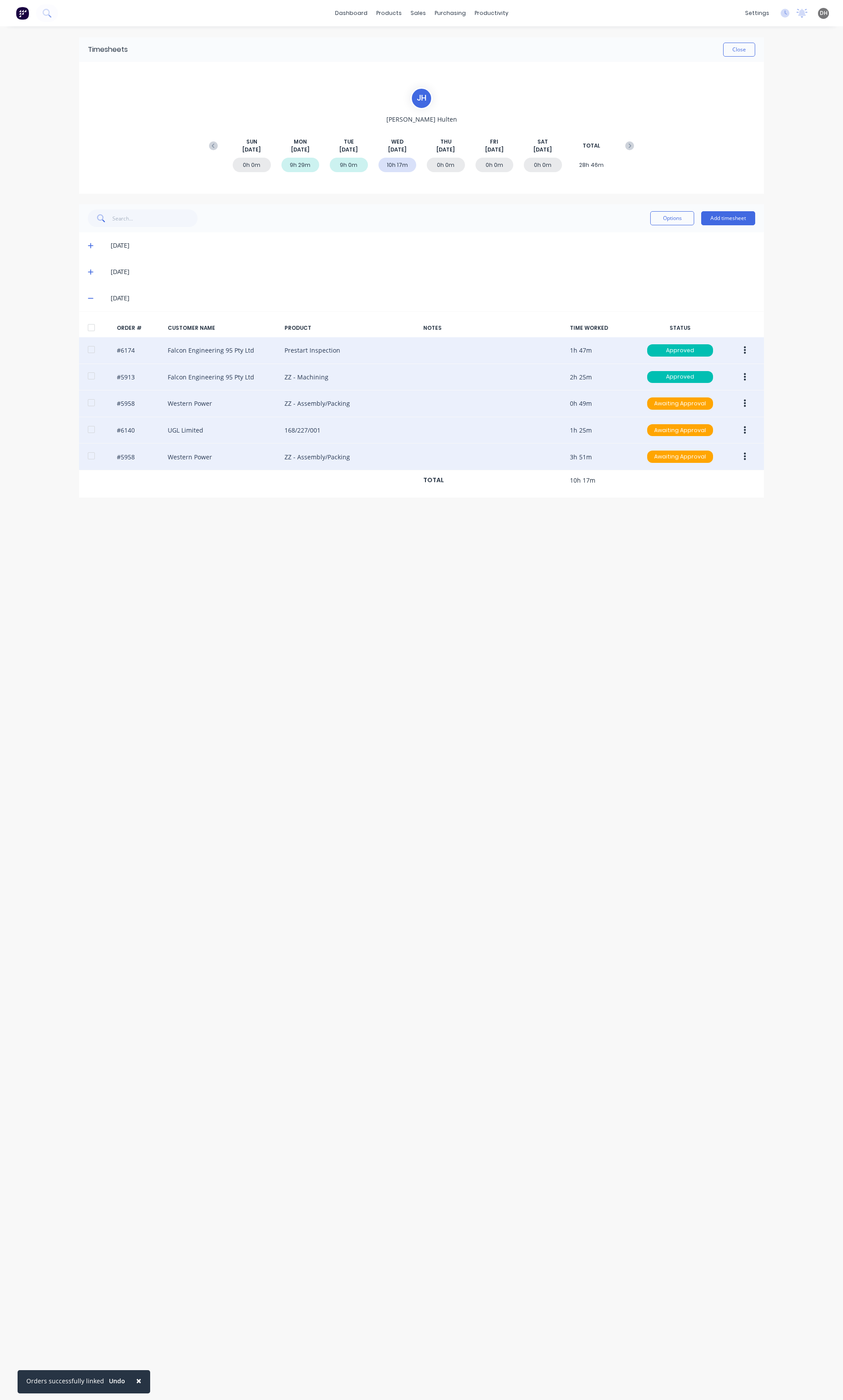
click at [736, 379] on button "button" at bounding box center [745, 377] width 21 height 16
click at [698, 438] on div "Edit" at bounding box center [714, 435] width 67 height 12
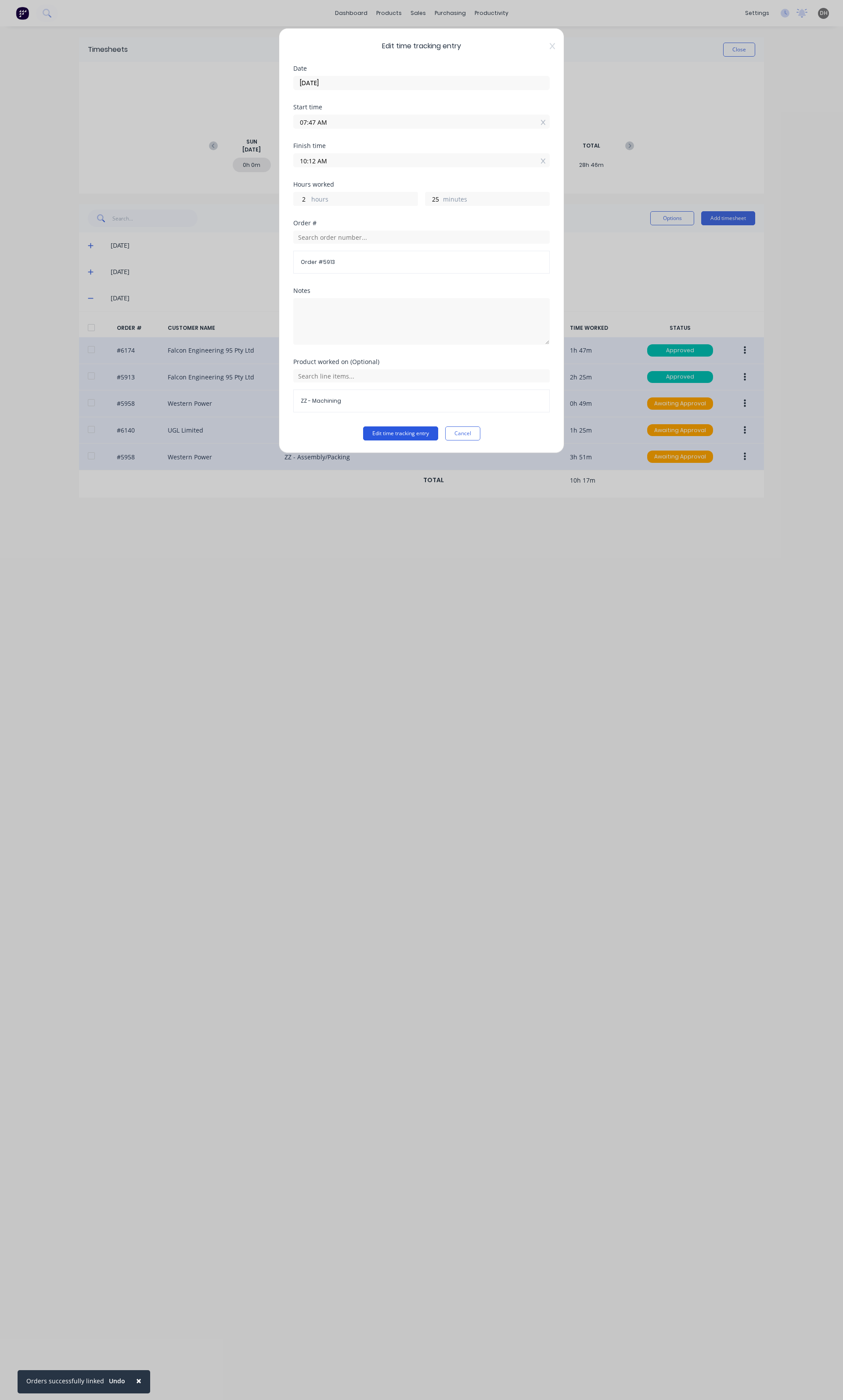
click at [430, 438] on button "Edit time tracking entry" at bounding box center [401, 434] width 75 height 14
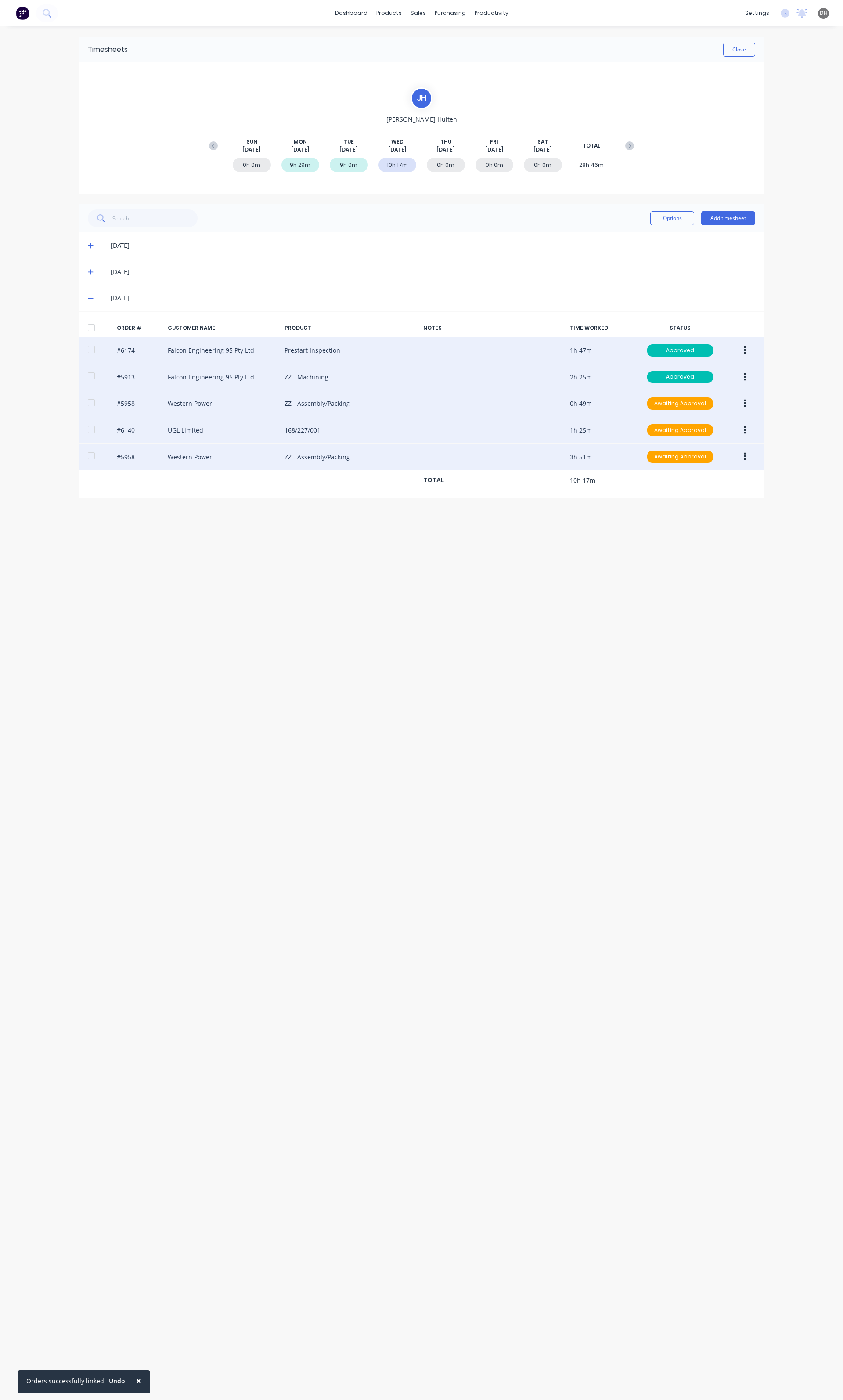
click at [738, 458] on button "button" at bounding box center [745, 457] width 21 height 16
click at [714, 511] on div "Edit" at bounding box center [714, 515] width 67 height 12
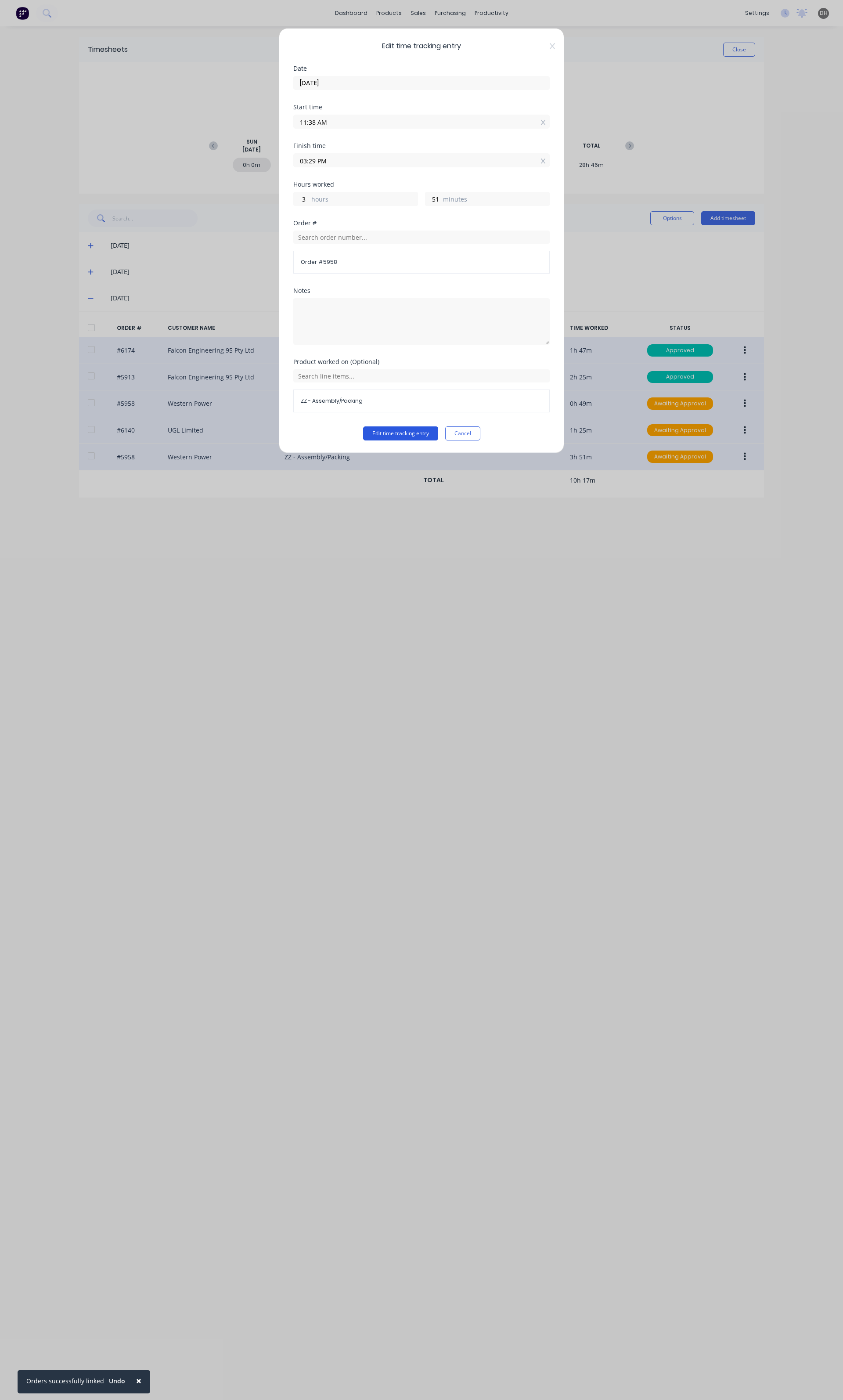
click at [412, 432] on button "Edit time tracking entry" at bounding box center [401, 434] width 75 height 14
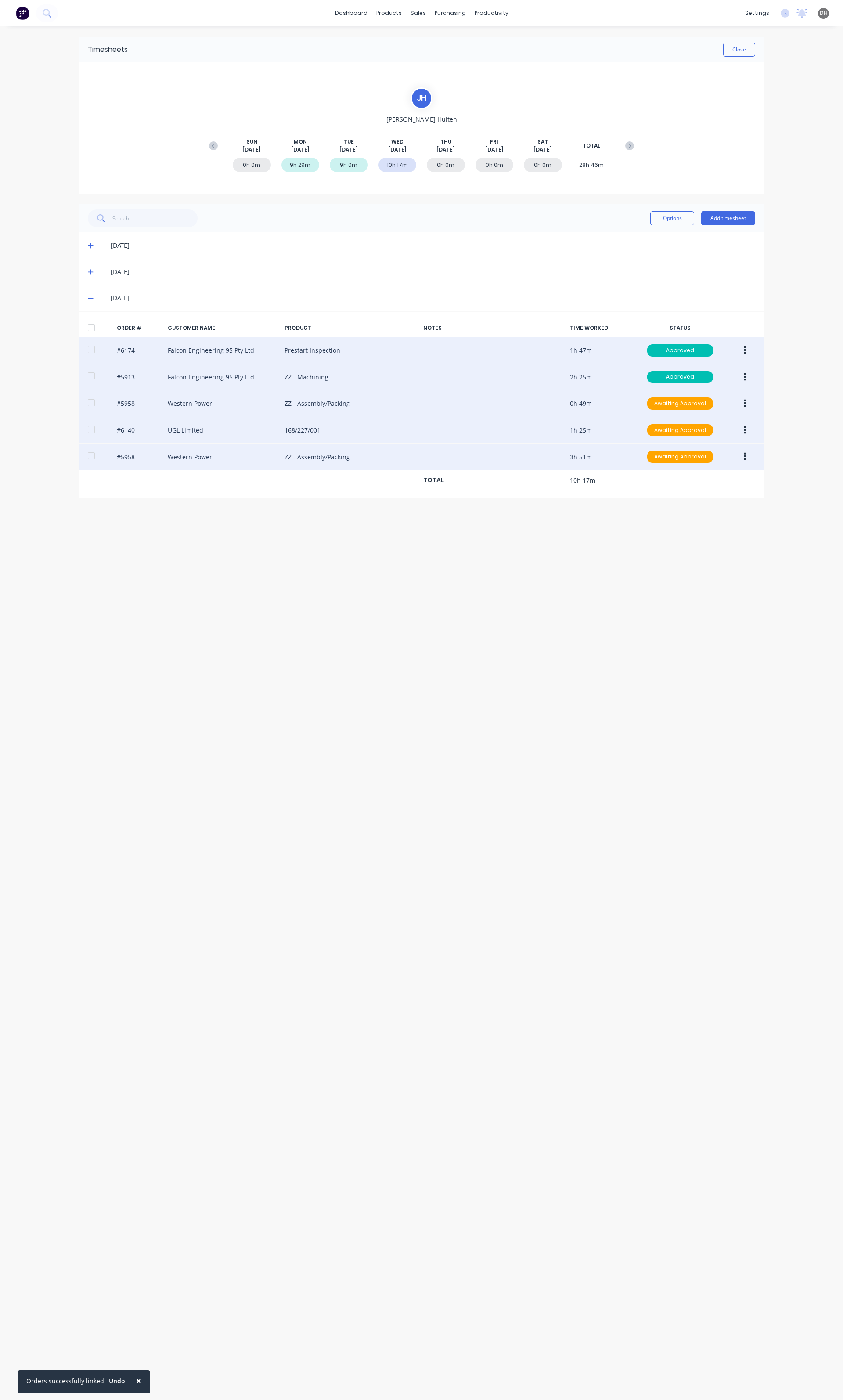
click at [752, 347] on button "button" at bounding box center [745, 350] width 21 height 16
click at [720, 404] on div "Edit" at bounding box center [714, 408] width 67 height 12
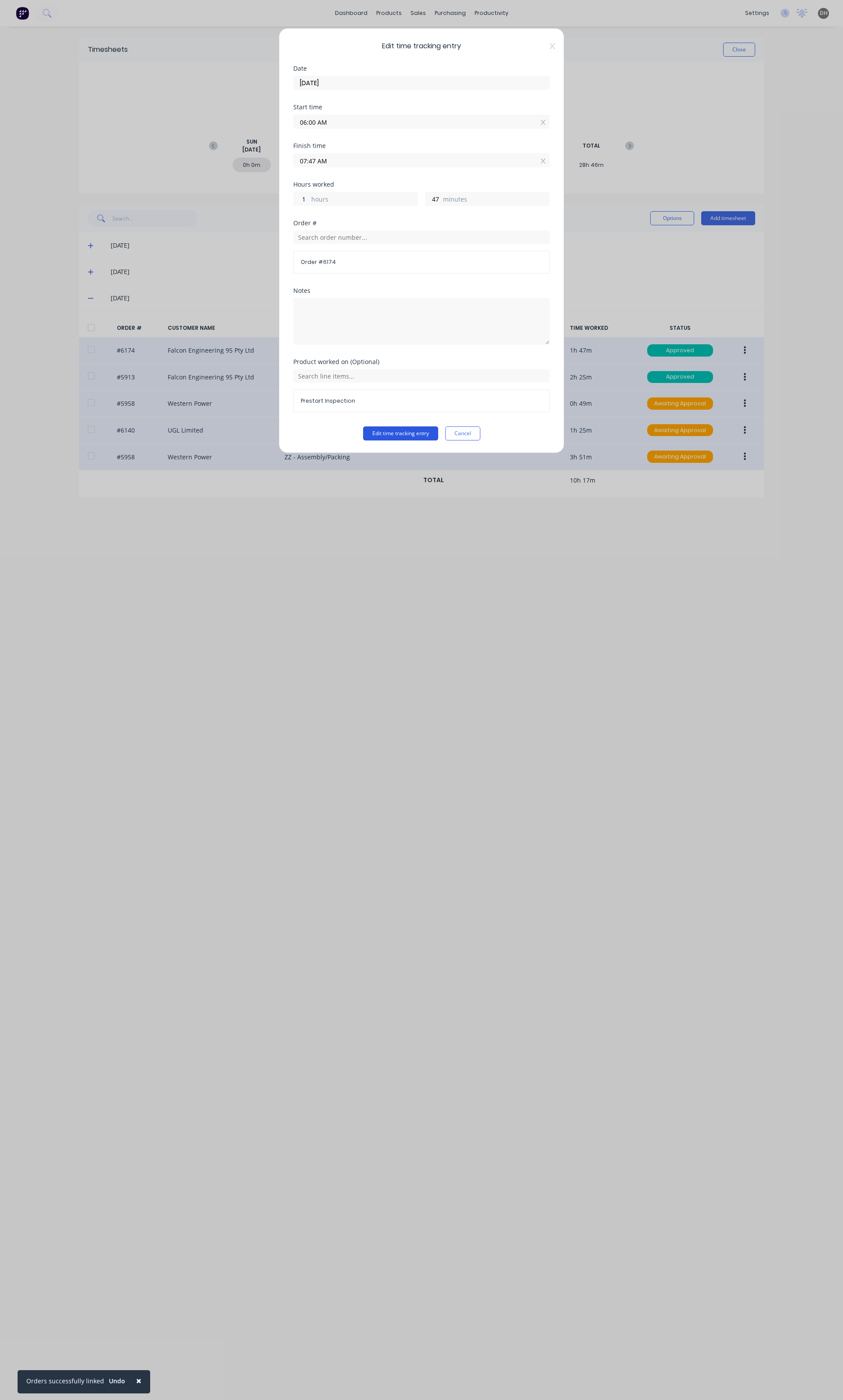
click at [407, 435] on button "Edit time tracking entry" at bounding box center [401, 434] width 75 height 14
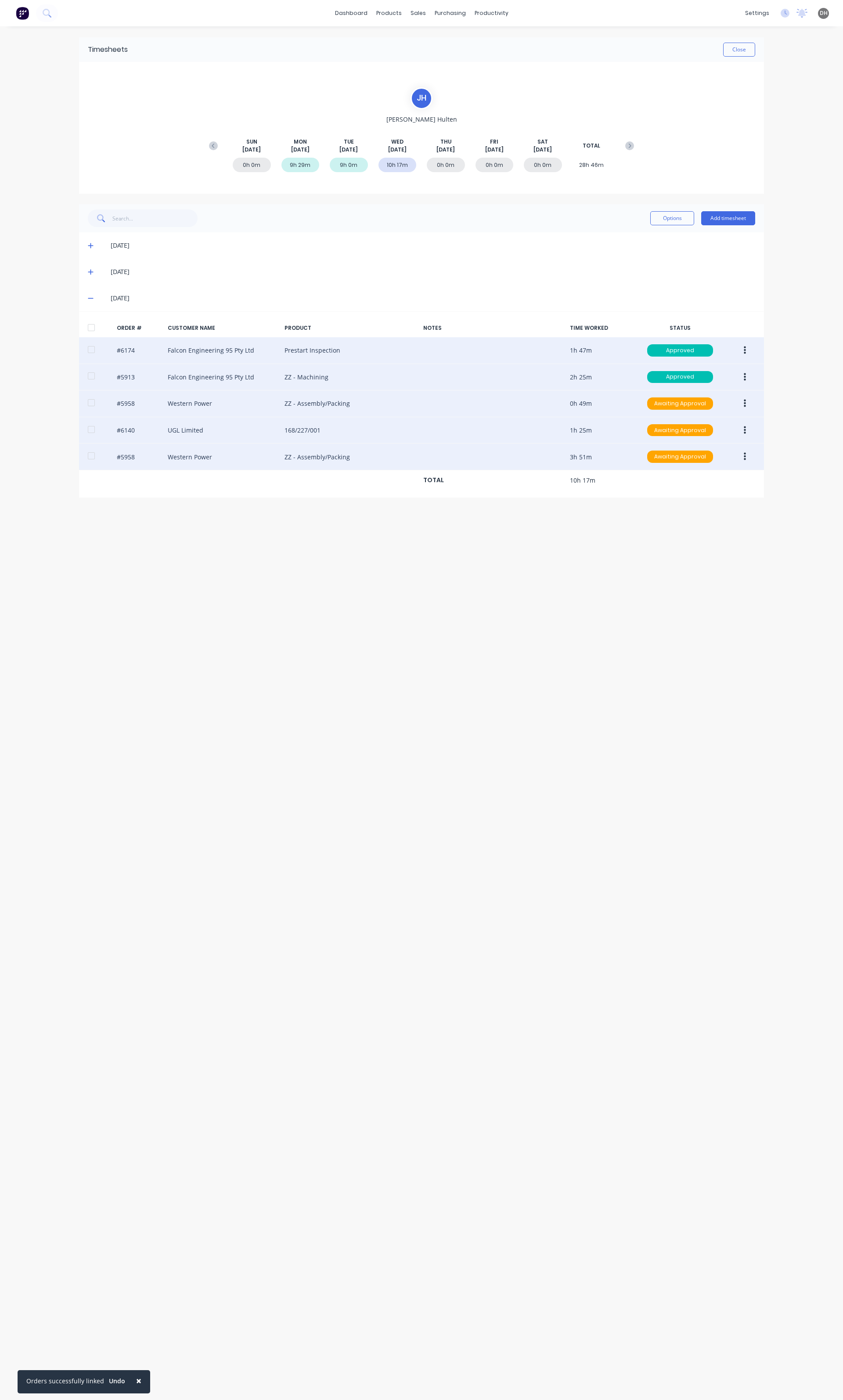
click at [745, 378] on icon "button" at bounding box center [745, 377] width 2 height 8
click at [680, 431] on div "Edit" at bounding box center [714, 435] width 67 height 12
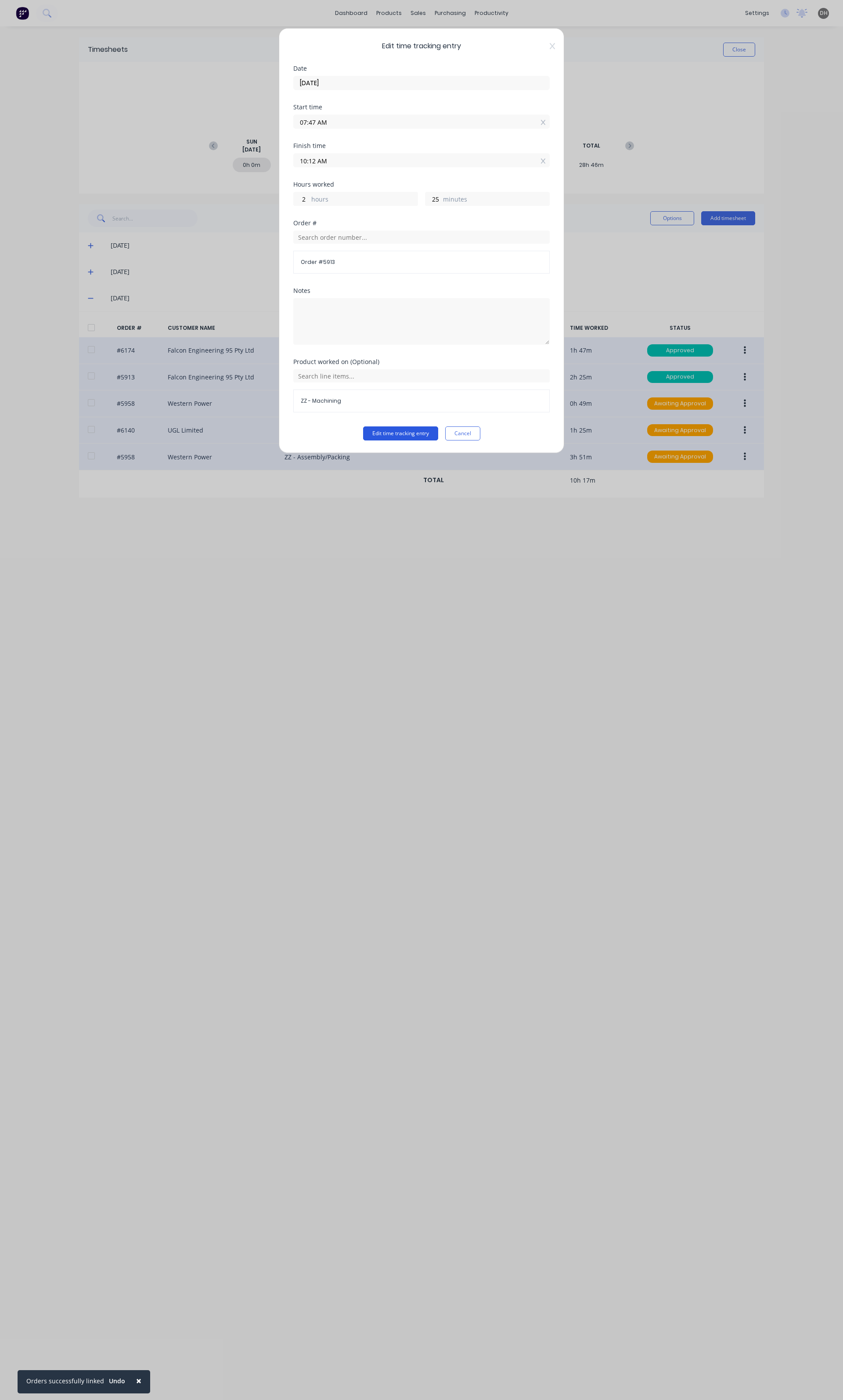
click at [409, 434] on button "Edit time tracking entry" at bounding box center [401, 434] width 75 height 14
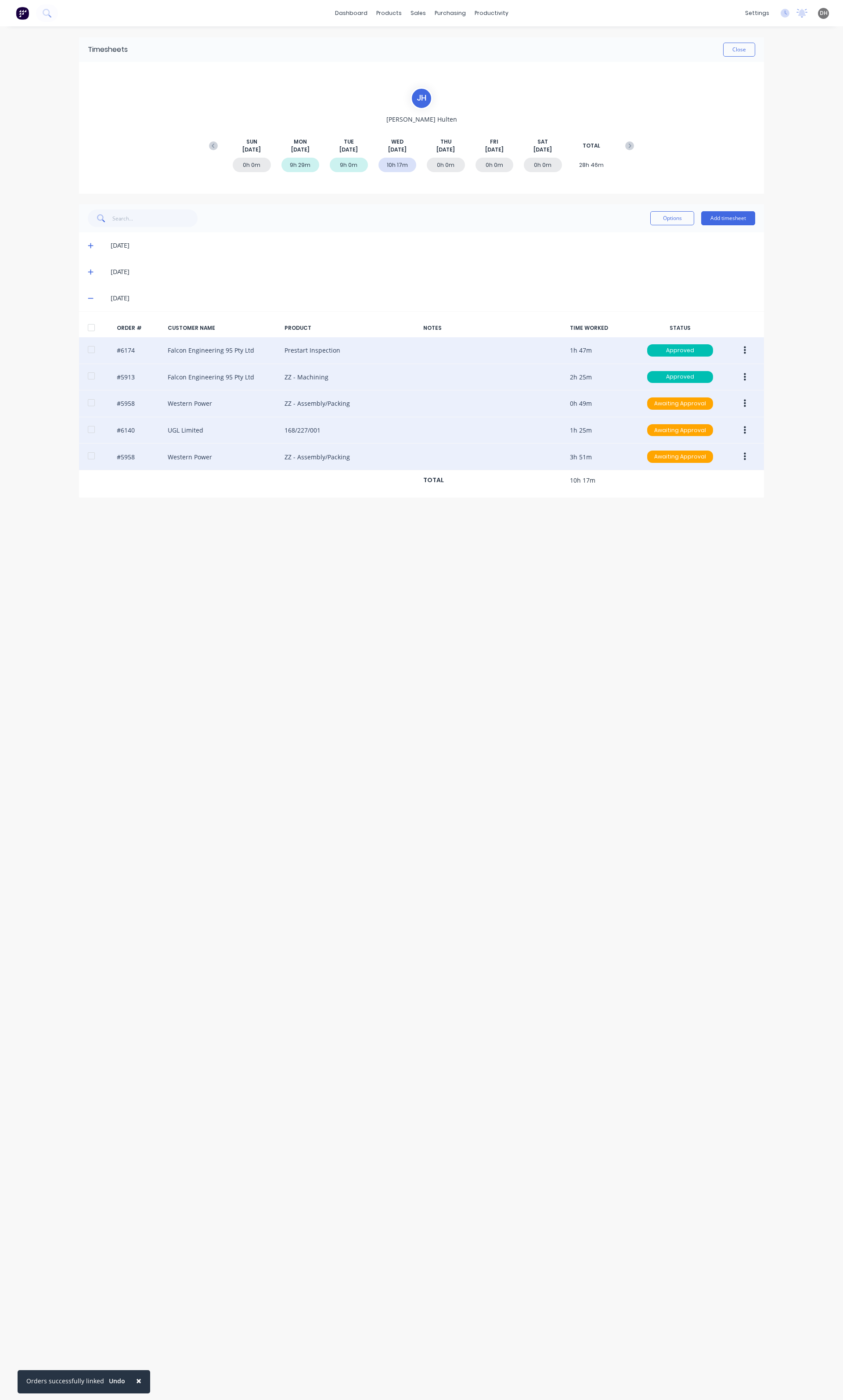
click at [743, 411] on button "button" at bounding box center [745, 403] width 21 height 16
click at [706, 468] on div "Edit" at bounding box center [714, 461] width 67 height 12
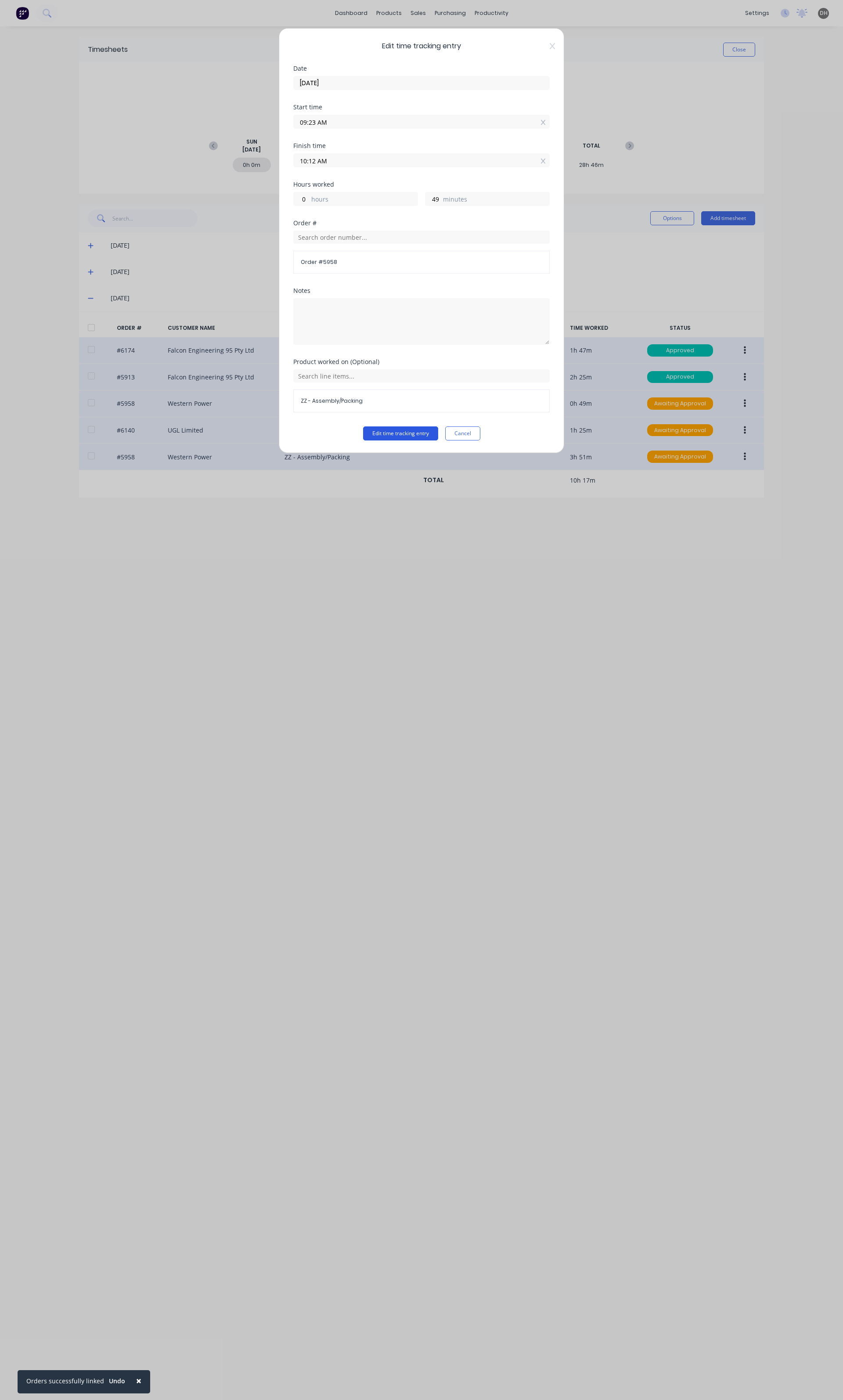
click at [426, 435] on button "Edit time tracking entry" at bounding box center [401, 434] width 75 height 14
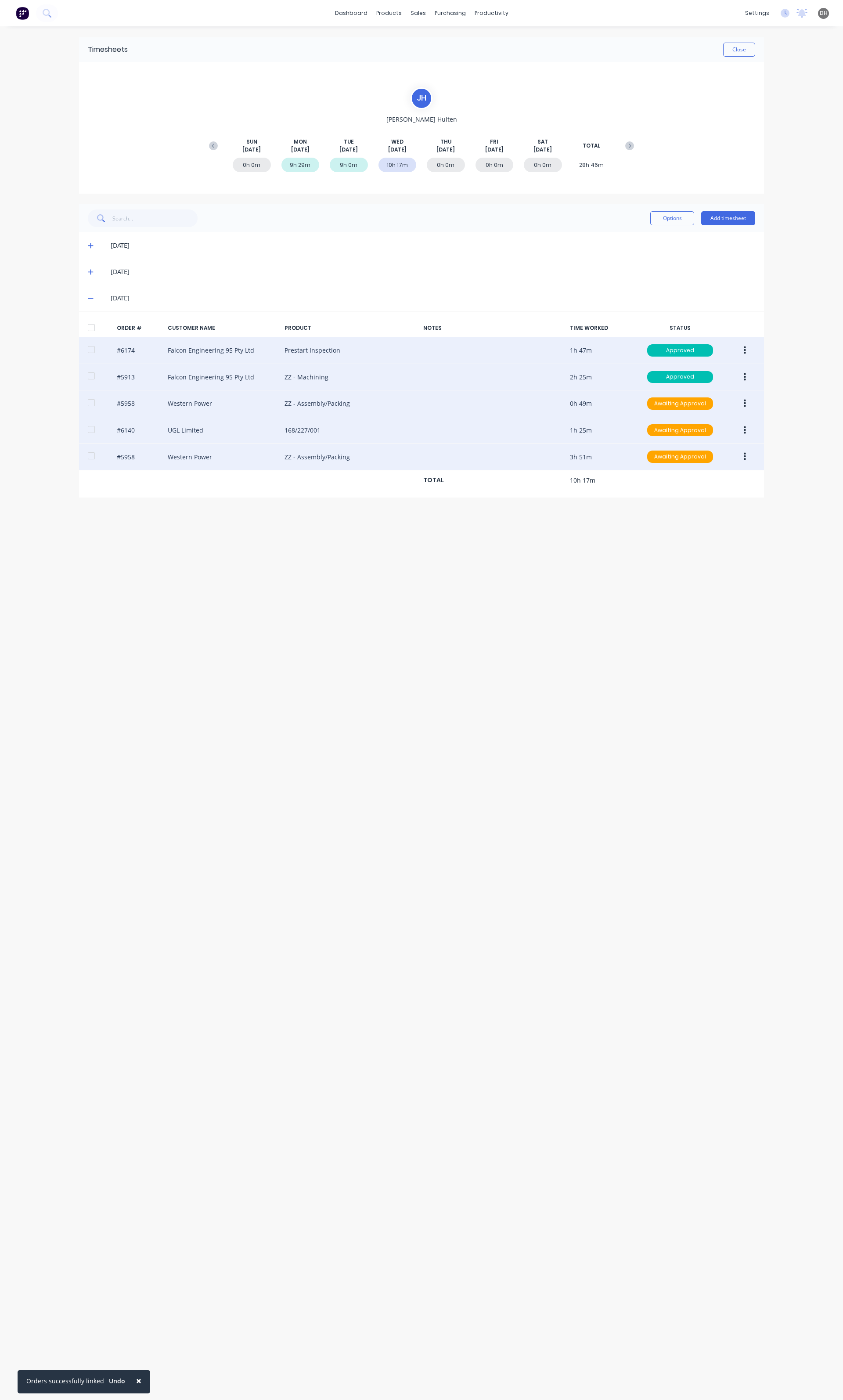
click at [745, 374] on icon "button" at bounding box center [745, 377] width 2 height 10
click at [683, 438] on div "Edit" at bounding box center [714, 435] width 67 height 12
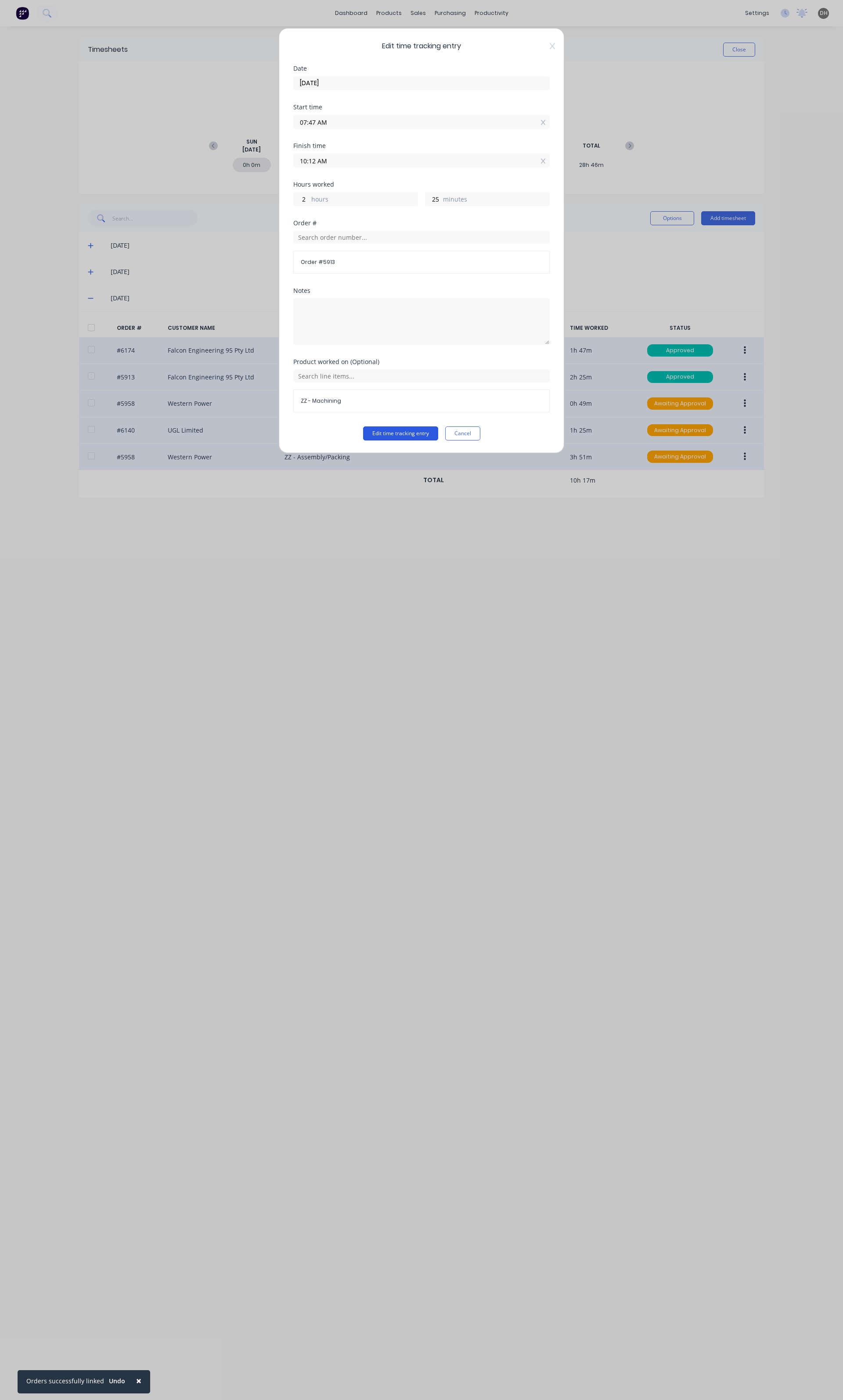
click at [423, 436] on button "Edit time tracking entry" at bounding box center [401, 434] width 75 height 14
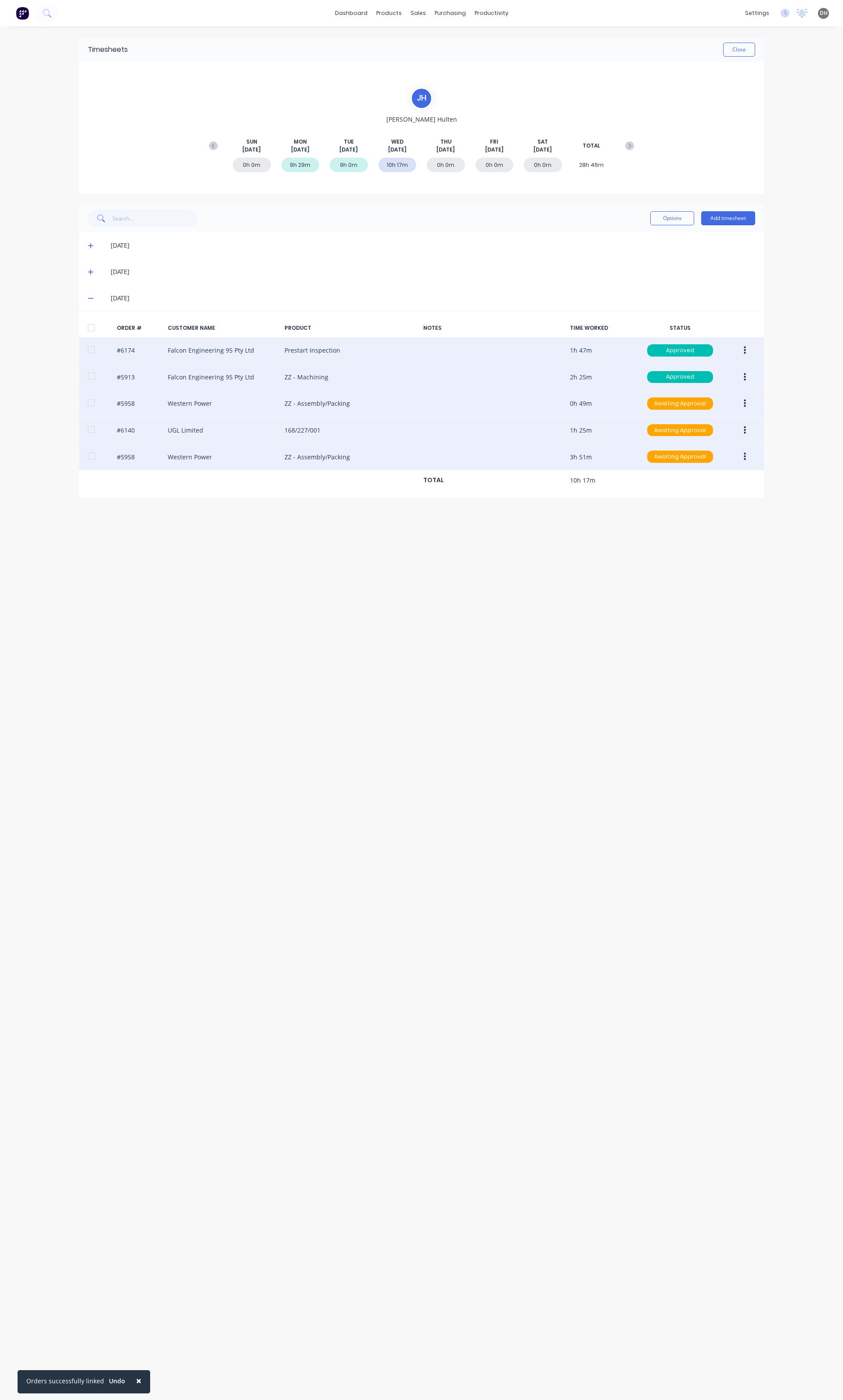
click at [749, 408] on button "button" at bounding box center [745, 403] width 21 height 16
click at [703, 459] on div "Edit" at bounding box center [714, 461] width 67 height 12
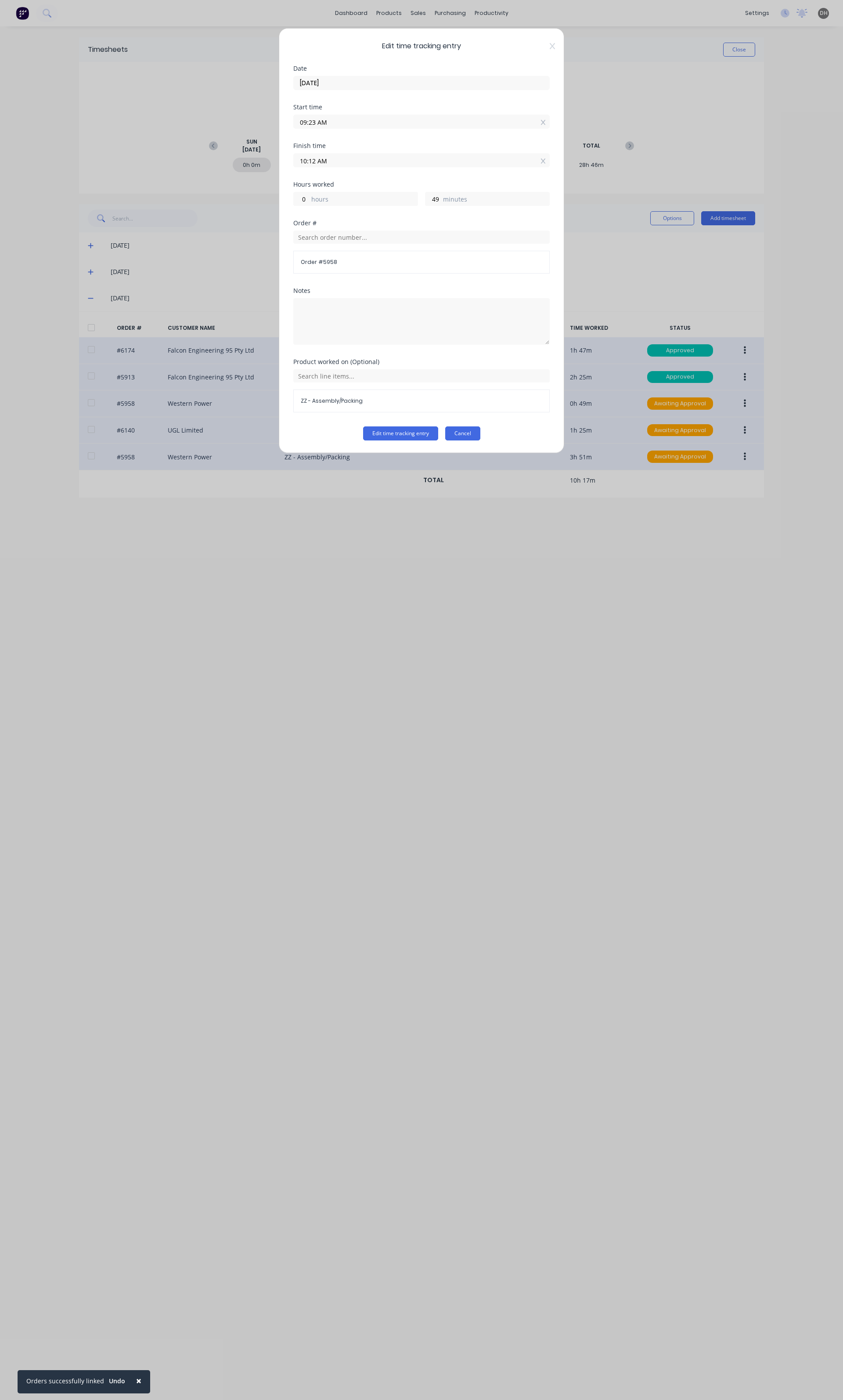
click at [461, 436] on button "Cancel" at bounding box center [463, 434] width 35 height 14
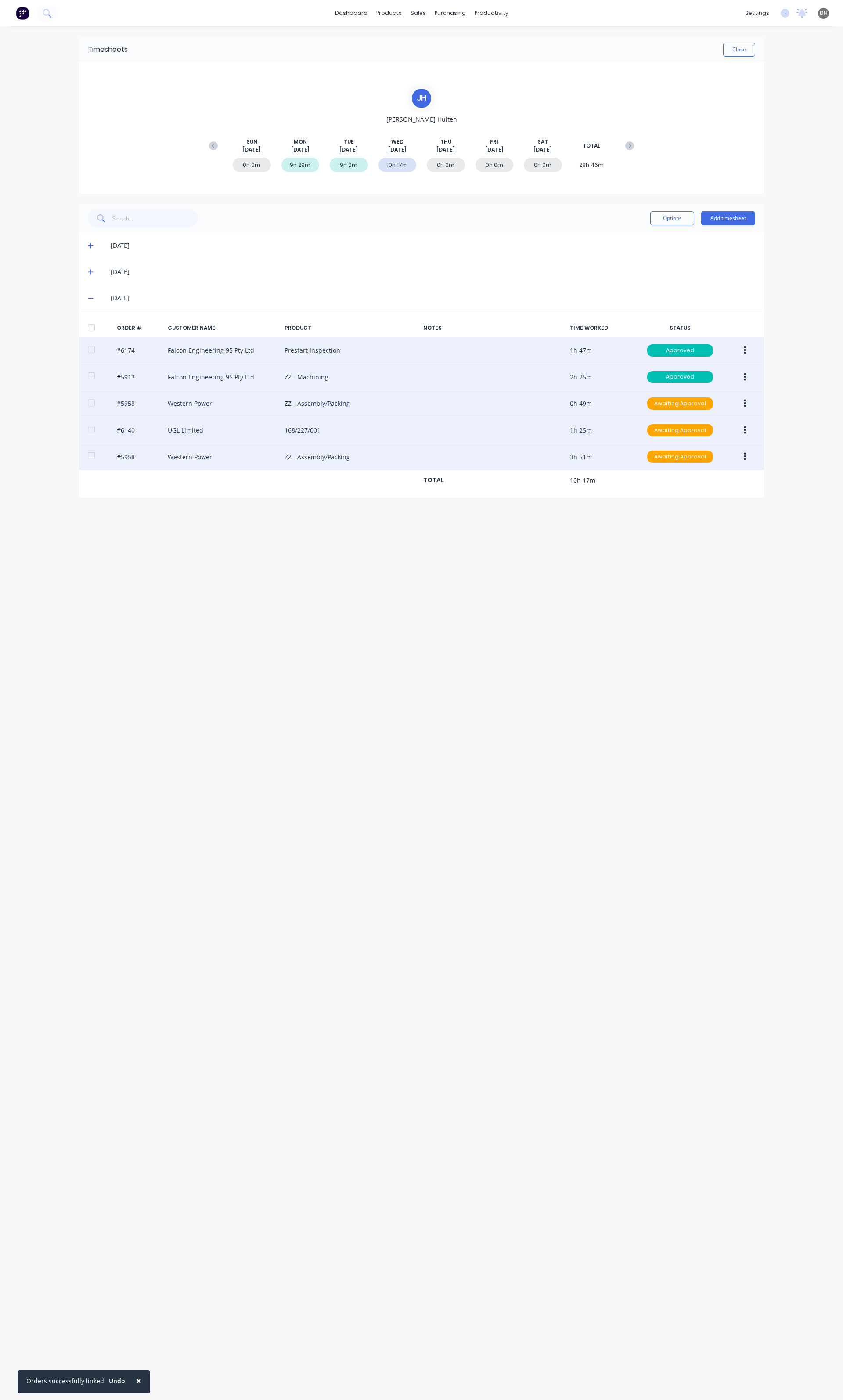
click at [742, 379] on button "button" at bounding box center [745, 377] width 21 height 16
click at [707, 435] on div "Edit" at bounding box center [714, 435] width 67 height 12
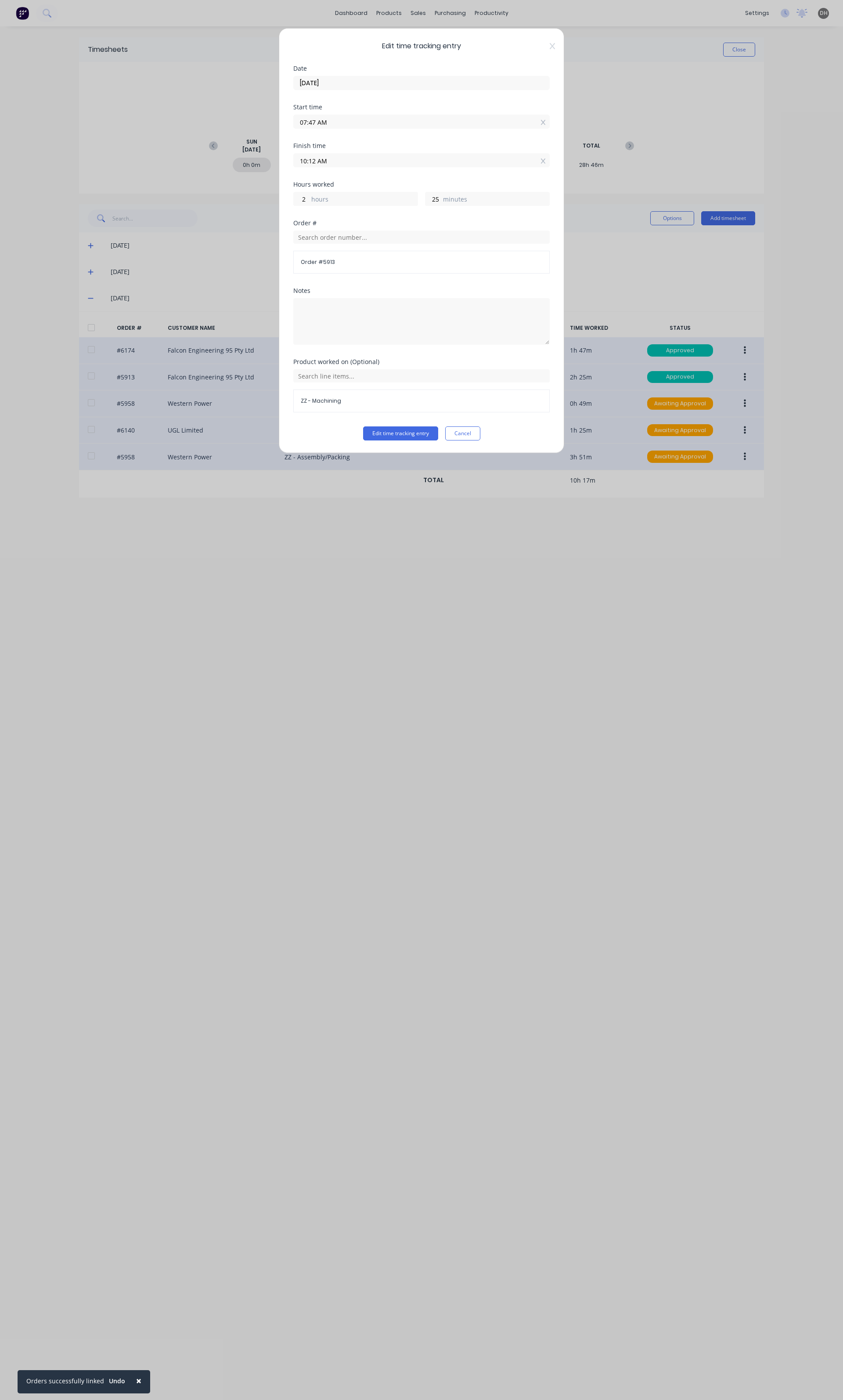
click at [361, 167] on label "10:12 AM" at bounding box center [422, 160] width 257 height 14
click at [361, 167] on input "10:12 AM" at bounding box center [422, 160] width 255 height 13
click at [315, 208] on div "09" at bounding box center [312, 208] width 22 height 15
type input "09:12 AM"
type input "1"
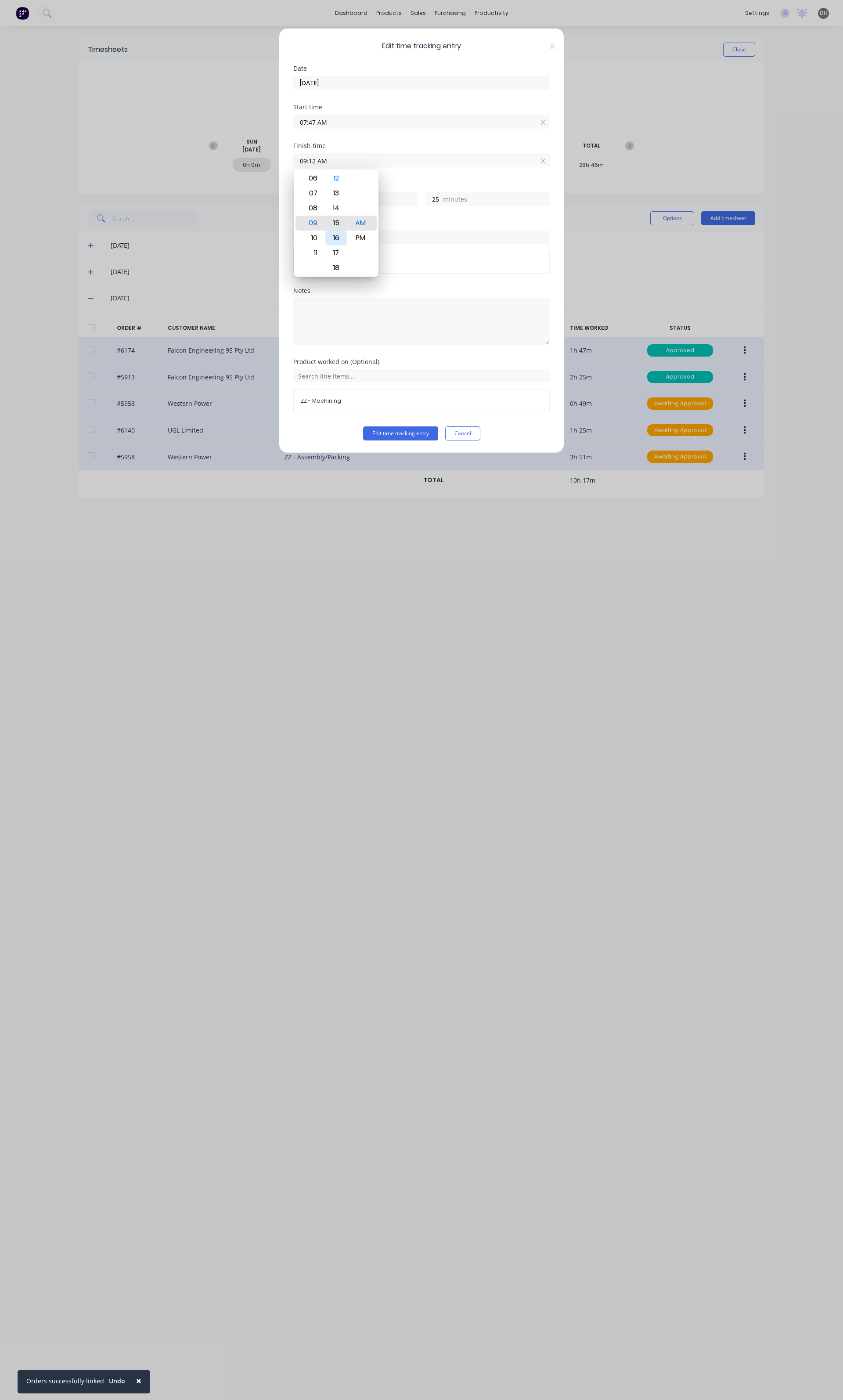
type input "09:15 AM"
type input "28"
type input "09:17 AM"
type input "30"
type input "09:19 AM"
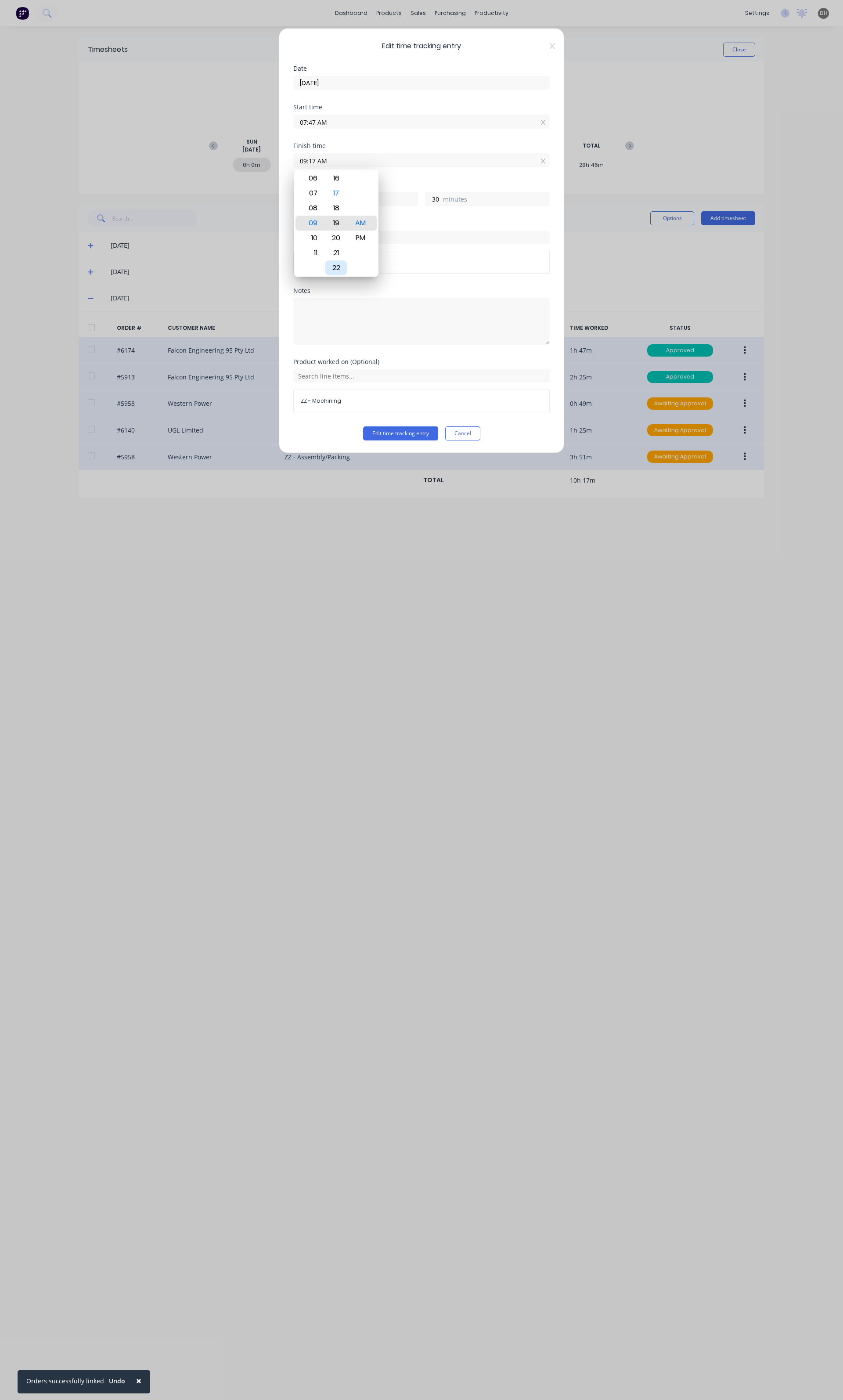
type input "32"
click at [336, 266] on div "22" at bounding box center [336, 267] width 22 height 15
type input "09:22 AM"
type input "35"
click at [374, 431] on button "Edit time tracking entry" at bounding box center [401, 434] width 75 height 14
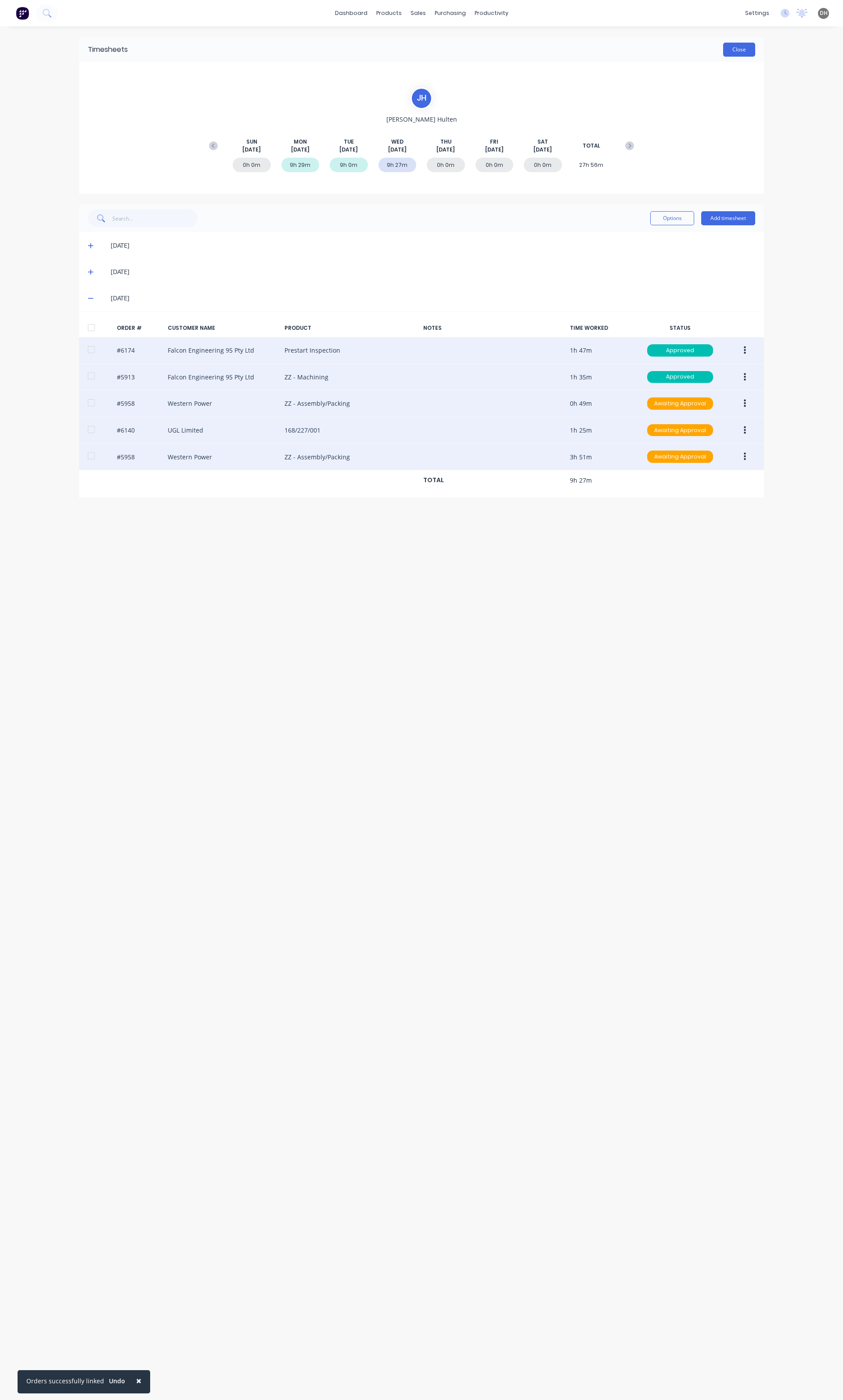
click at [734, 49] on button "Close" at bounding box center [739, 49] width 32 height 14
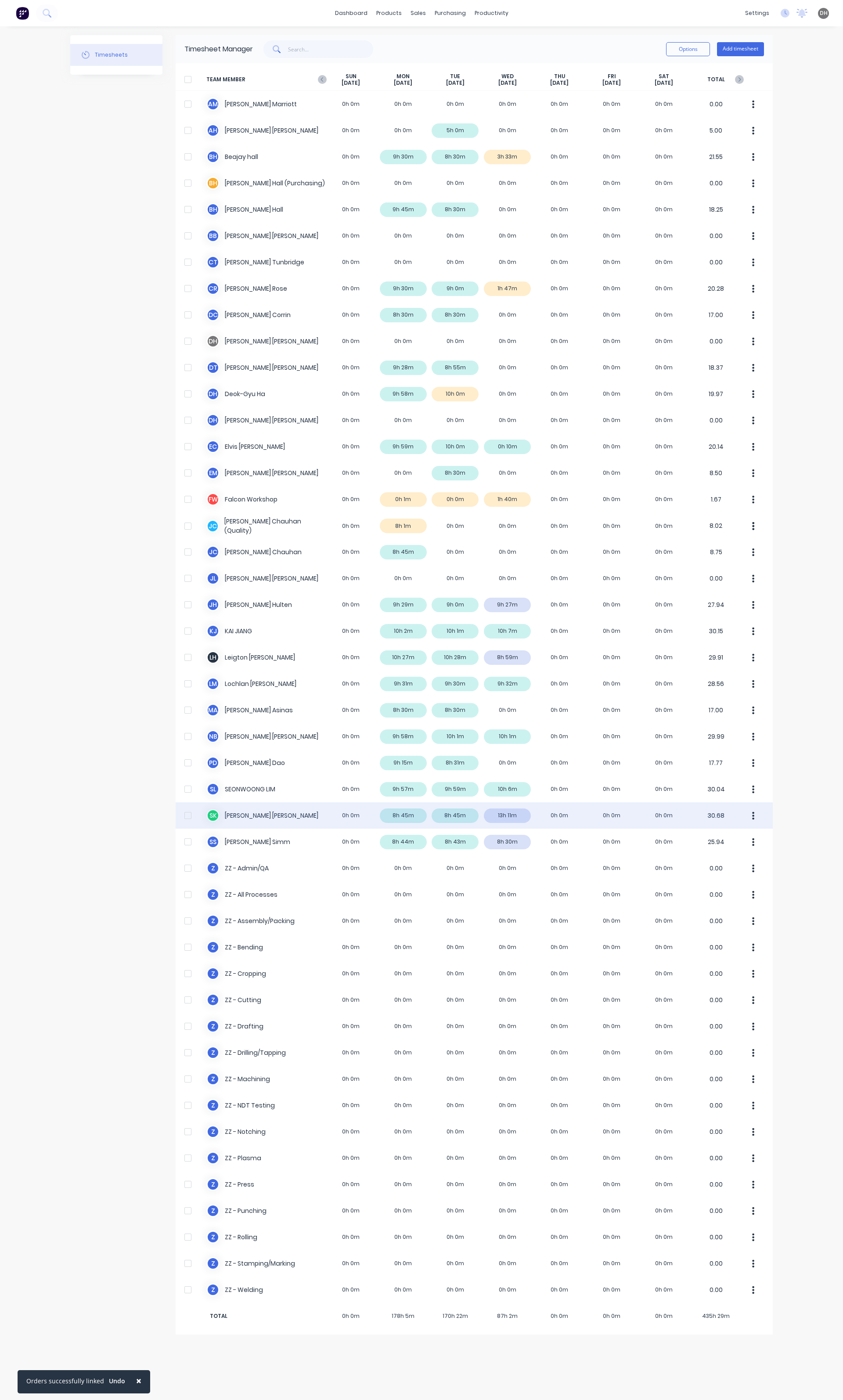
click at [517, 811] on div "S K [PERSON_NAME] 0h 0m 8h 45m 8h 45m 13h 11m 0h 0m 0h 0m 0h 0m 30.68" at bounding box center [474, 815] width 597 height 26
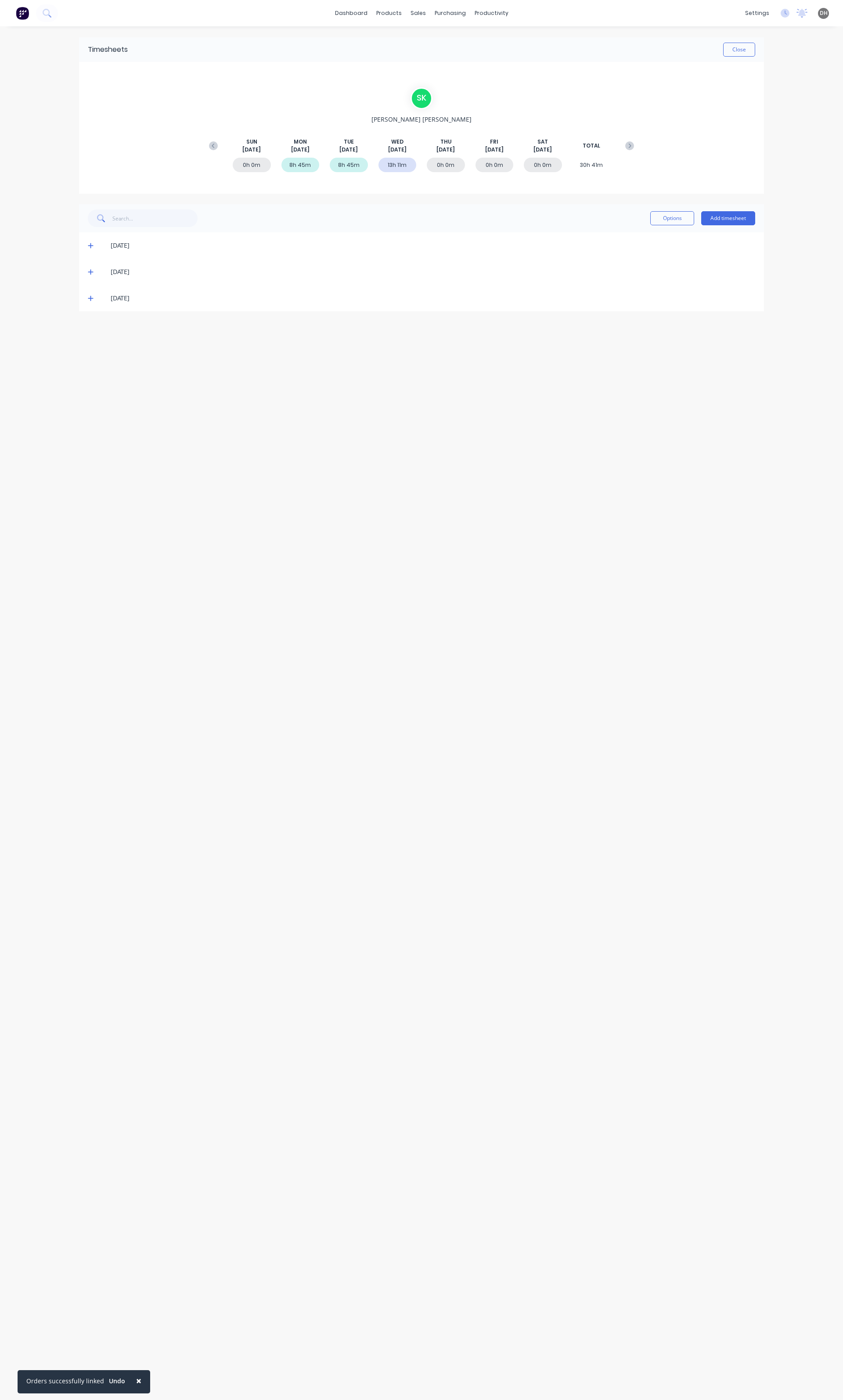
click at [90, 301] on icon at bounding box center [91, 298] width 6 height 6
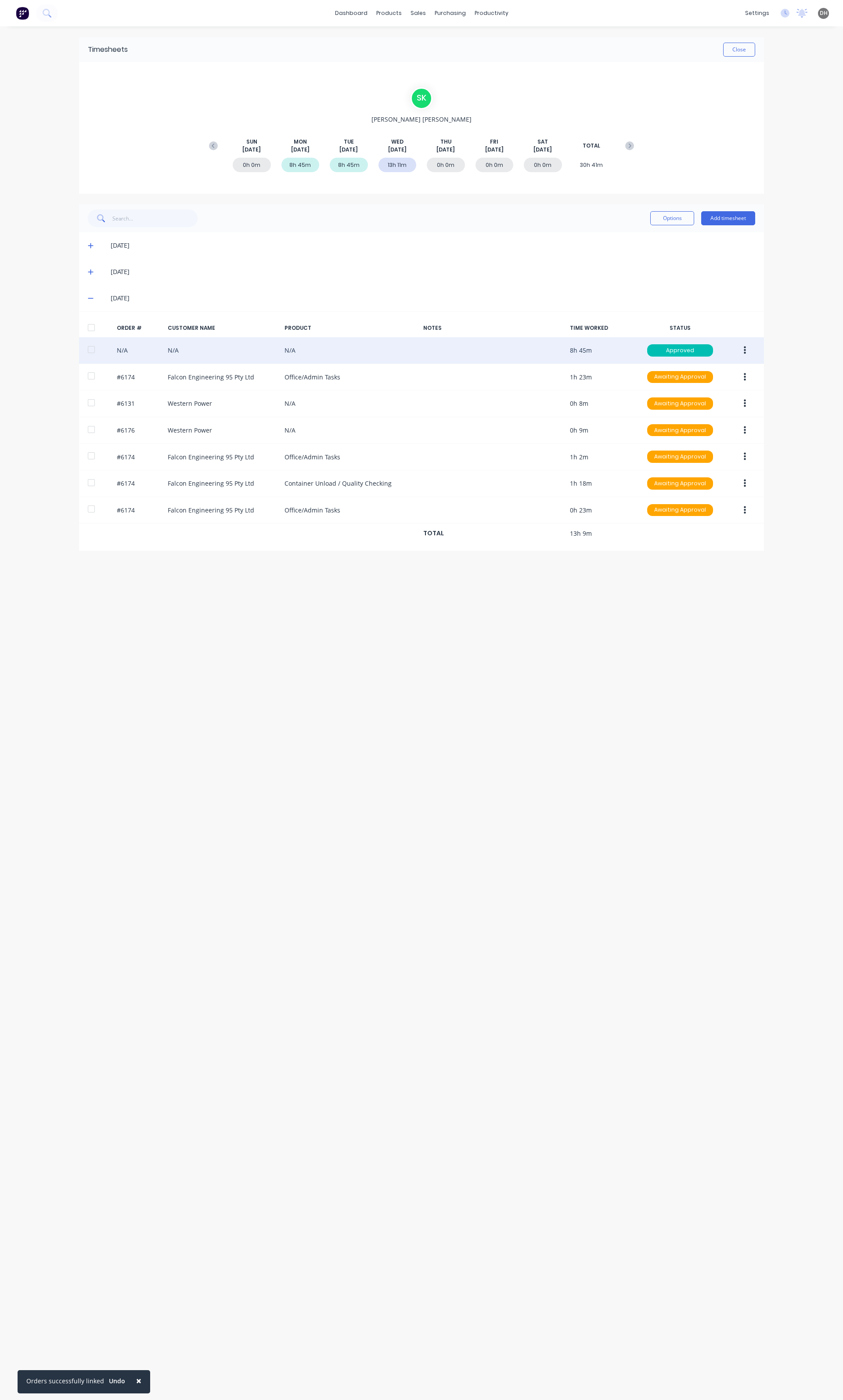
click at [749, 352] on button "button" at bounding box center [745, 350] width 21 height 16
click at [709, 447] on div "Delete" at bounding box center [714, 443] width 67 height 12
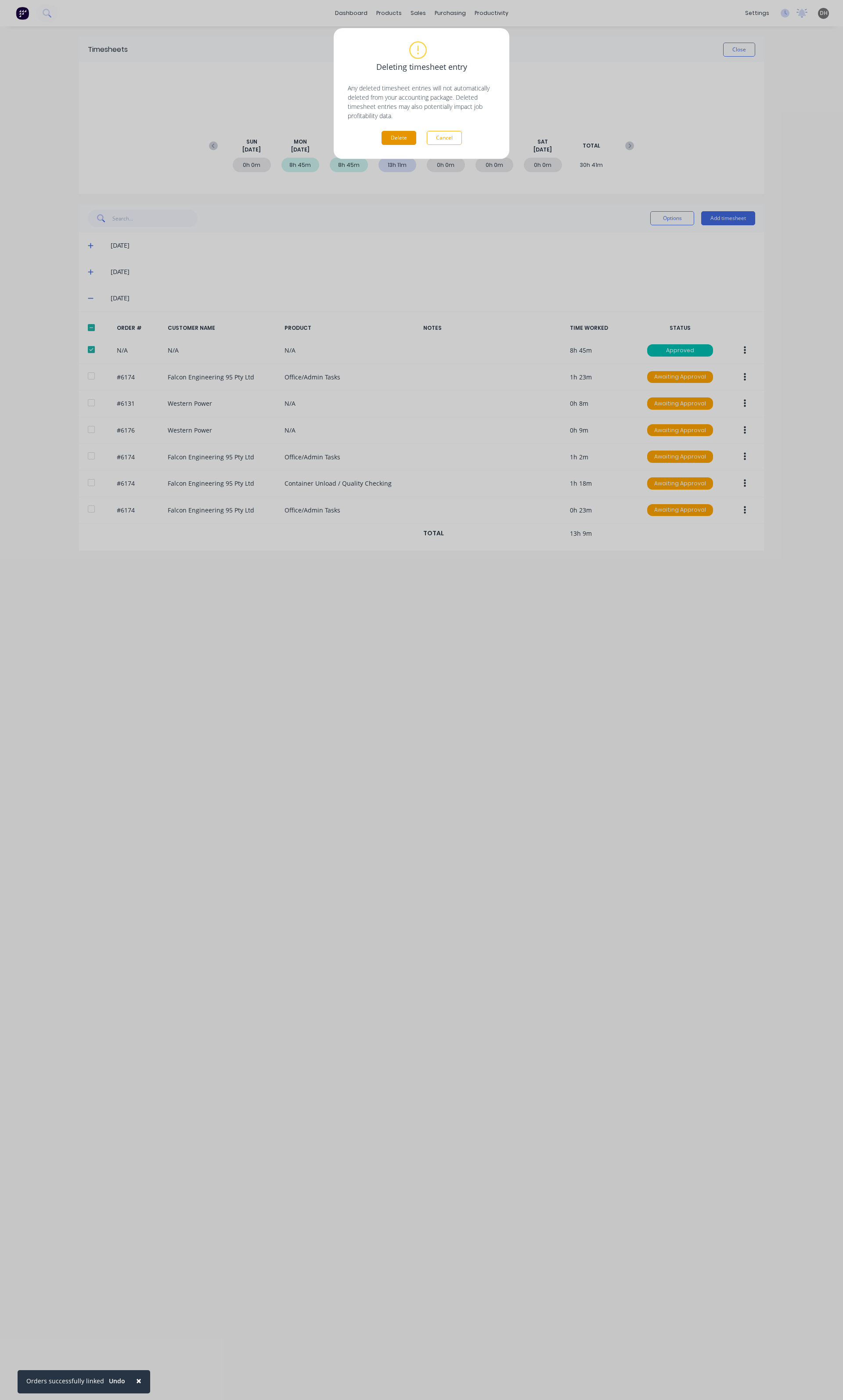
click at [385, 134] on button "Delete" at bounding box center [399, 138] width 35 height 14
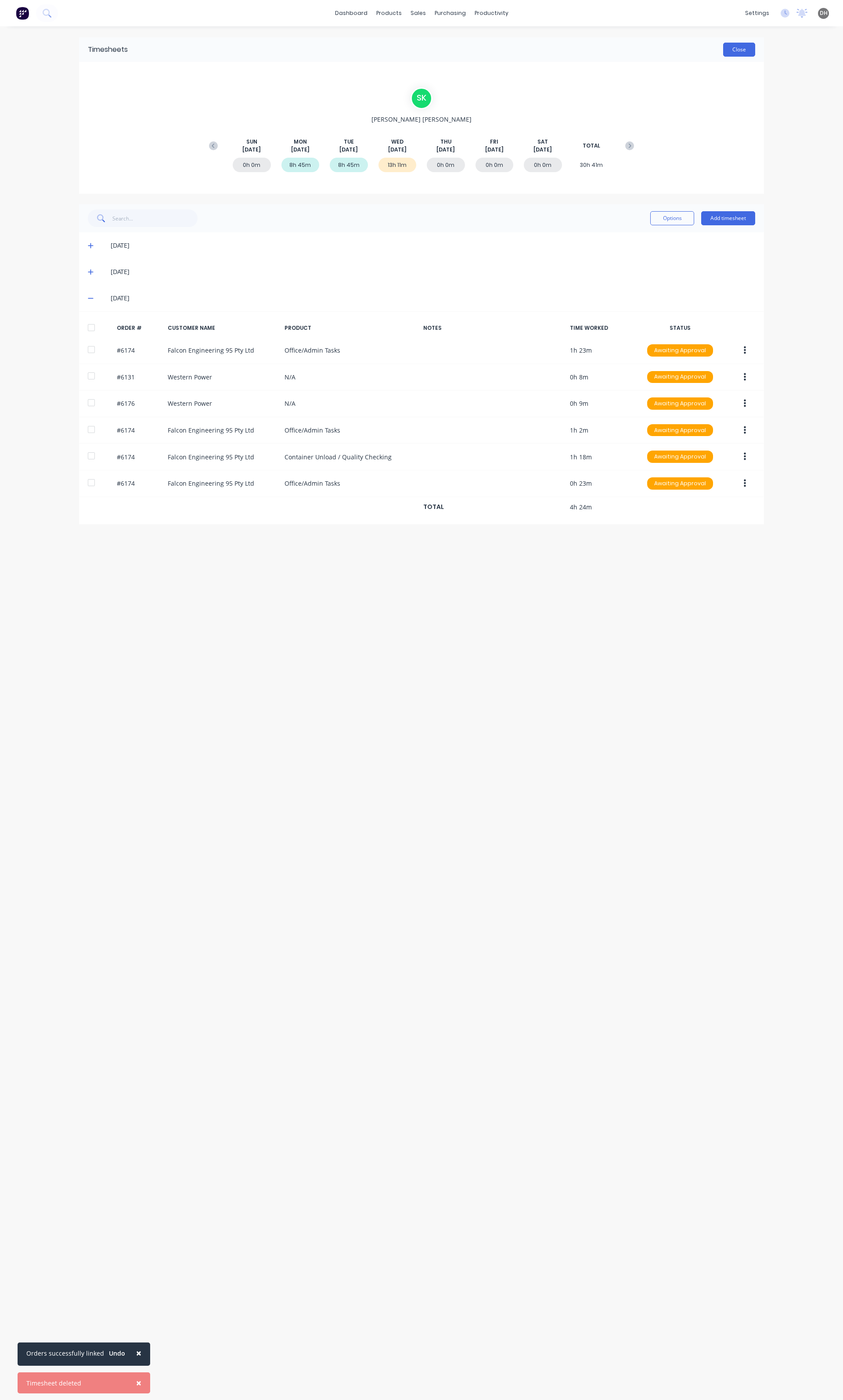
click at [729, 53] on button "Close" at bounding box center [739, 49] width 32 height 14
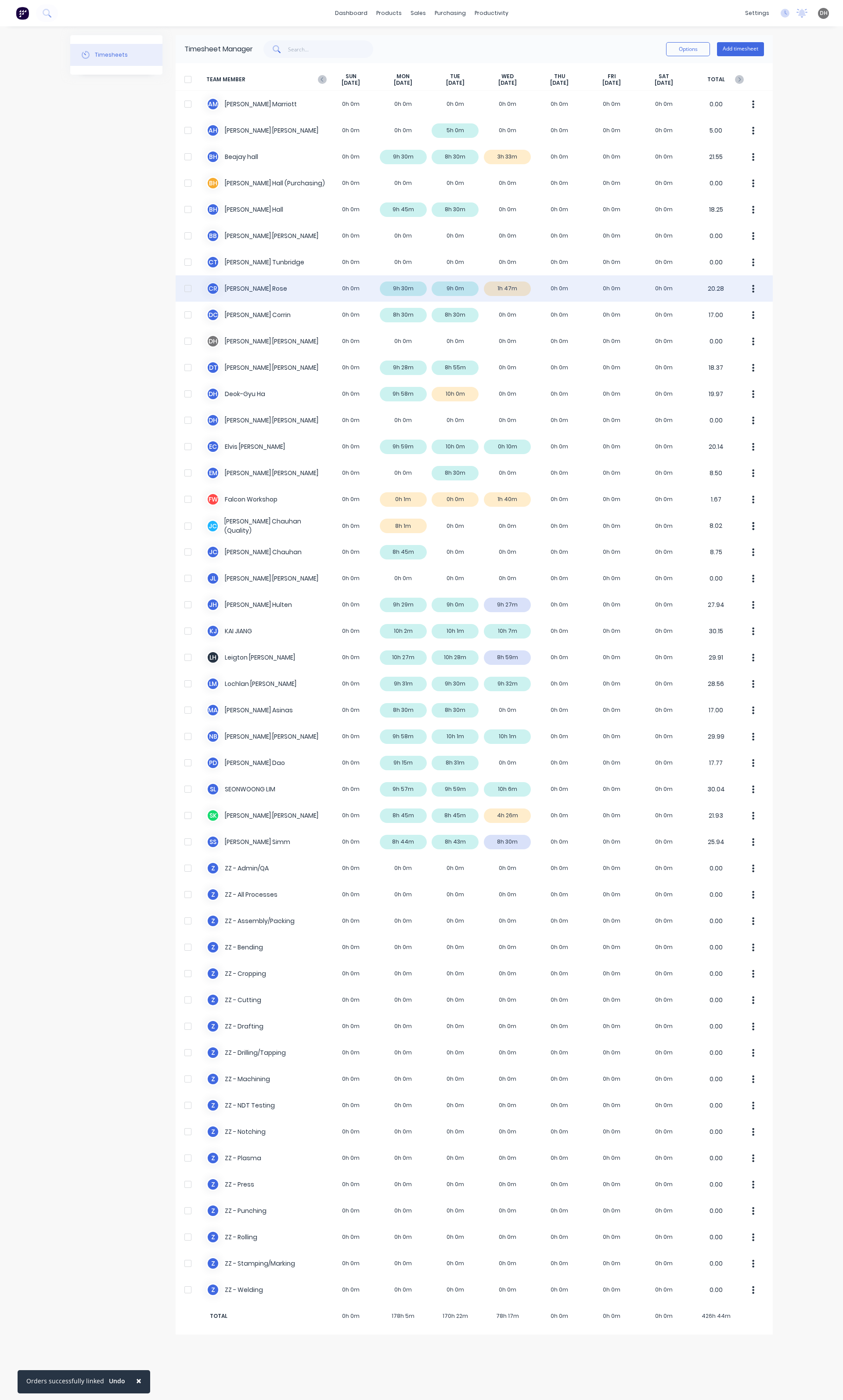
click at [508, 287] on div "C R [PERSON_NAME] 0h 0m 9h 30m 9h 0m 1h 47m 0h 0m 0h 0m 0h 0m 20.28" at bounding box center [474, 289] width 597 height 26
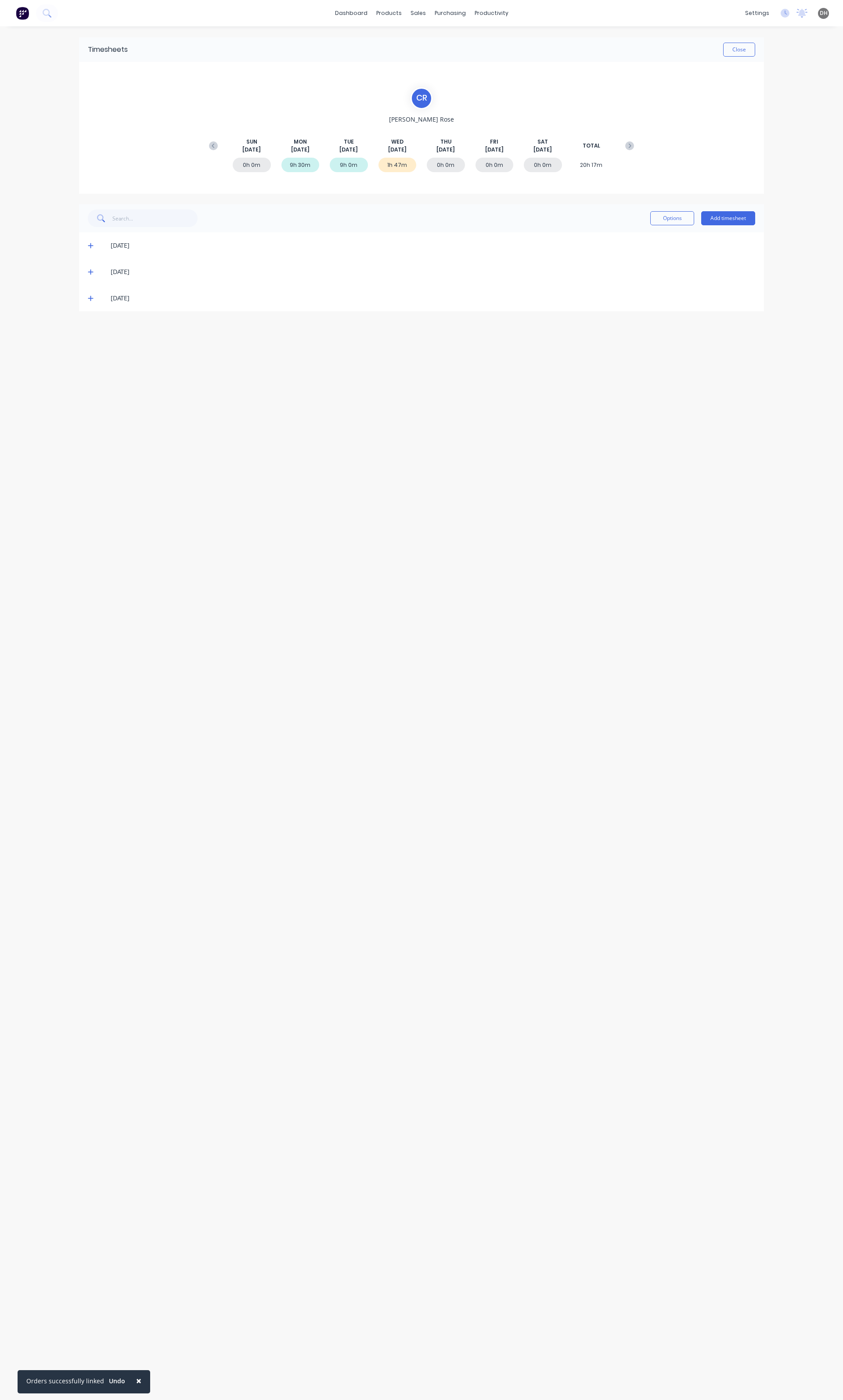
click at [92, 301] on icon at bounding box center [91, 298] width 6 height 6
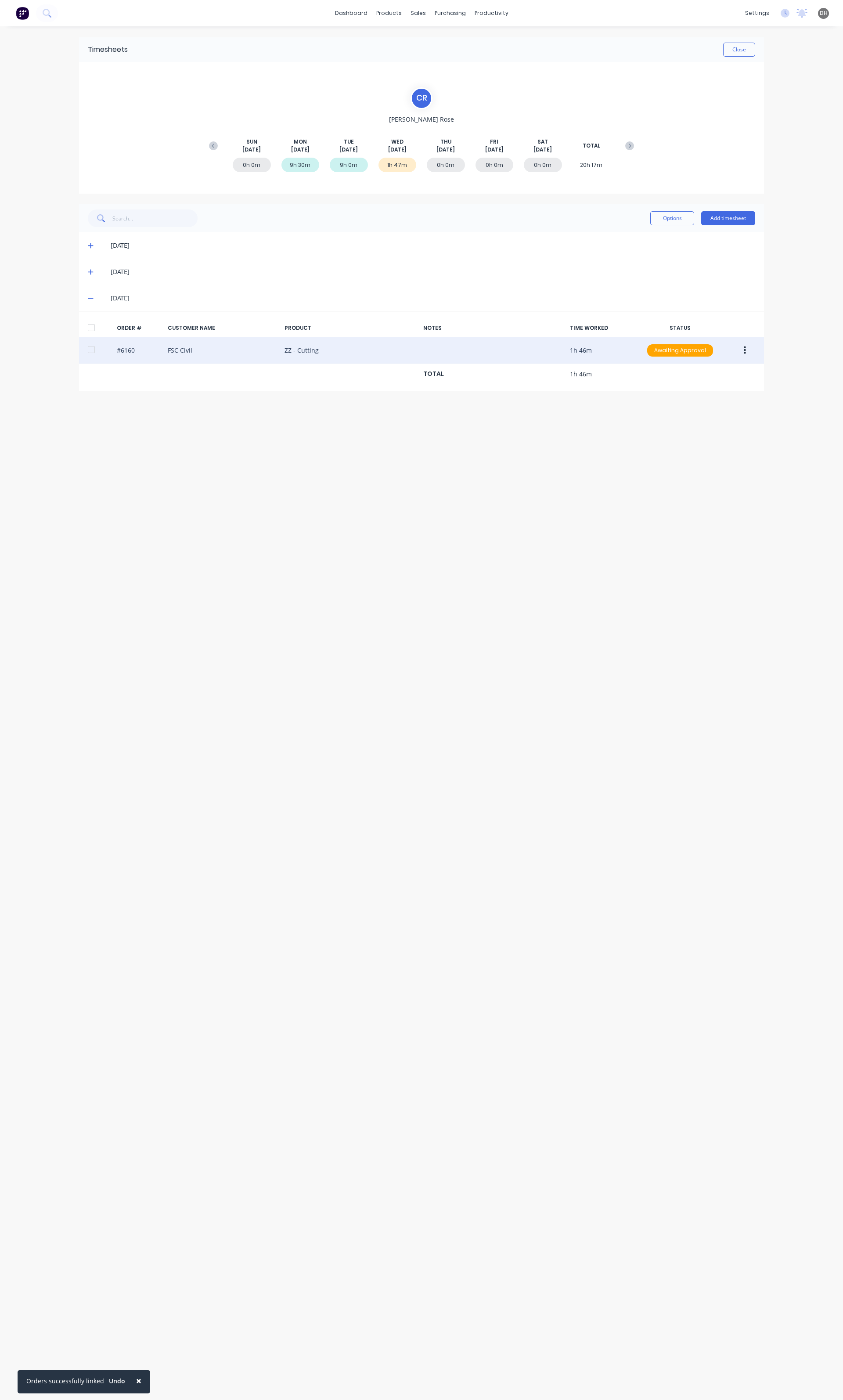
click at [745, 354] on icon "button" at bounding box center [745, 351] width 2 height 8
click at [700, 413] on div "Edit" at bounding box center [714, 408] width 67 height 12
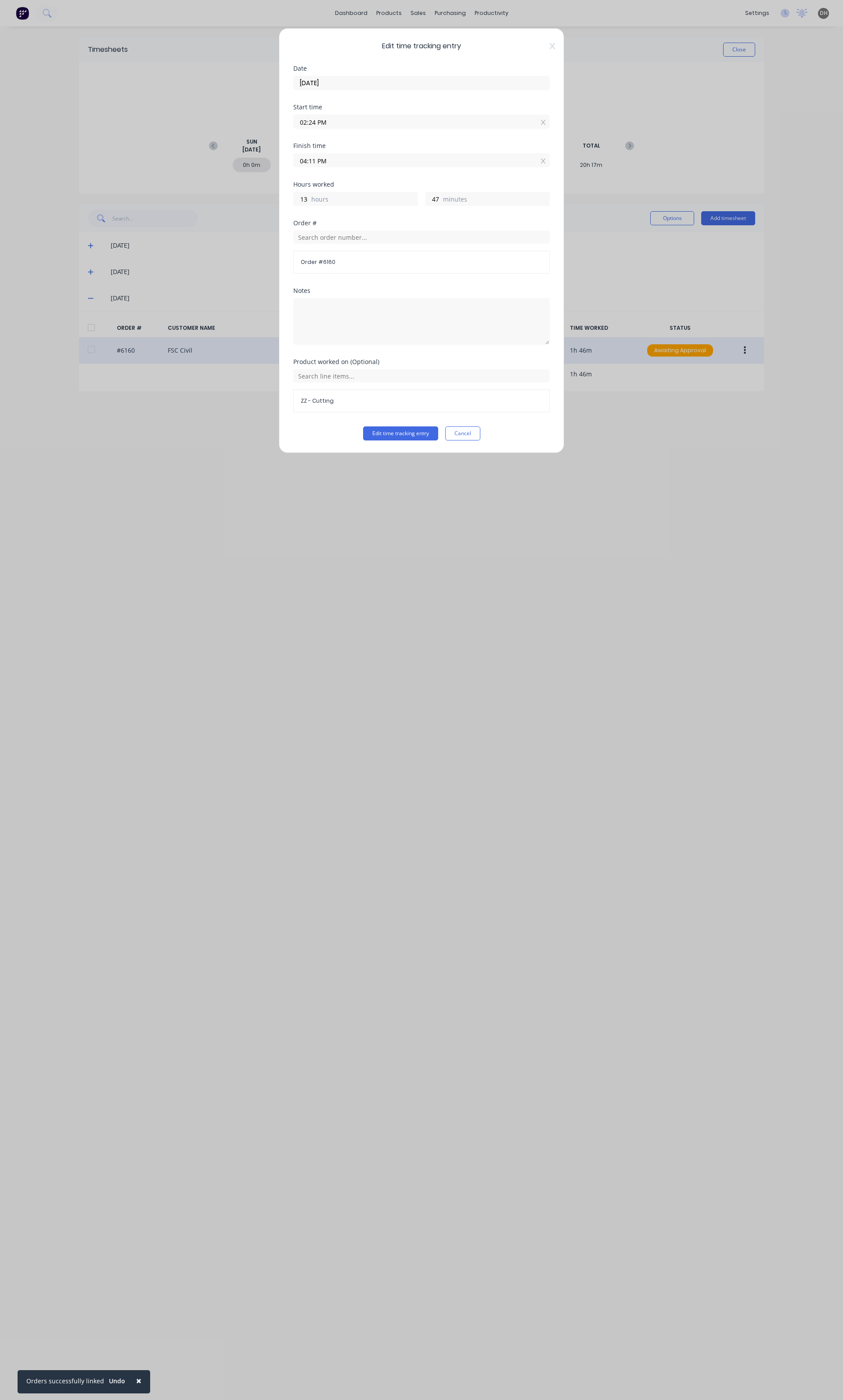
click at [322, 165] on input "04:11 PM" at bounding box center [422, 160] width 255 height 13
type input "04:14 PM"
type input "1"
type input "50"
type input "04:16 PM"
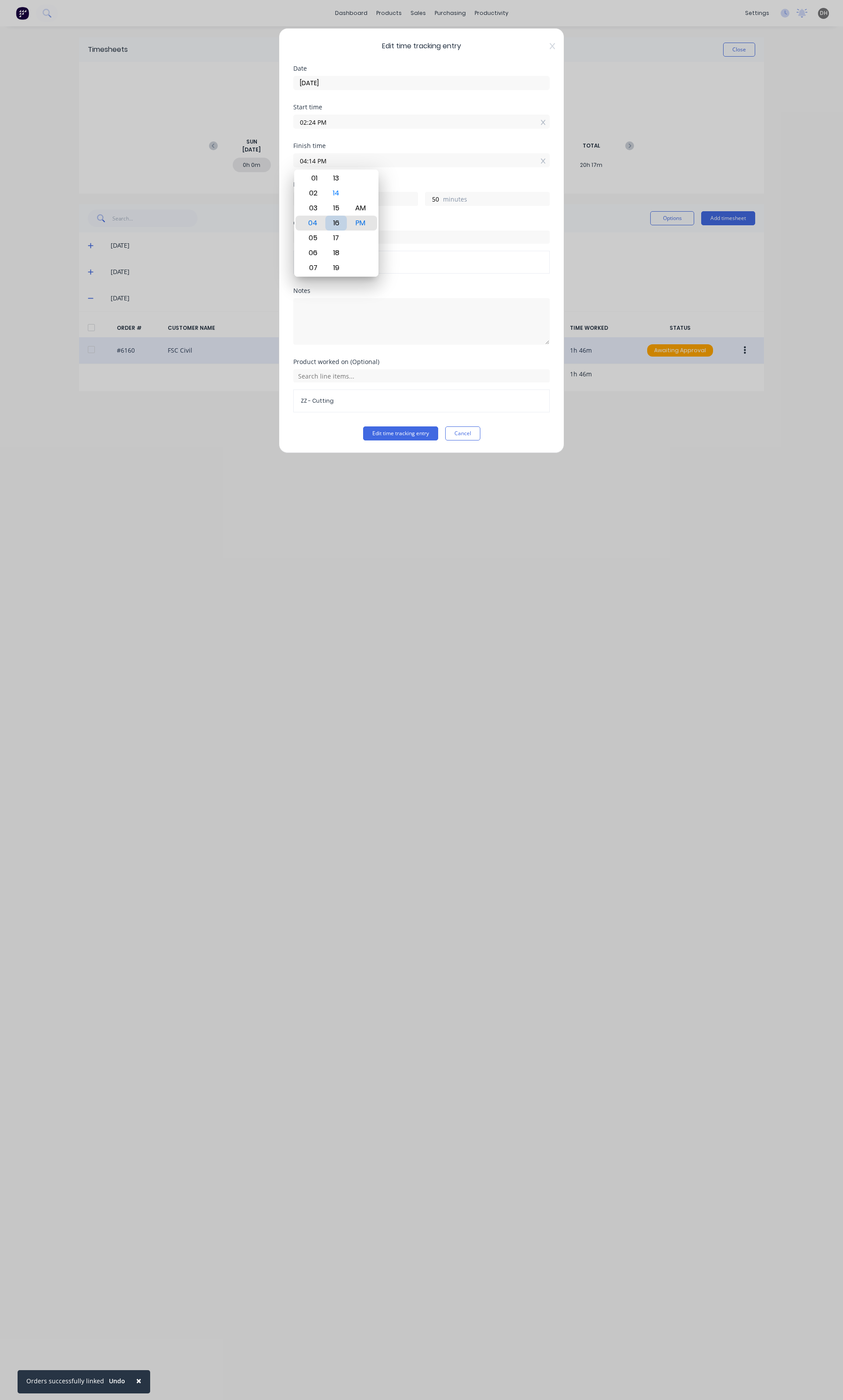
type input "52"
type input "04:18 PM"
type input "54"
type input "04:22 PM"
type input "58"
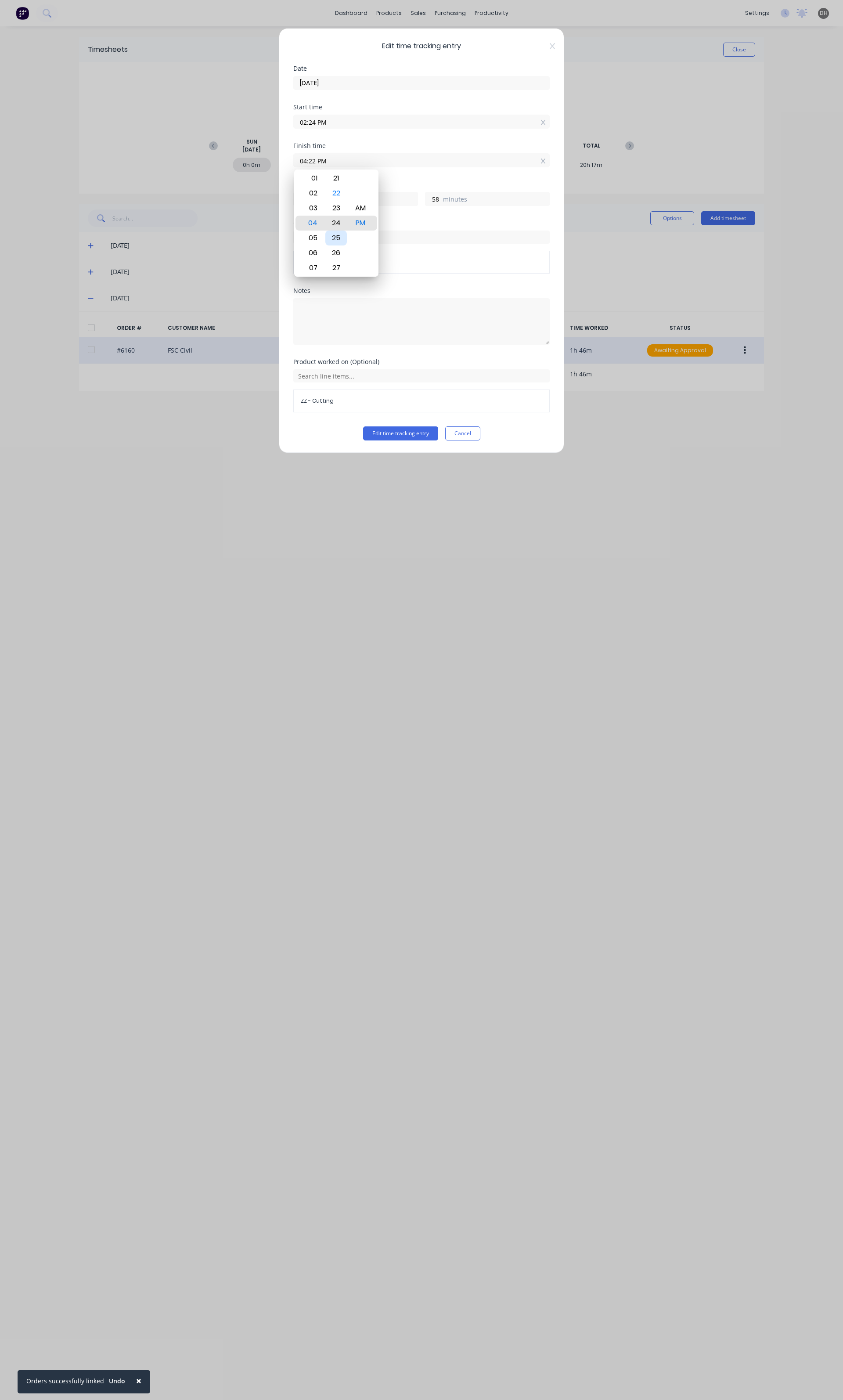
type input "04:24 PM"
type input "2"
type input "0"
type input "04:27 PM"
type input "3"
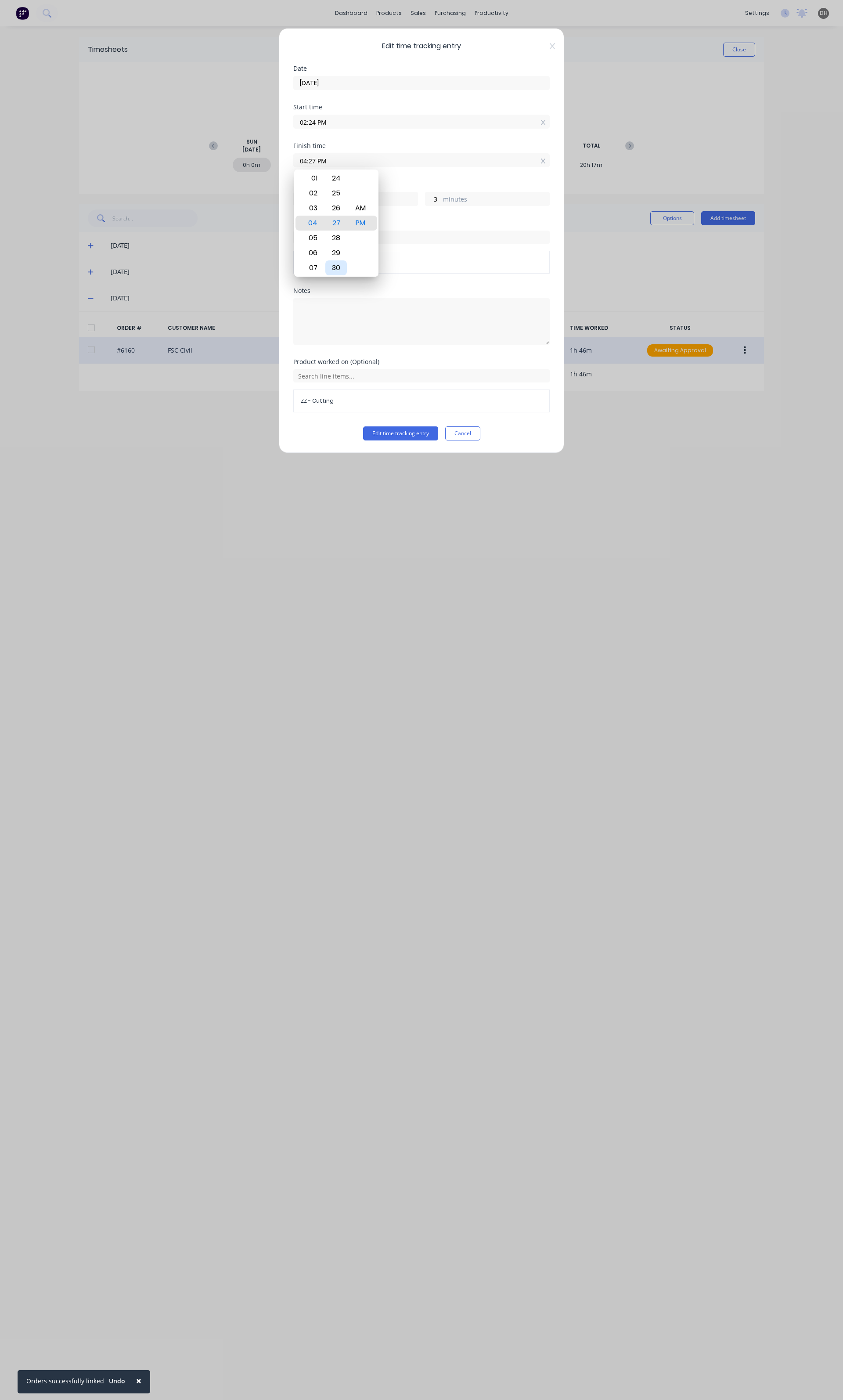
click at [340, 268] on div "30" at bounding box center [336, 267] width 22 height 15
type input "04:30 PM"
type input "6"
click at [317, 207] on div "03" at bounding box center [312, 208] width 22 height 15
type input "03:30 PM"
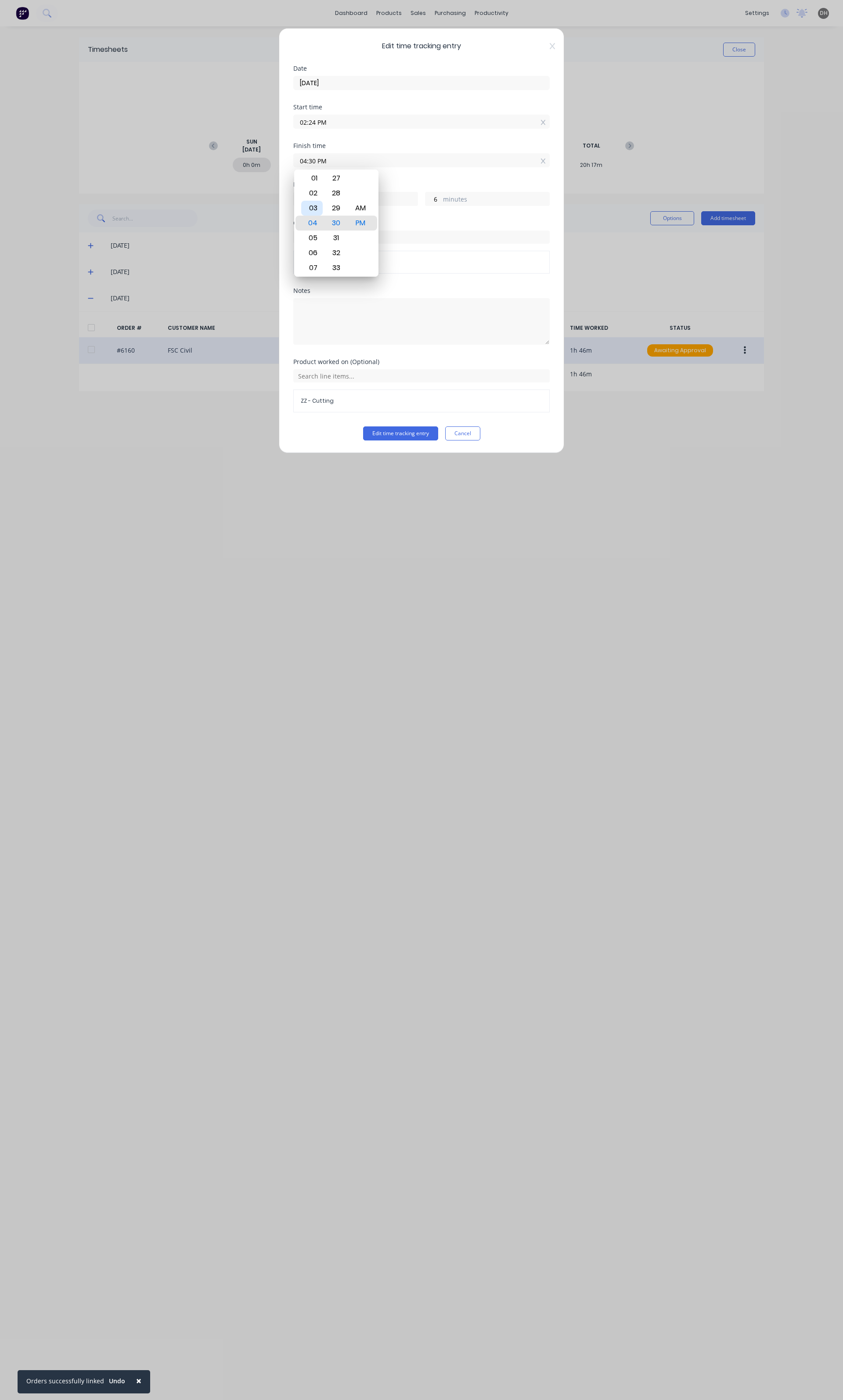
type input "1"
click at [388, 426] on div "Product worked on (Optional) ZZ - Cutting" at bounding box center [422, 392] width 257 height 67
click at [387, 431] on button "Edit time tracking entry" at bounding box center [401, 434] width 75 height 14
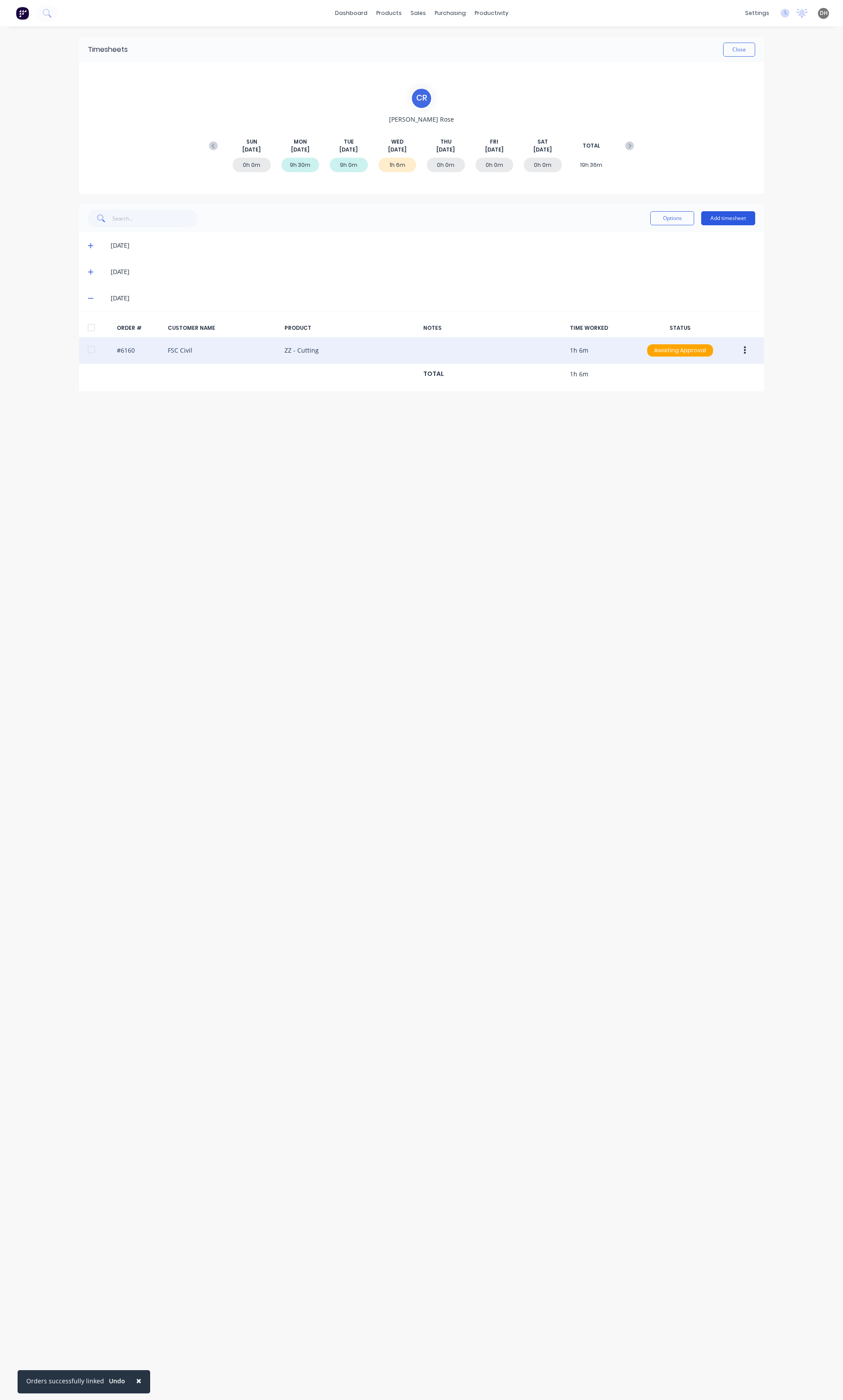
click at [720, 223] on button "Add timesheet" at bounding box center [728, 218] width 54 height 14
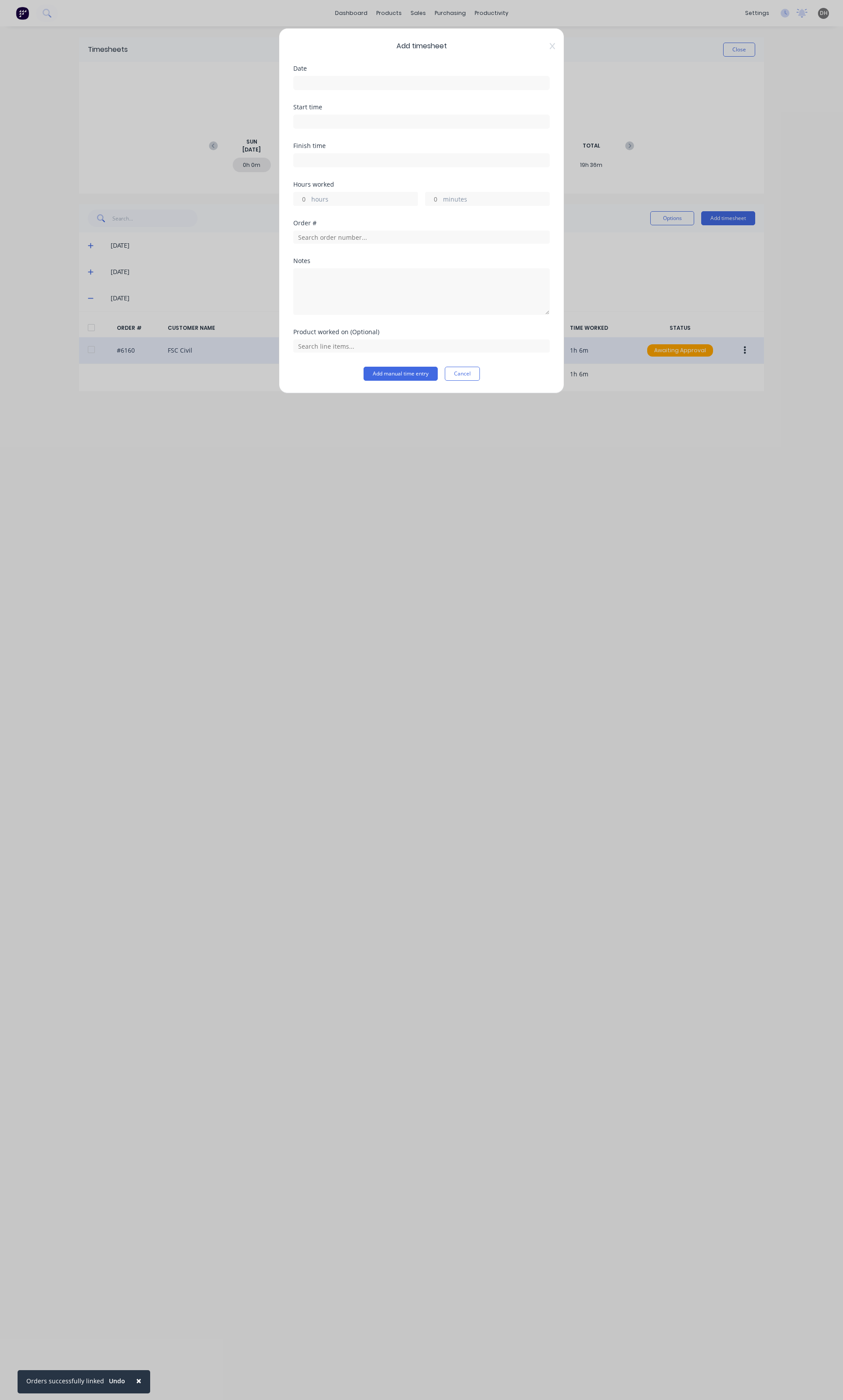
click at [308, 91] on div "Date" at bounding box center [422, 84] width 257 height 39
click at [310, 84] on input at bounding box center [422, 83] width 255 height 13
click at [354, 162] on div "13" at bounding box center [359, 161] width 13 height 13
type input "[DATE]"
click at [302, 120] on input at bounding box center [422, 122] width 255 height 13
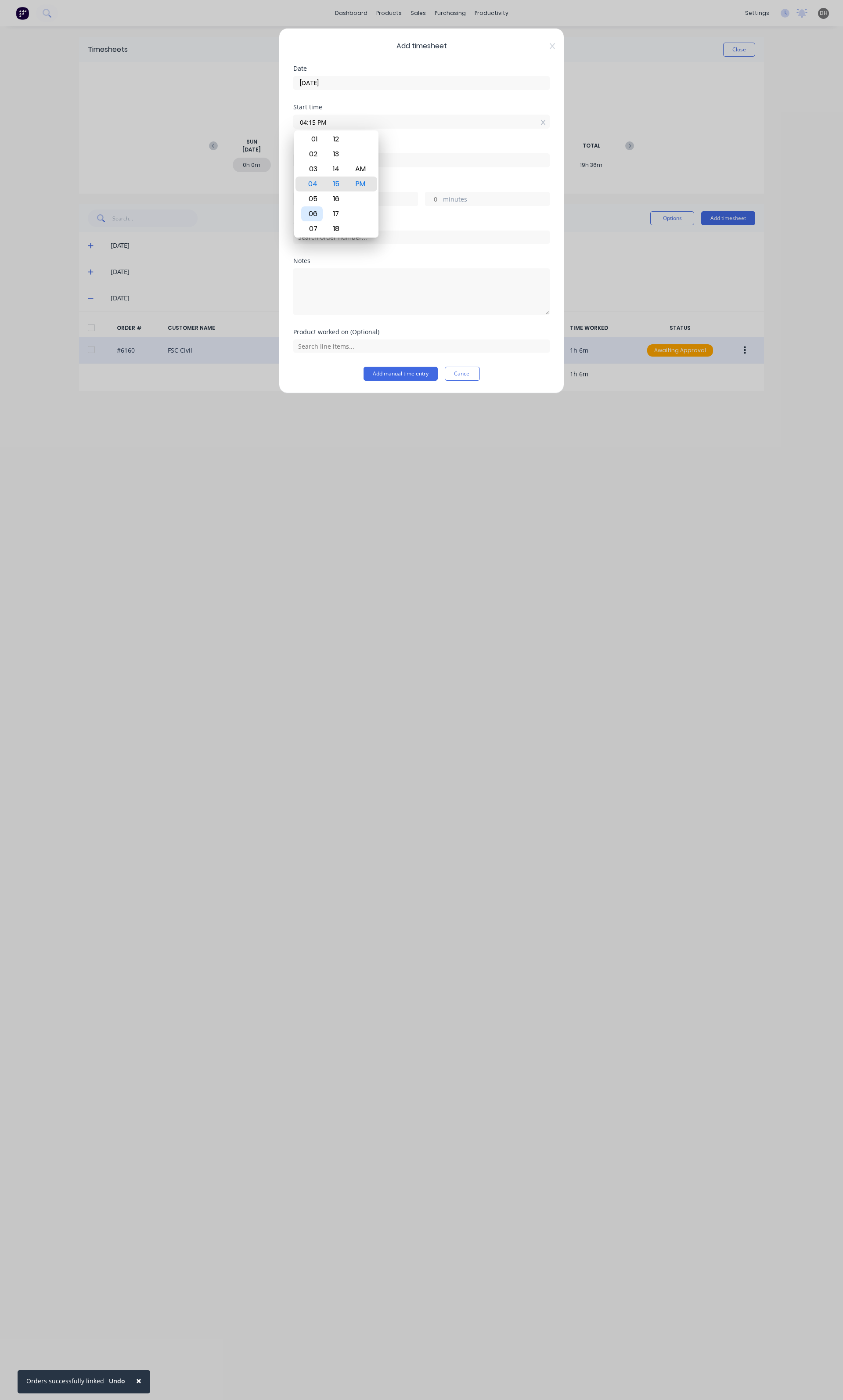
click at [315, 209] on div "06" at bounding box center [312, 214] width 22 height 15
click at [401, 127] on input "06:15 PM" at bounding box center [422, 122] width 255 height 13
click at [370, 164] on div "AM" at bounding box center [360, 168] width 22 height 15
click at [317, 120] on input "06:15 AM" at bounding box center [422, 122] width 255 height 13
type input "06:00 AM"
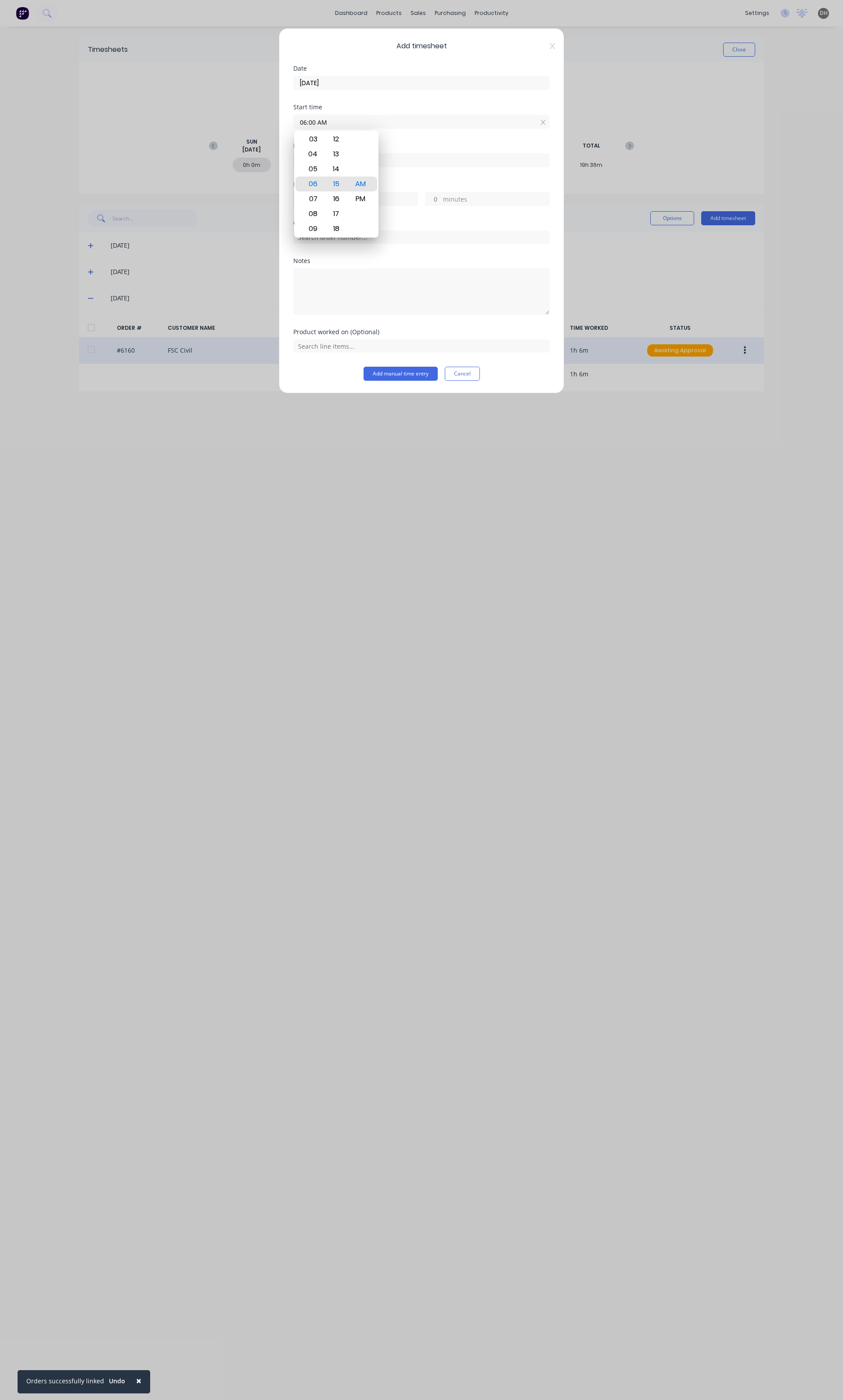
click at [419, 142] on div "Start time 06:00 AM" at bounding box center [422, 123] width 257 height 39
click at [308, 197] on input "hours" at bounding box center [302, 199] width 15 height 13
type input "6"
type input "12:00 PM"
type input "30"
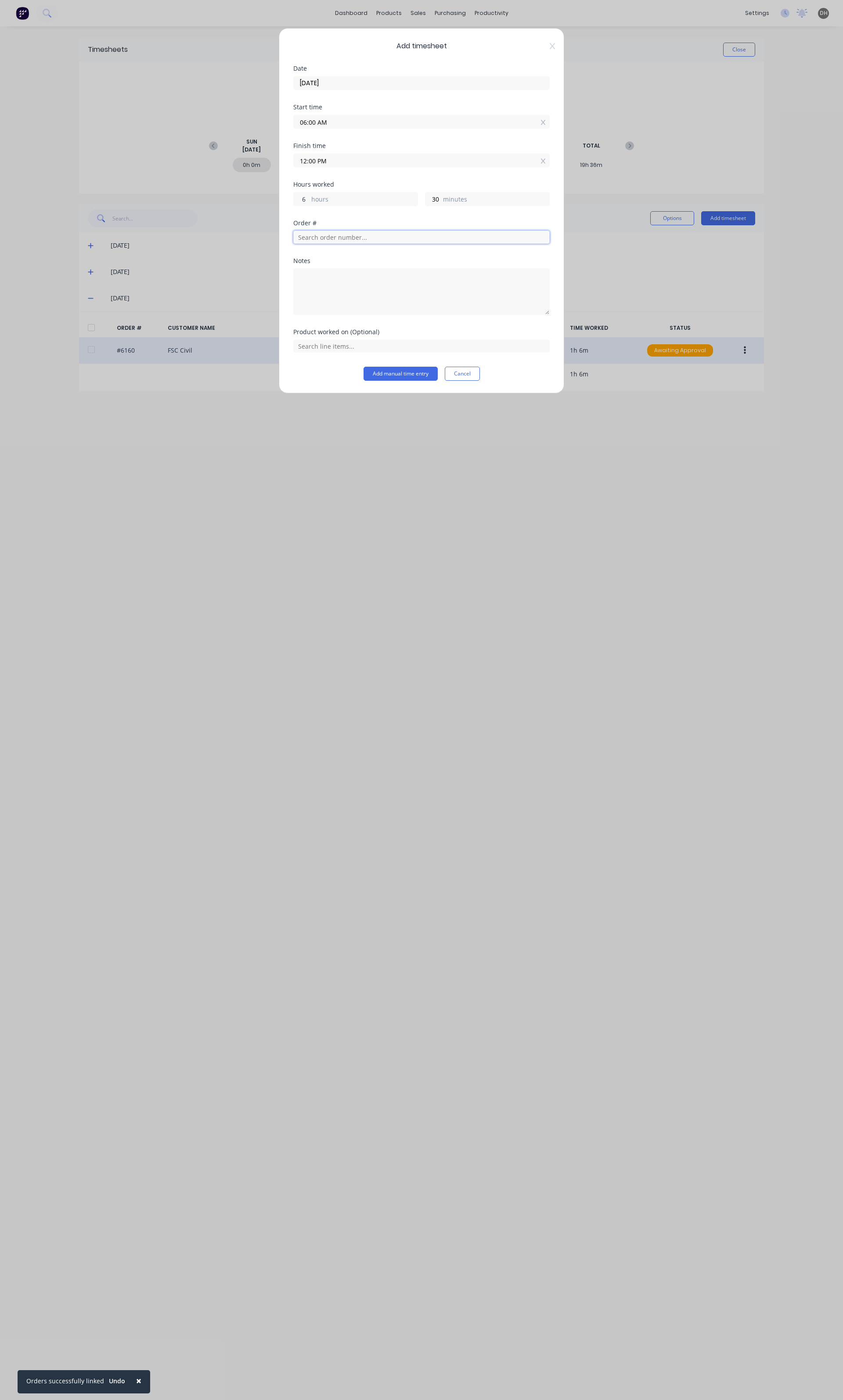
type input "12:30 PM"
type input "6160"
click at [344, 48] on span "PO #: PO005458" at bounding box center [422, 48] width 242 height 8
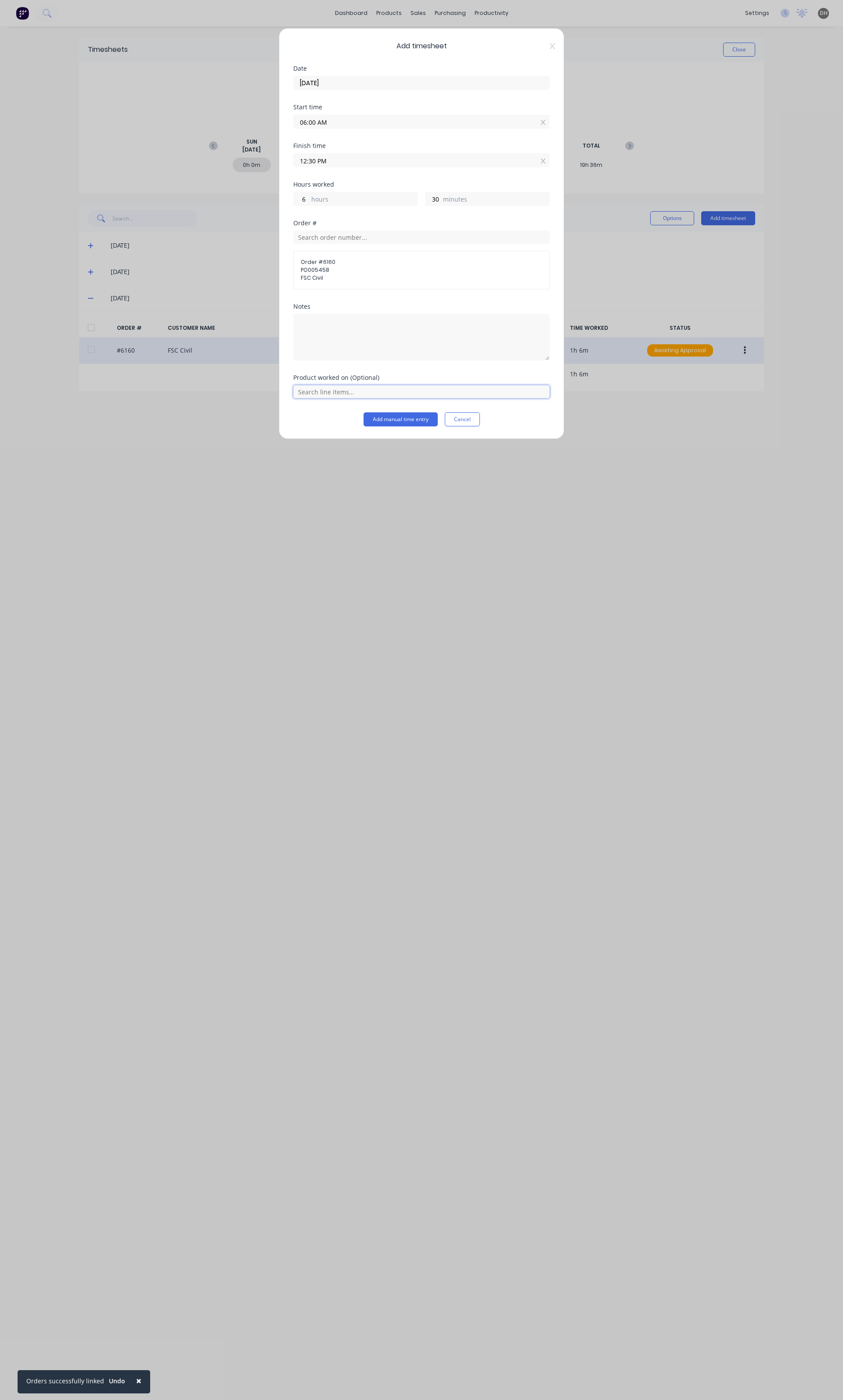
click at [329, 395] on input "text" at bounding box center [422, 392] width 257 height 13
click at [343, 311] on div "ZZ - Cutting" at bounding box center [422, 304] width 257 height 22
click at [335, 305] on span "ZZ - Cutting" at bounding box center [429, 304] width 228 height 8
click at [397, 446] on button "Add manual time entry" at bounding box center [401, 449] width 74 height 14
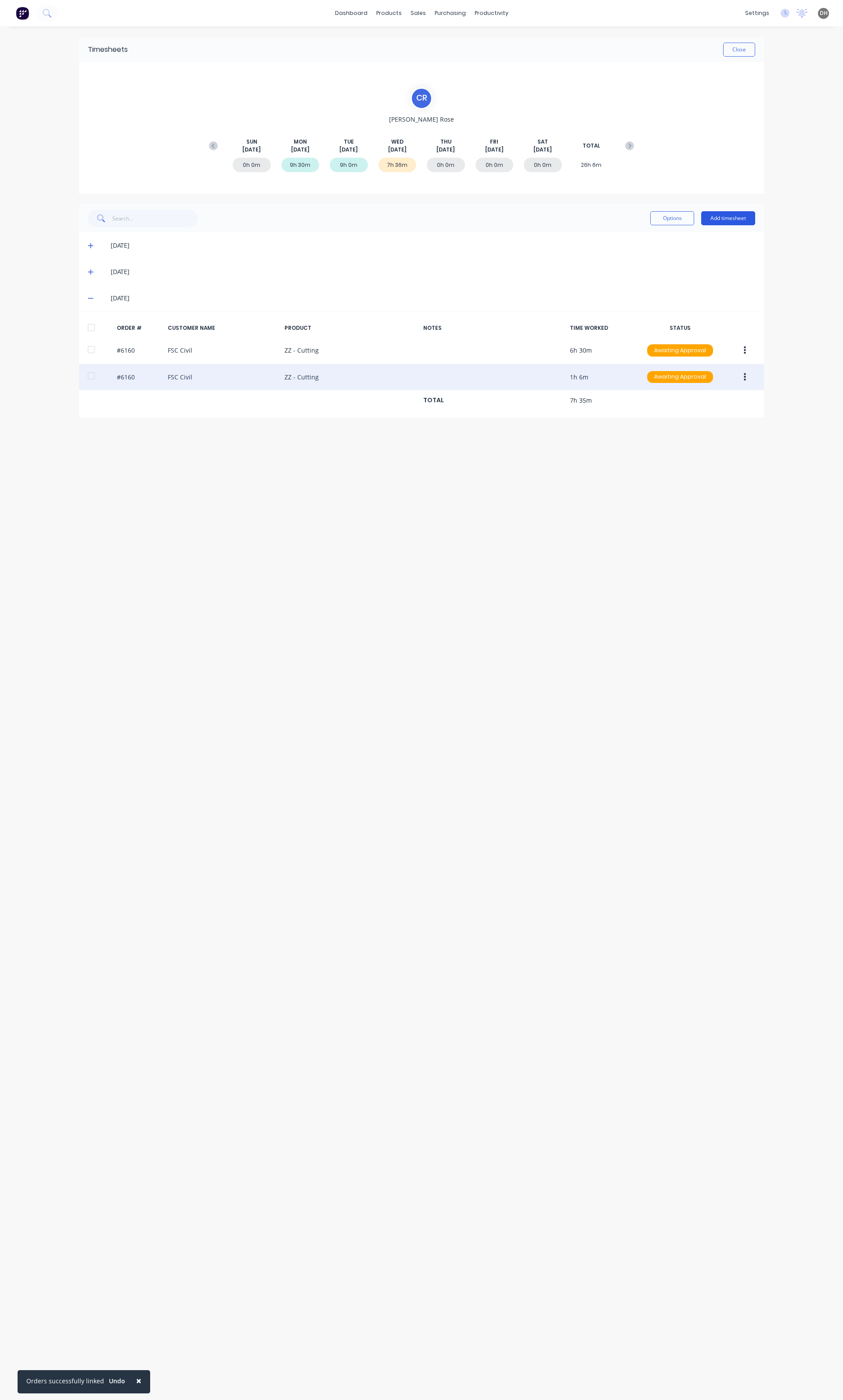
click at [707, 214] on button "Add timesheet" at bounding box center [728, 218] width 54 height 14
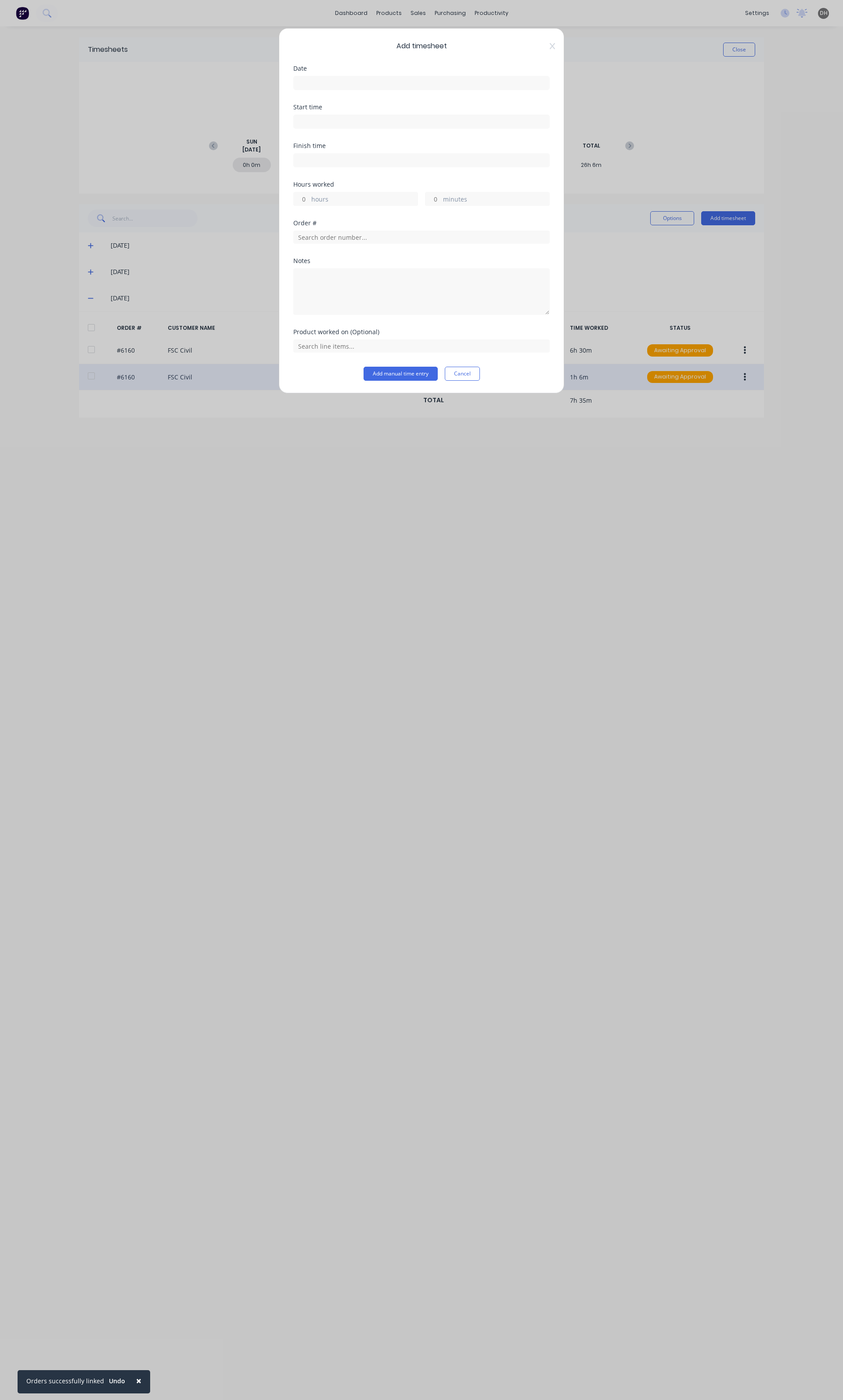
click at [338, 83] on input at bounding box center [422, 83] width 255 height 13
click at [360, 162] on div "13" at bounding box center [359, 161] width 13 height 13
type input "[DATE]"
click at [319, 126] on input at bounding box center [422, 122] width 255 height 13
click at [308, 120] on input "04:15 PM" at bounding box center [422, 122] width 255 height 13
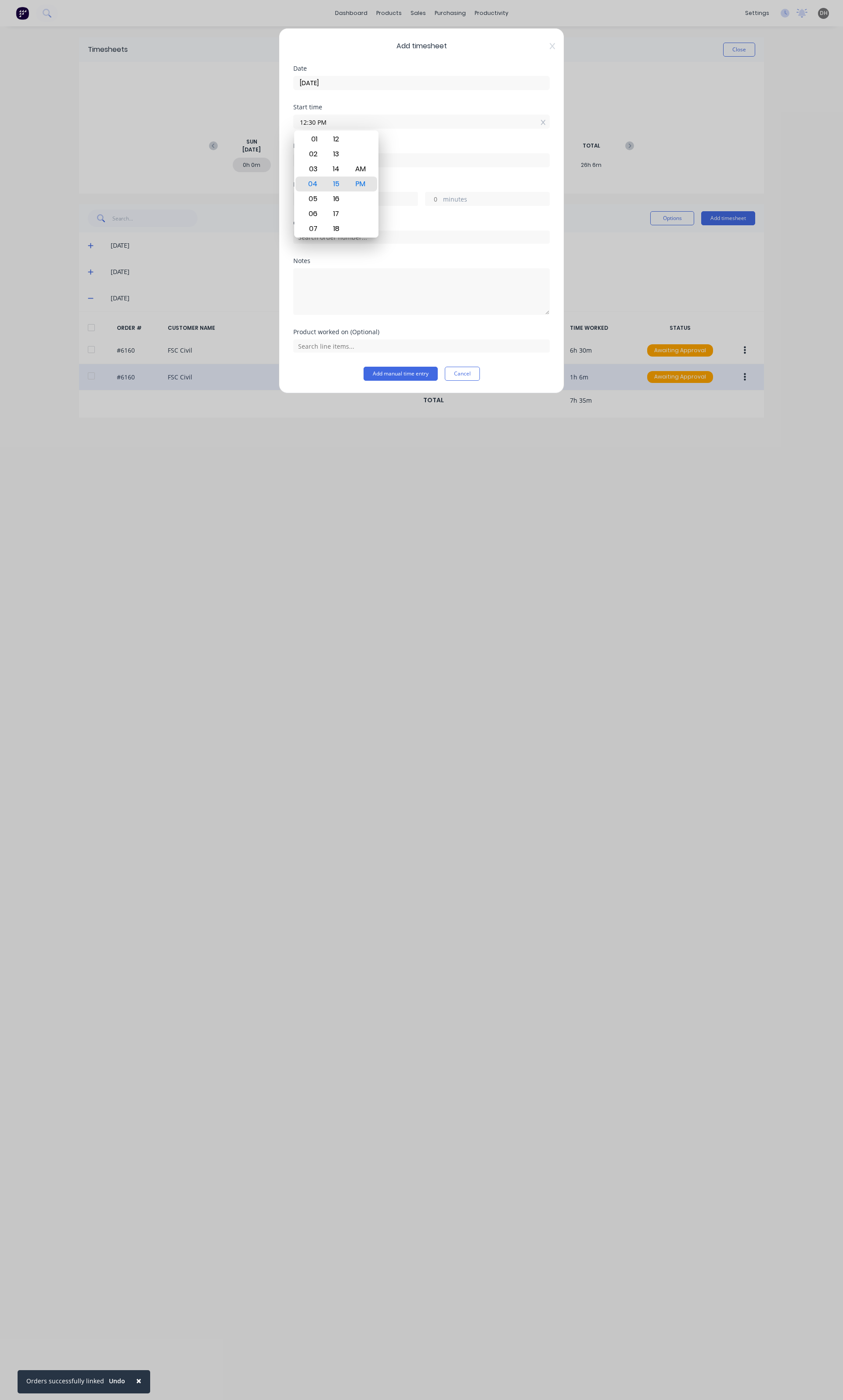
type input "12:30 PM"
click at [394, 160] on input at bounding box center [422, 160] width 255 height 13
type input "04:16 PM"
type input "3"
type input "46"
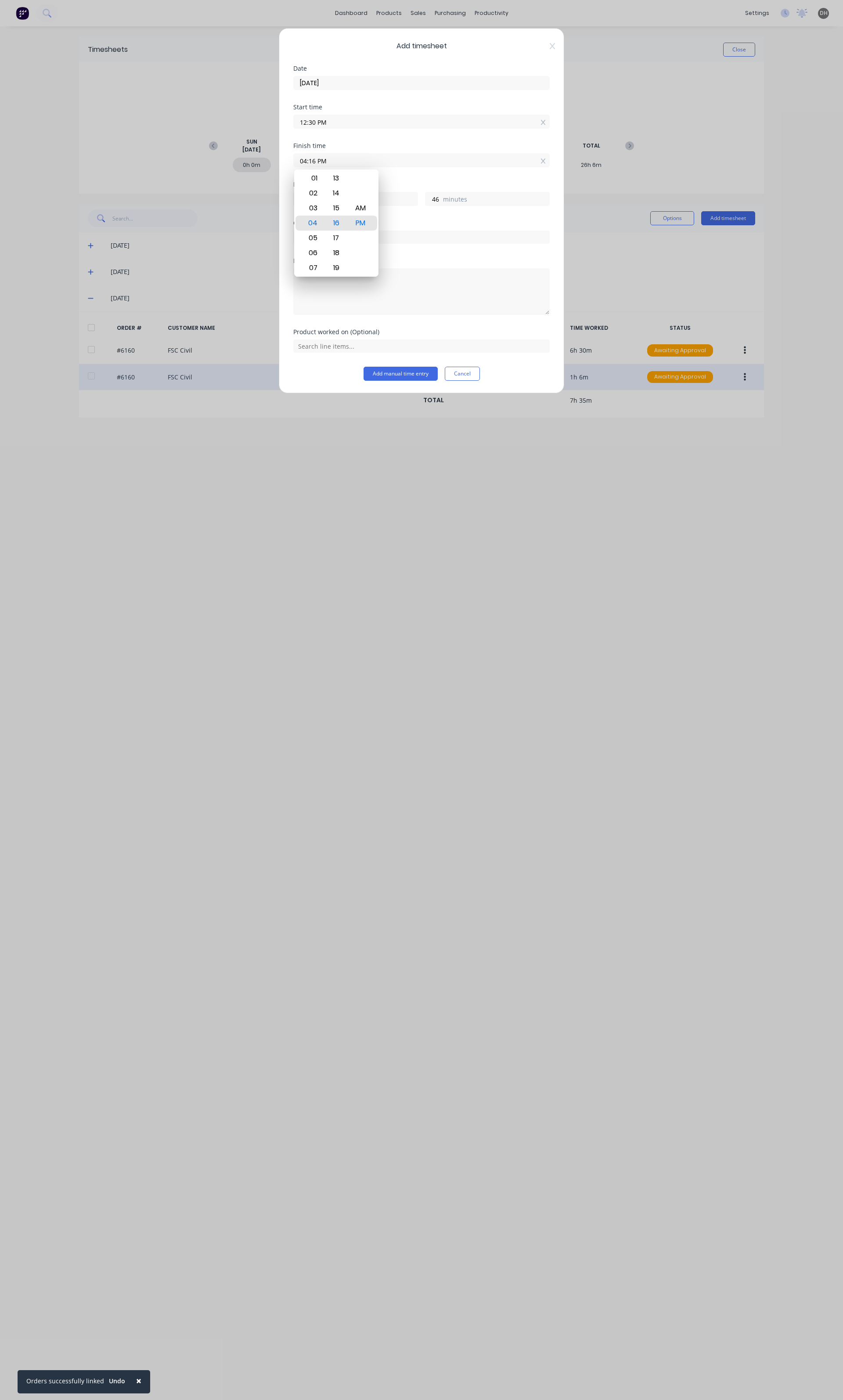
click at [305, 162] on input "04:16 PM" at bounding box center [422, 160] width 255 height 13
type input "01:45 PM"
type input "1"
type input "15"
click at [376, 133] on div "Start time 12:30 PM" at bounding box center [422, 123] width 257 height 39
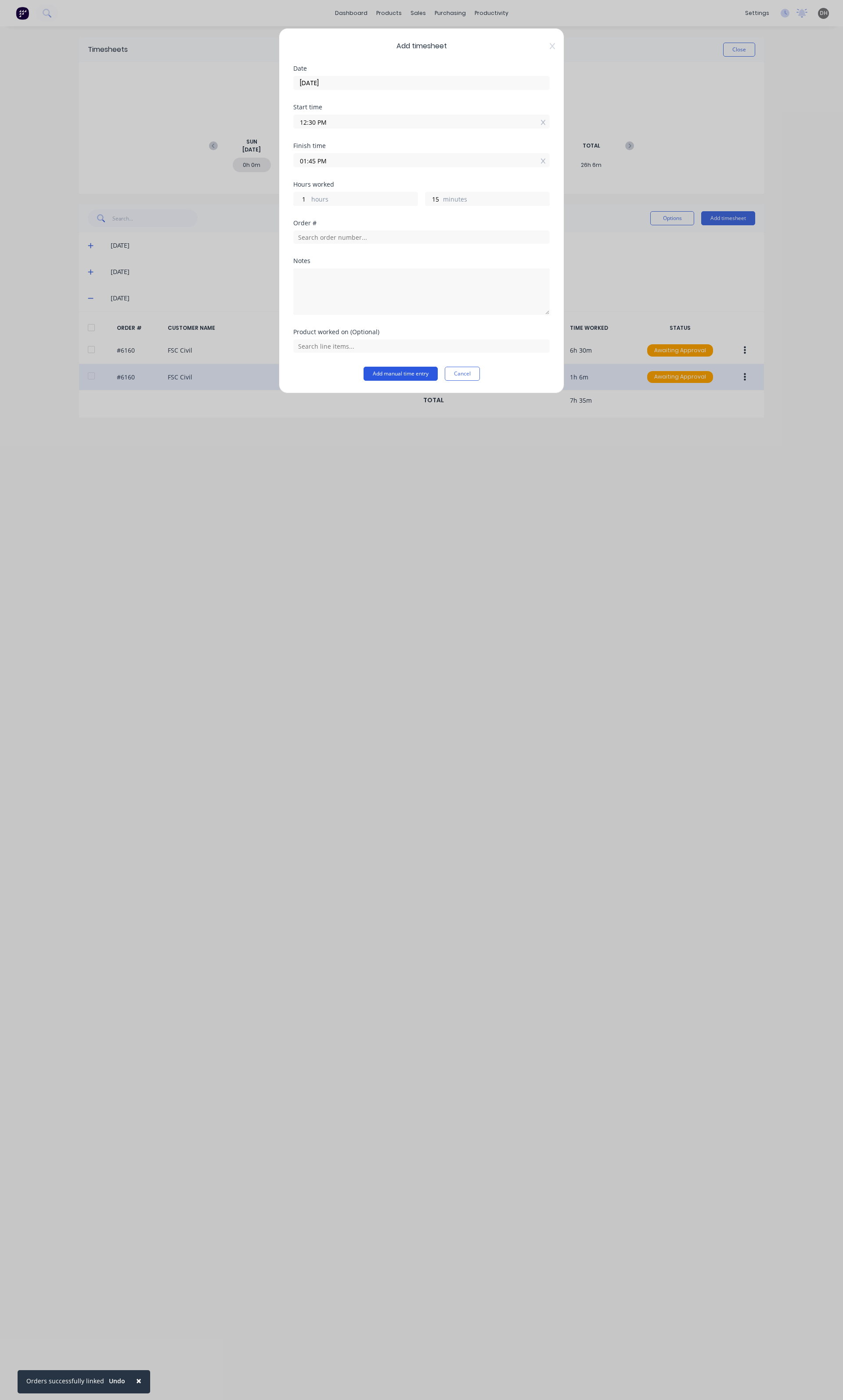
click at [401, 379] on button "Add manual time entry" at bounding box center [401, 374] width 74 height 14
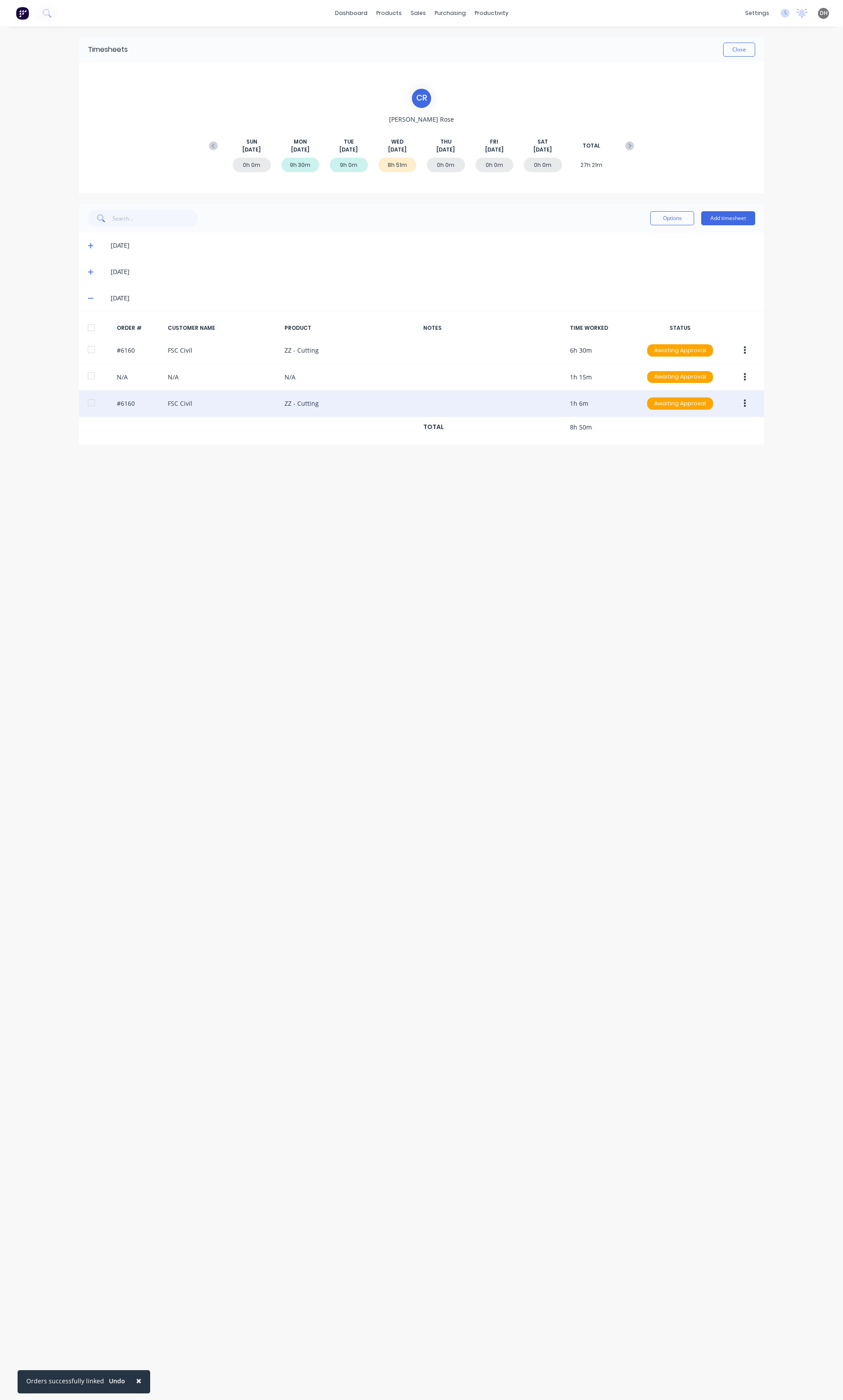
click at [746, 406] on button "button" at bounding box center [745, 403] width 21 height 16
click at [707, 464] on div "Edit" at bounding box center [714, 461] width 67 height 12
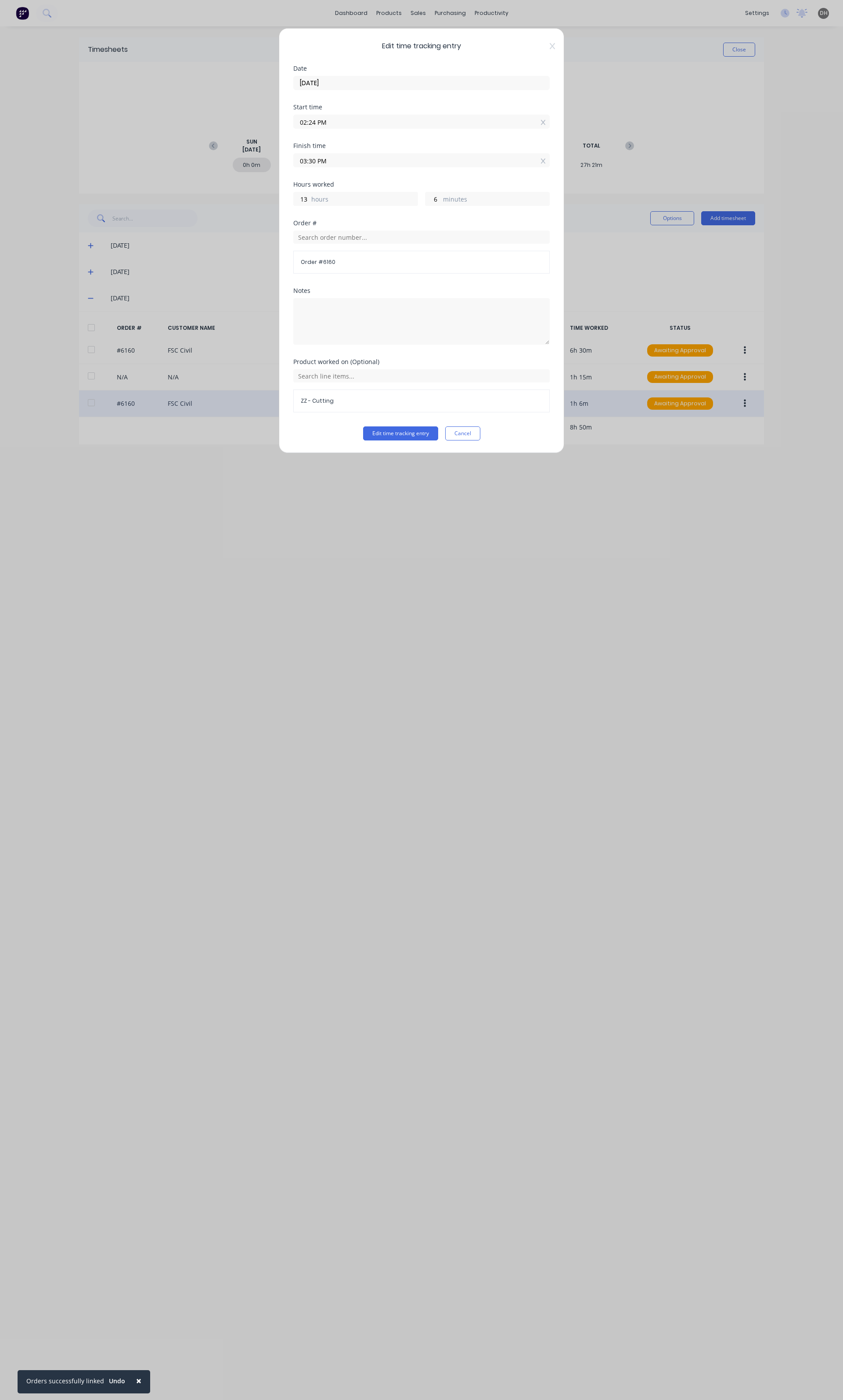
click at [305, 126] on input "02:24 PM" at bounding box center [422, 122] width 255 height 13
click at [315, 162] on div "01" at bounding box center [312, 168] width 22 height 15
type input "01:24 PM"
type input "2"
click at [317, 126] on input "01:24 PM" at bounding box center [422, 122] width 255 height 13
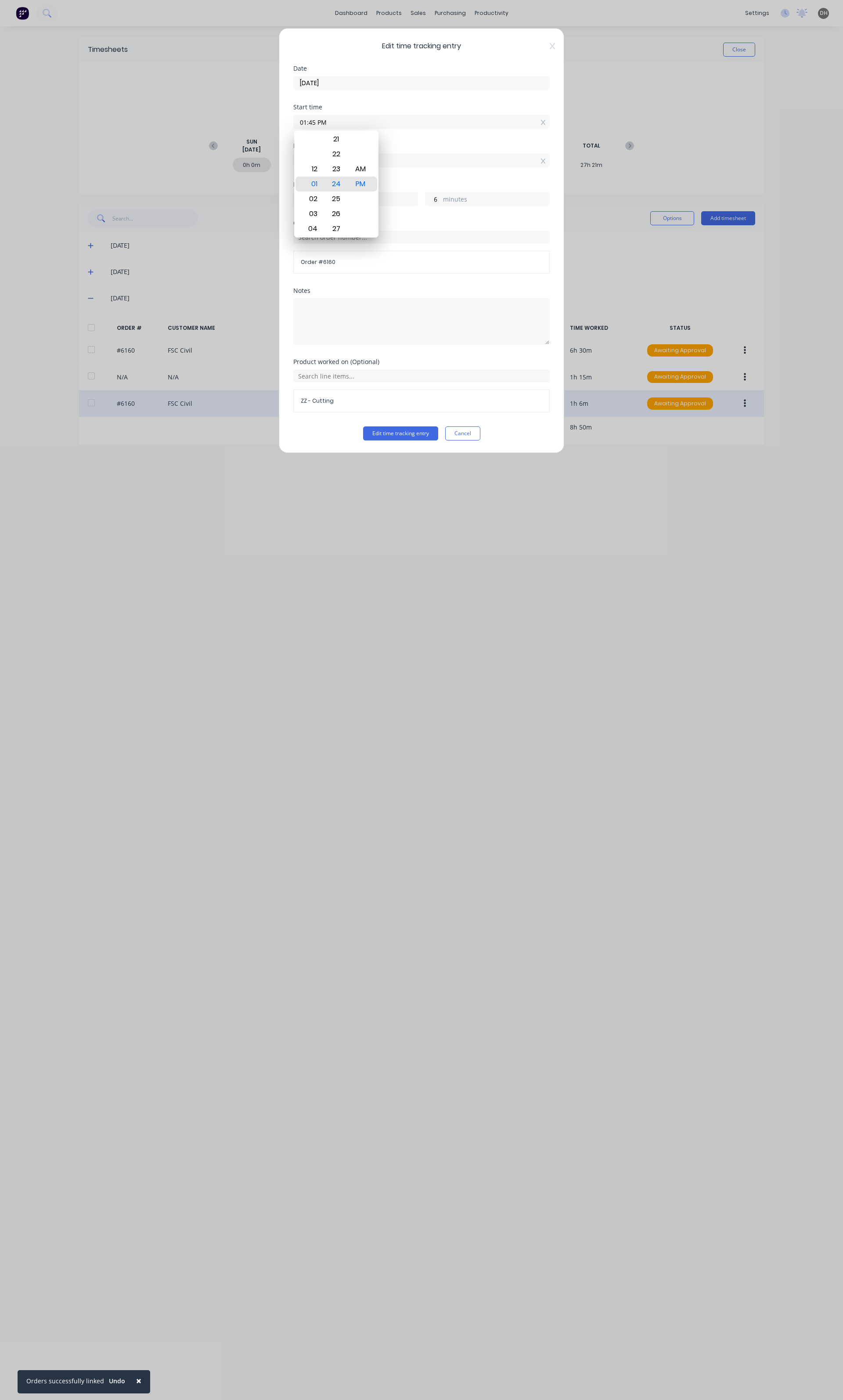
type input "01:45 PM"
type input "1"
type input "45"
click at [432, 161] on input "03:30 PM" at bounding box center [422, 160] width 255 height 13
click at [392, 443] on div "Edit time tracking entry Date [DATE] Start time 01:45 PM Finish time 03:30 PM H…" at bounding box center [421, 241] width 285 height 425
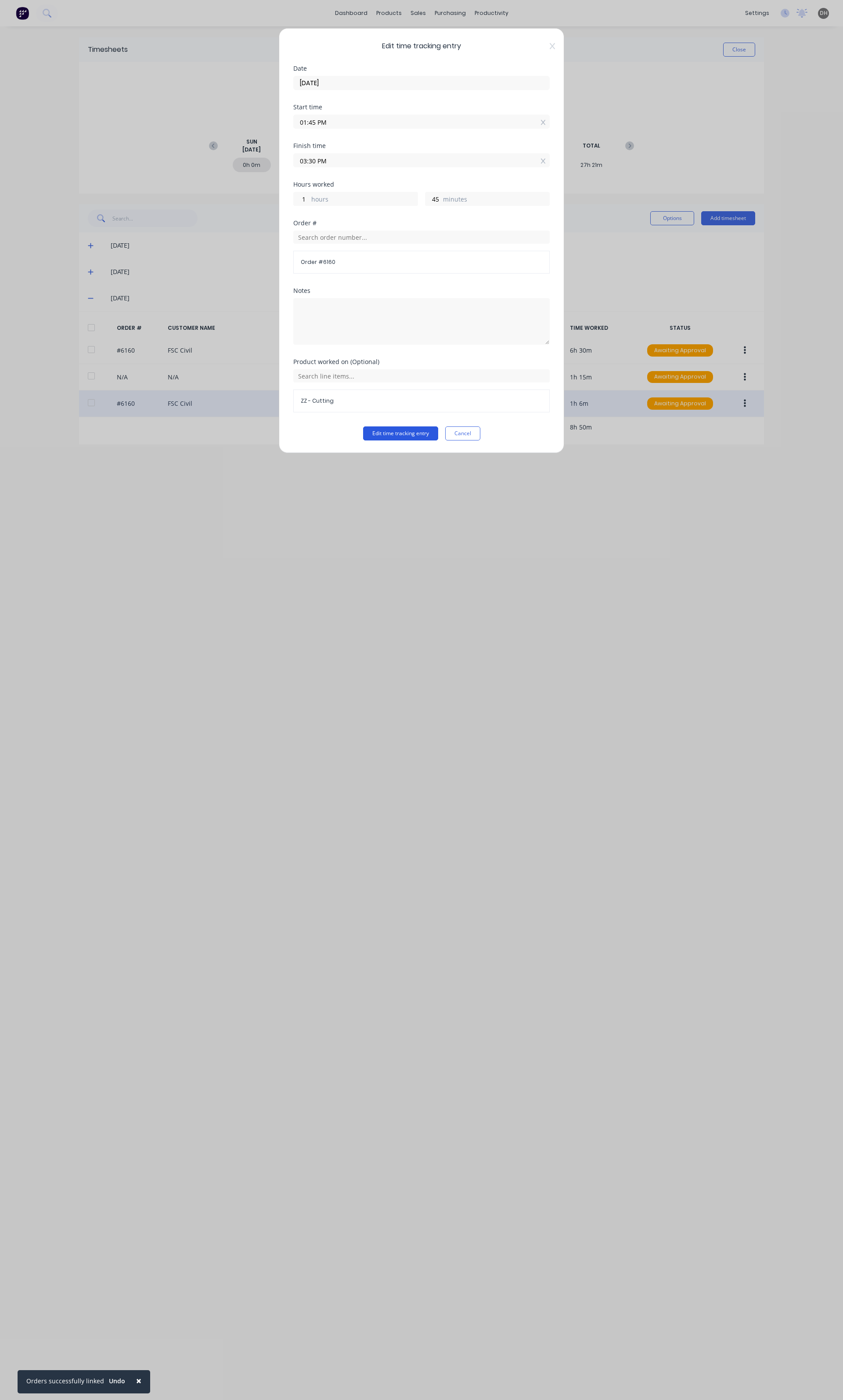
click at [396, 438] on button "Edit time tracking entry" at bounding box center [401, 434] width 75 height 14
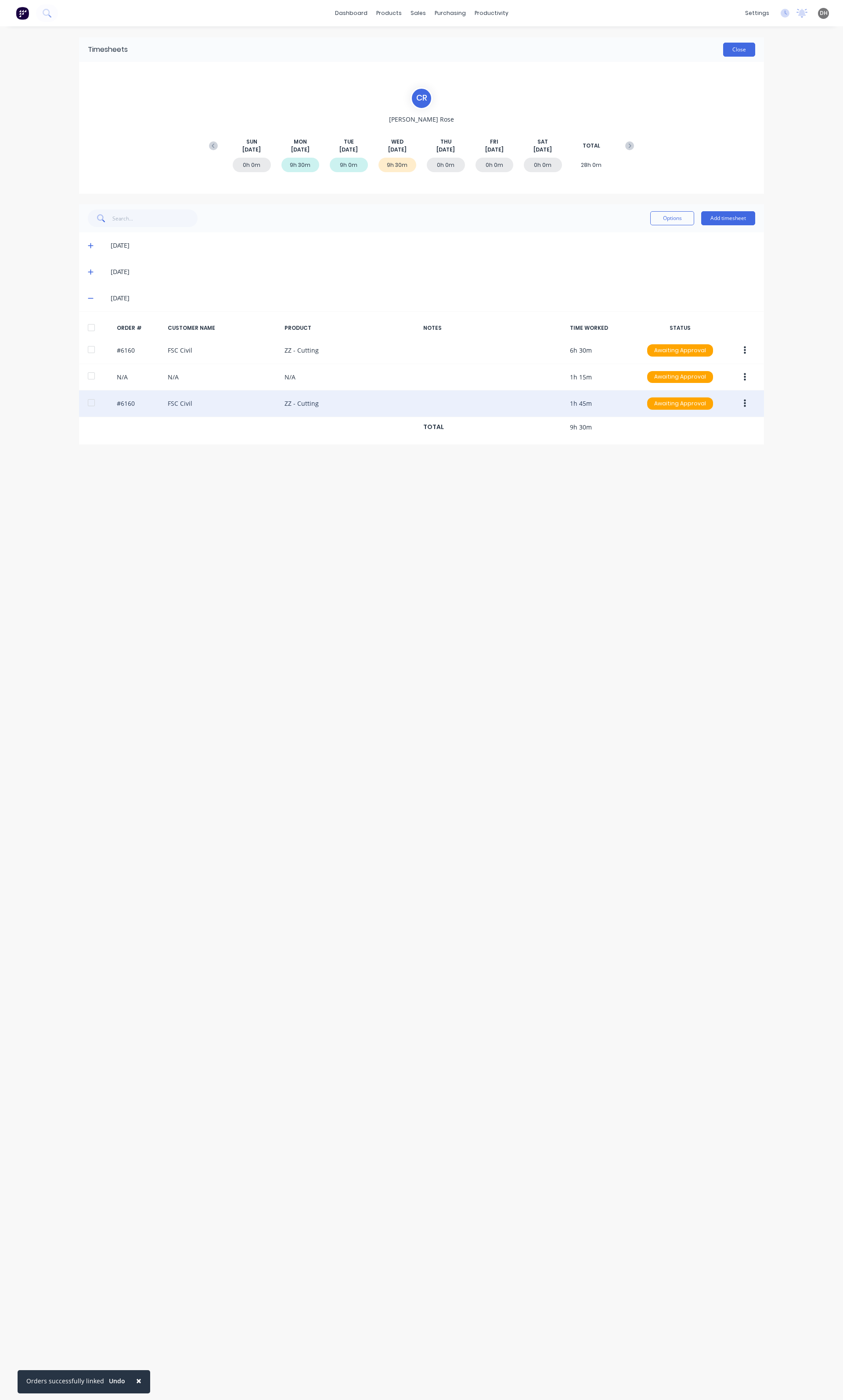
click at [731, 43] on button "Close" at bounding box center [739, 49] width 32 height 14
